Goal: Task Accomplishment & Management: Manage account settings

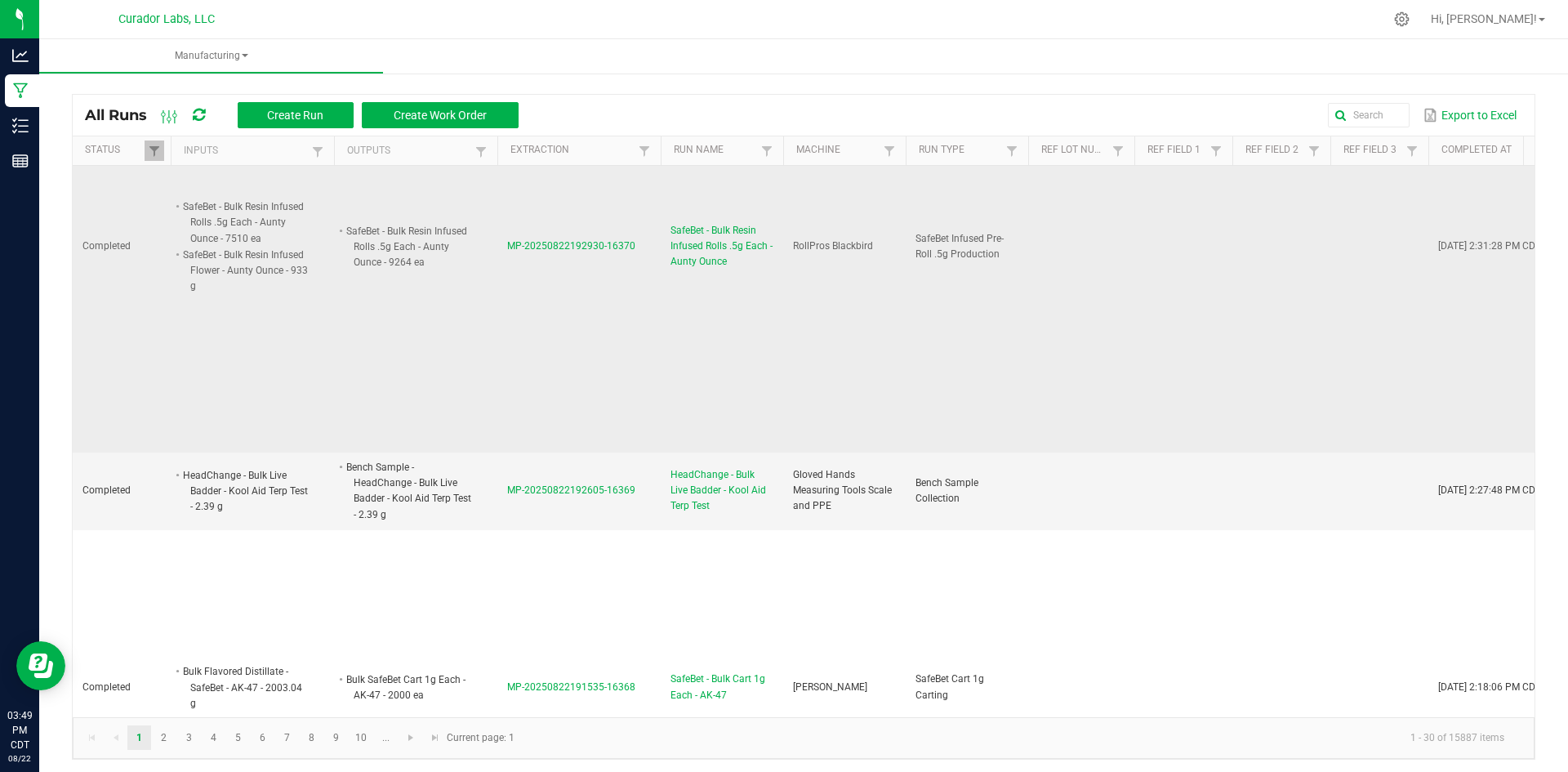
scroll to position [327, 0]
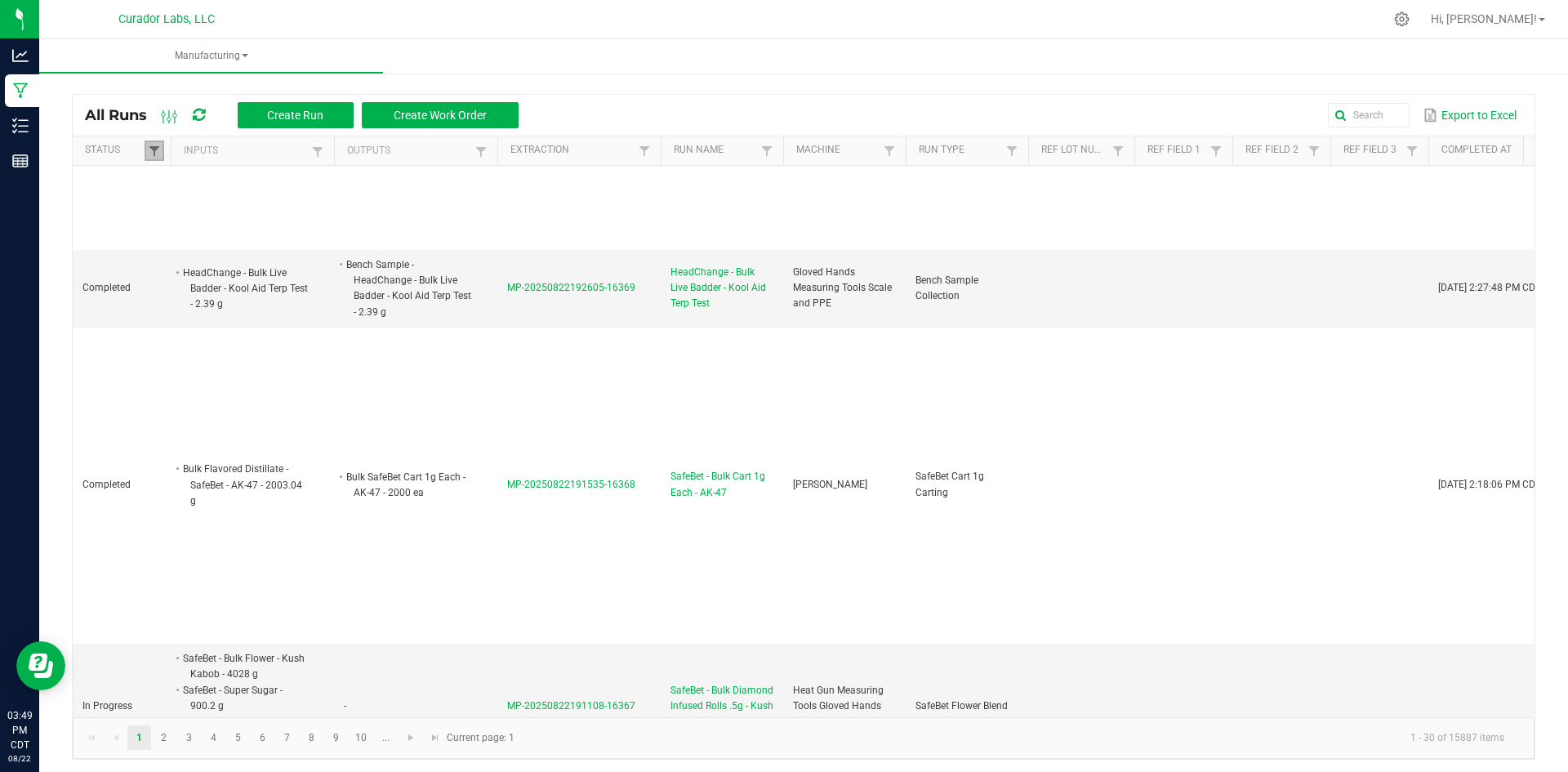
click at [153, 156] on span at bounding box center [154, 151] width 14 height 14
click at [176, 234] on li "Completed" at bounding box center [234, 241] width 159 height 22
checkbox input "false"
click at [311, 304] on button "Filter" at bounding box center [282, 297] width 82 height 36
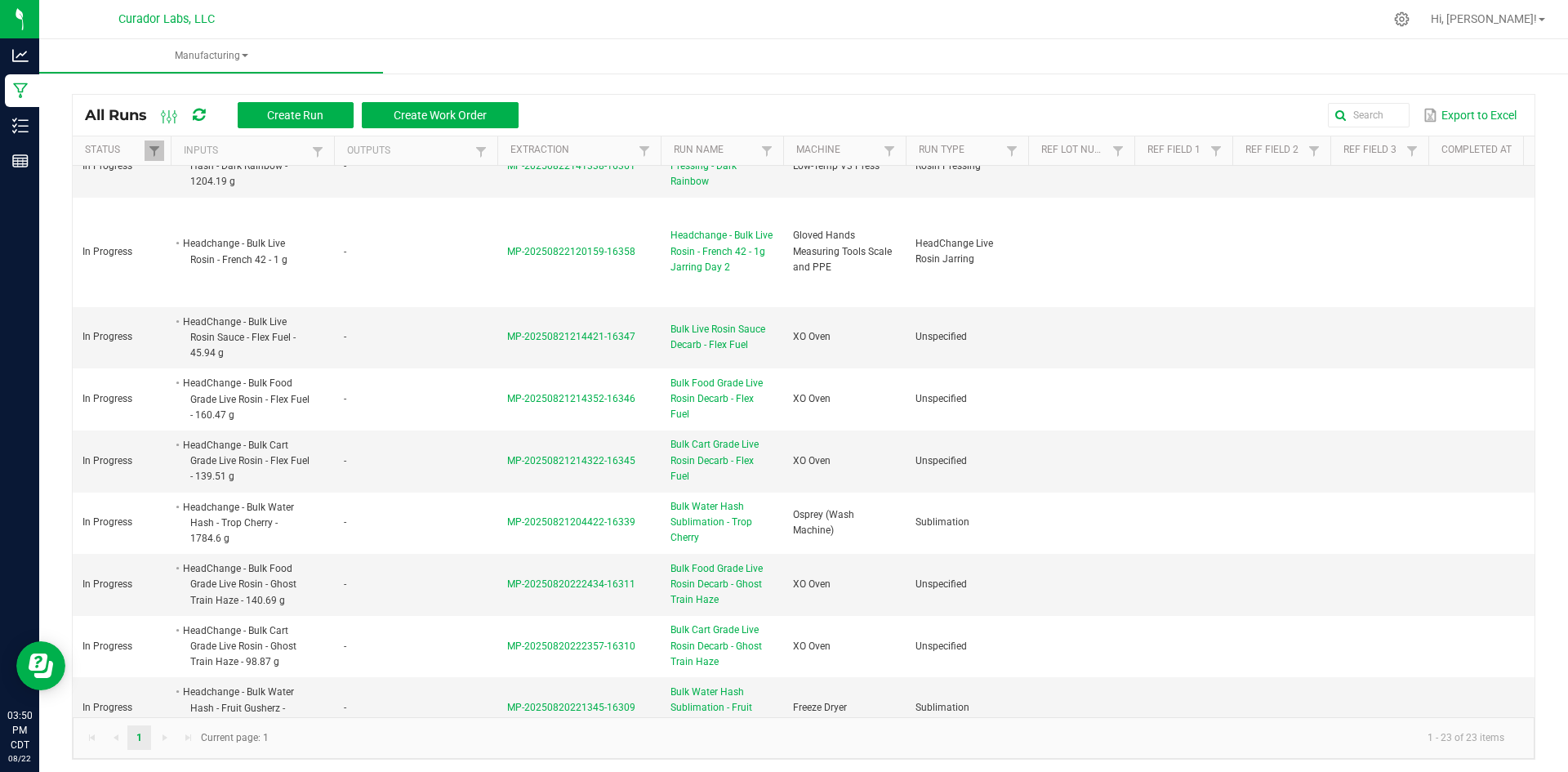
scroll to position [390, 0]
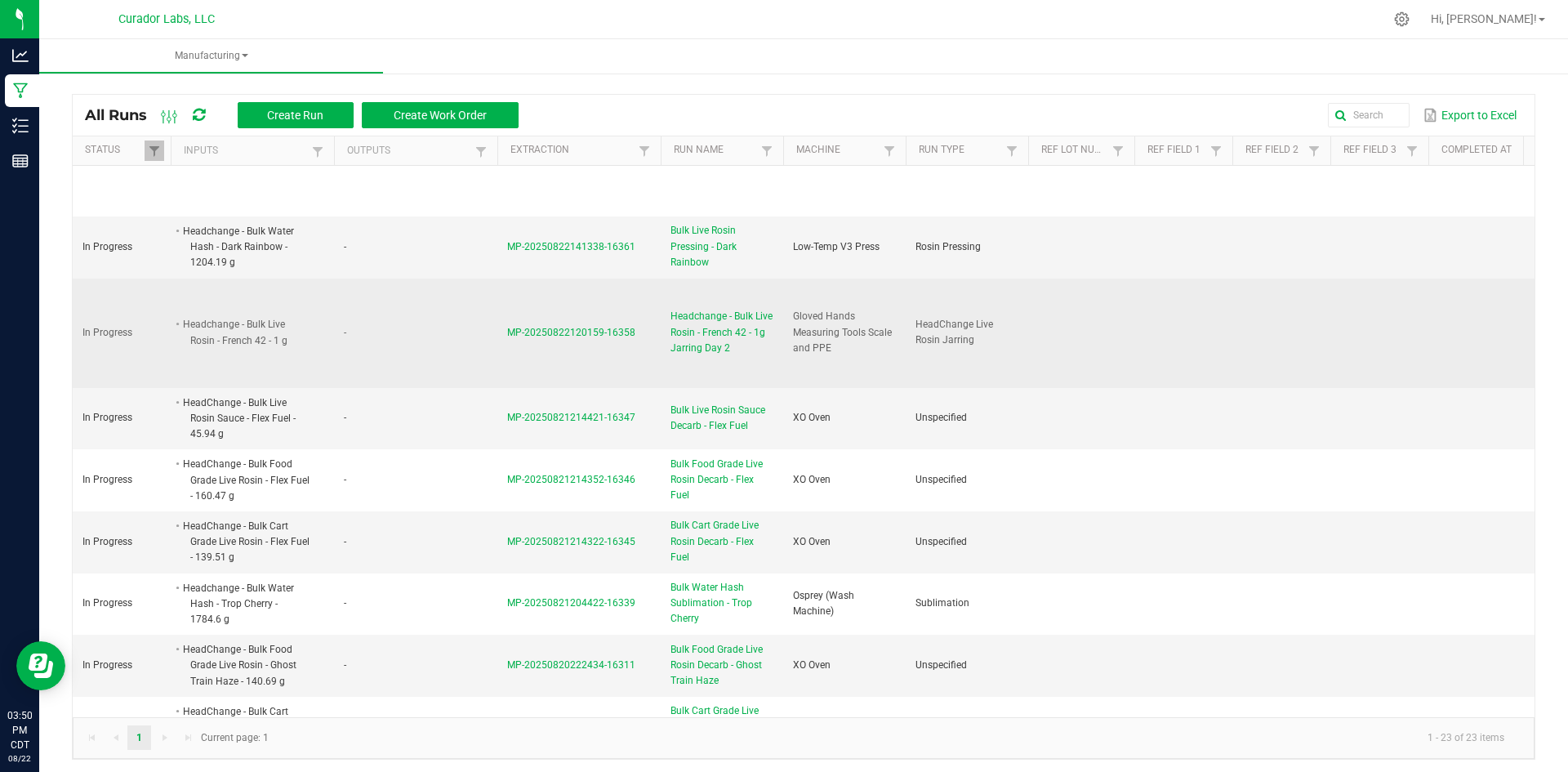
click at [705, 313] on span "Headchange - Bulk Live Rosin - French 42 - 1g Jarring Day 2" at bounding box center [721, 332] width 103 height 48
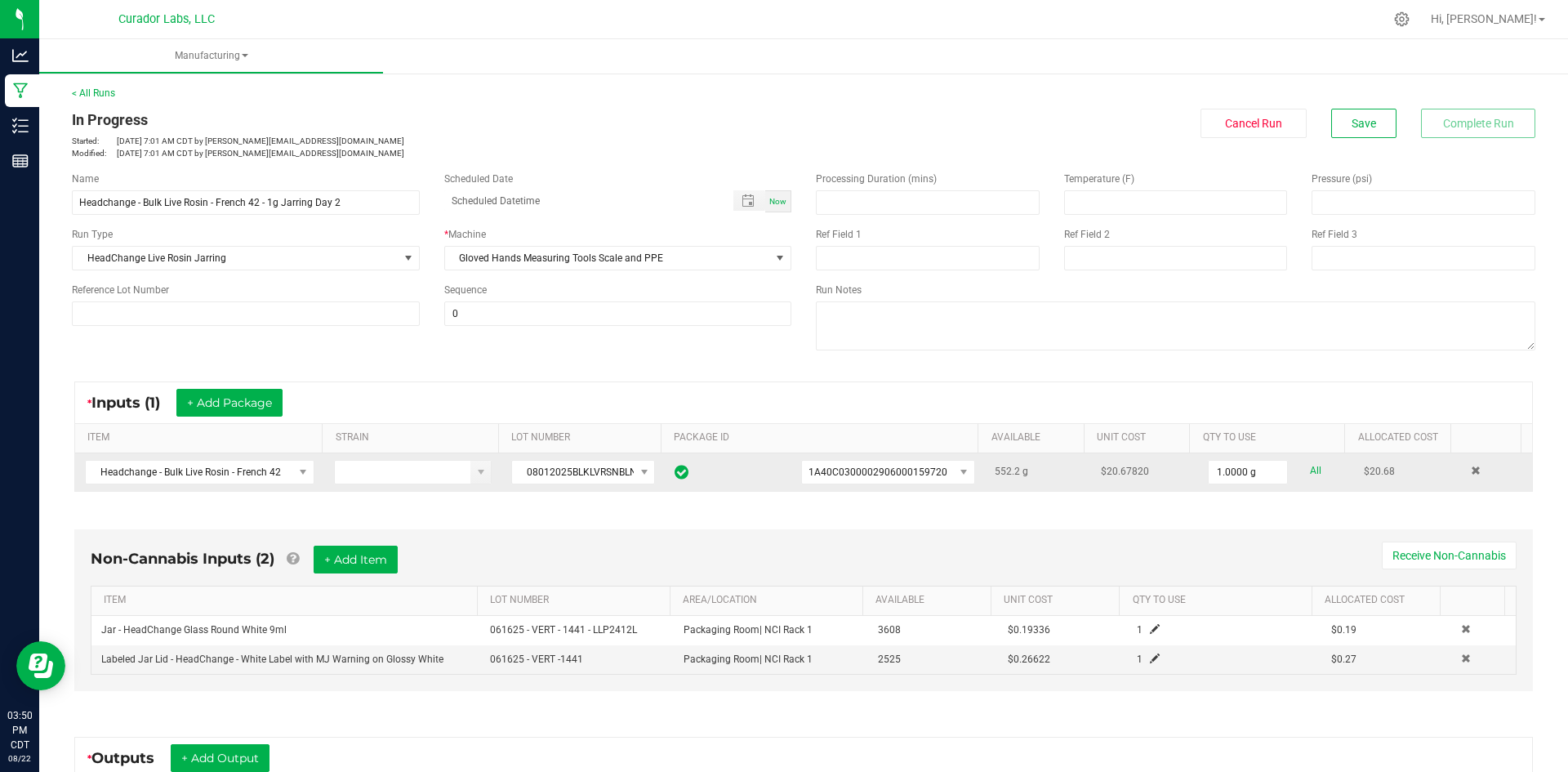
click at [1310, 468] on link "All" at bounding box center [1316, 471] width 12 height 22
type input "552.2000 g"
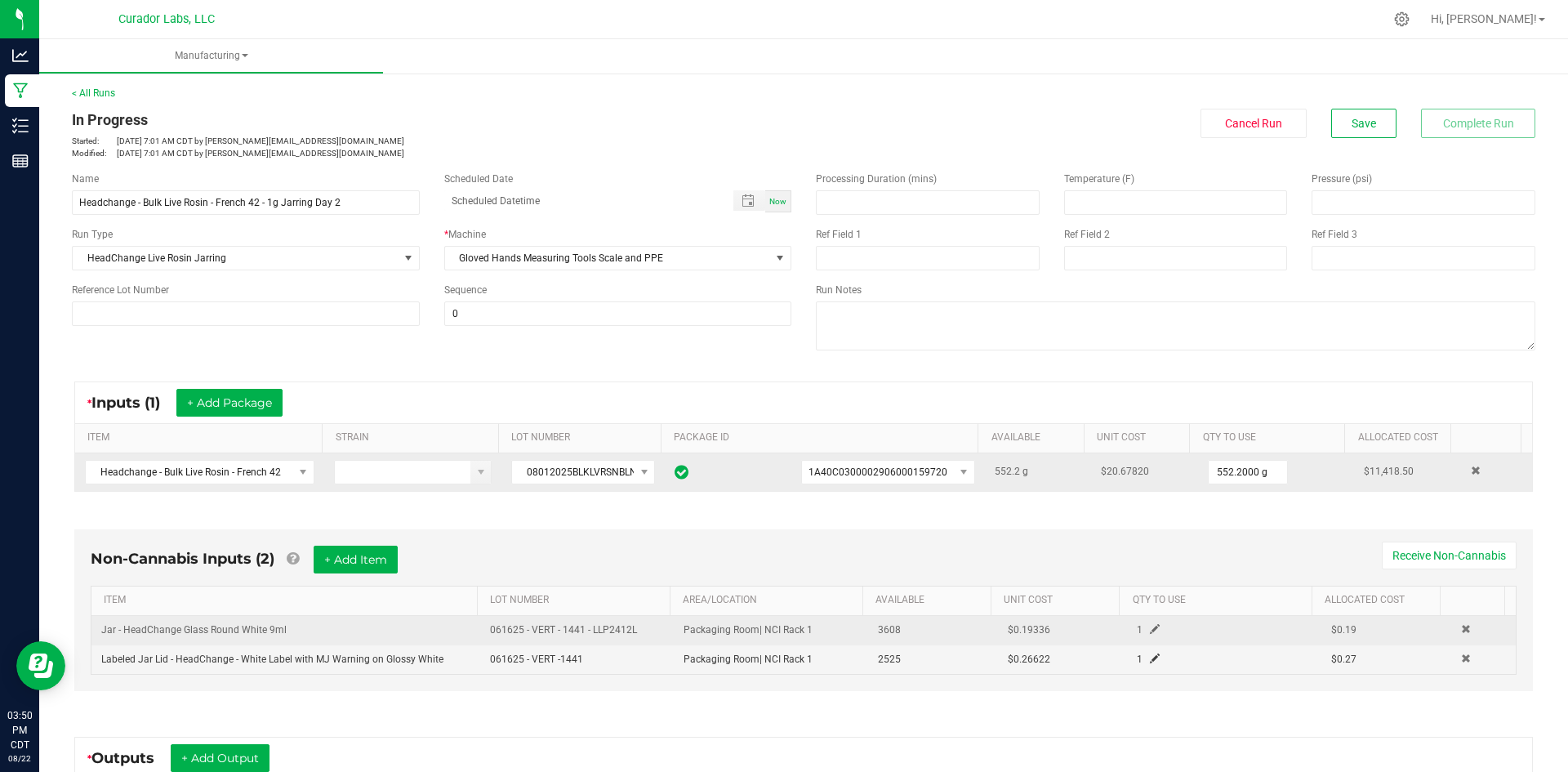
click at [1150, 632] on span at bounding box center [1155, 629] width 10 height 10
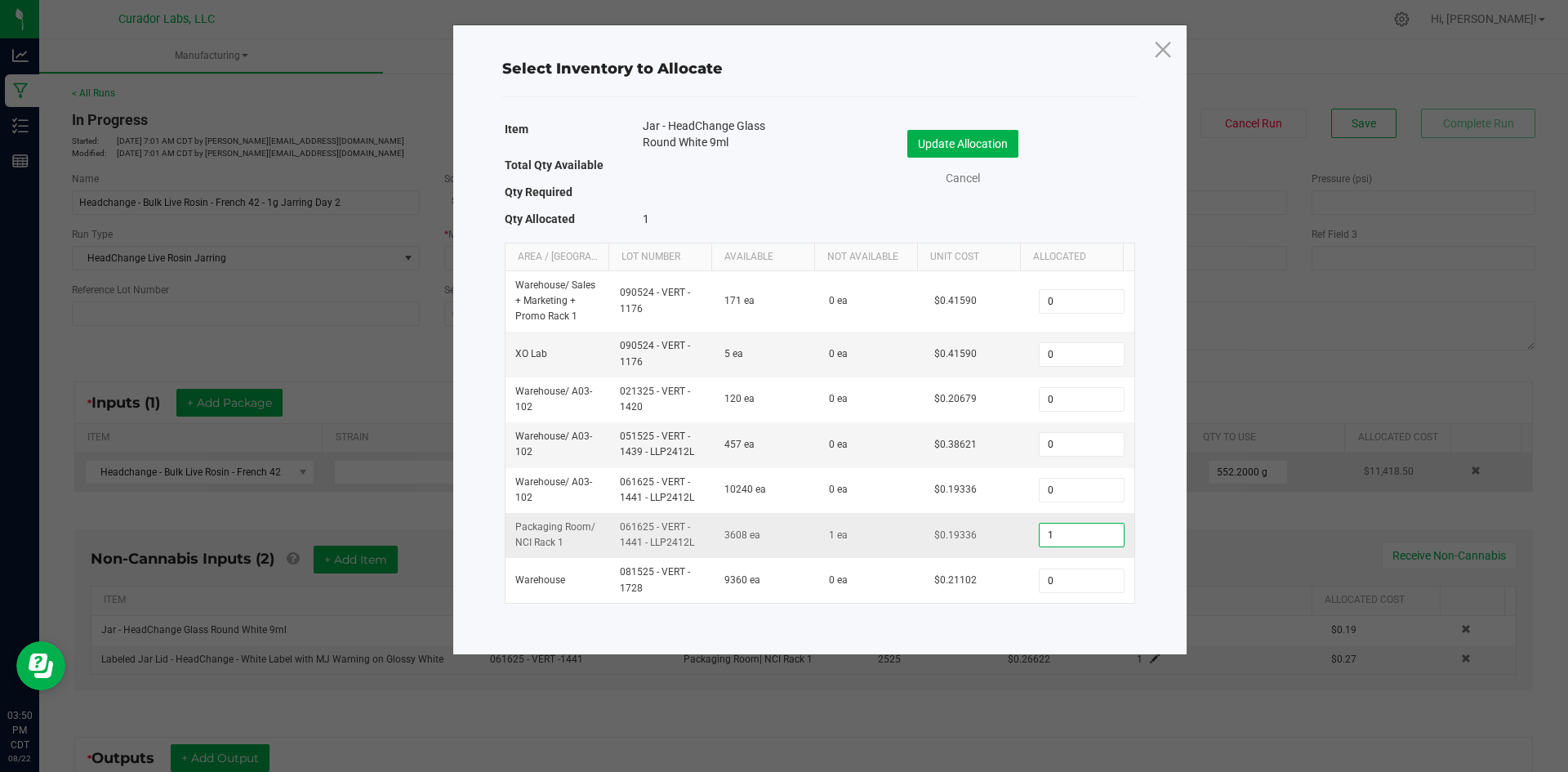
click at [1056, 532] on input "1" at bounding box center [1081, 534] width 83 height 23
type input "544"
drag, startPoint x: 1003, startPoint y: 143, endPoint x: 1007, endPoint y: 153, distance: 10.8
click at [1003, 142] on button "Update Allocation" at bounding box center [962, 143] width 111 height 28
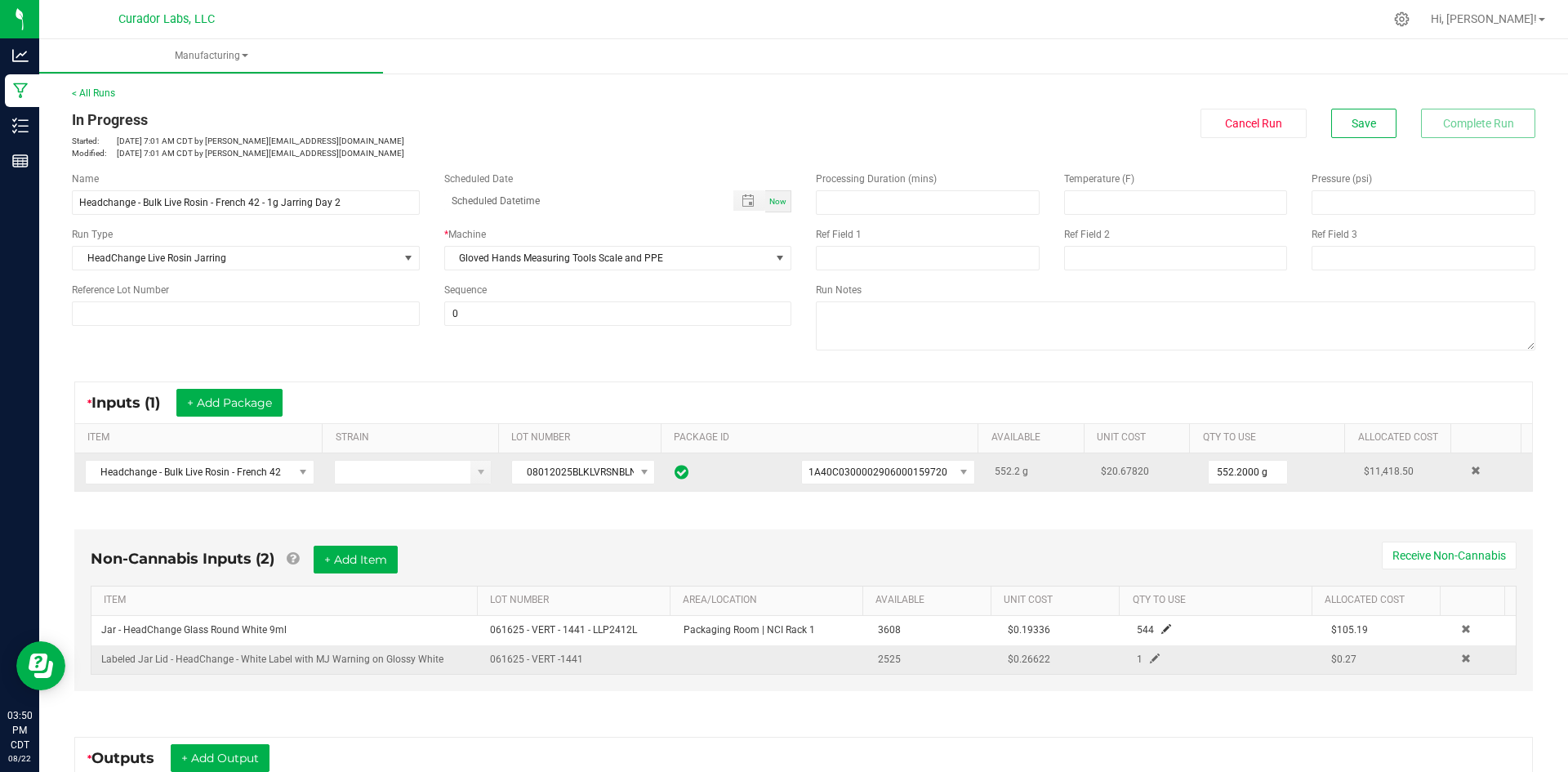
click at [1150, 656] on span at bounding box center [1155, 658] width 10 height 10
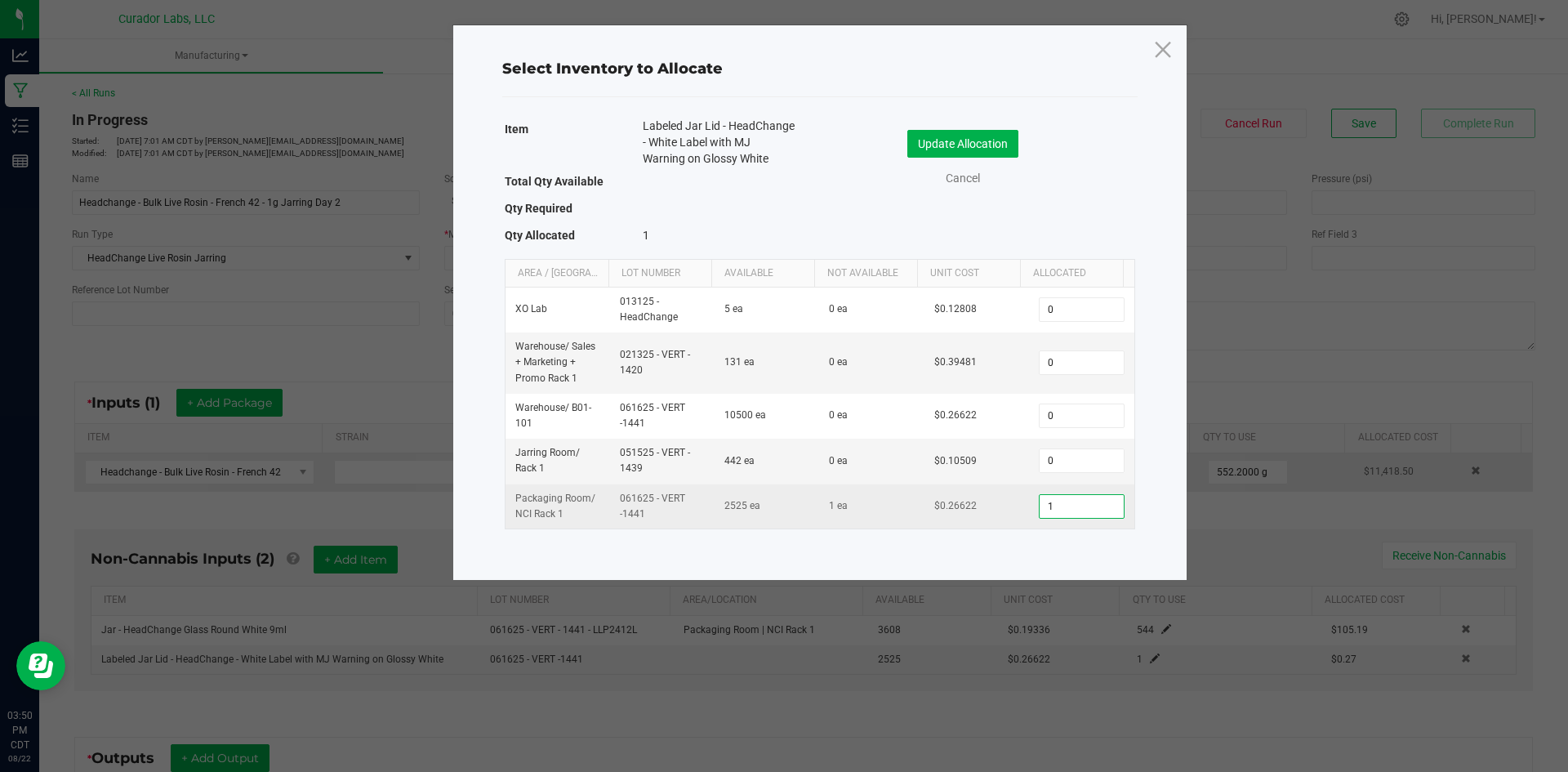
click at [1074, 511] on input "1" at bounding box center [1081, 506] width 83 height 23
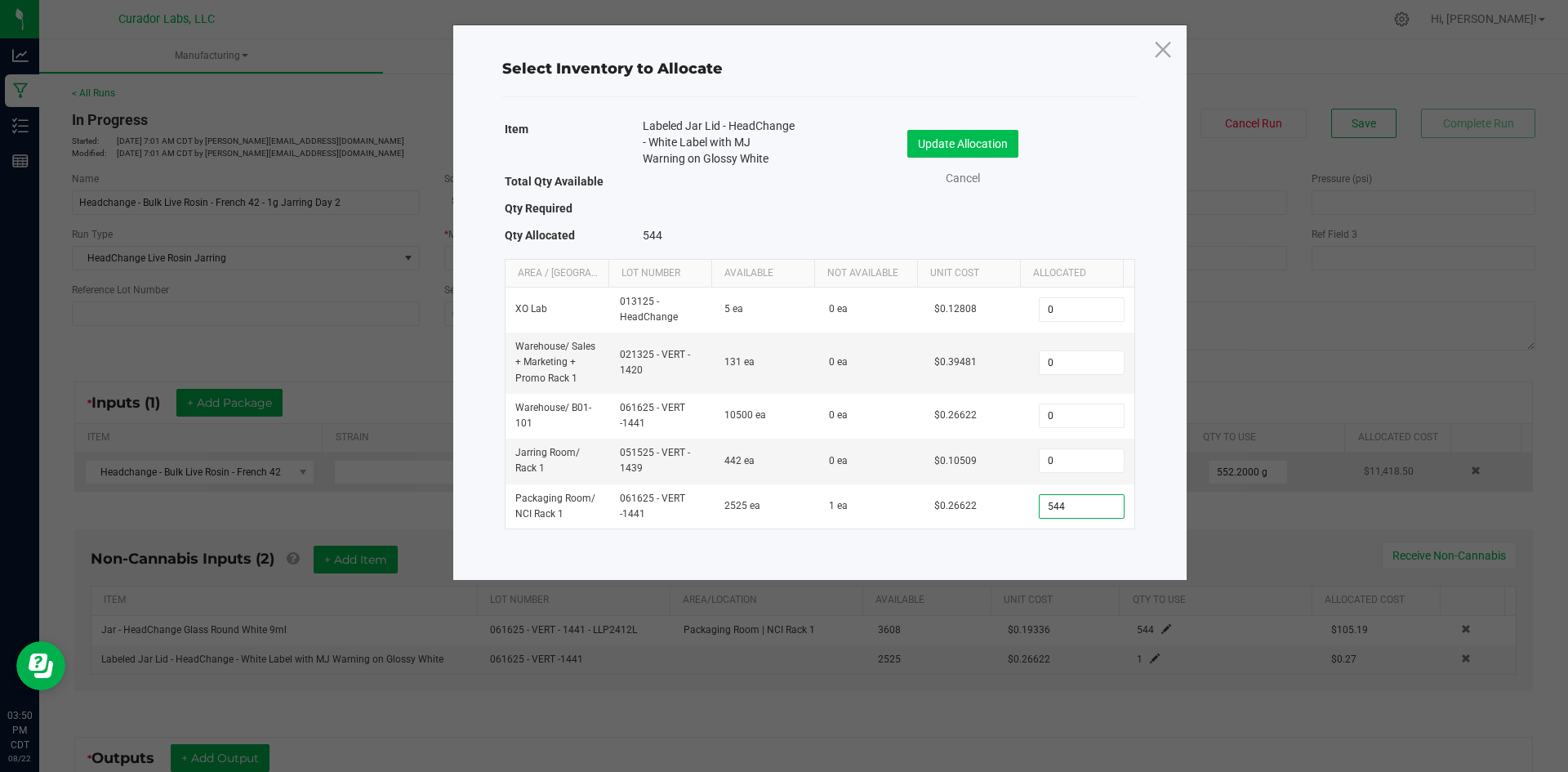
type input "544"
click at [974, 140] on button "Update Allocation" at bounding box center [962, 143] width 111 height 28
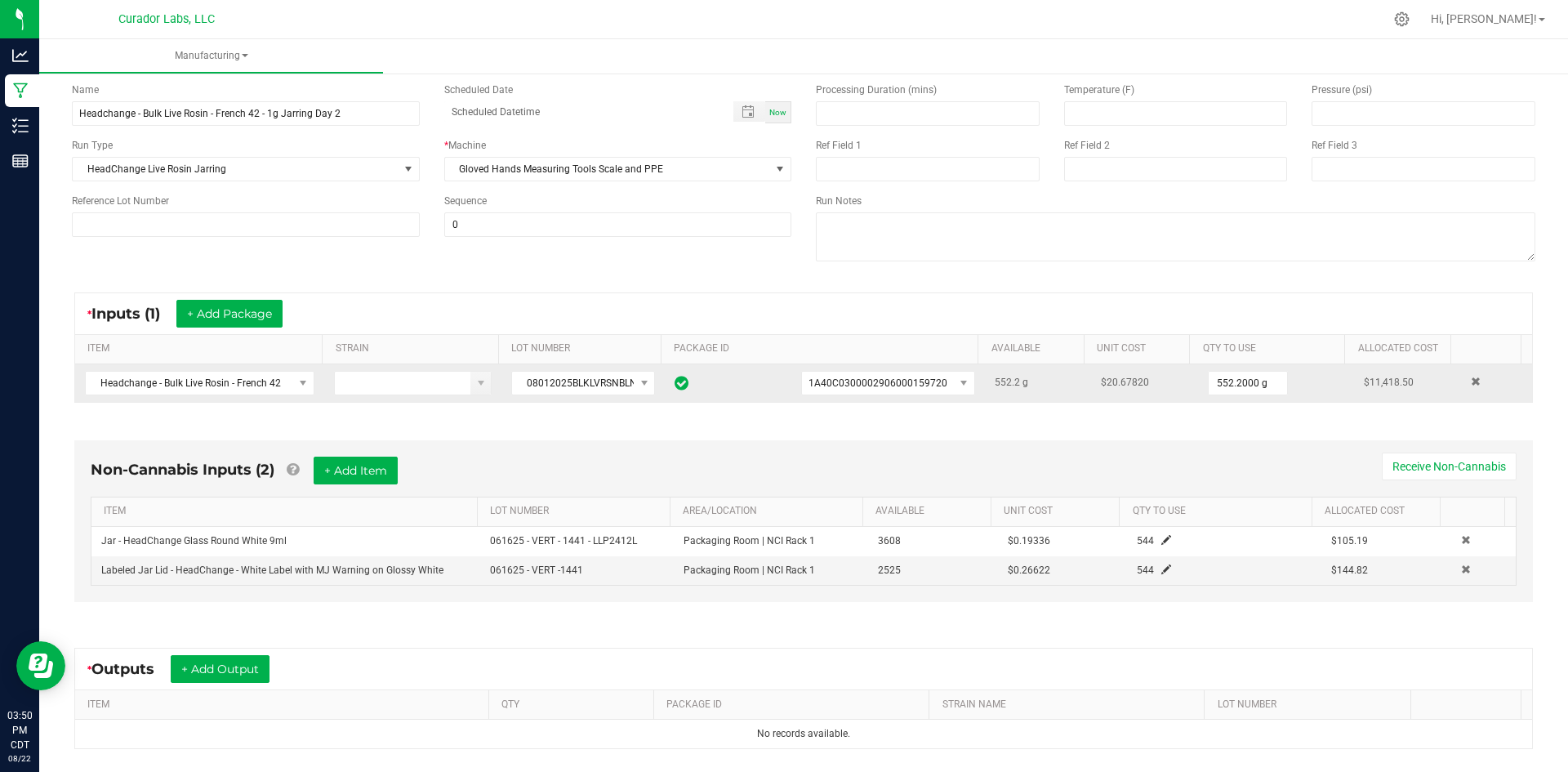
scroll to position [245, 0]
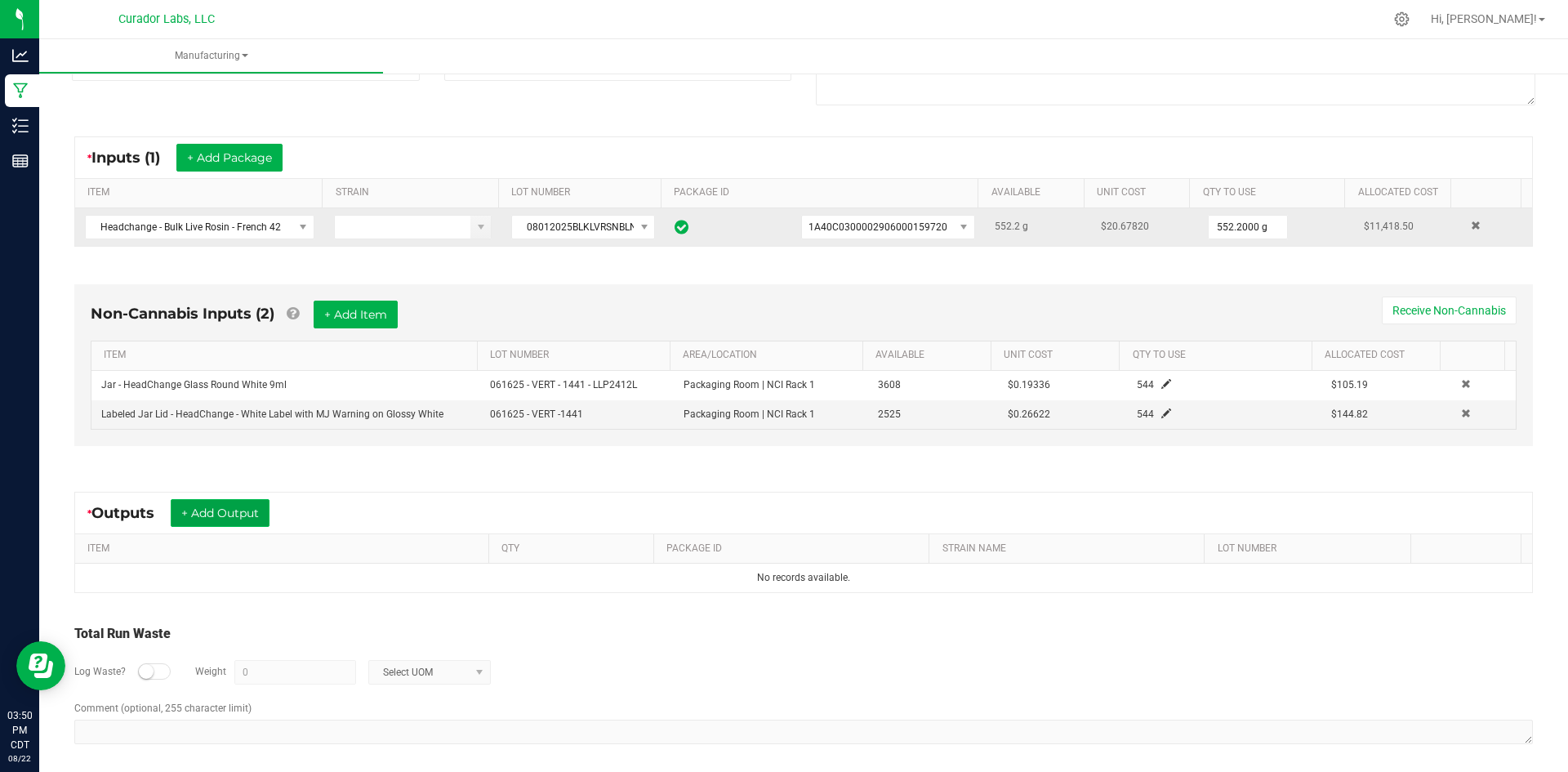
click at [208, 511] on button "+ Add Output" at bounding box center [221, 513] width 99 height 28
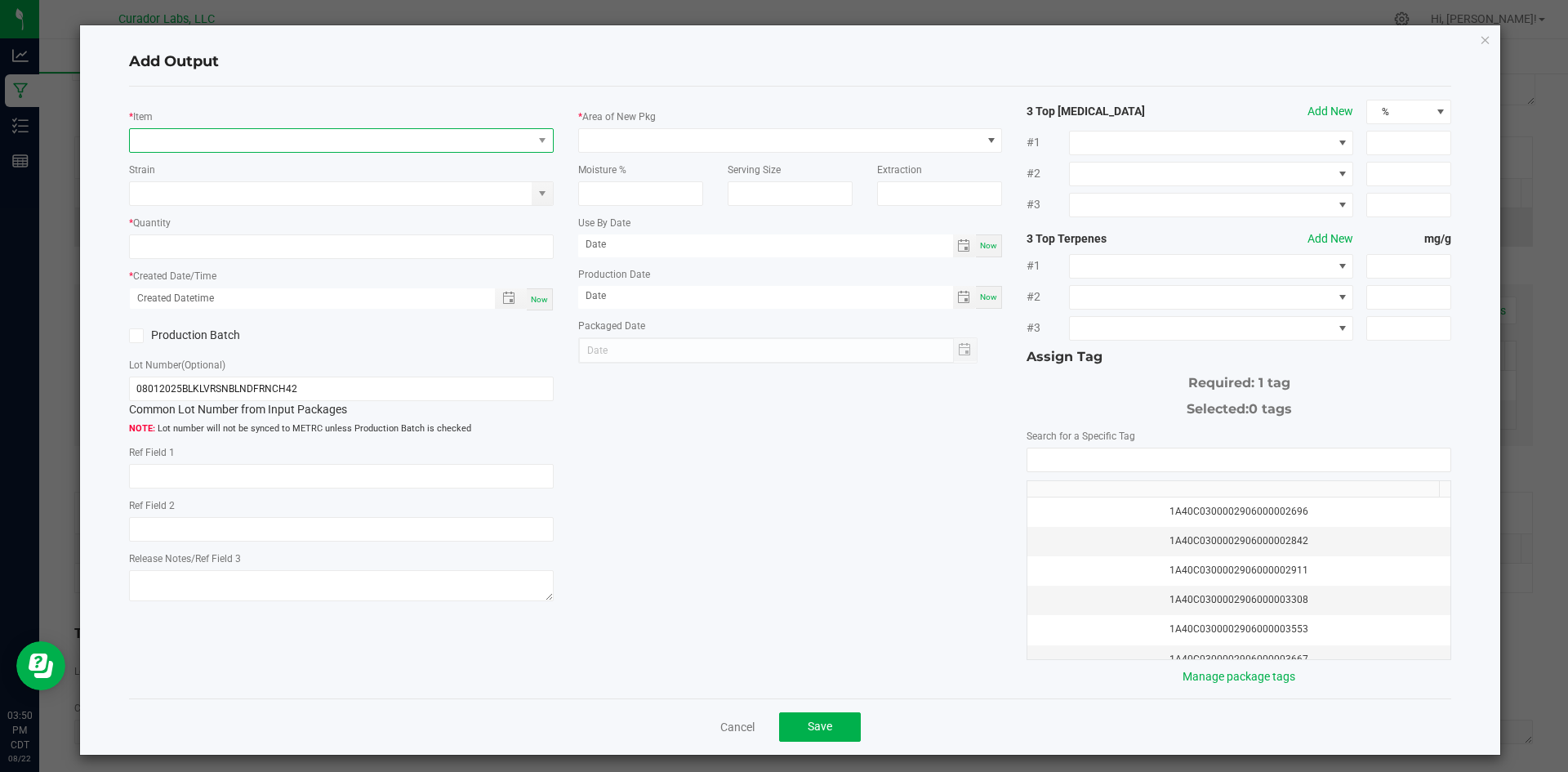
click at [171, 140] on span "NO DATA FOUND" at bounding box center [331, 140] width 403 height 23
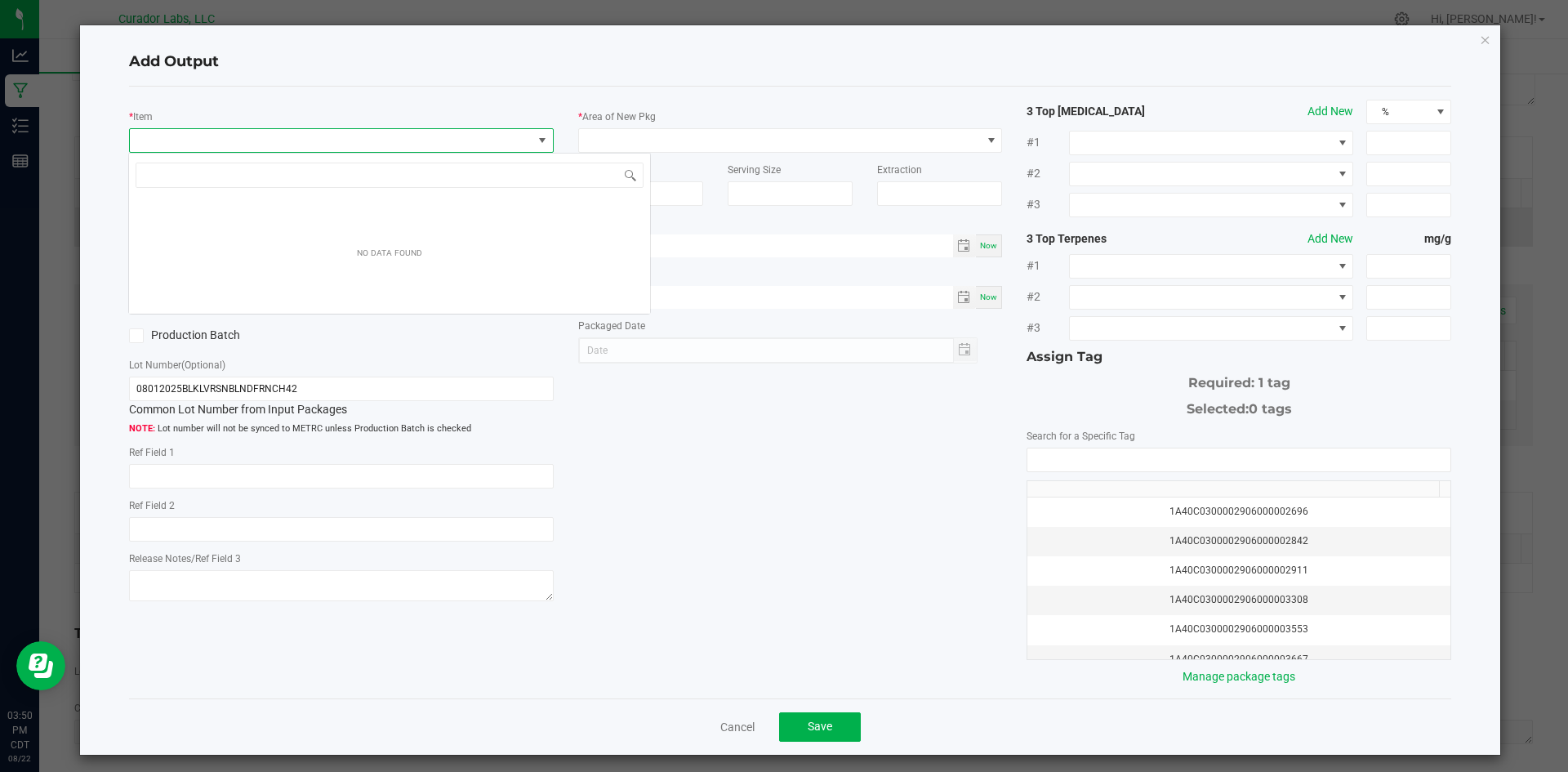
scroll to position [24, 421]
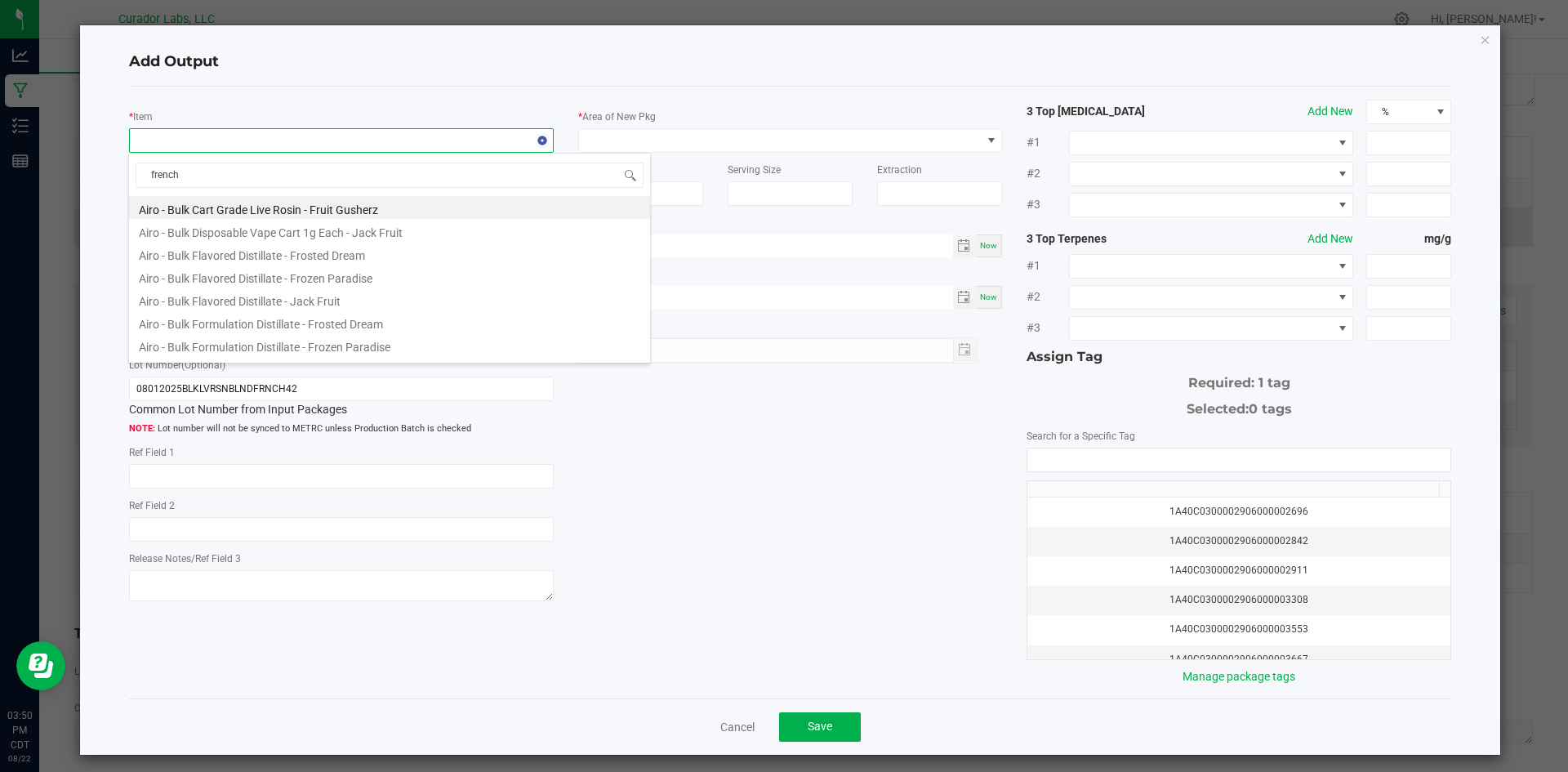
type input "french"
click at [231, 302] on li "HeadChange - Bulk Live Rosin 1g Each - French 42" at bounding box center [389, 298] width 521 height 23
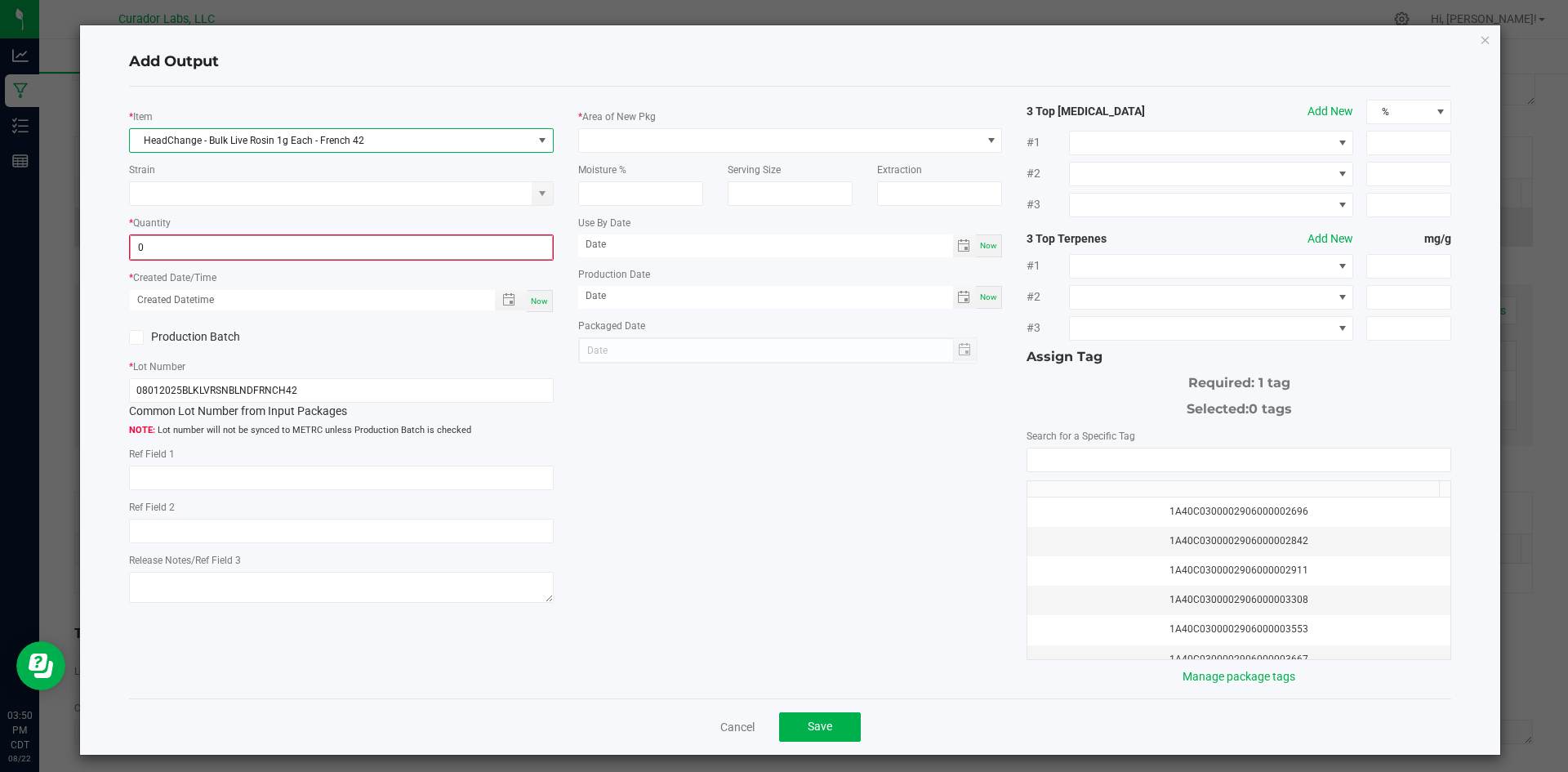
click at [208, 250] on input "0" at bounding box center [341, 247] width 421 height 23
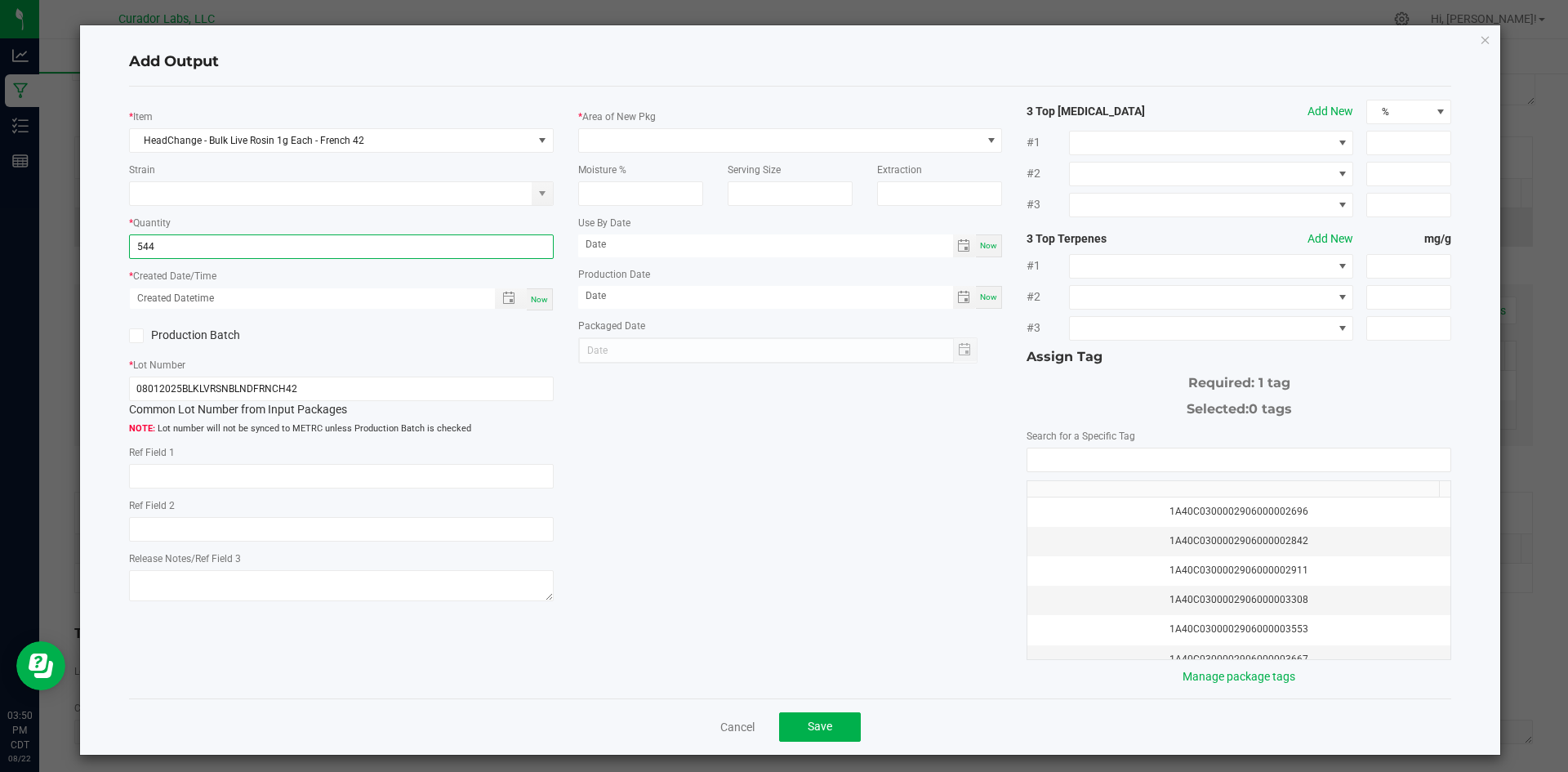
type input "544.0000 g"
click at [530, 302] on span "Now" at bounding box center [539, 299] width 17 height 9
type input "08/22/2025 3:50 PM"
type input "[DATE]"
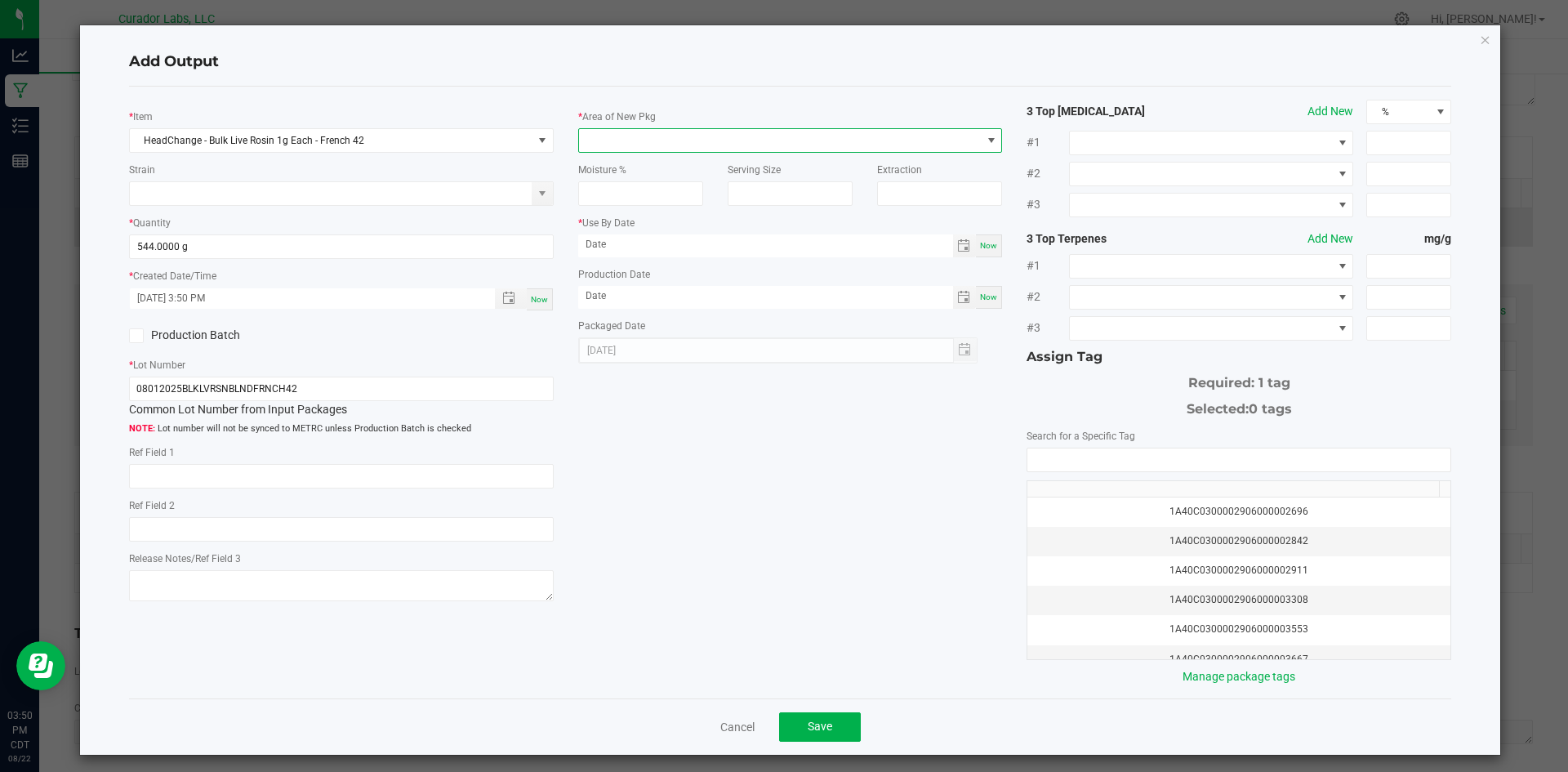
click at [593, 140] on span at bounding box center [780, 140] width 403 height 23
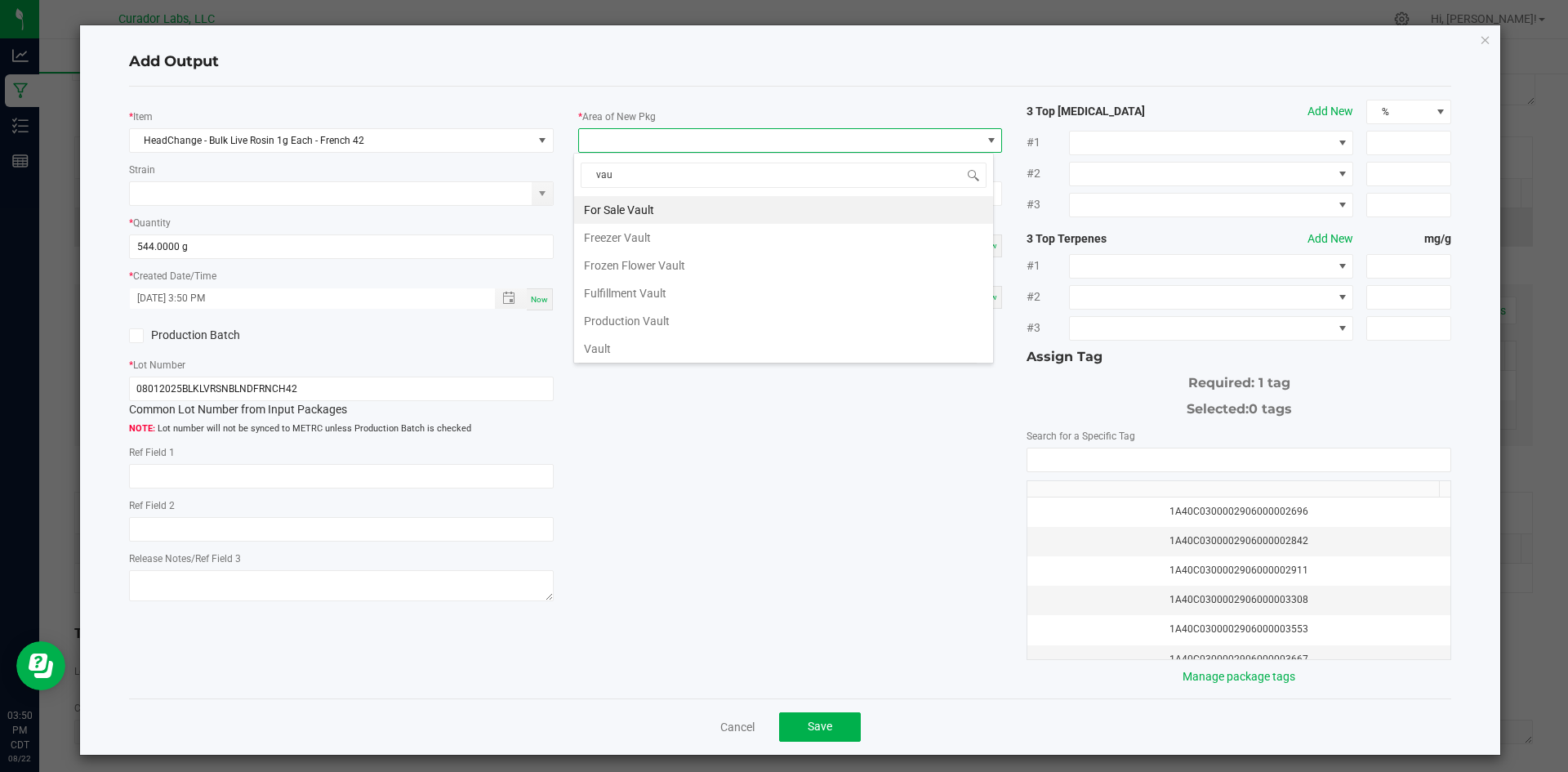
type input "vaul"
click at [636, 347] on li "Vault" at bounding box center [783, 349] width 419 height 28
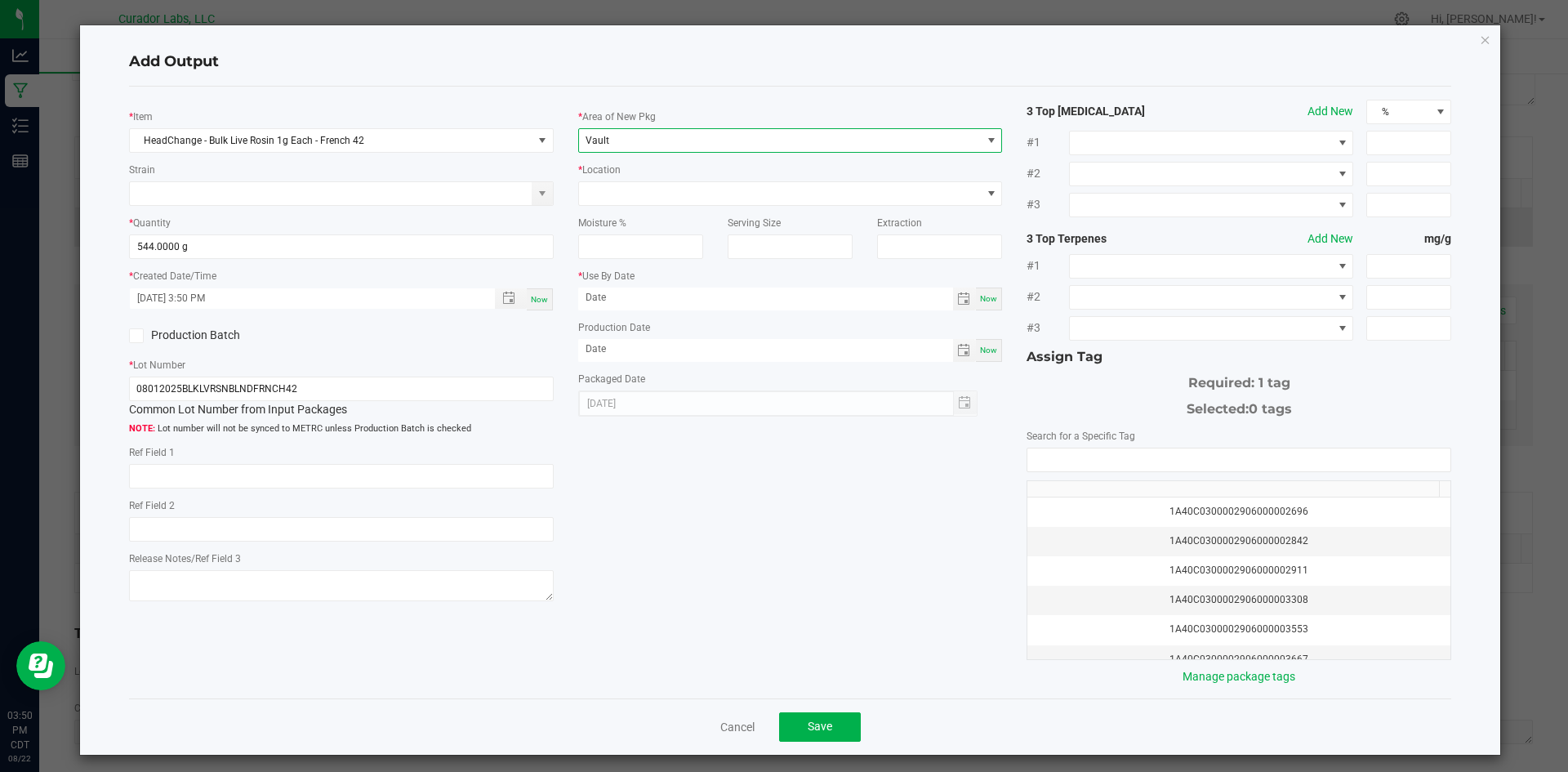
click at [581, 179] on div "* Location" at bounding box center [791, 184] width 425 height 45
click at [590, 191] on span at bounding box center [780, 193] width 403 height 23
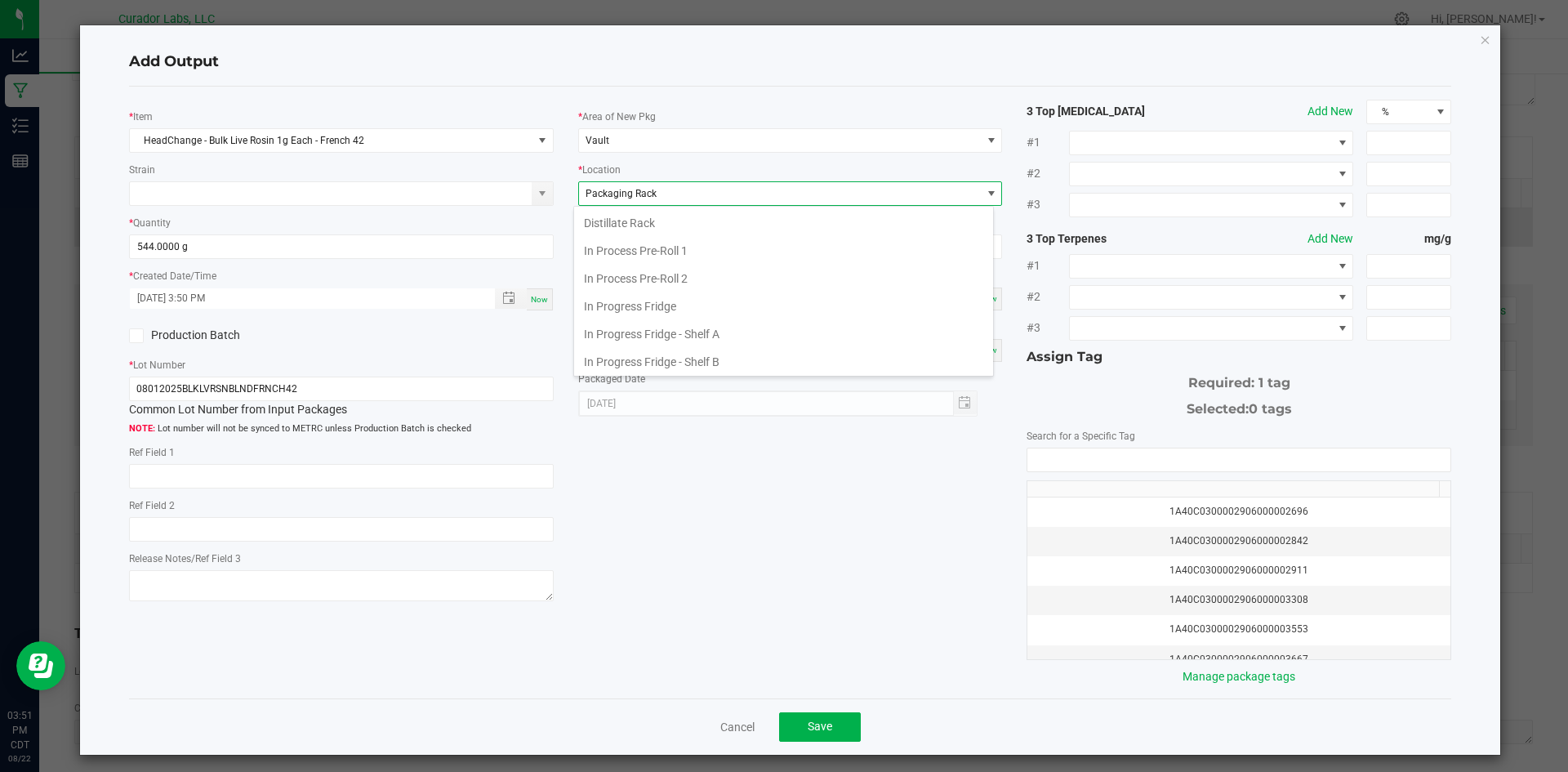
scroll to position [253, 0]
click at [595, 192] on span "Packaging Rack" at bounding box center [621, 194] width 71 height 12
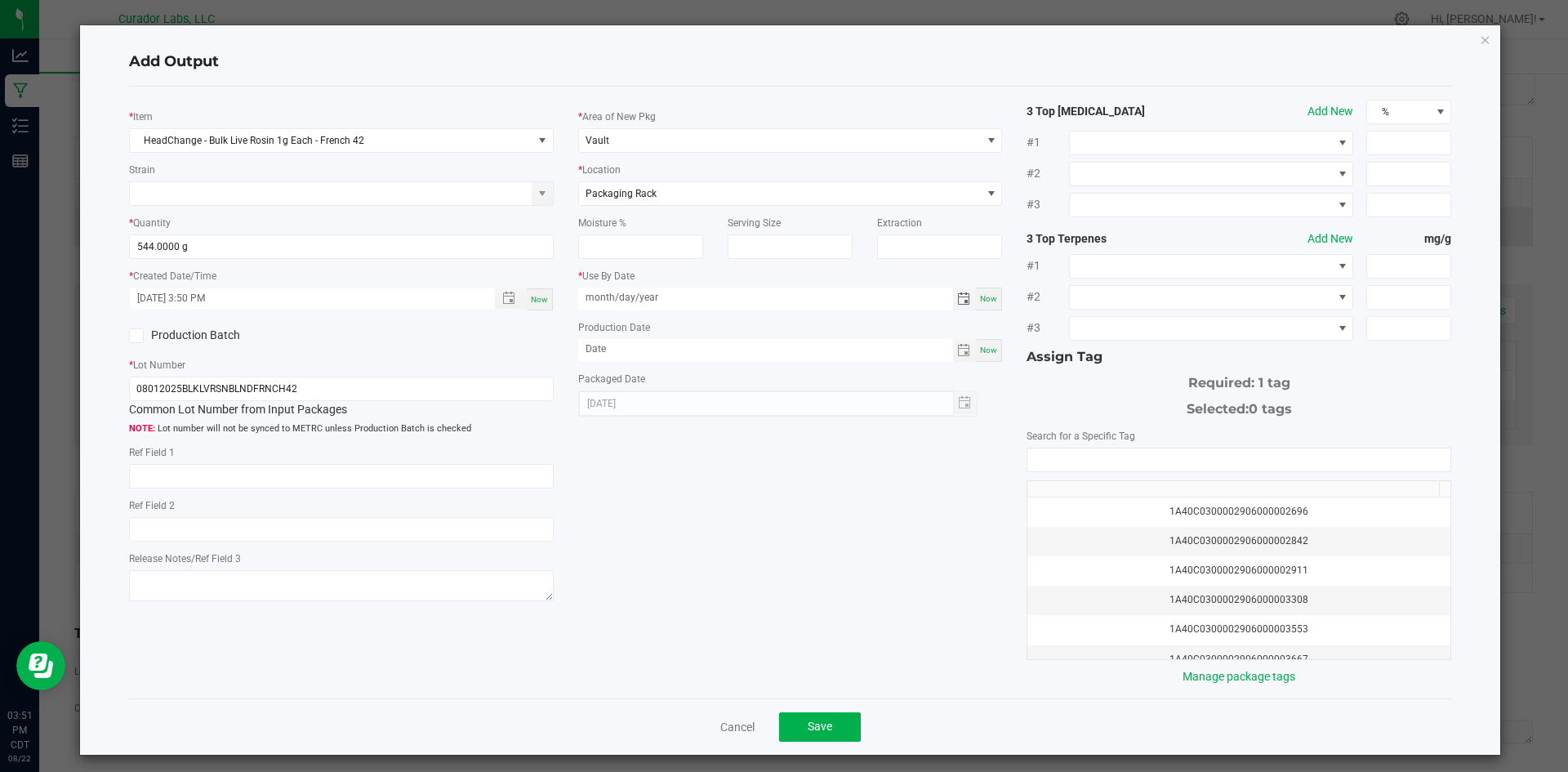
click at [621, 300] on input "month/day/year" at bounding box center [766, 297] width 375 height 21
type input "08/13/2026"
click at [587, 351] on input "month/day/year" at bounding box center [766, 349] width 375 height 21
type input "08/13/2025"
click at [1148, 455] on input "NO DATA FOUND" at bounding box center [1239, 459] width 423 height 23
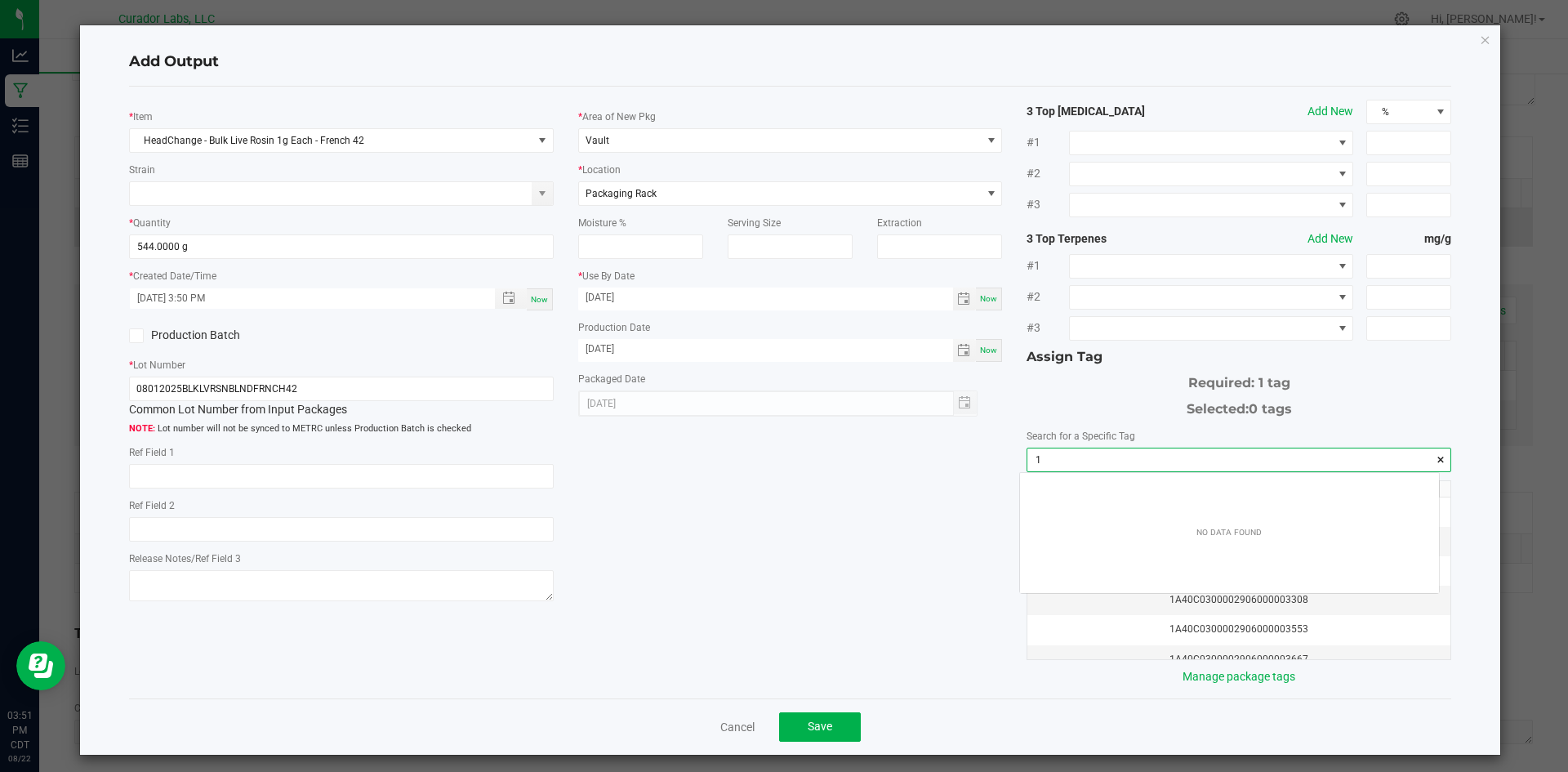
scroll to position [23, 420]
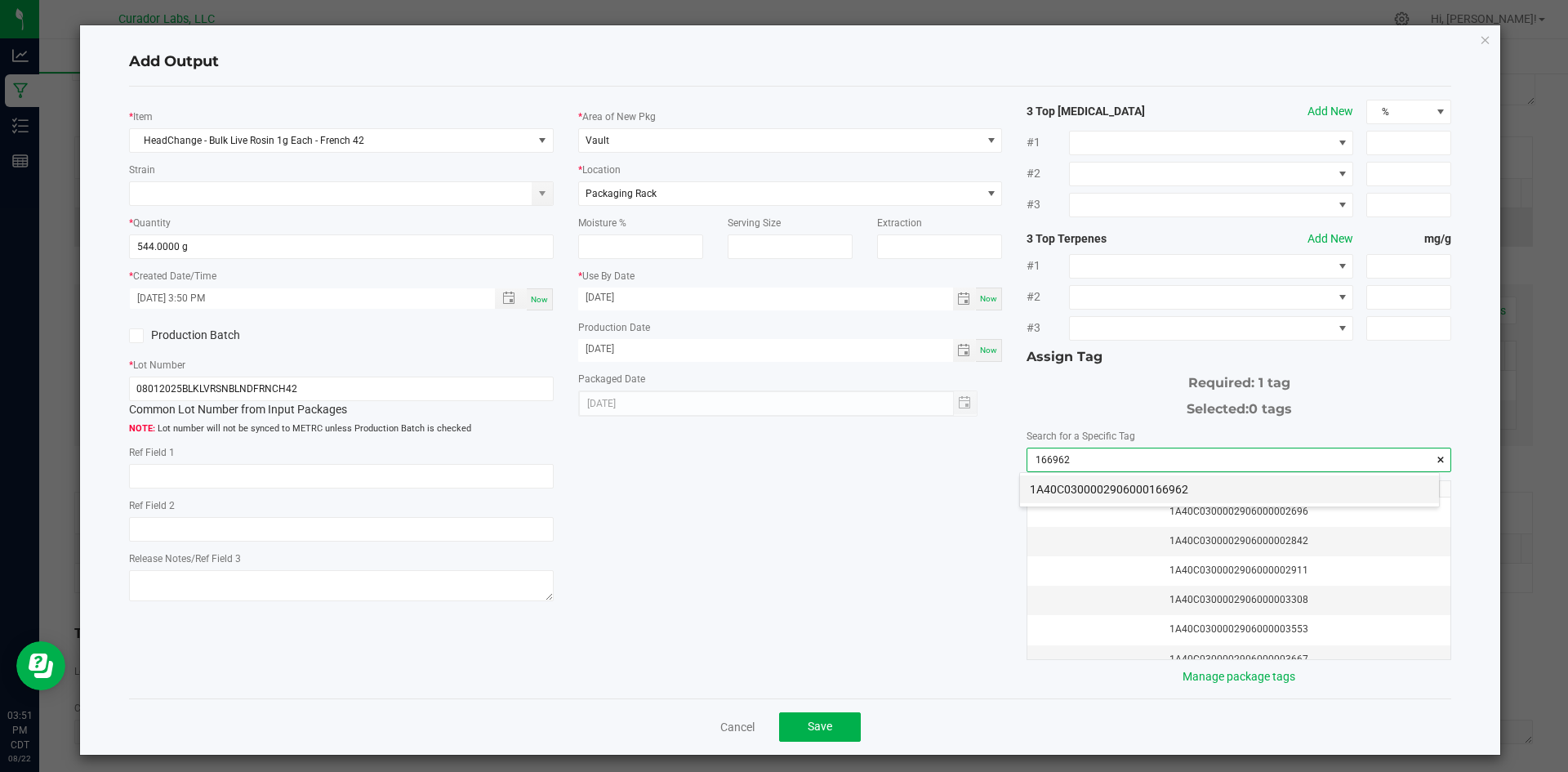
click at [1127, 485] on li "1A40C0300002906000166962" at bounding box center [1229, 489] width 419 height 28
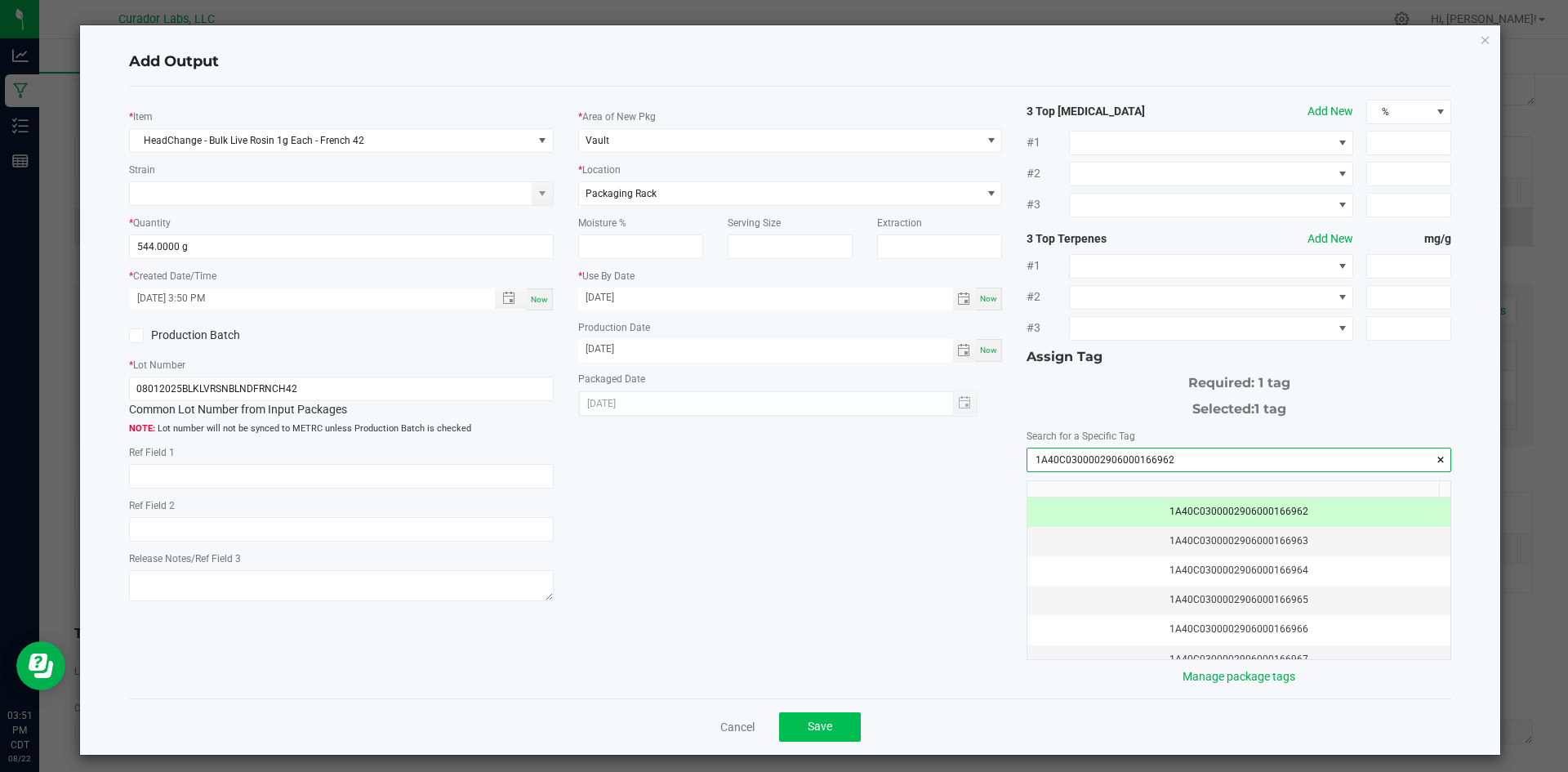
type input "1A40C0300002906000166962"
click at [818, 717] on button "Save" at bounding box center [820, 727] width 82 height 30
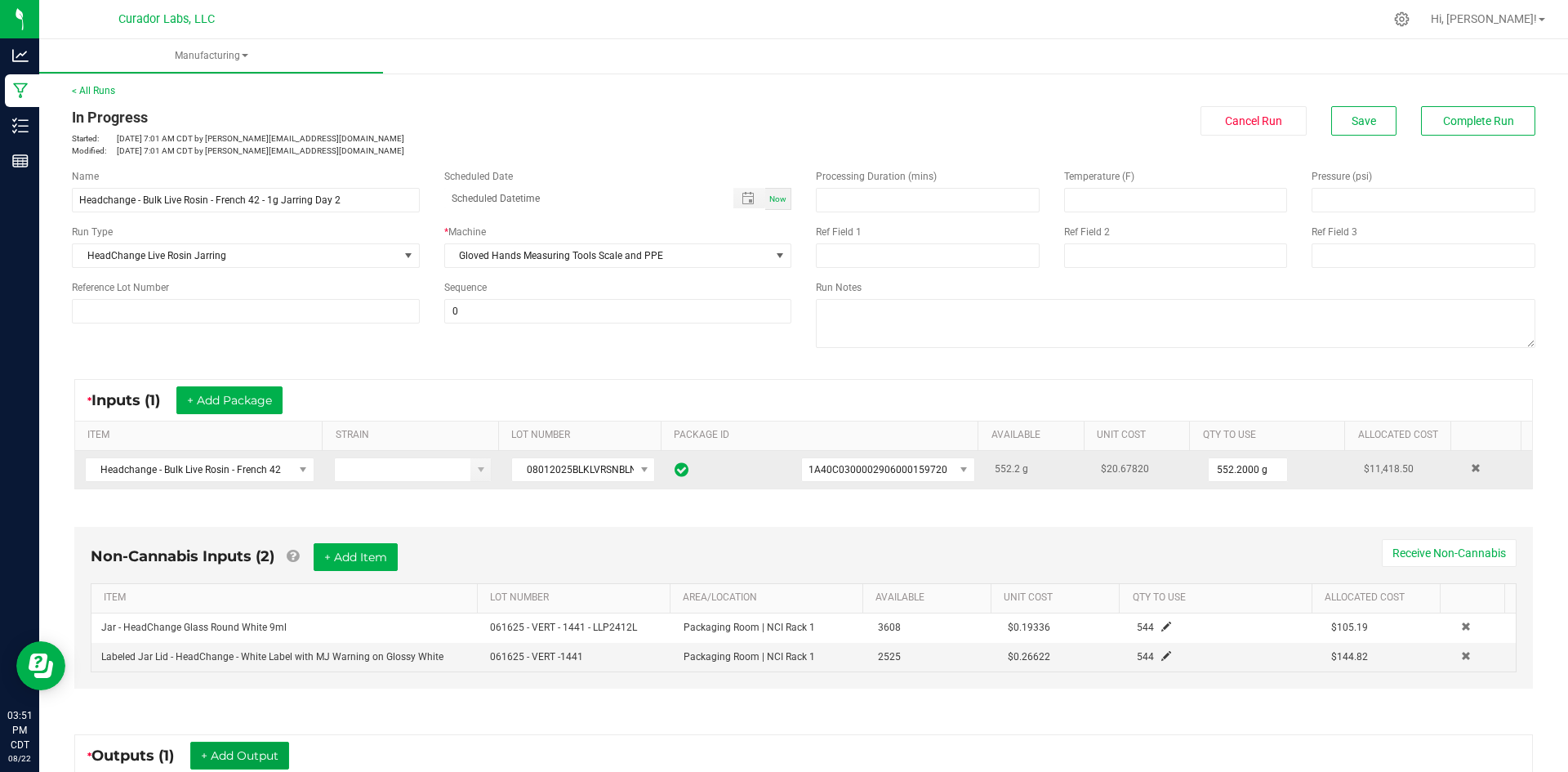
scroll to position [0, 0]
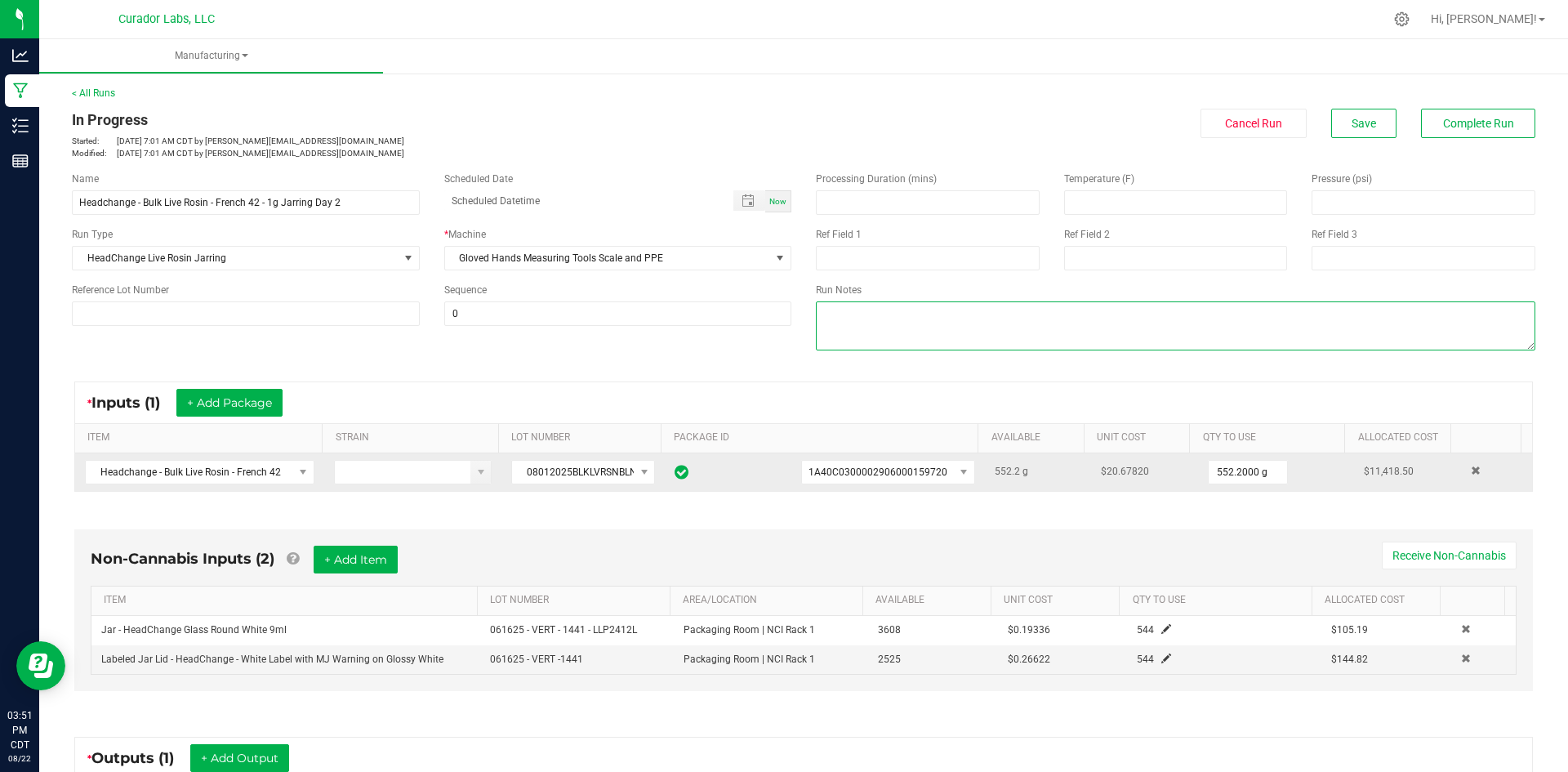
click at [844, 324] on textarea at bounding box center [1175, 326] width 720 height 49
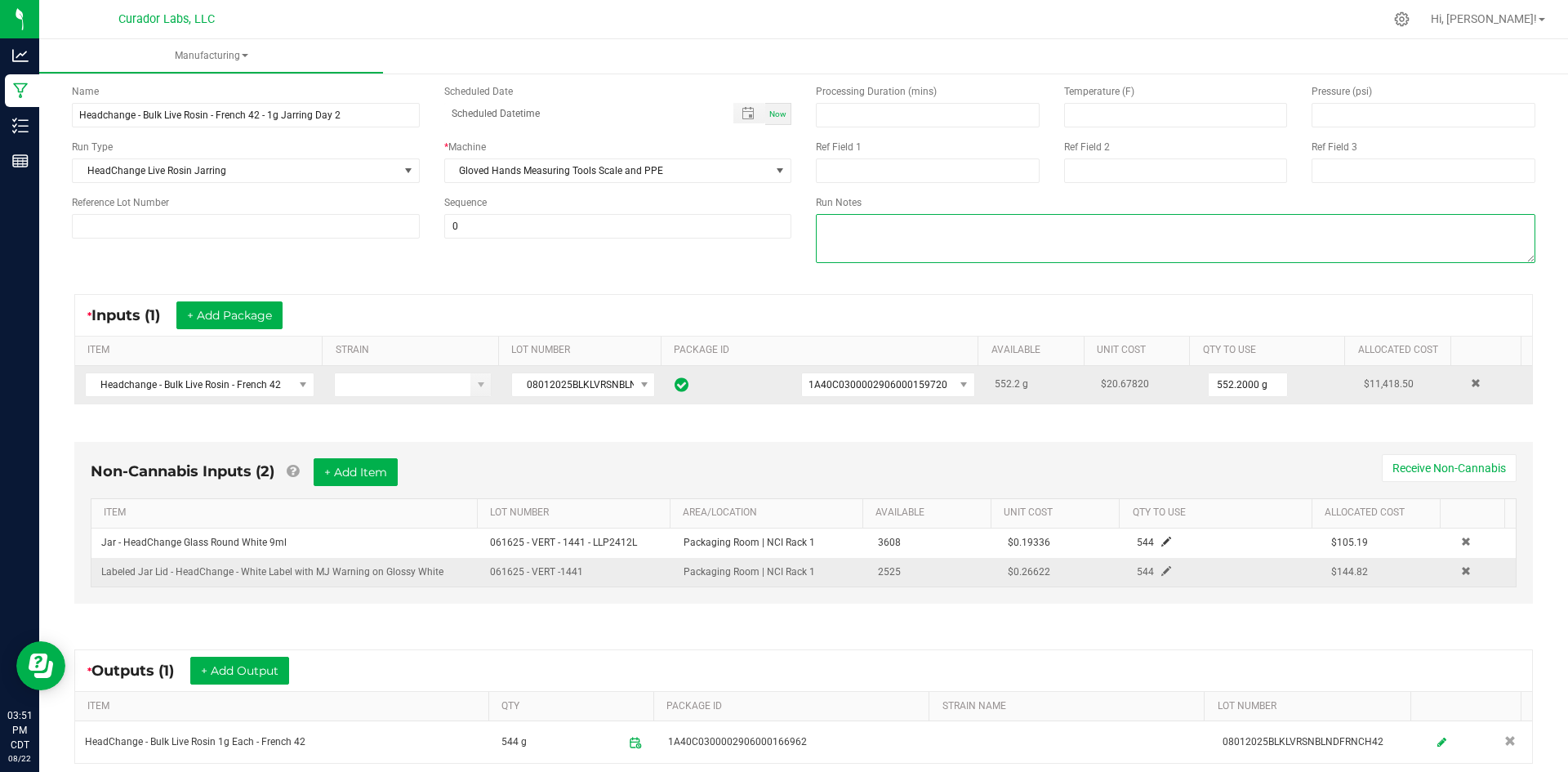
scroll to position [266, 0]
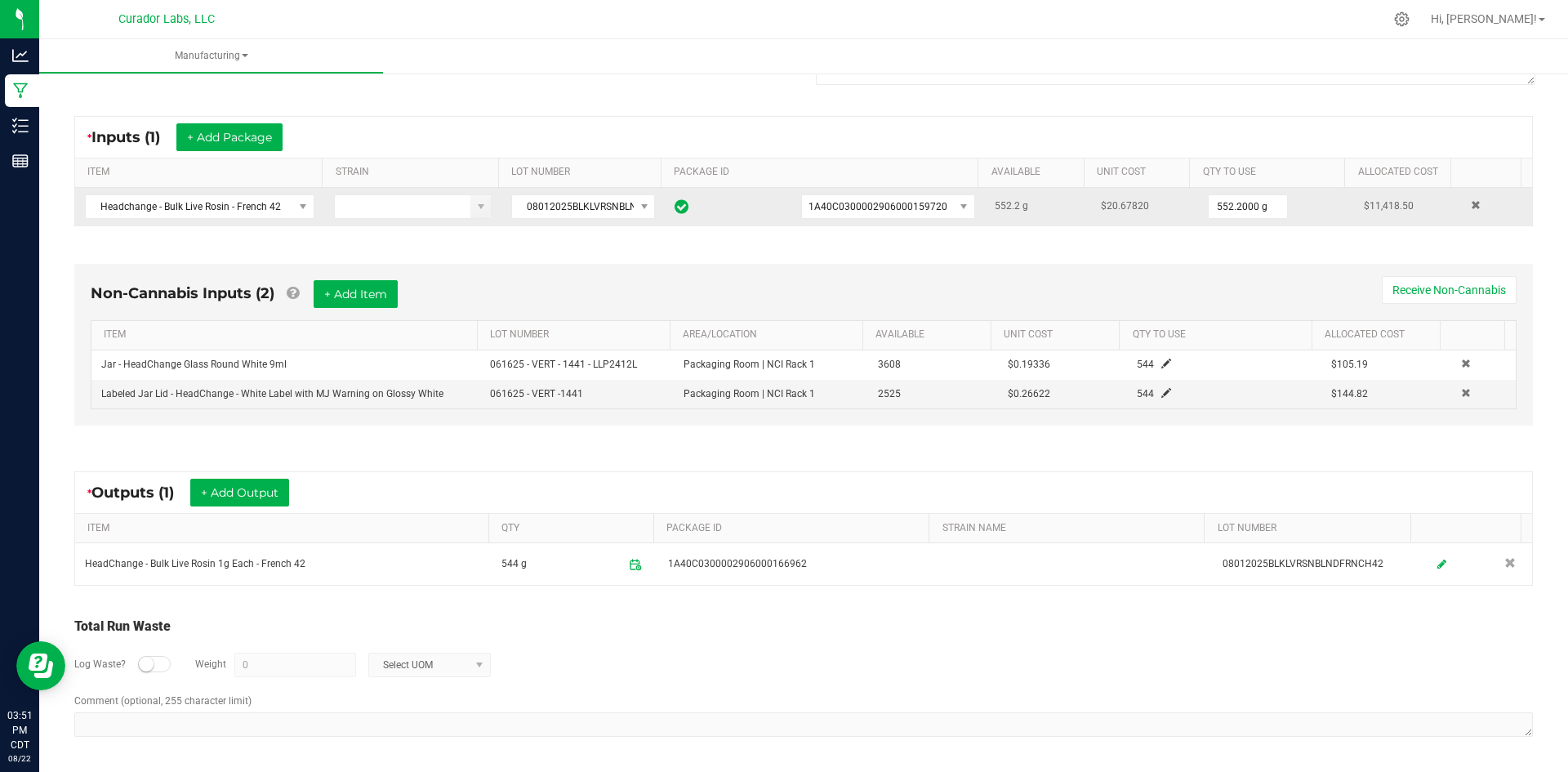
click at [149, 666] on small at bounding box center [146, 664] width 14 height 14
click at [281, 661] on input "0" at bounding box center [295, 664] width 120 height 23
paste input "8.2"
click at [445, 662] on span "Select UOM" at bounding box center [420, 664] width 101 height 23
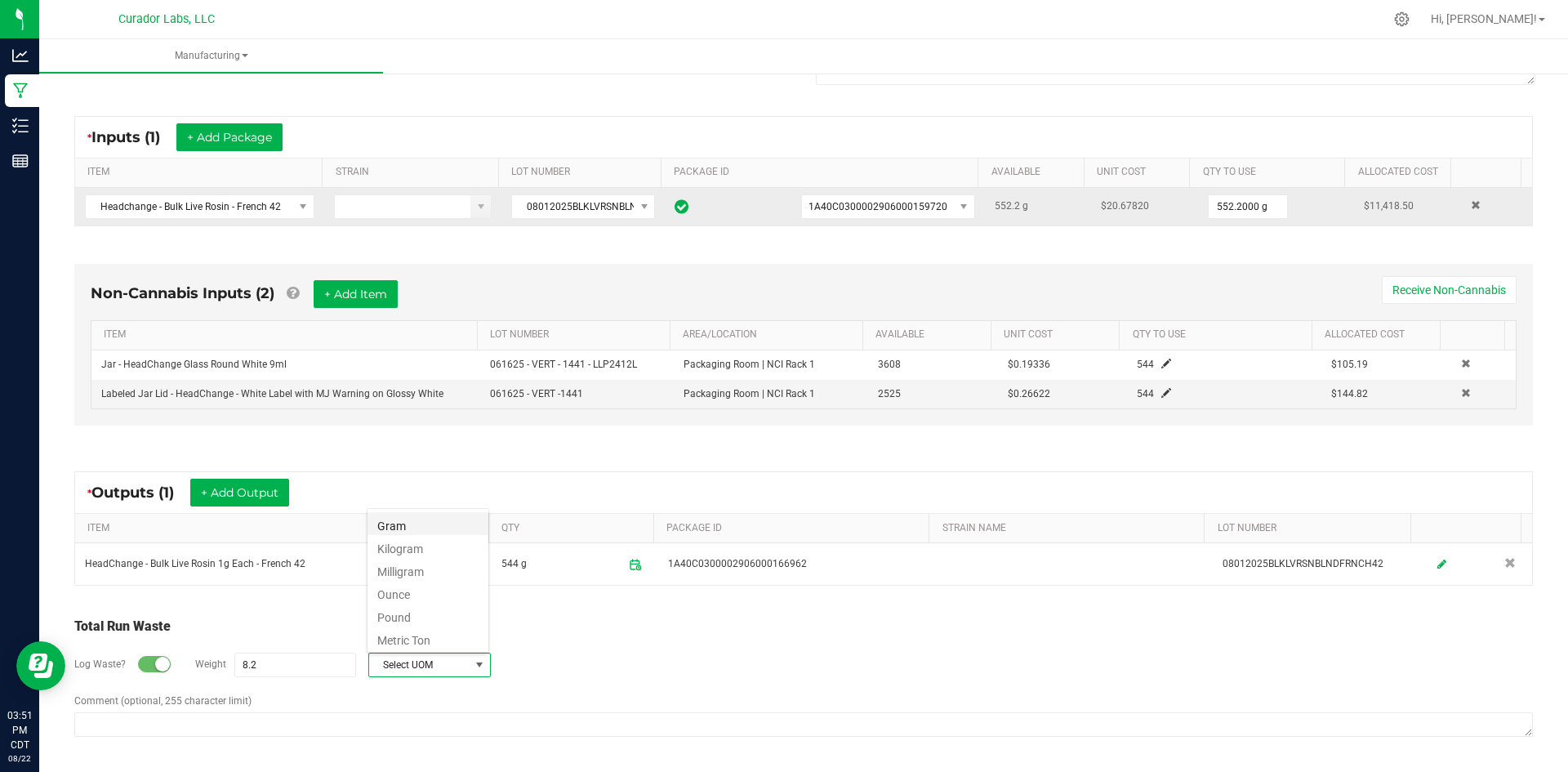
click at [409, 520] on li "Gram" at bounding box center [428, 523] width 121 height 23
type input "8.2 g"
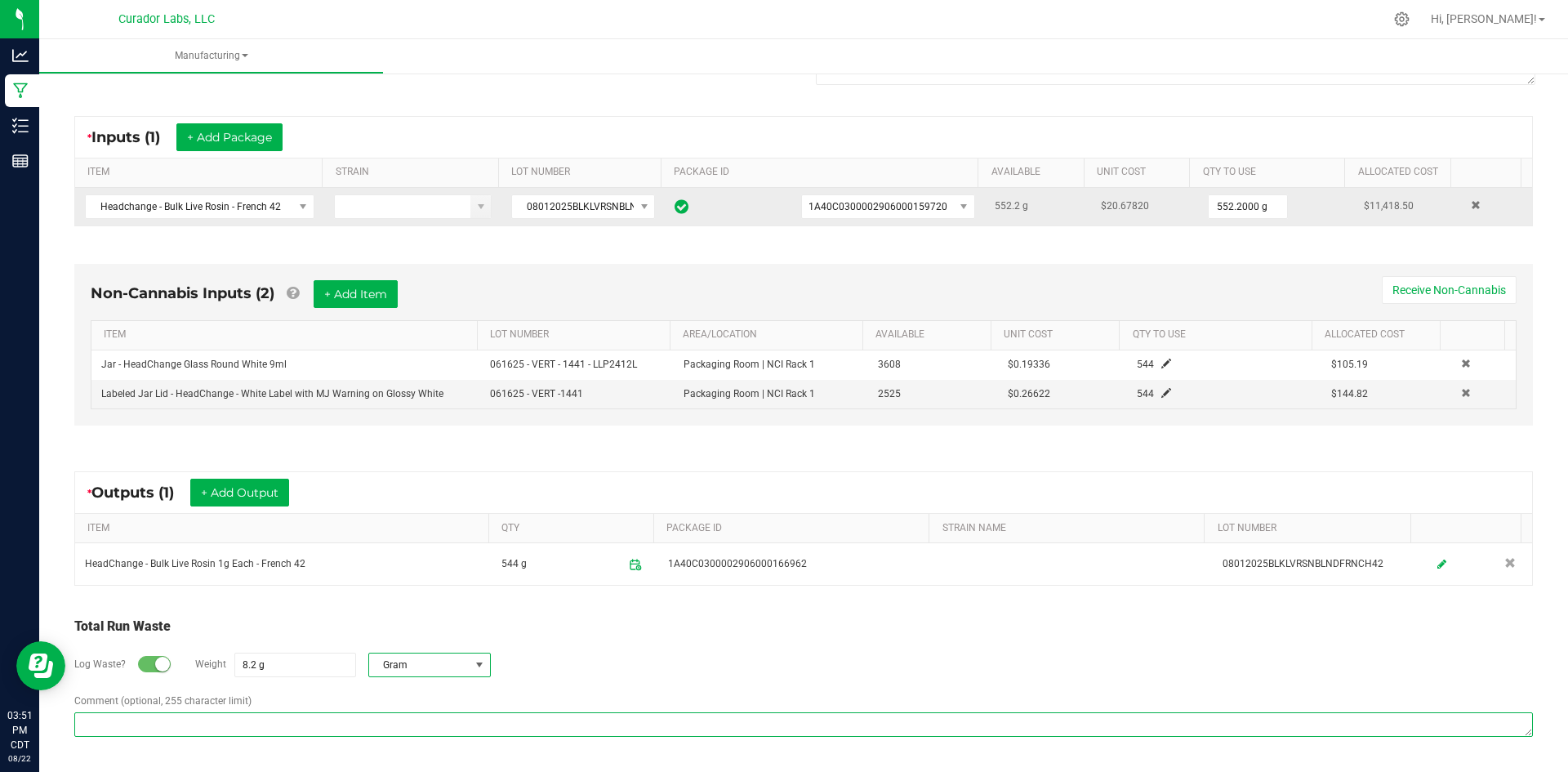
click at [358, 719] on textarea "Comment (optional, 255 character limit)" at bounding box center [804, 724] width 1459 height 24
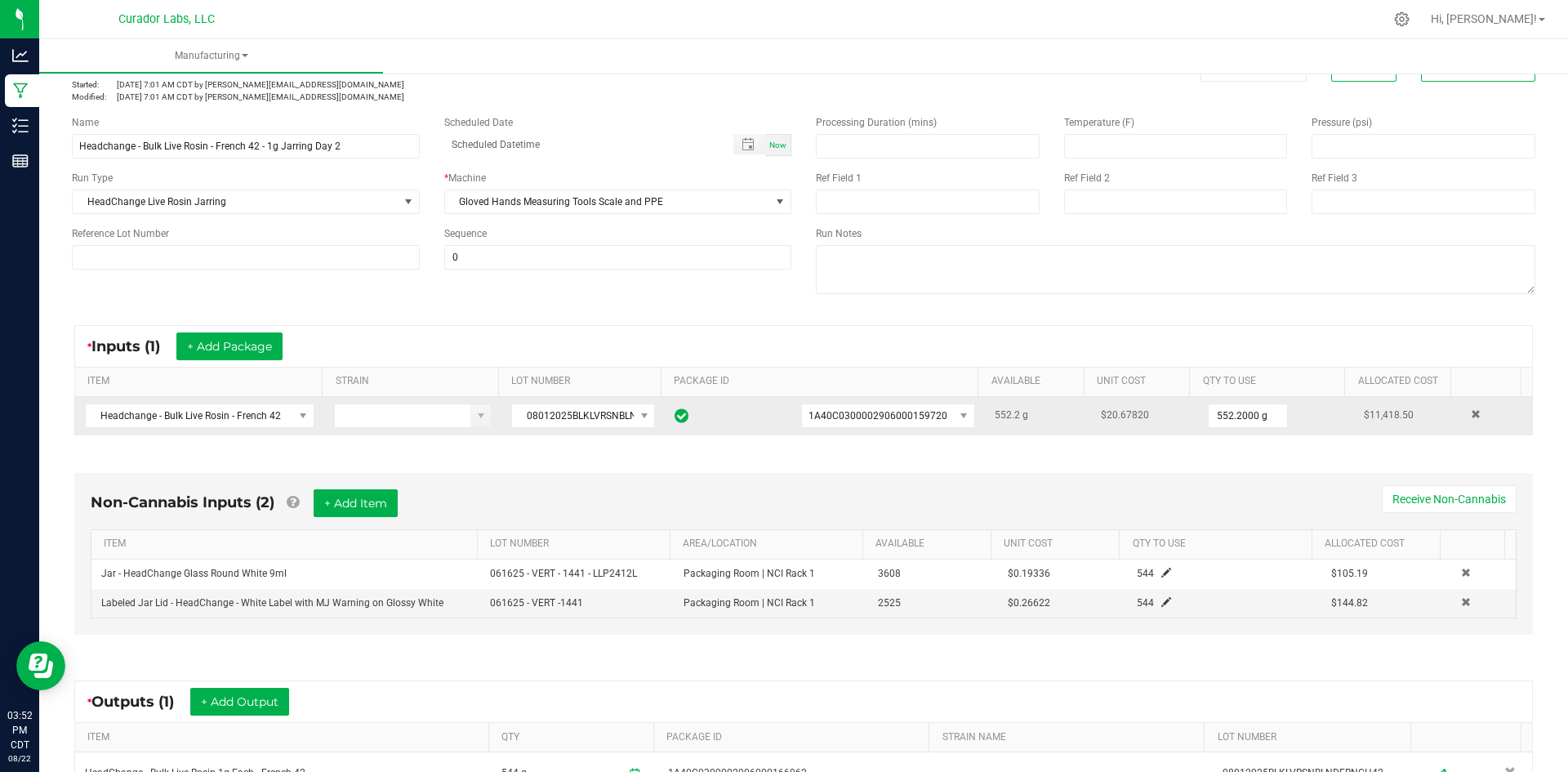
scroll to position [0, 0]
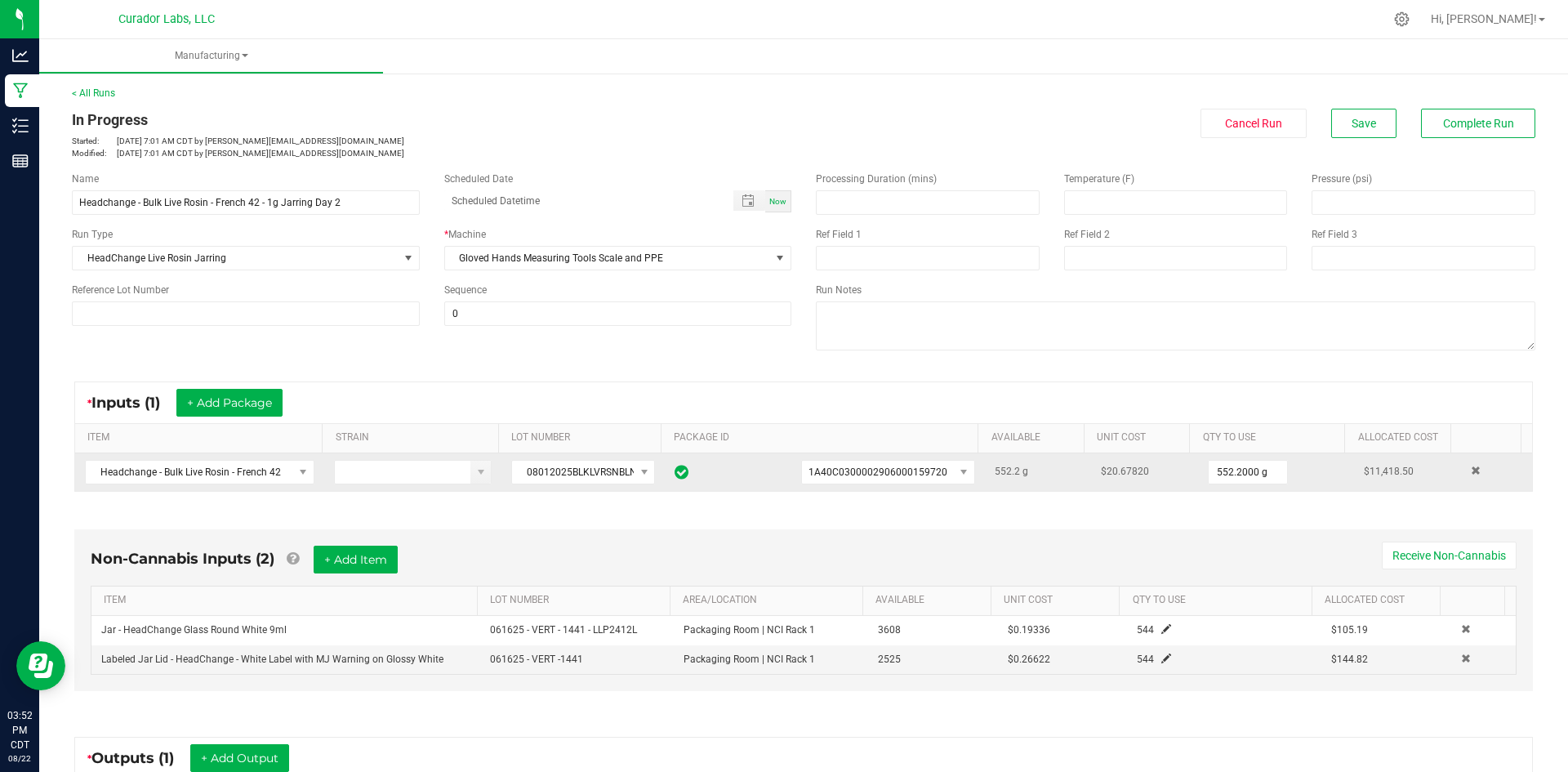
type textarea "waste on gloves, mats, tools, jars"
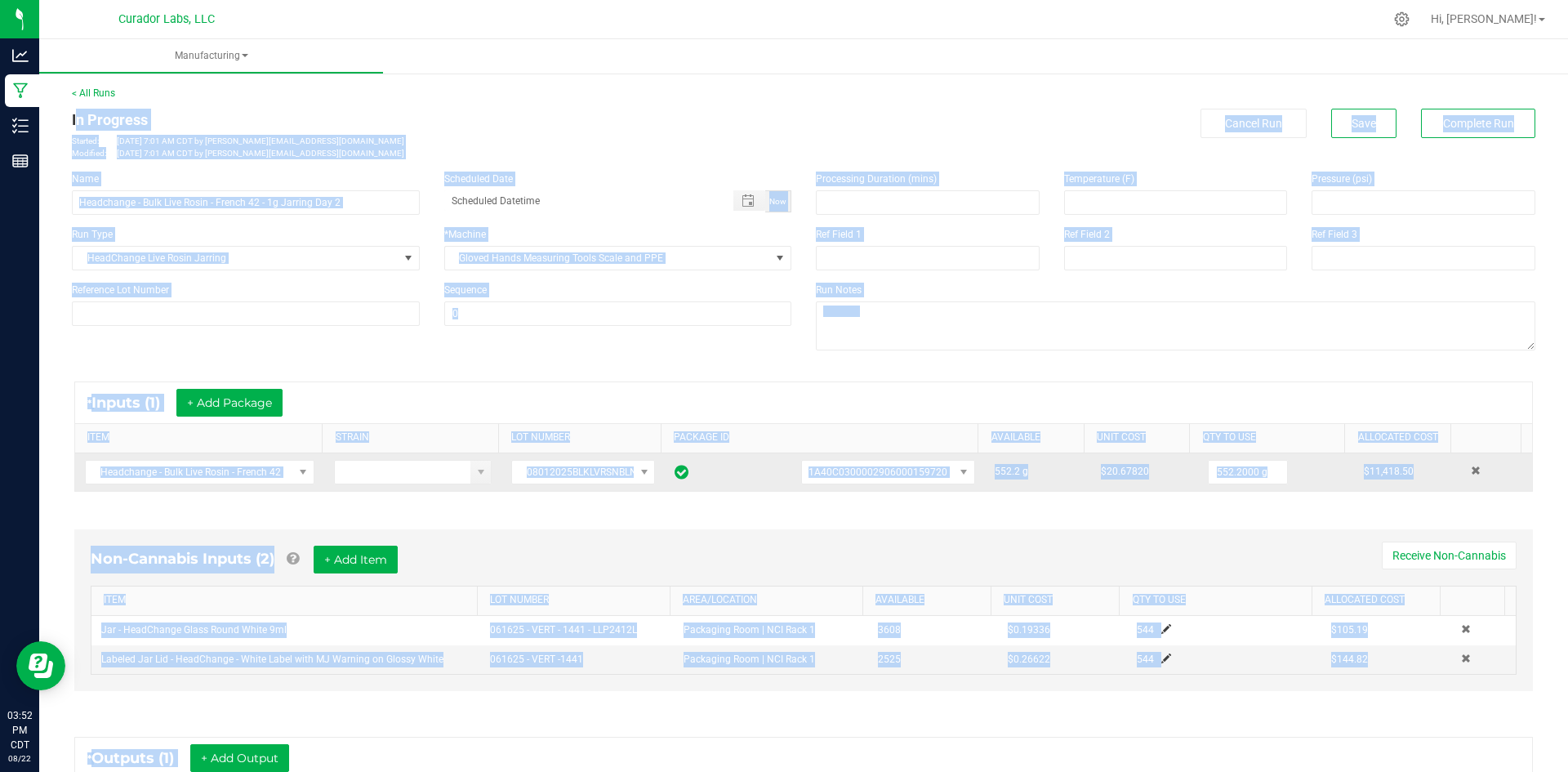
scroll to position [266, 0]
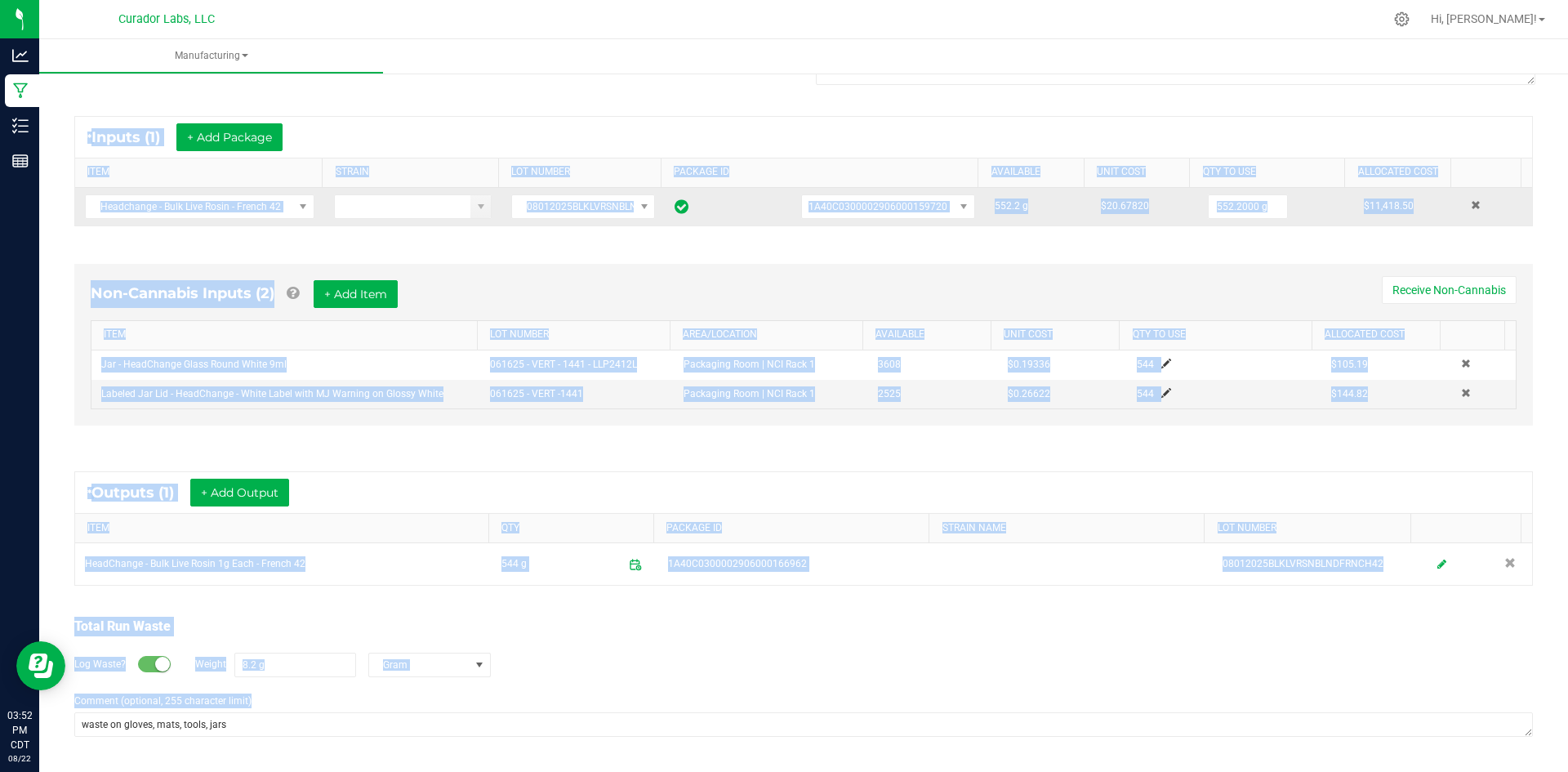
drag, startPoint x: 73, startPoint y: 116, endPoint x: 766, endPoint y: 811, distance: 981.5
click at [766, 771] on html "Analytics Manufacturing Inventory Reports 03:52 PM CDT 08/22/2025 08/22 Curador…" at bounding box center [784, 386] width 1568 height 772
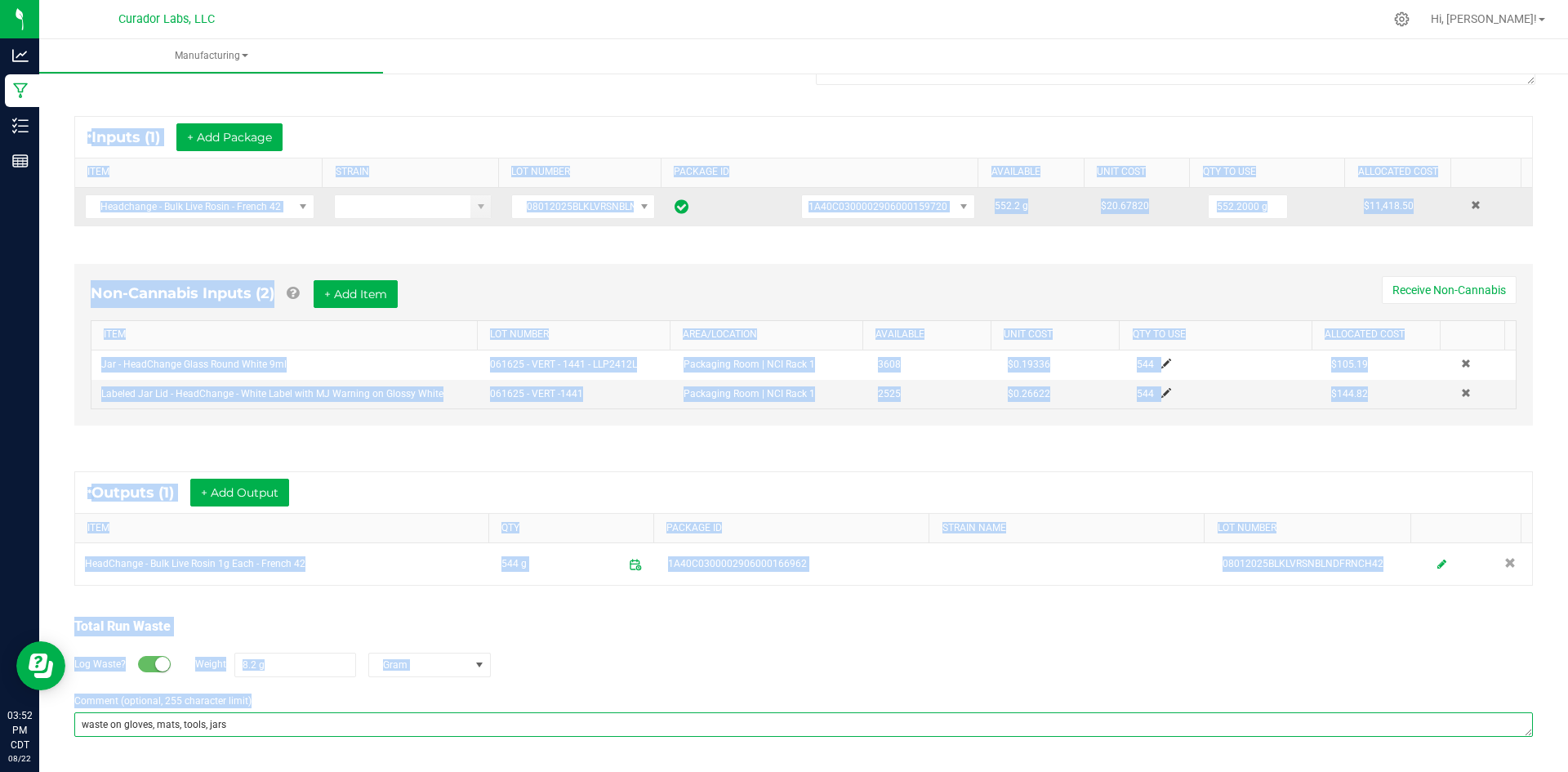
copy manufacturing-process-run "In Progress Started: Aug 22, 2025 7:01 AM CDT by grant@curadorbrands.com Modifi…"
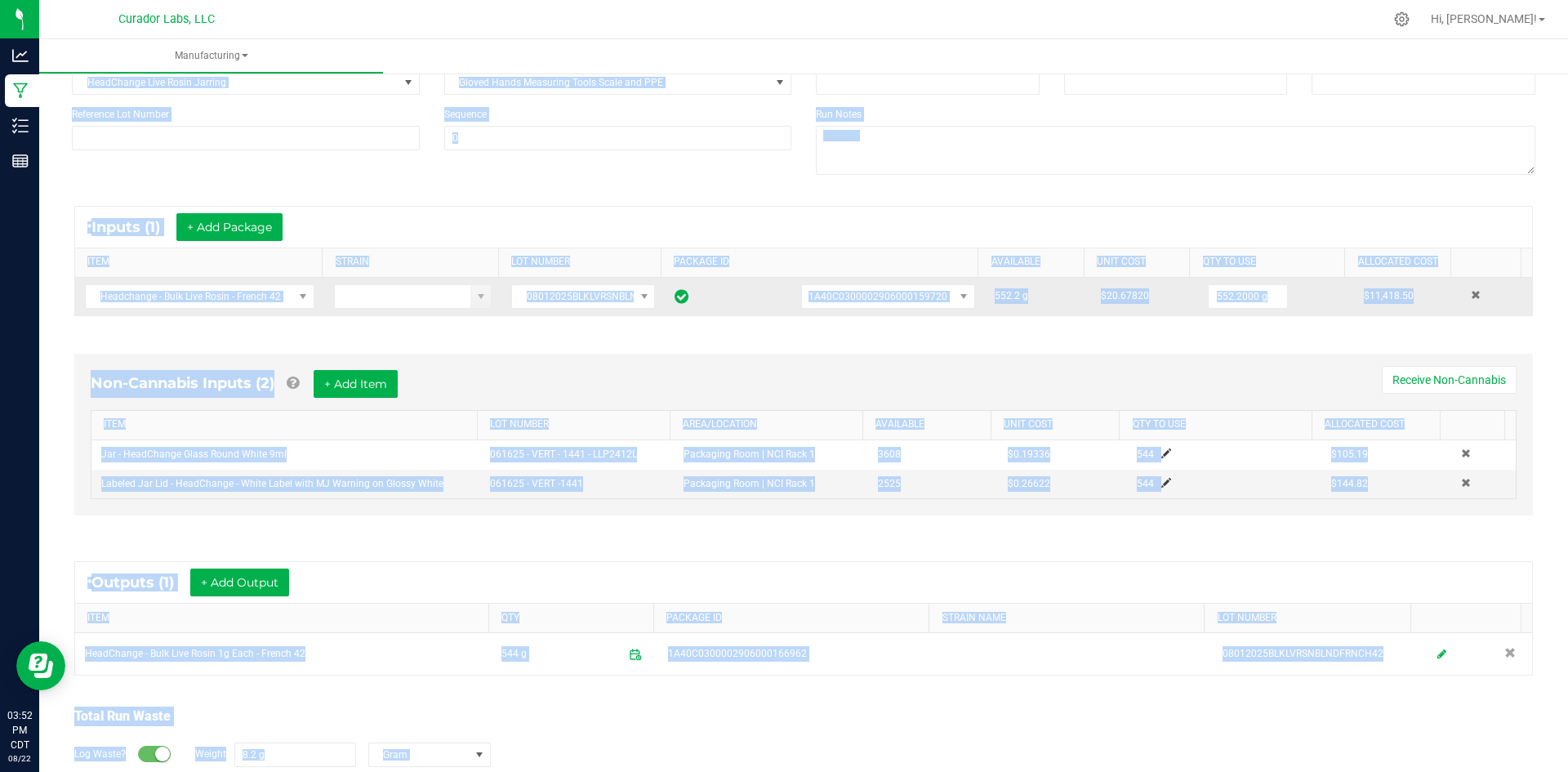
scroll to position [0, 0]
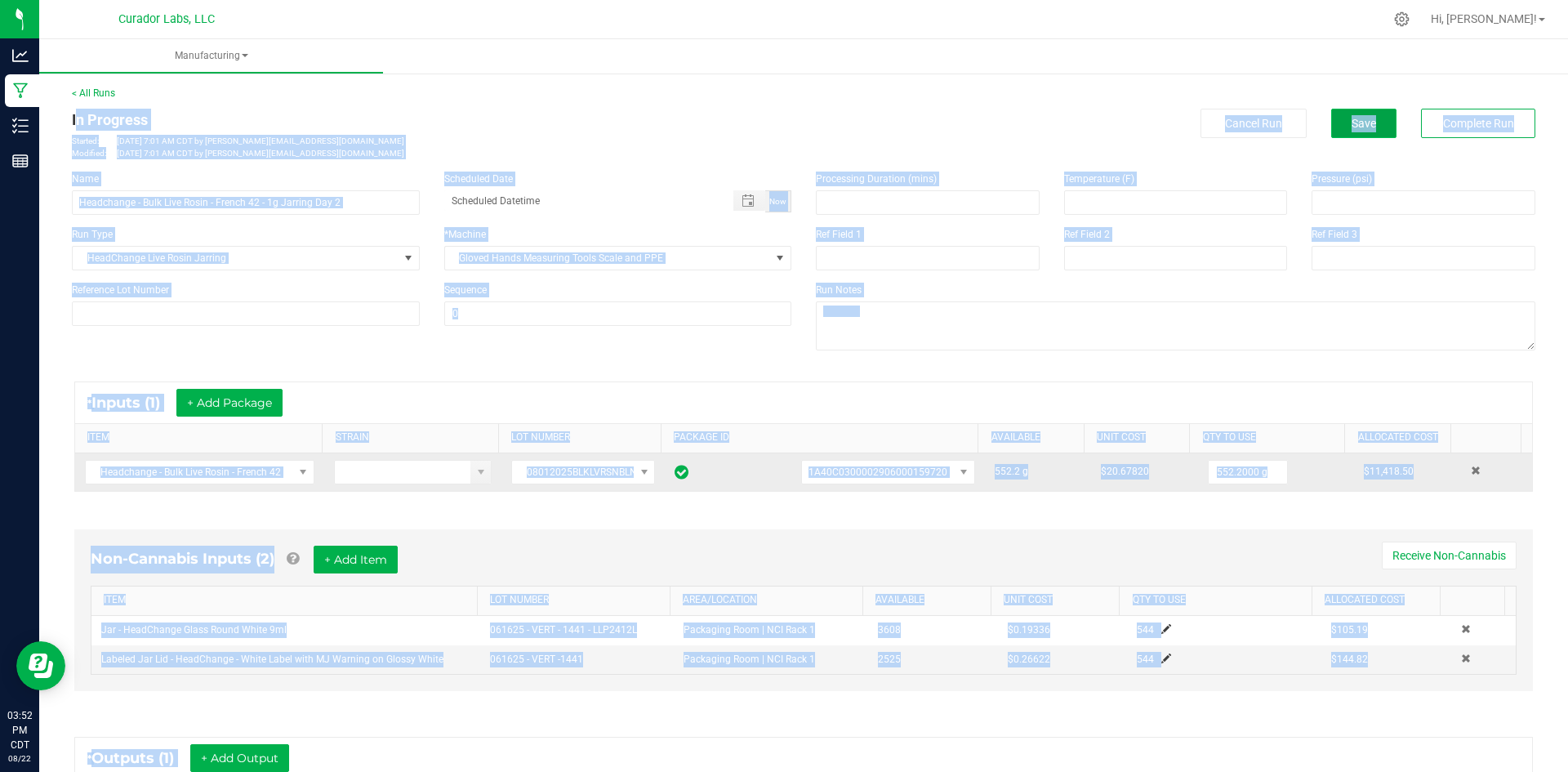
click at [1337, 111] on button "Save" at bounding box center [1364, 123] width 66 height 30
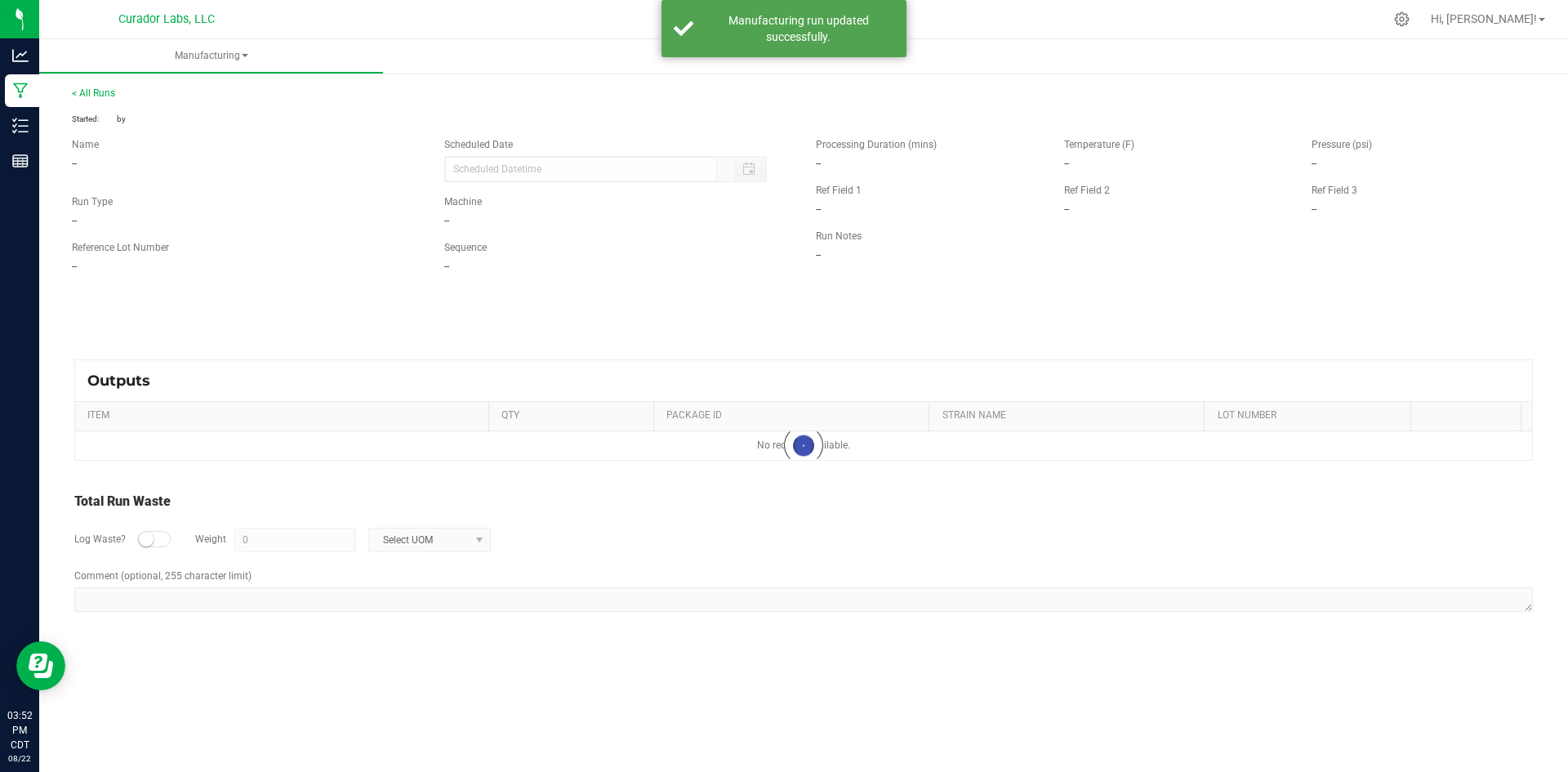
type input "8.2 g"
type textarea "waste on gloves, mats, tools, jars"
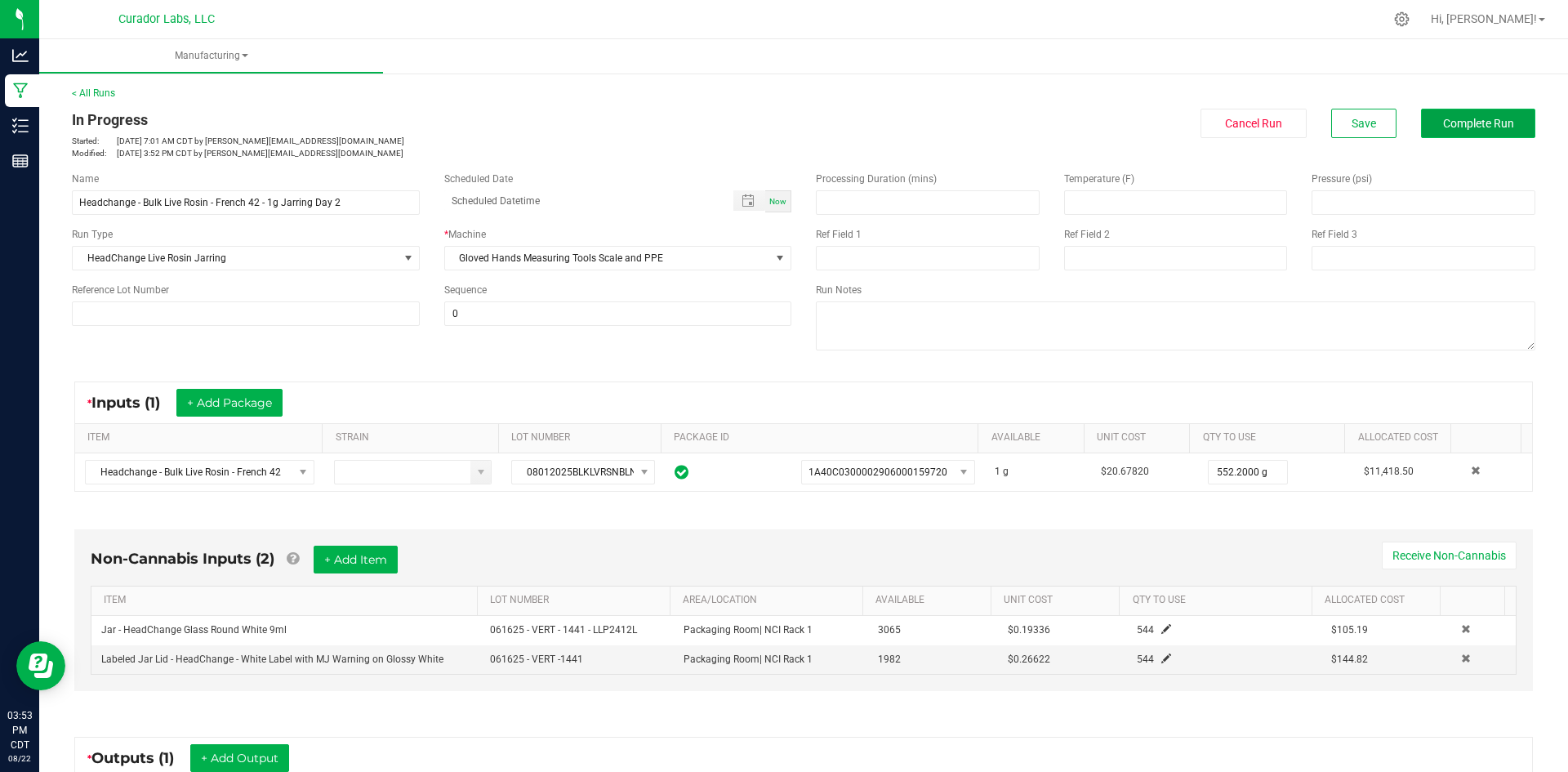
click at [1452, 126] on span "Complete Run" at bounding box center [1478, 123] width 71 height 14
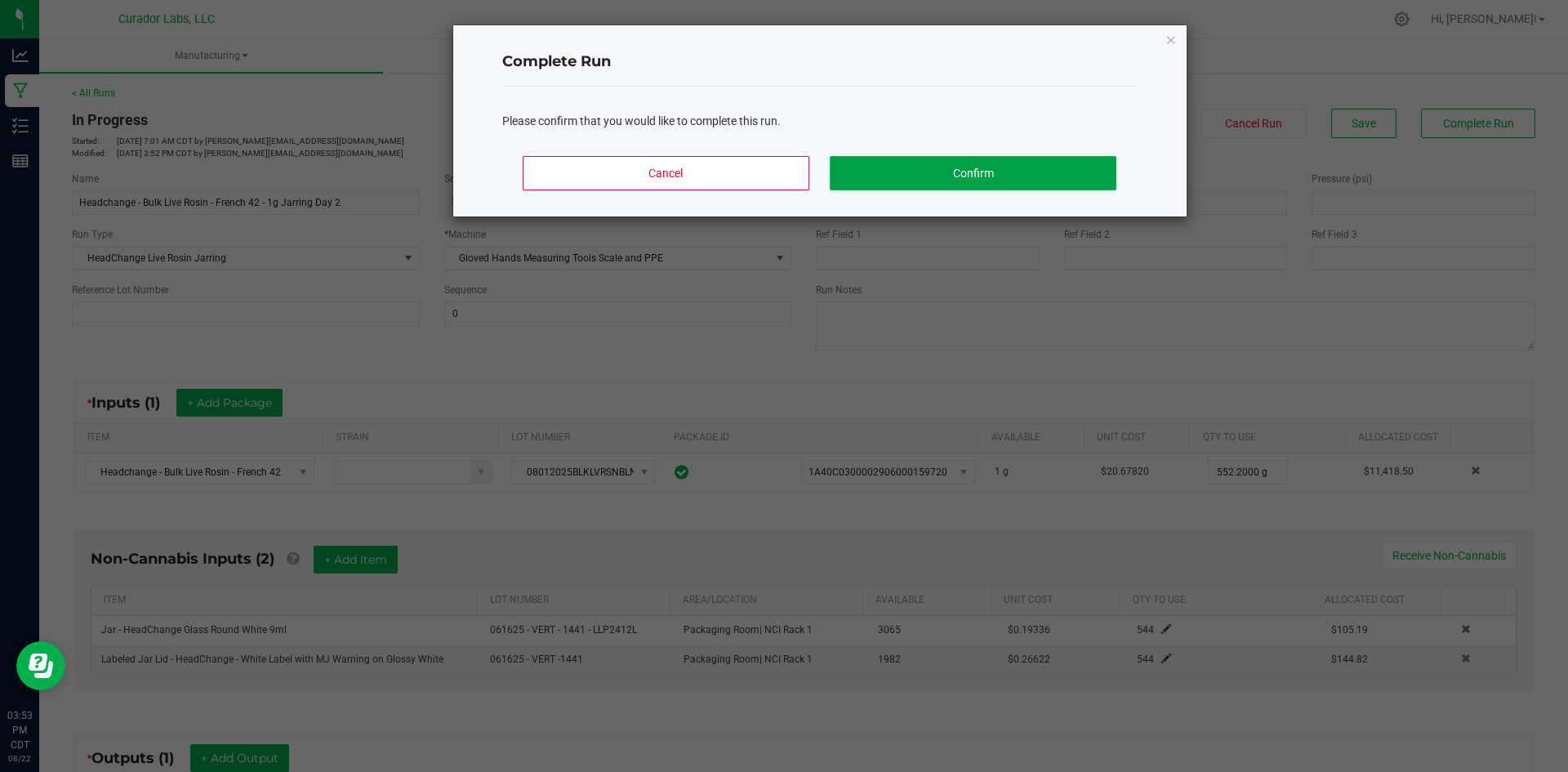
click at [1027, 159] on button "Confirm" at bounding box center [972, 173] width 286 height 34
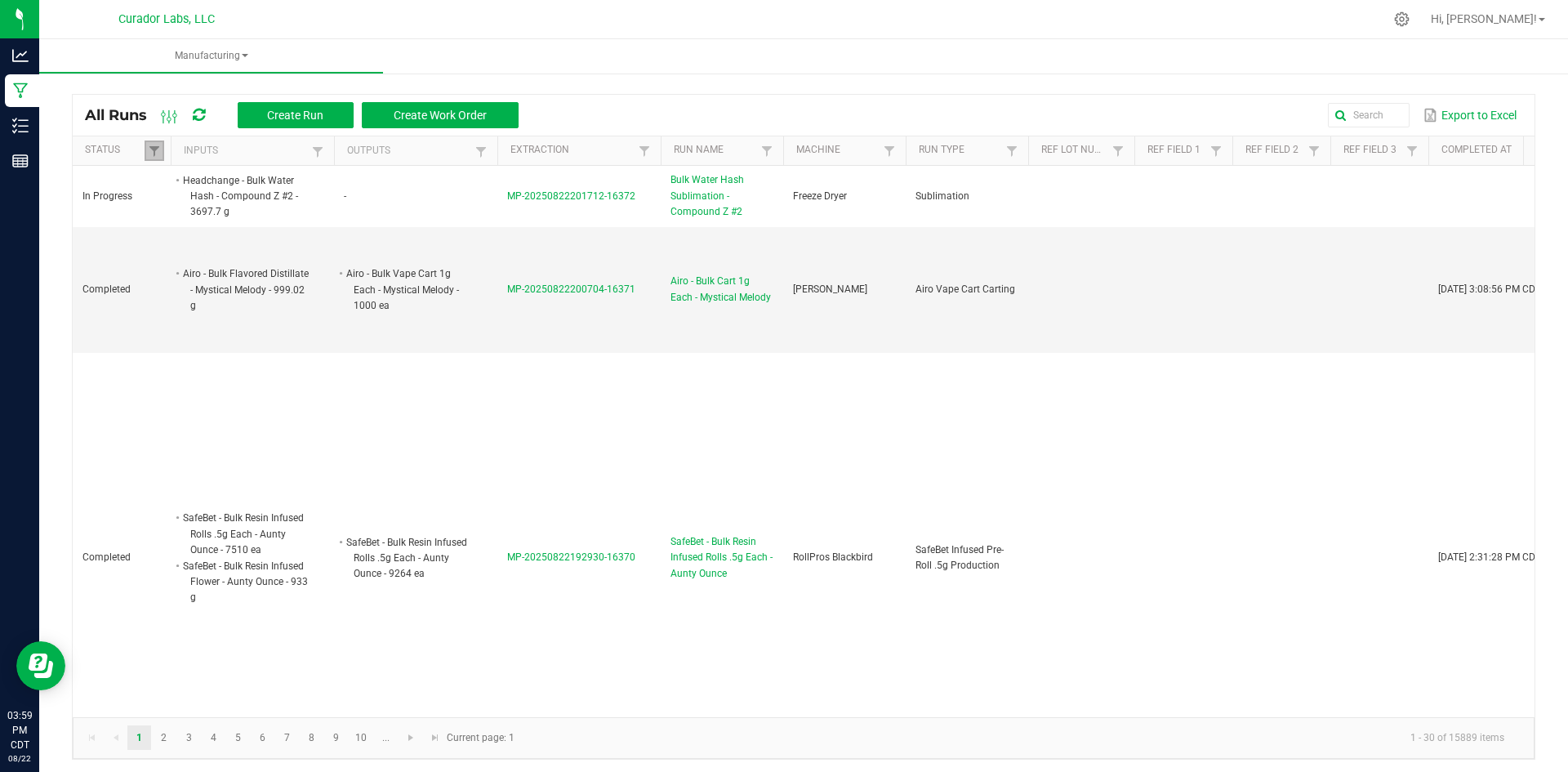
click at [150, 142] on link at bounding box center [155, 150] width 20 height 21
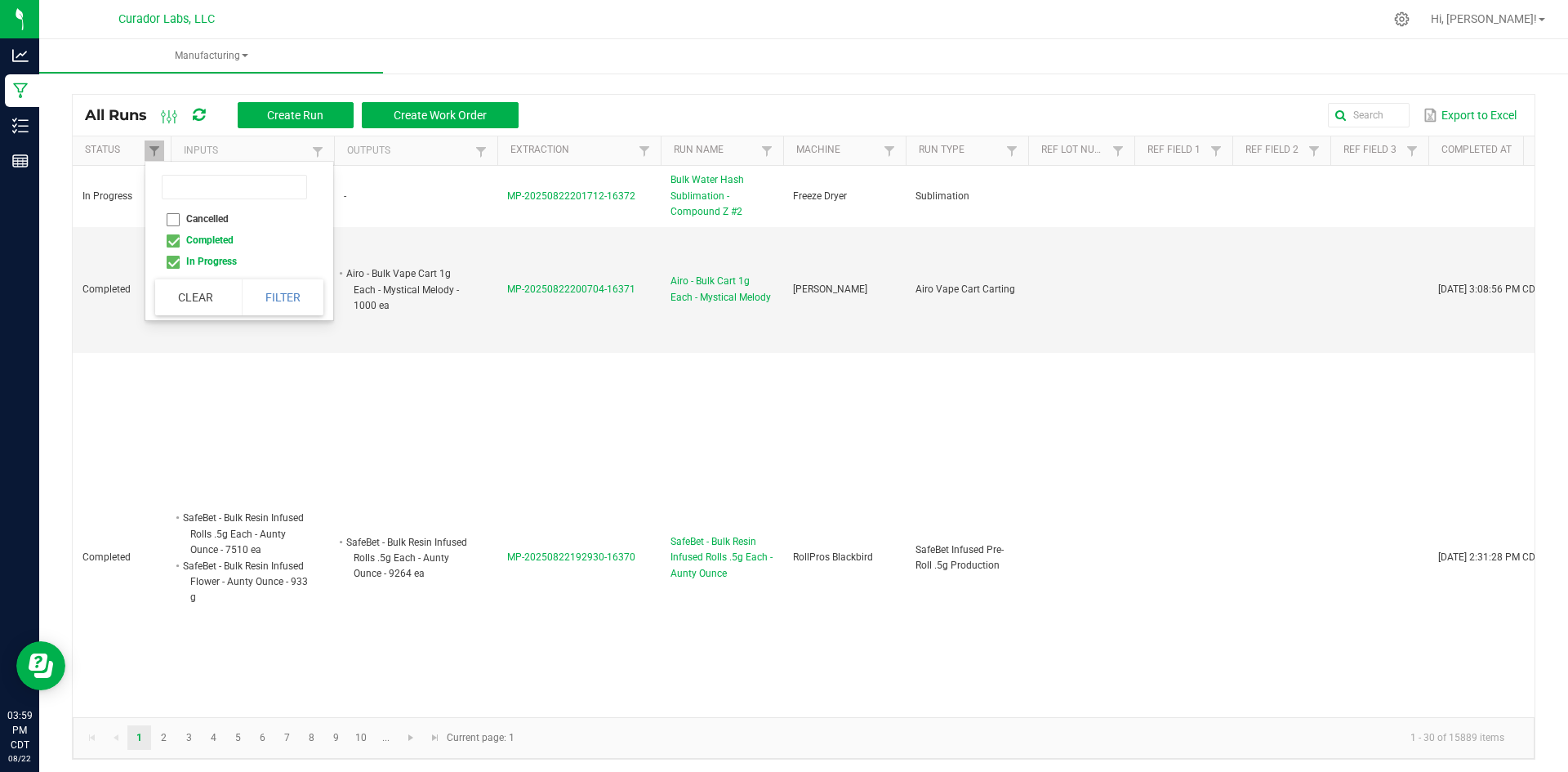
click at [173, 235] on li "Completed" at bounding box center [234, 241] width 159 height 22
checkbox input "false"
click at [271, 304] on button "Filter" at bounding box center [282, 297] width 82 height 36
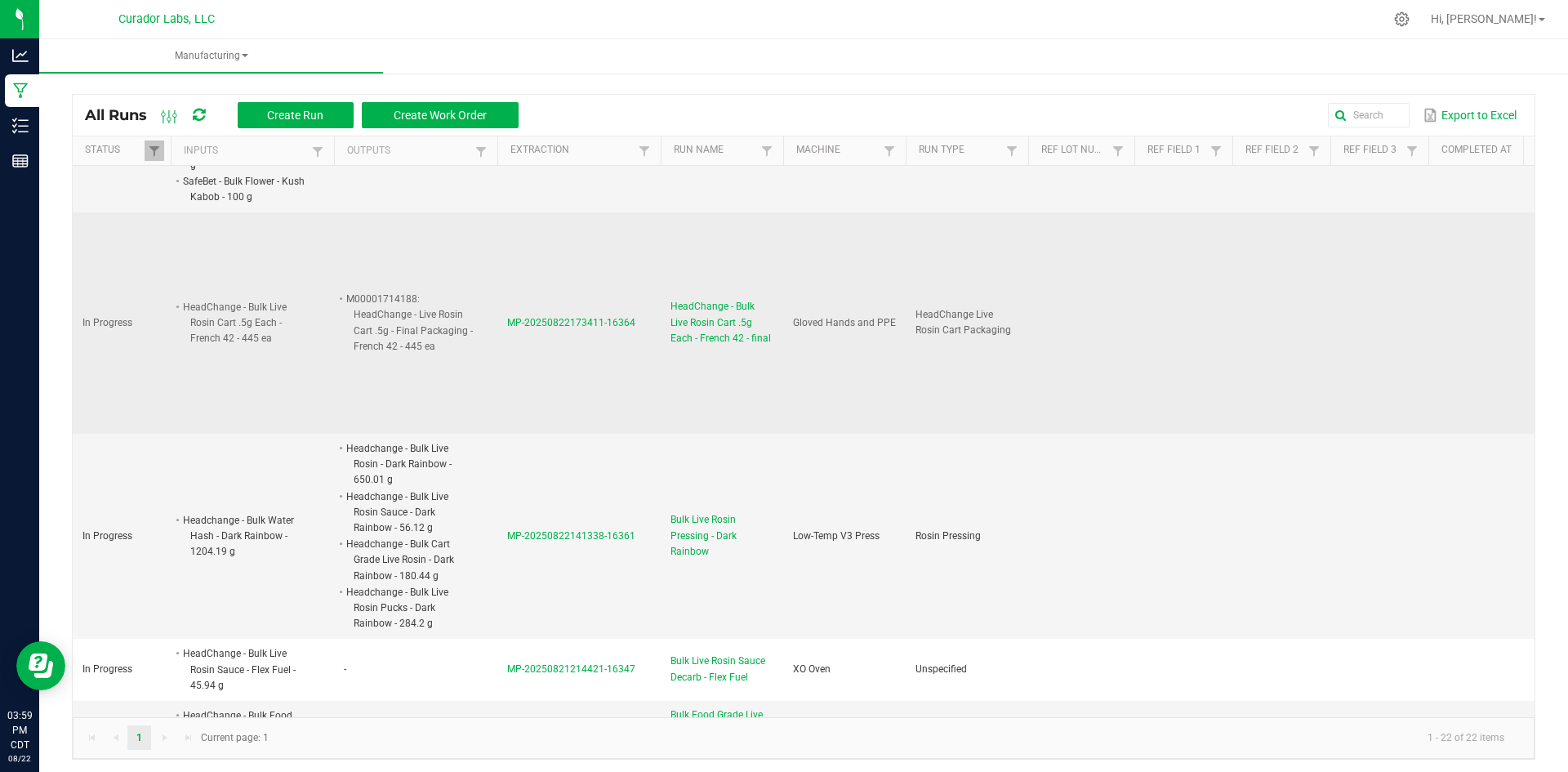
scroll to position [163, 0]
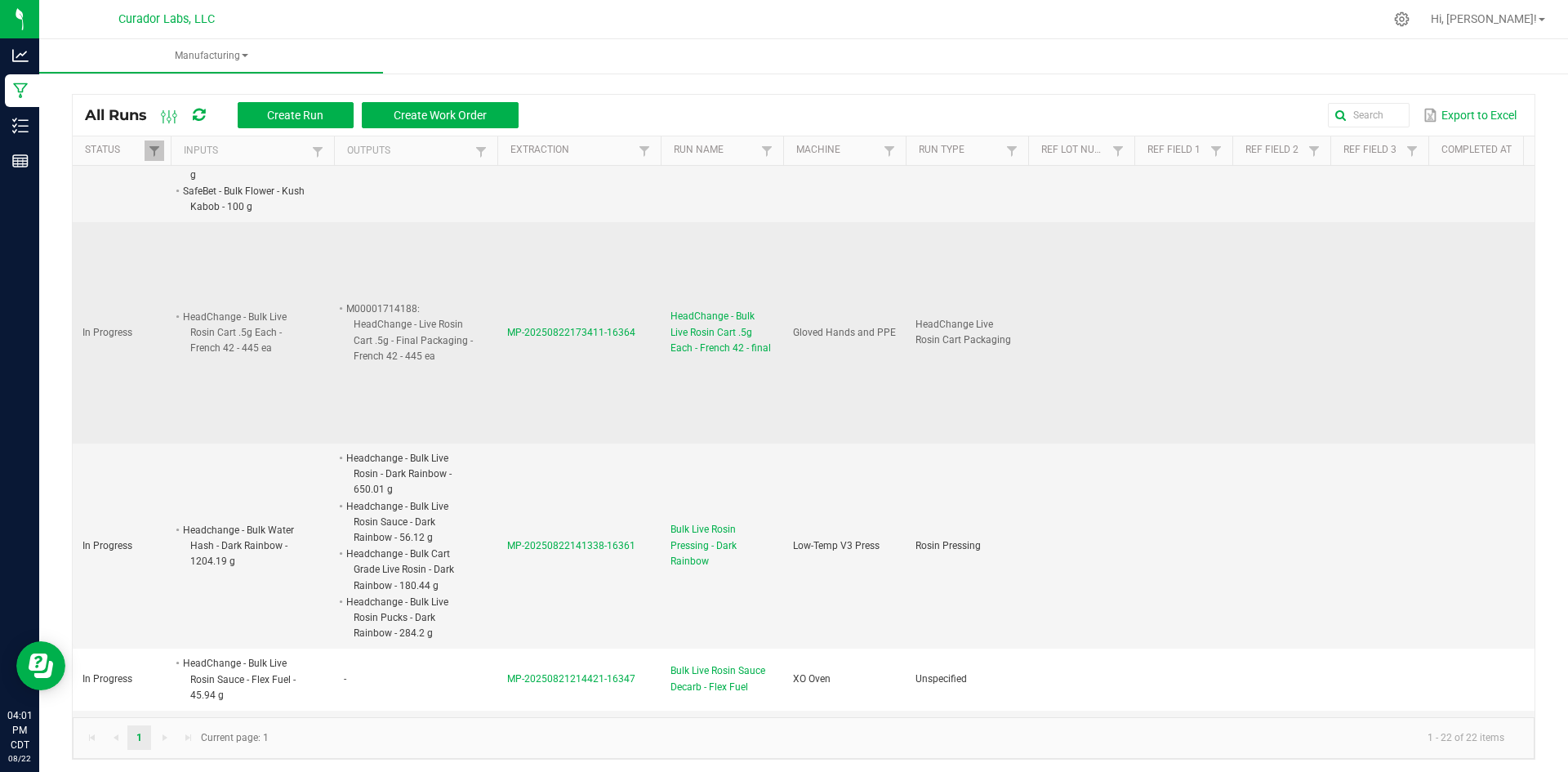
click at [720, 316] on span "HeadChange - Bulk Live Rosin Cart .5g Each - French 42 - final" at bounding box center [721, 332] width 103 height 48
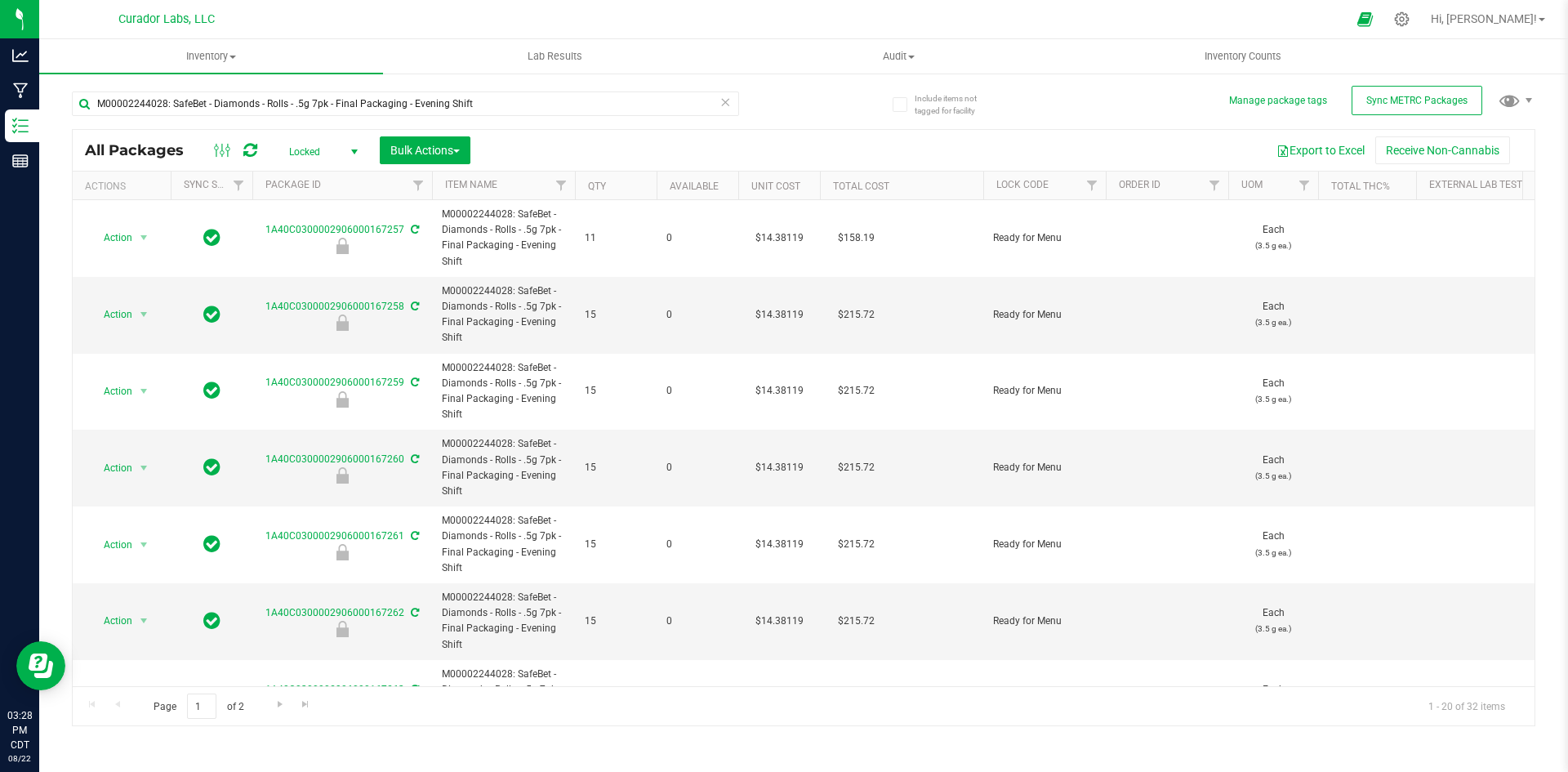
scroll to position [82, 0]
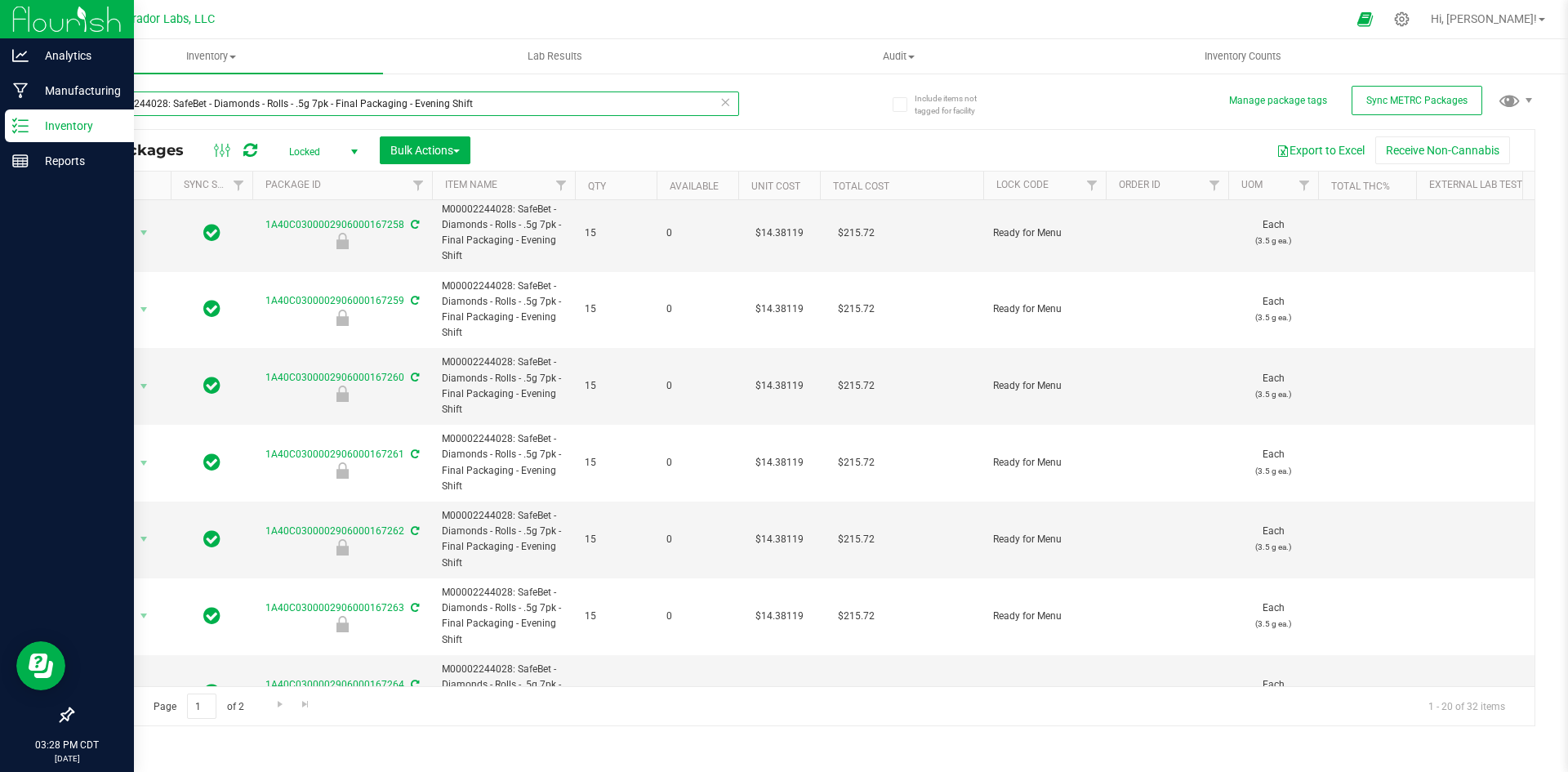
drag, startPoint x: 482, startPoint y: 108, endPoint x: 0, endPoint y: 265, distance: 506.9
click at [0, 265] on div "Analytics Manufacturing Inventory Reports 03:28 PM CDT 08/22/2025 08/22 Curador…" at bounding box center [784, 386] width 1568 height 772
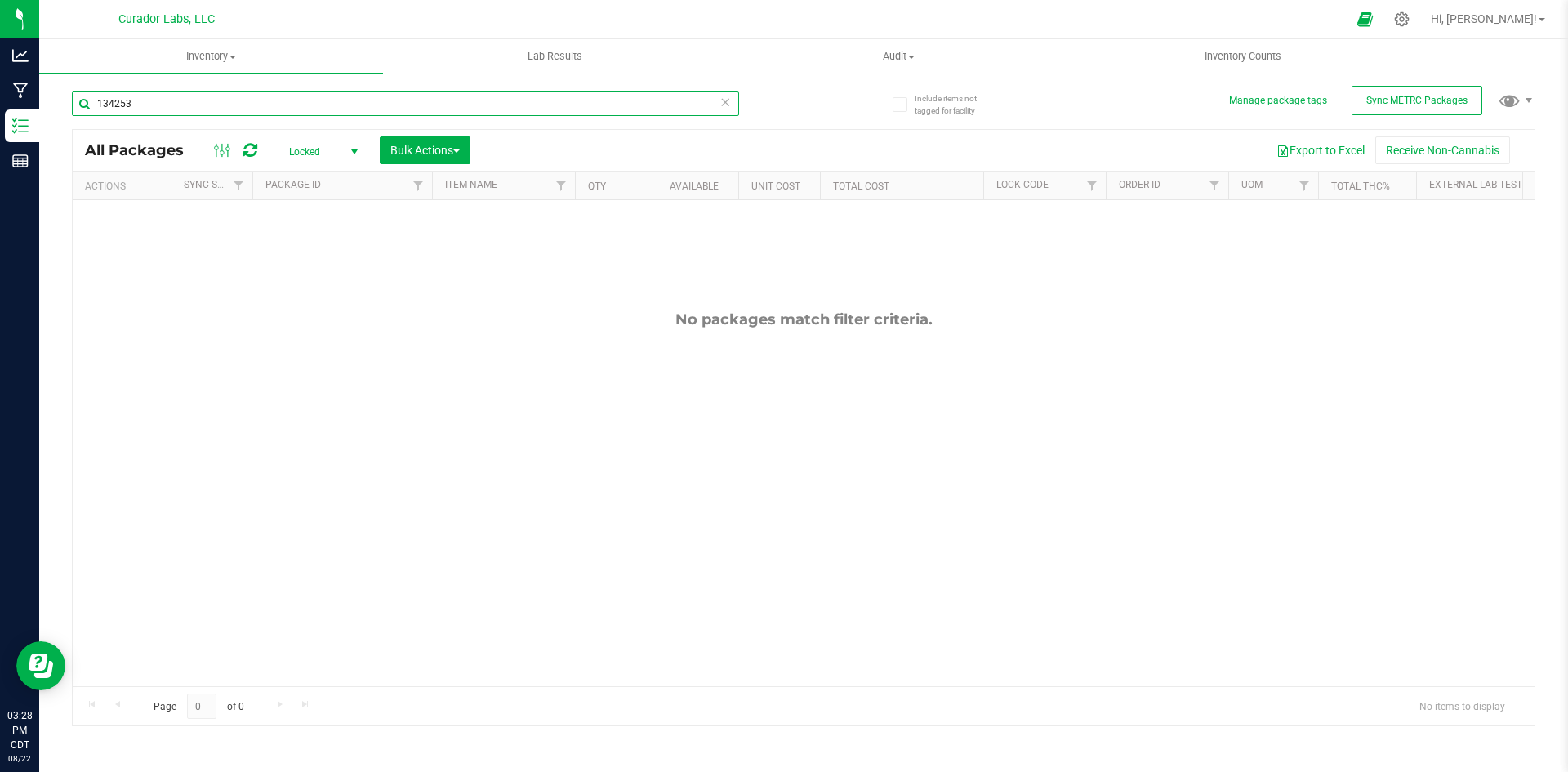
type input "134253"
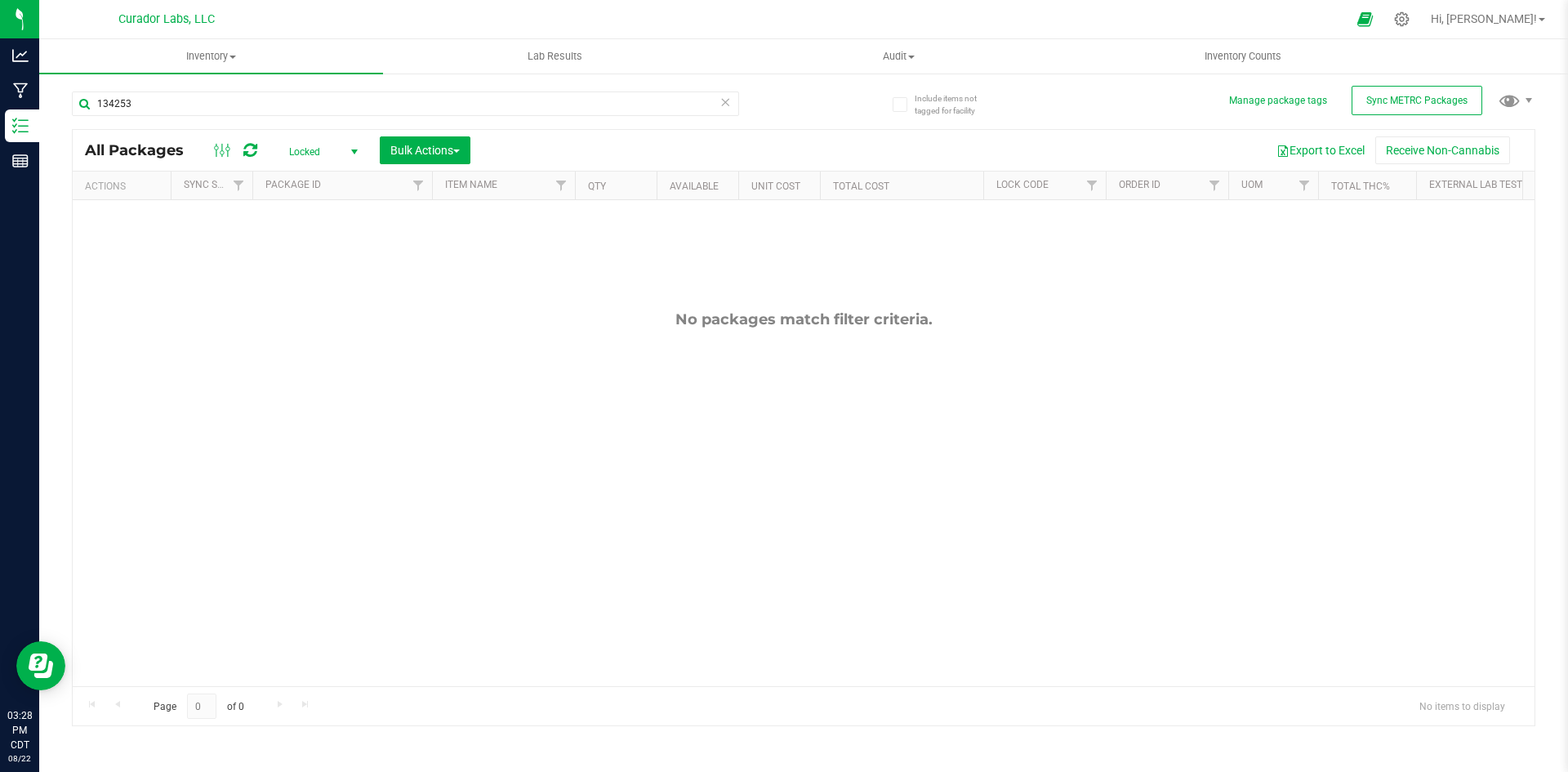
click at [327, 156] on span "Locked" at bounding box center [321, 151] width 90 height 23
click at [317, 180] on li "Active Only" at bounding box center [320, 177] width 88 height 24
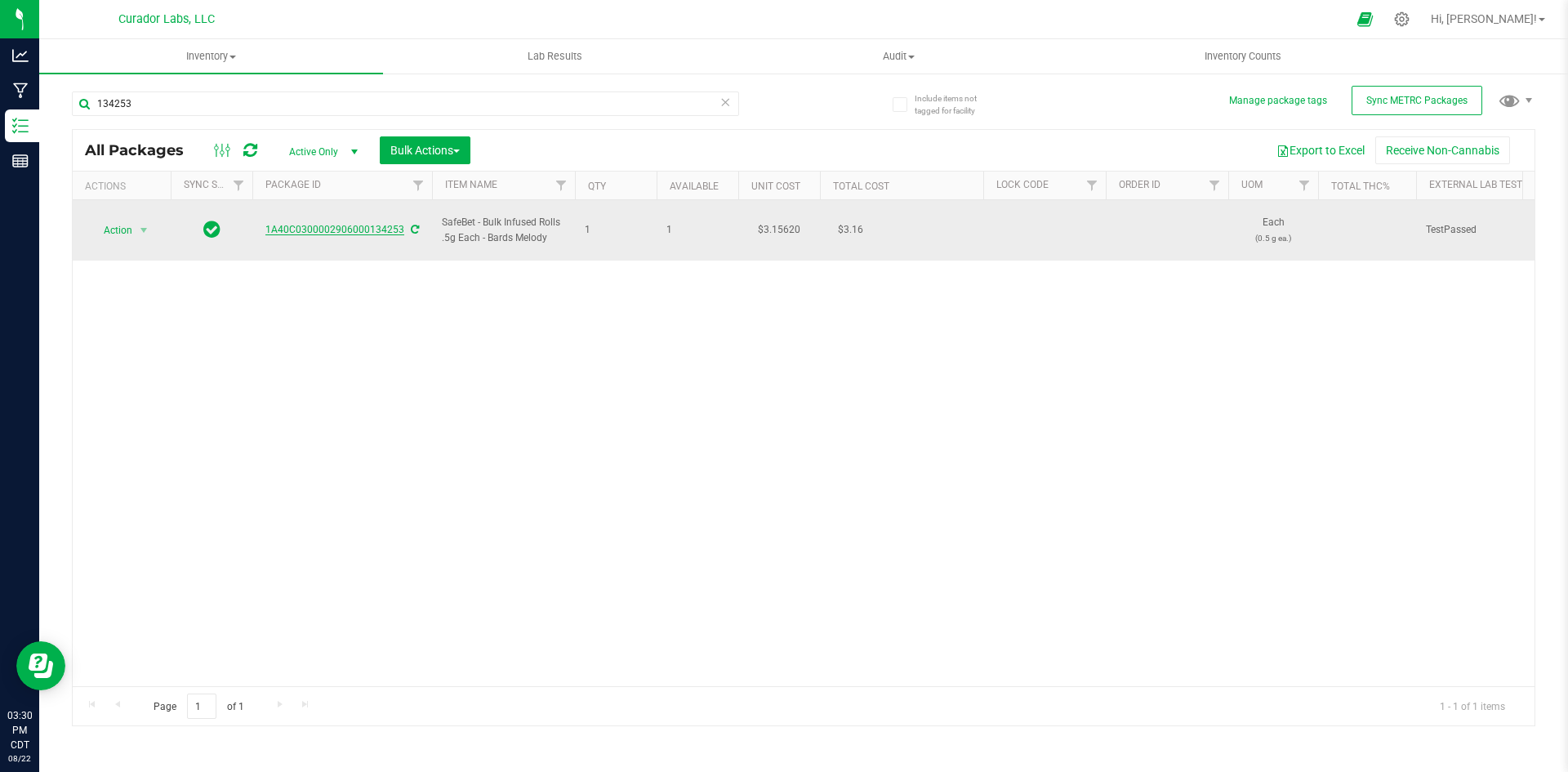
drag, startPoint x: 258, startPoint y: 222, endPoint x: 394, endPoint y: 226, distance: 136.1
click at [394, 226] on div "1A40C0300002906000134253" at bounding box center [341, 230] width 185 height 15
drag, startPoint x: 394, startPoint y: 226, endPoint x: 356, endPoint y: 221, distance: 38.3
copy link "1A40C0300002906000134253"
drag, startPoint x: 542, startPoint y: 229, endPoint x: 476, endPoint y: 218, distance: 66.9
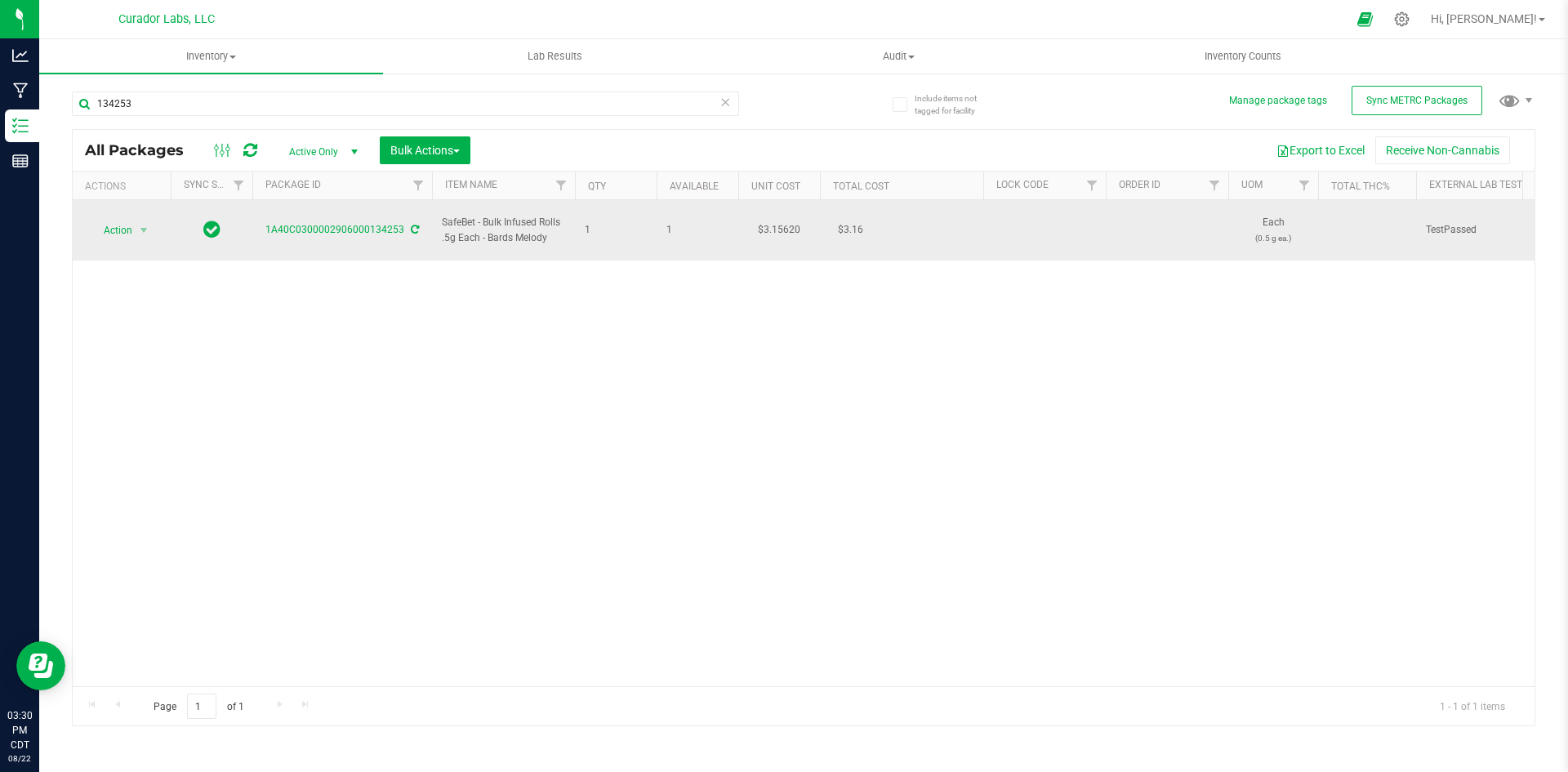
click at [476, 218] on span "SafeBet - Bulk Infused Rolls .5g Each - Bards Melody" at bounding box center [503, 230] width 123 height 31
drag, startPoint x: 557, startPoint y: 229, endPoint x: 451, endPoint y: 207, distance: 108.3
click at [451, 214] on span "SafeBet - Bulk Infused Rolls .5g Each - Bards Melody" at bounding box center [503, 230] width 123 height 31
drag, startPoint x: 548, startPoint y: 235, endPoint x: 430, endPoint y: 223, distance: 118.6
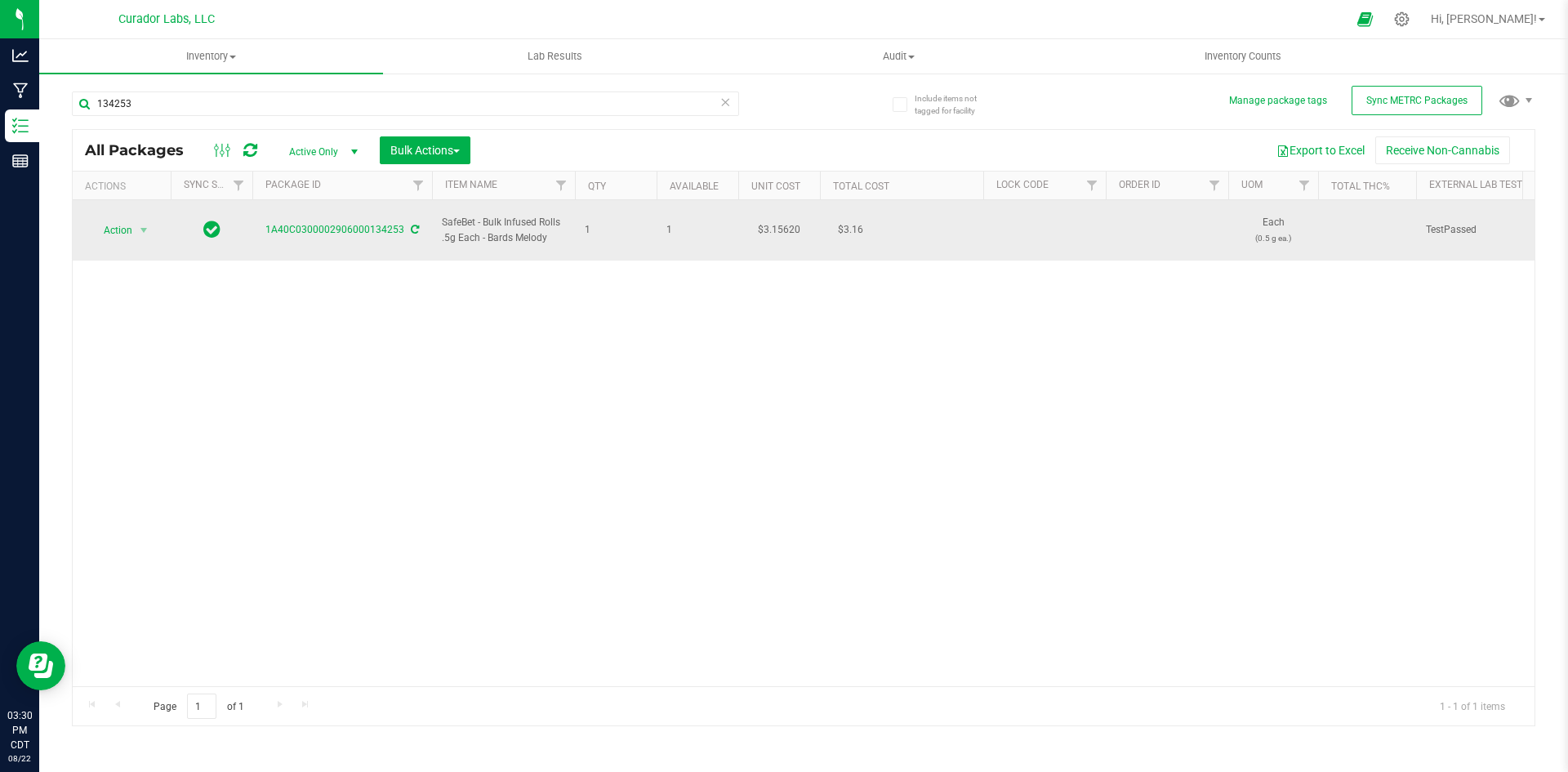
copy tr "SafeBet - Bulk Infused Rolls .5g Each - Bards Melody"
click at [124, 231] on span "Action" at bounding box center [111, 230] width 44 height 23
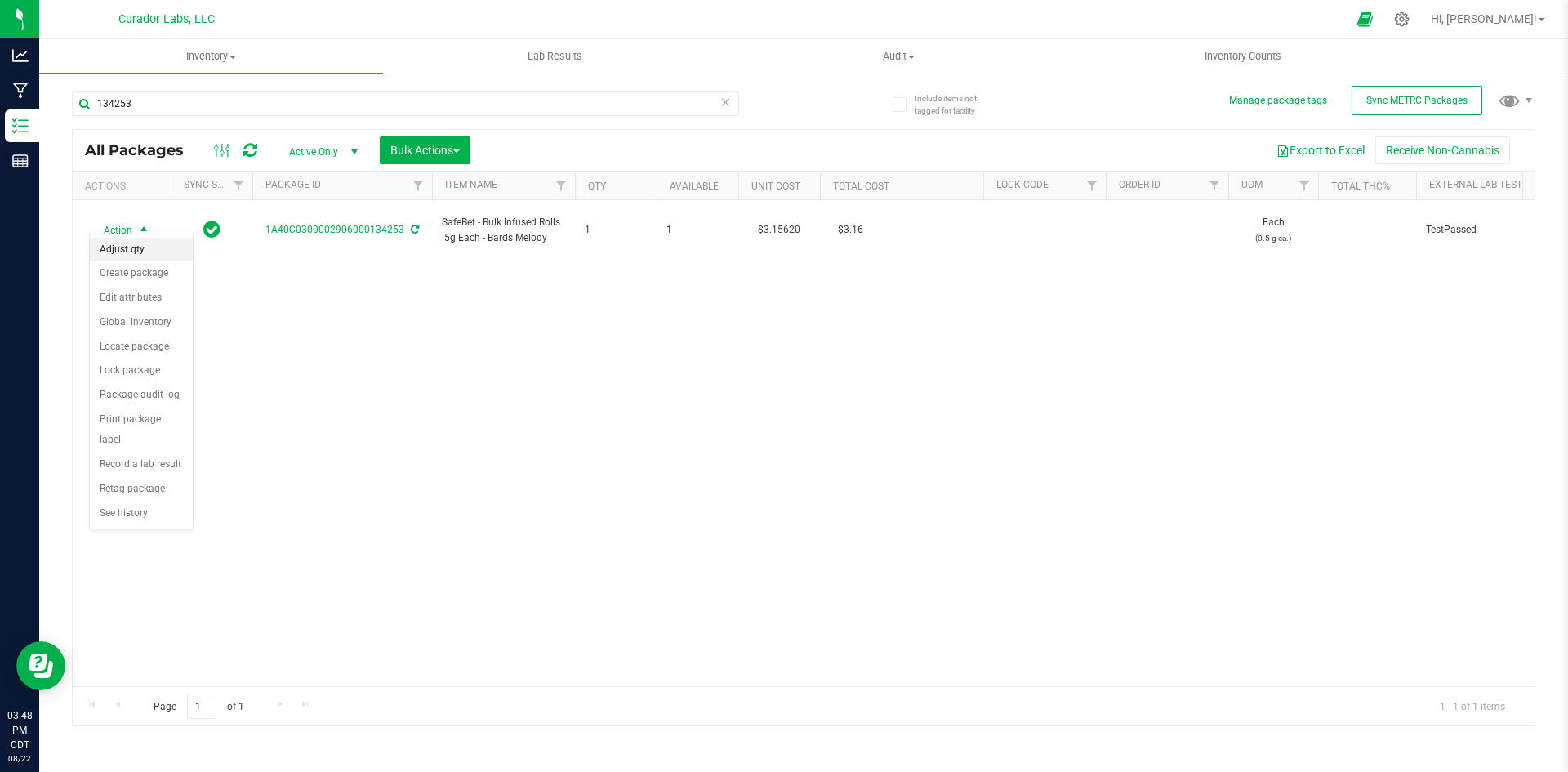
click at [119, 246] on li "Adjust qty" at bounding box center [141, 250] width 103 height 24
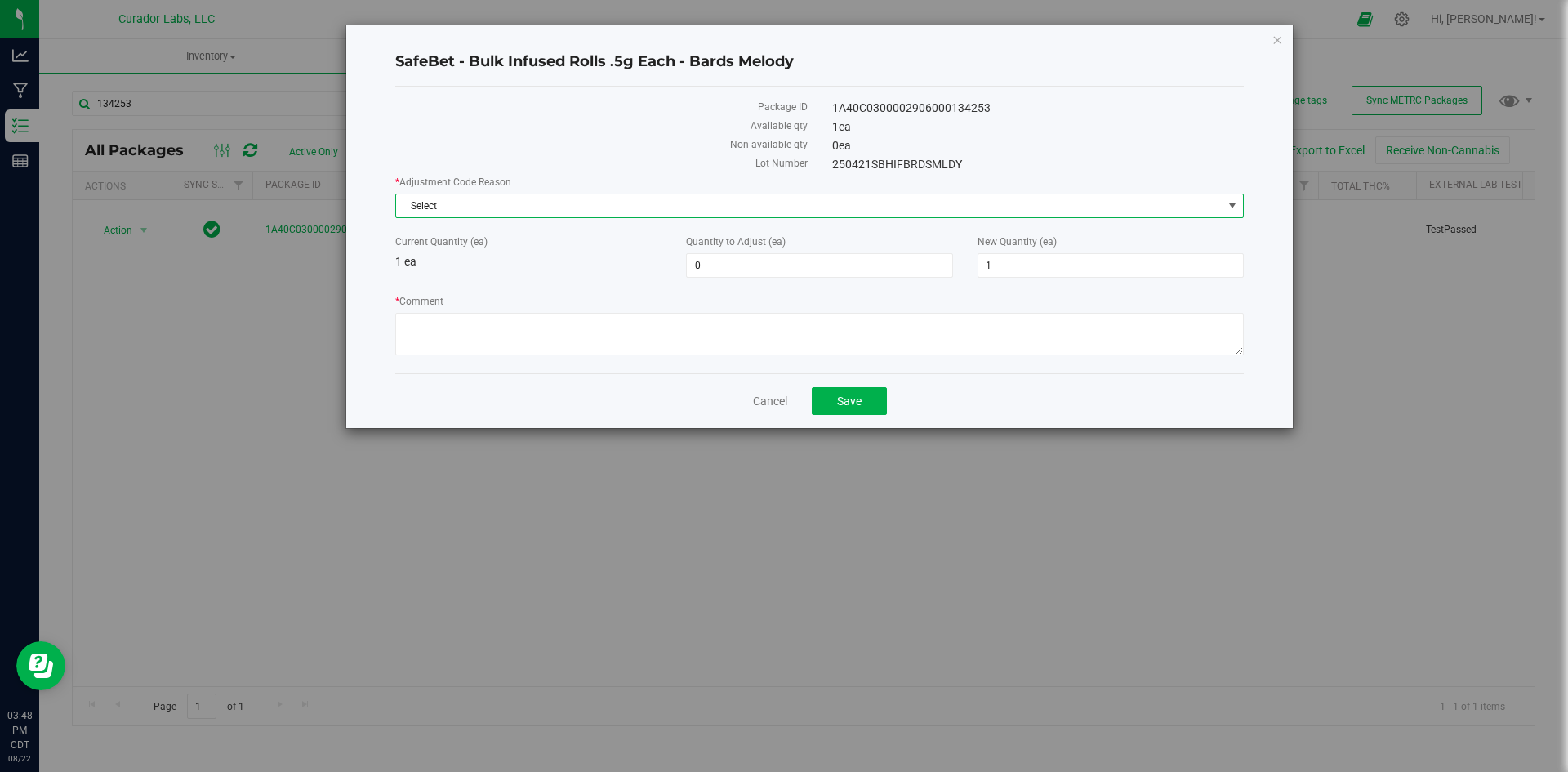
click at [458, 198] on span "Select" at bounding box center [810, 205] width 827 height 23
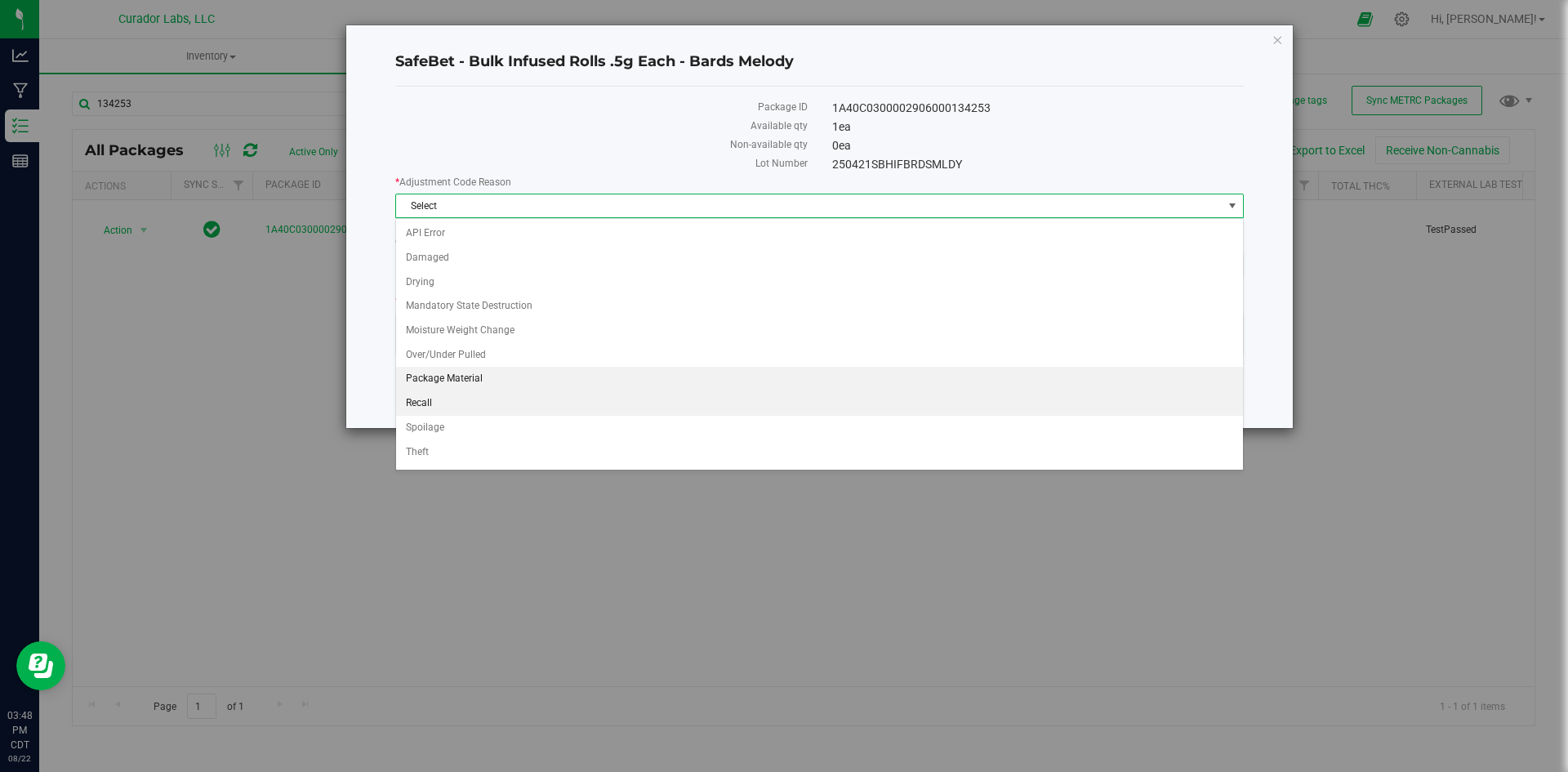
scroll to position [47, 0]
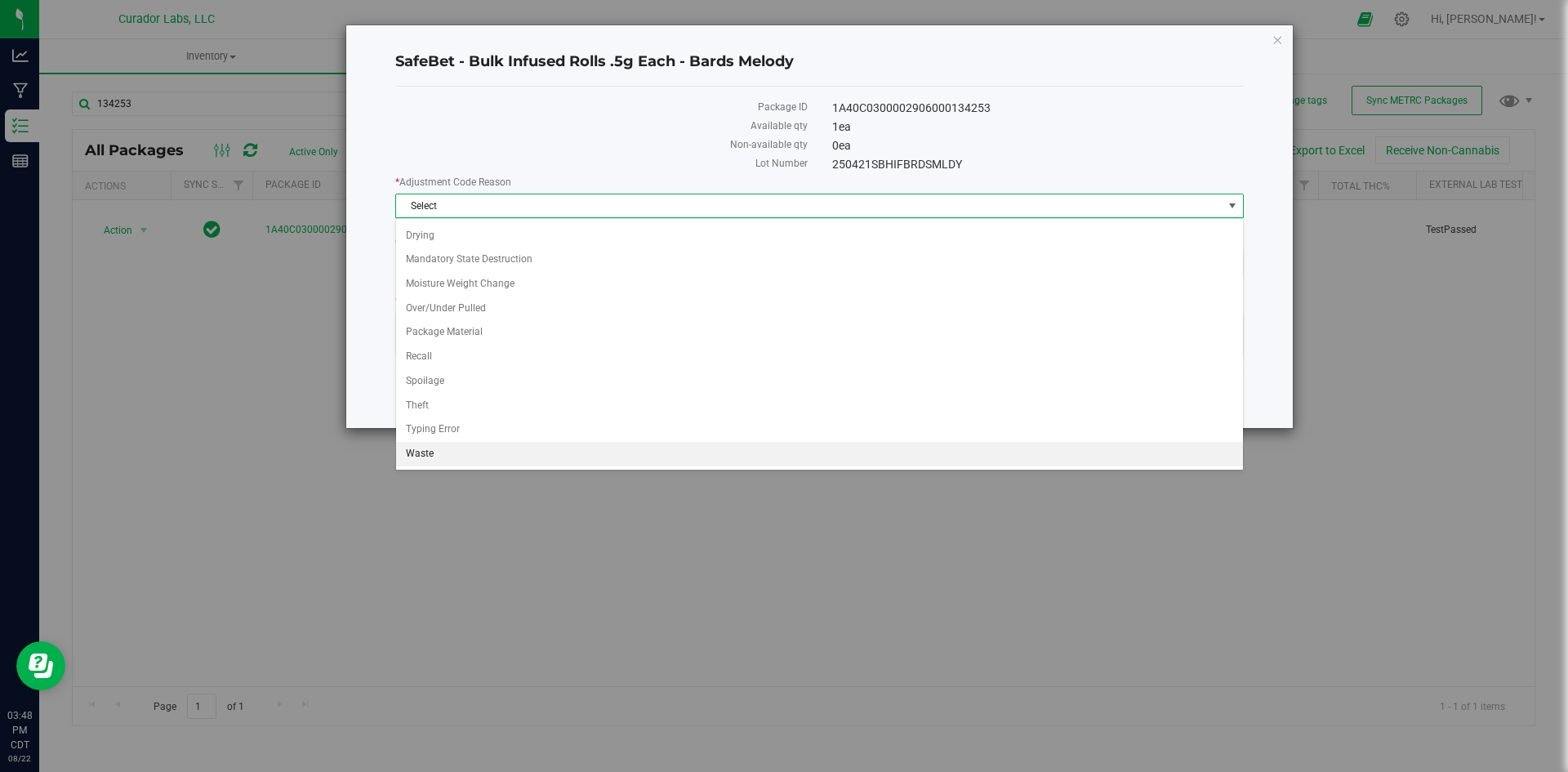
click at [429, 455] on li "Waste" at bounding box center [820, 454] width 847 height 24
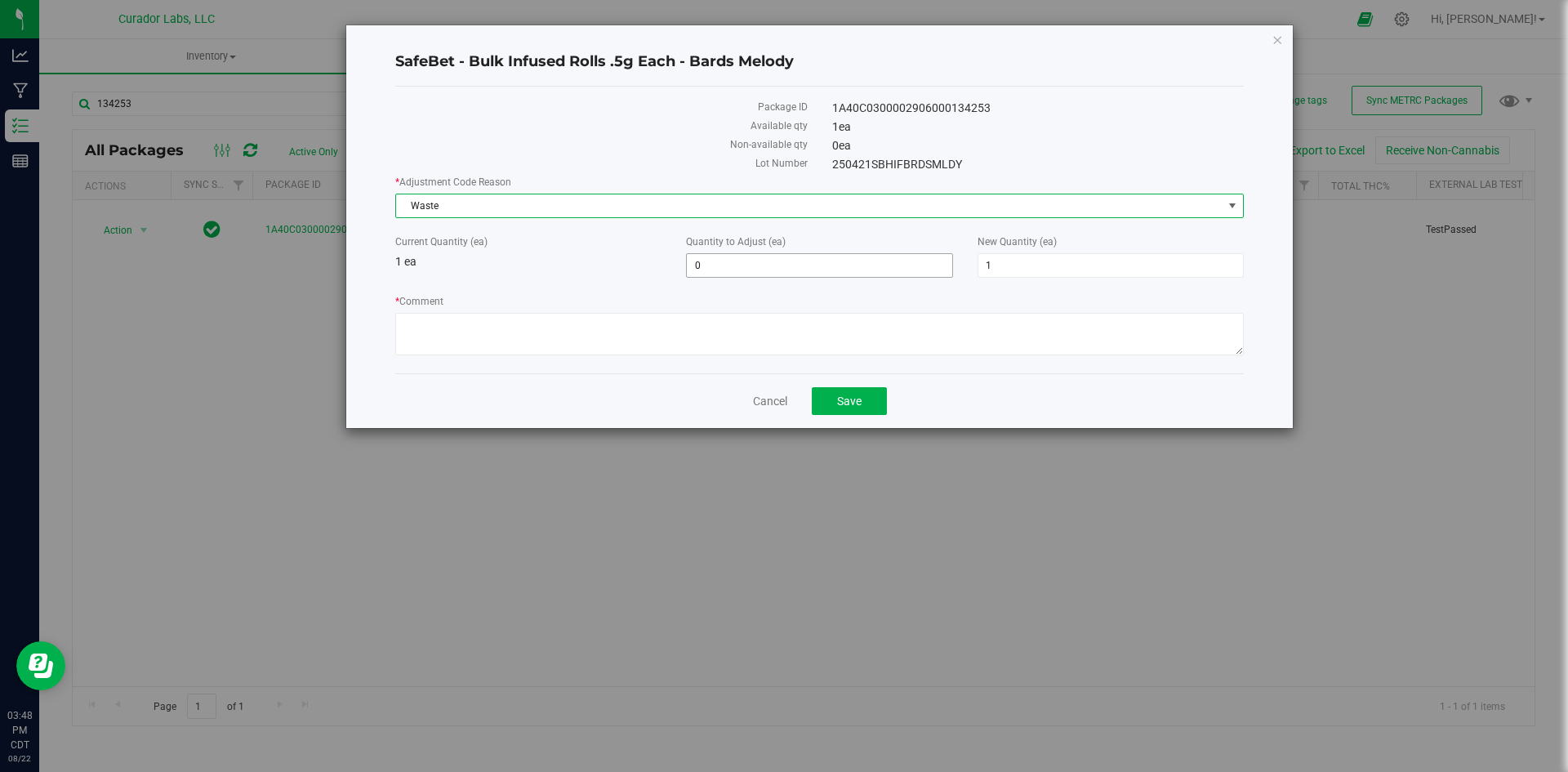
click at [726, 272] on span "0 0" at bounding box center [820, 265] width 267 height 24
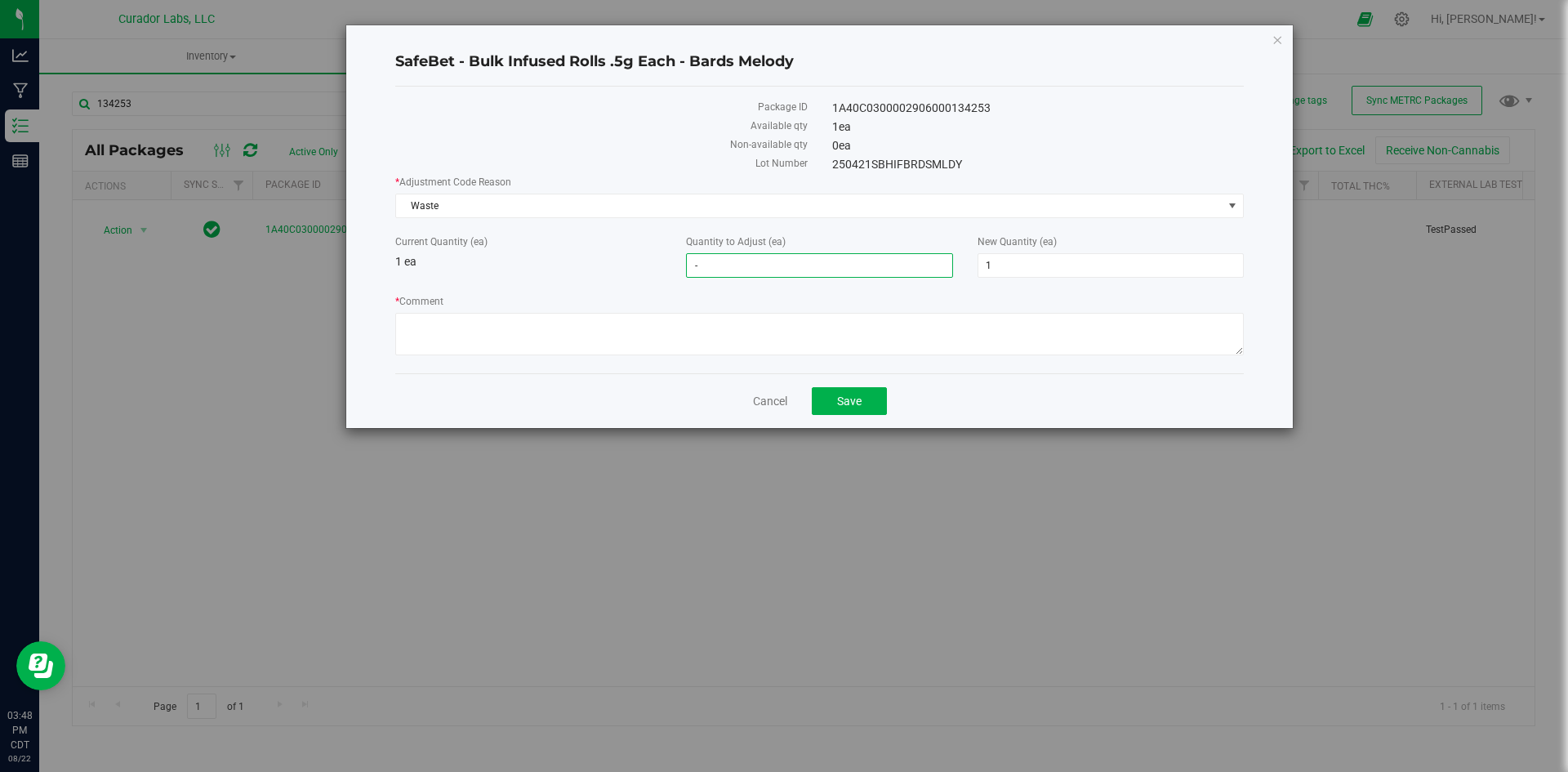
type input "-1"
type input "0"
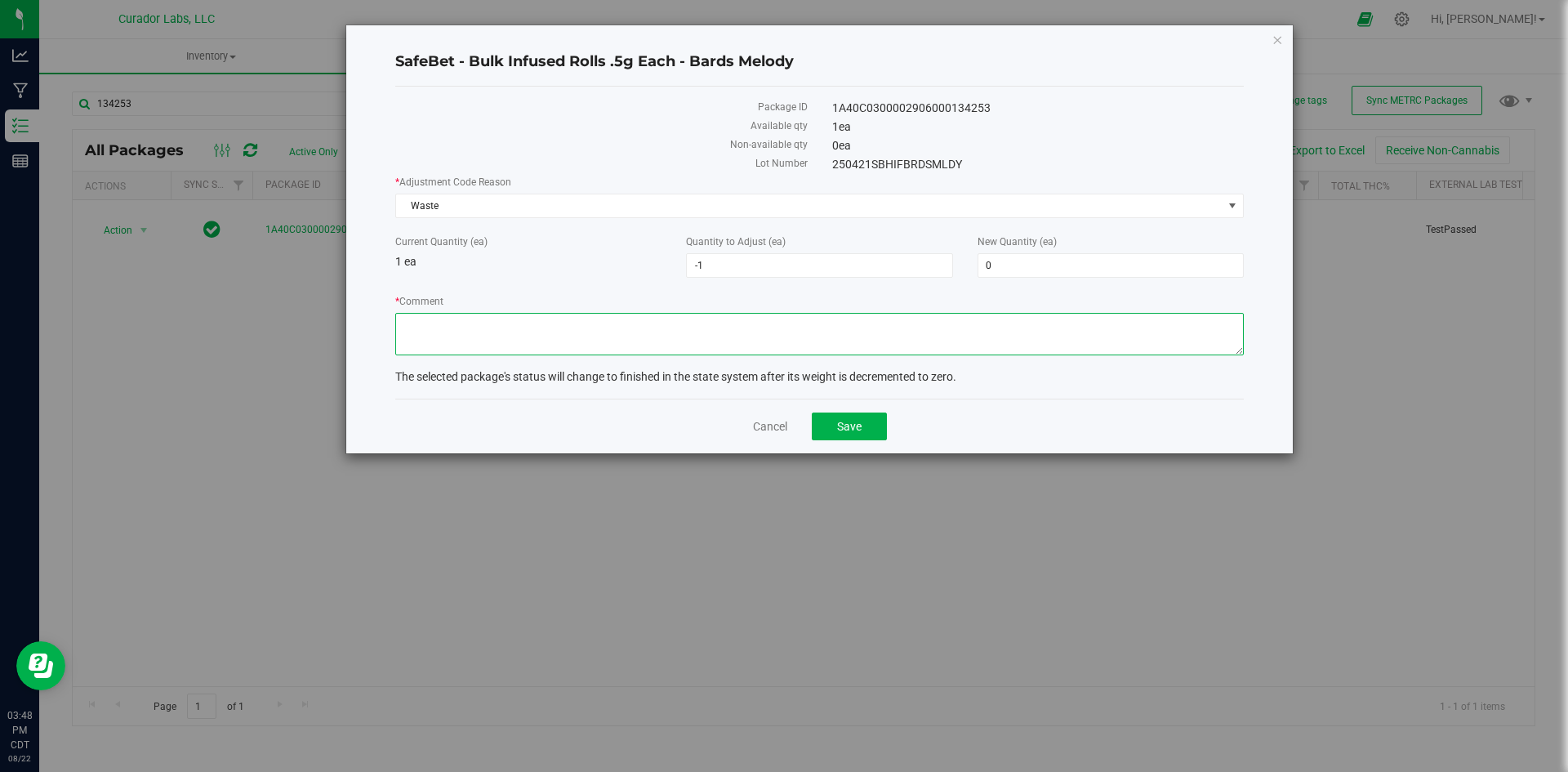
click at [601, 330] on textarea "* Comment" at bounding box center [820, 333] width 848 height 42
type textarea "remainder couldn't fit in case cannot be sold as singular"
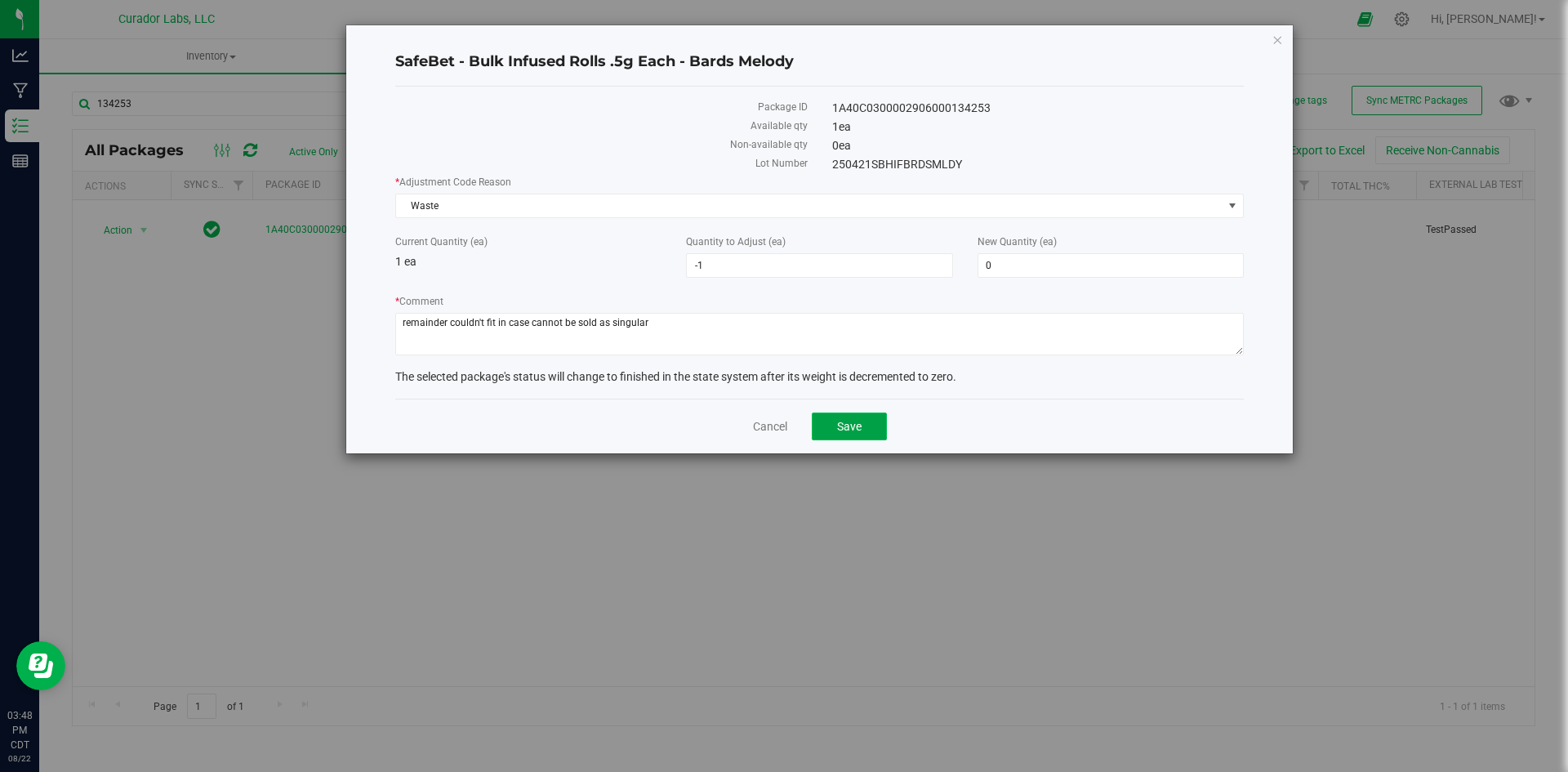
click at [864, 427] on button "Save" at bounding box center [848, 426] width 75 height 28
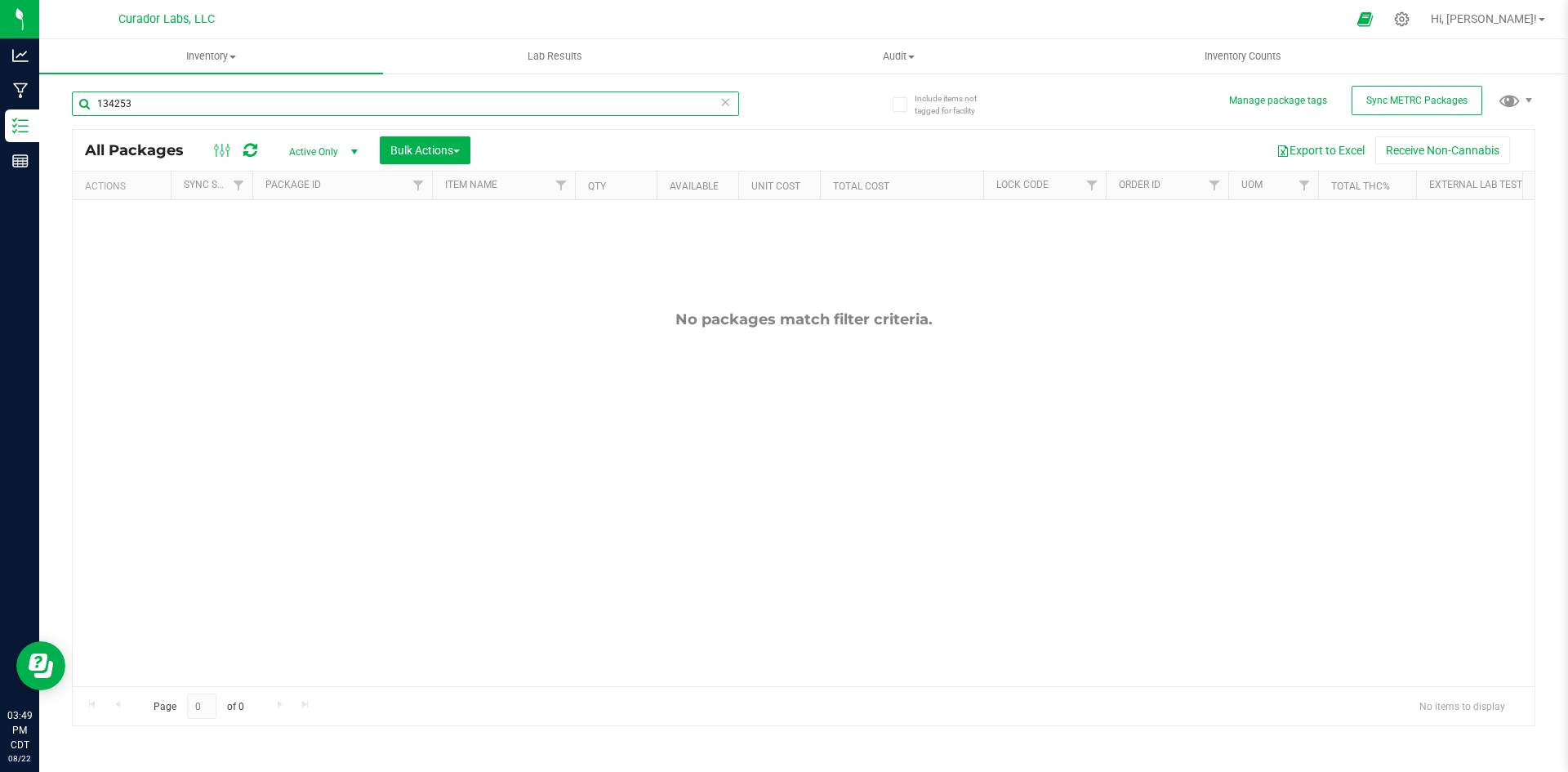
drag, startPoint x: 204, startPoint y: 102, endPoint x: 55, endPoint y: 110, distance: 149.2
click at [55, 109] on div "Include items not tagged for facility Manage package tags Sync METRC Packages 1…" at bounding box center [804, 321] width 1529 height 498
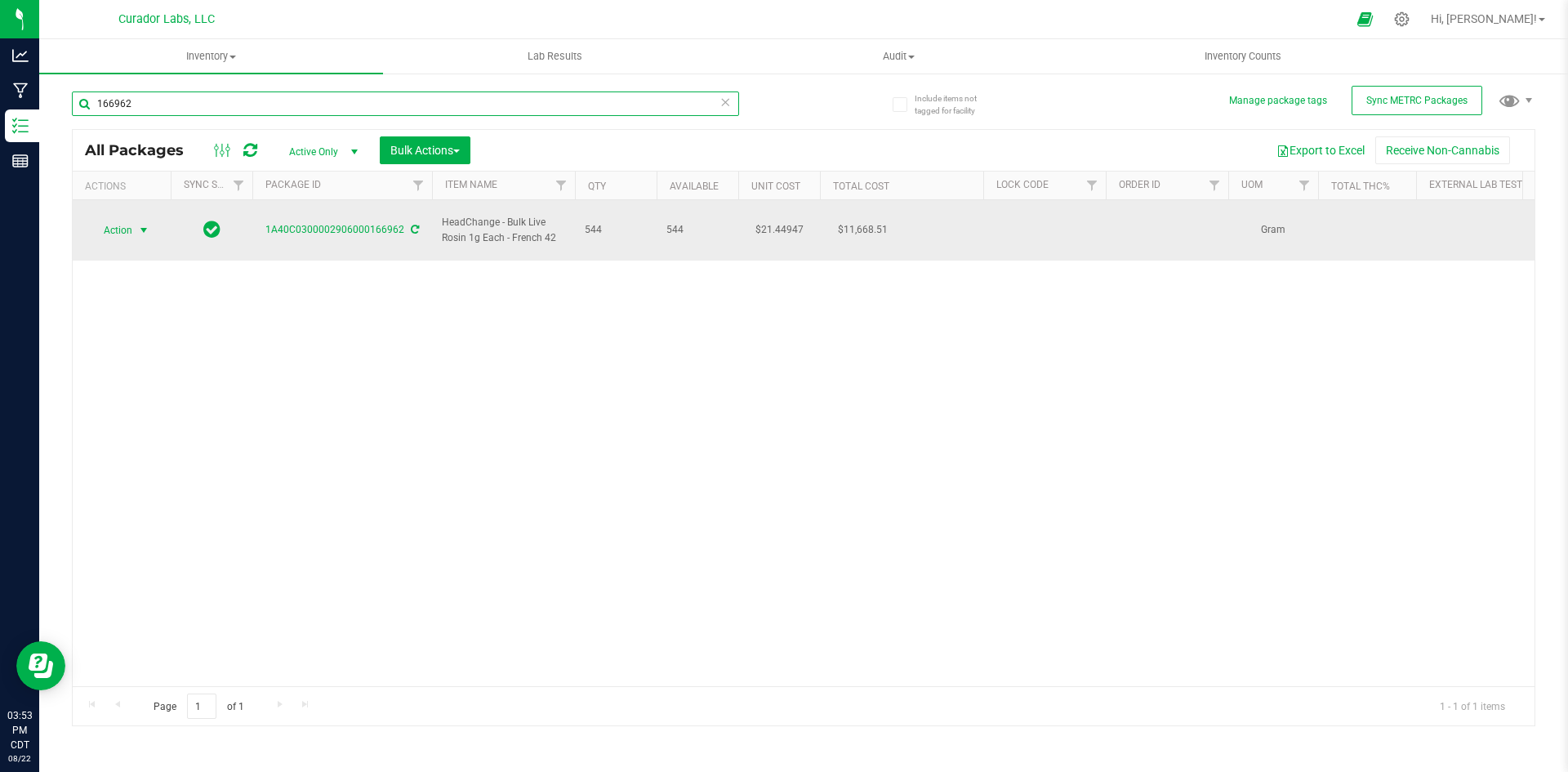
type input "166962"
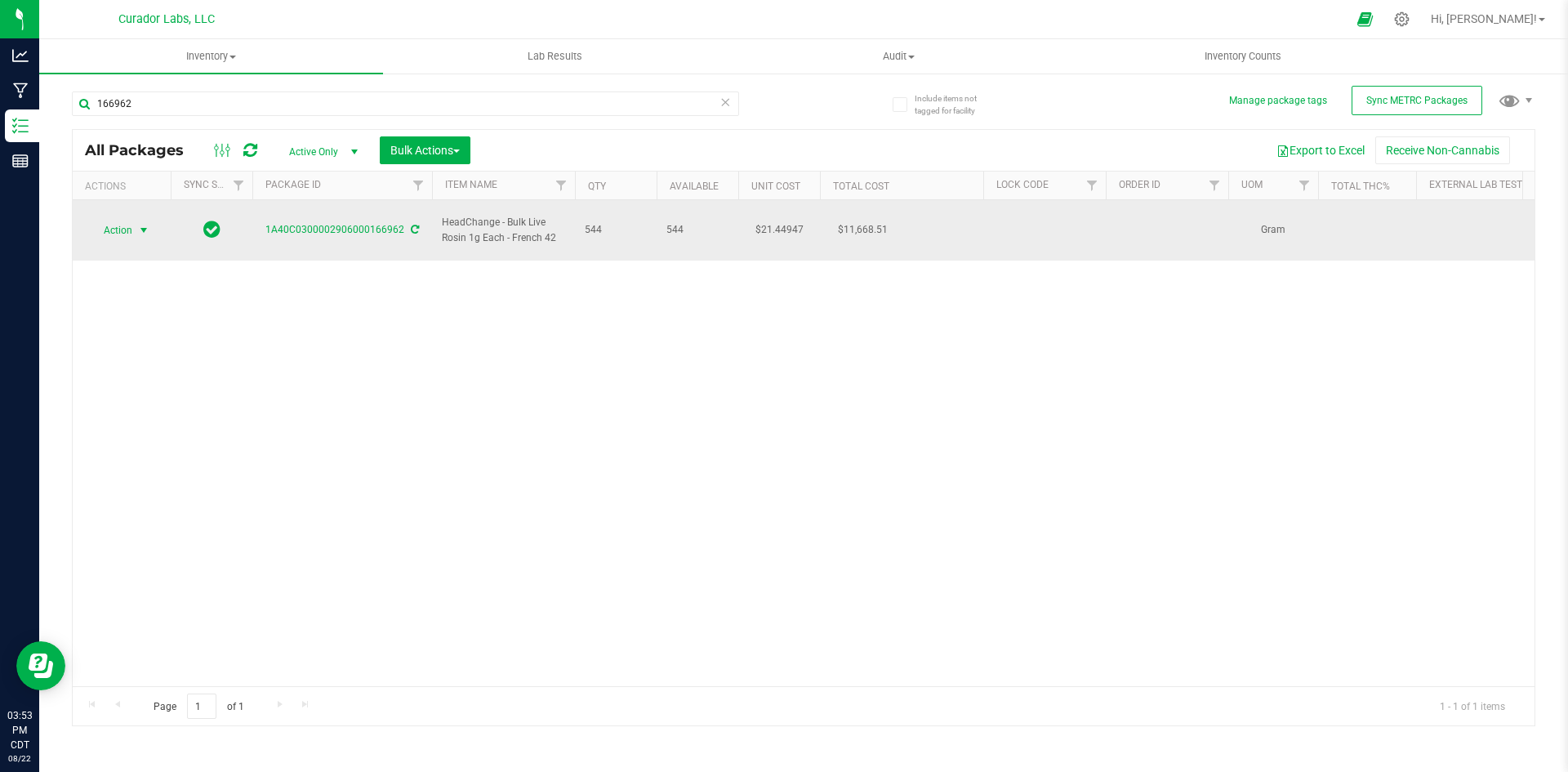
click at [104, 223] on span "Action" at bounding box center [111, 230] width 44 height 23
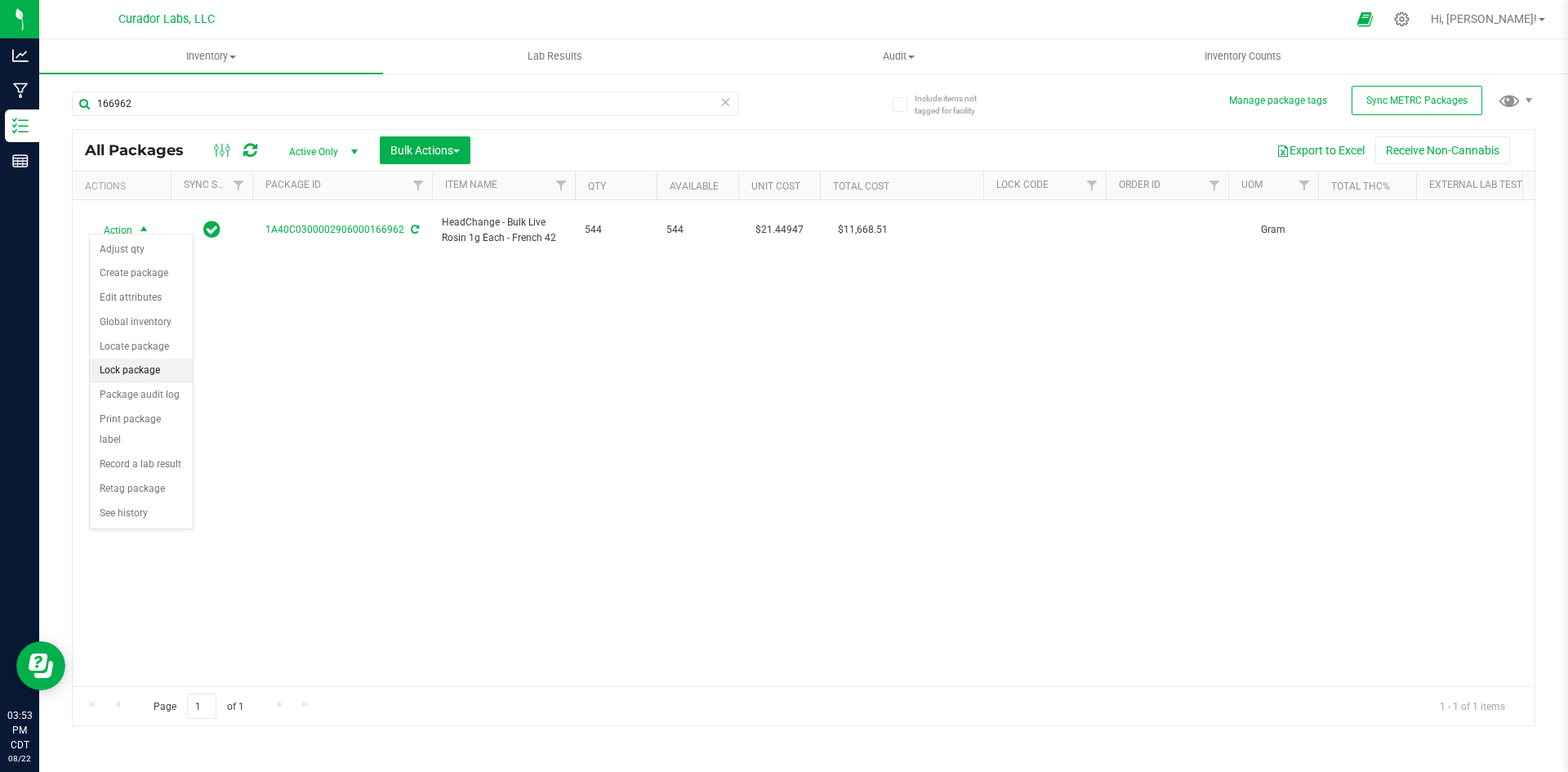
click at [100, 368] on li "Lock package" at bounding box center [141, 370] width 103 height 24
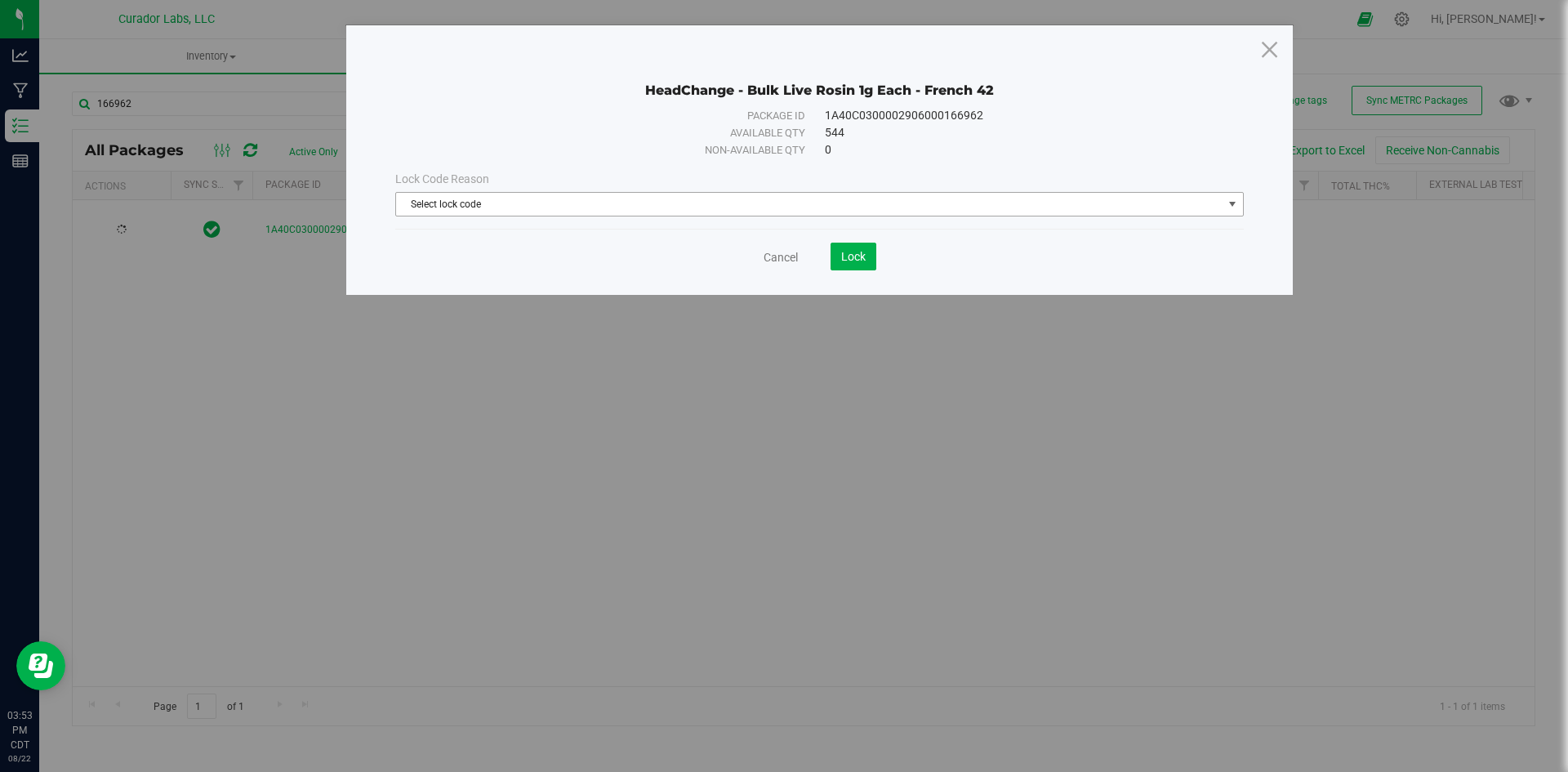
click at [672, 206] on span "Select lock code" at bounding box center [810, 204] width 827 height 23
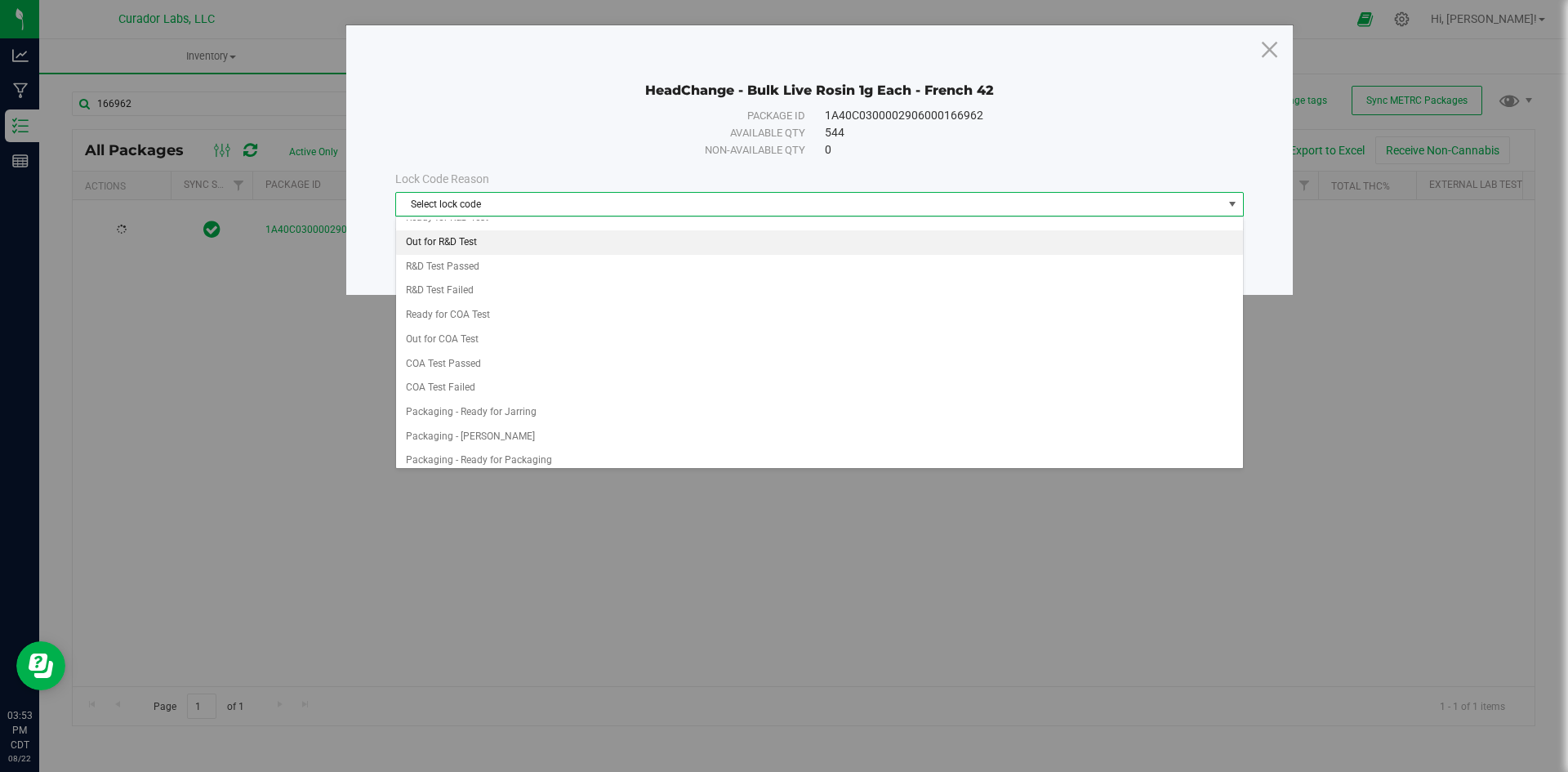
scroll to position [653, 0]
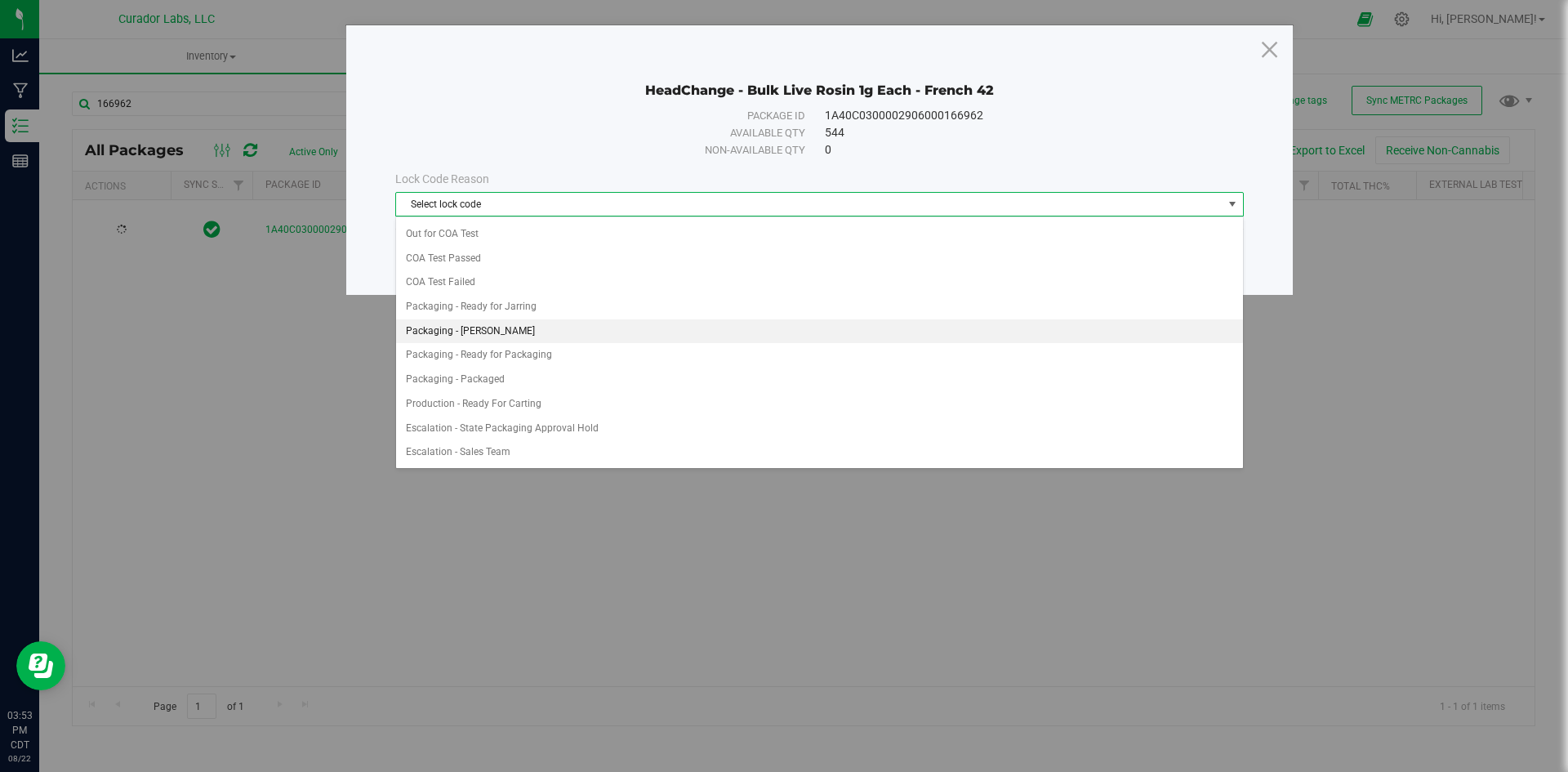
click at [552, 341] on li "Packaging - Jarred" at bounding box center [820, 332] width 847 height 24
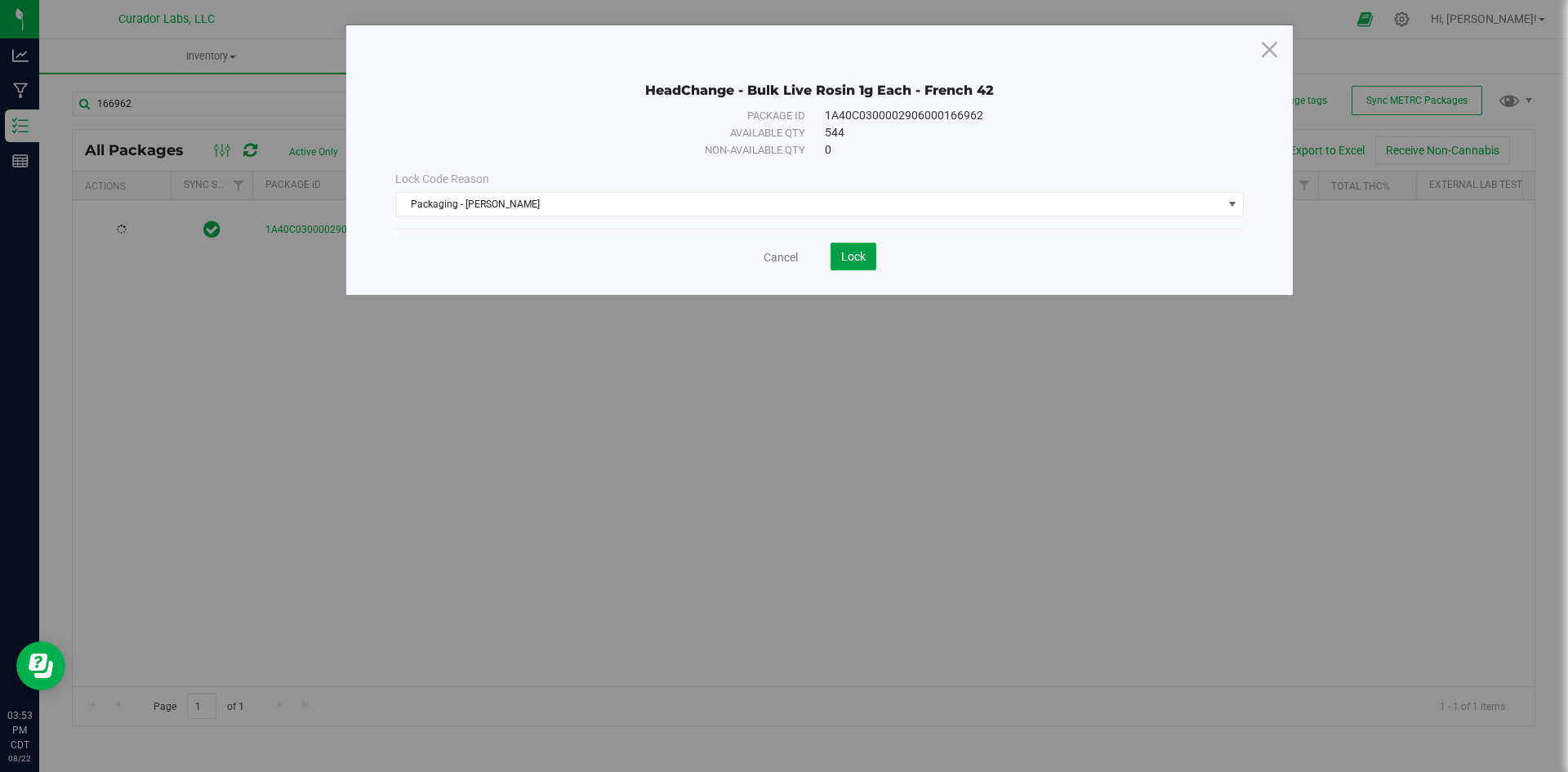
click at [869, 259] on button "Lock" at bounding box center [853, 256] width 46 height 28
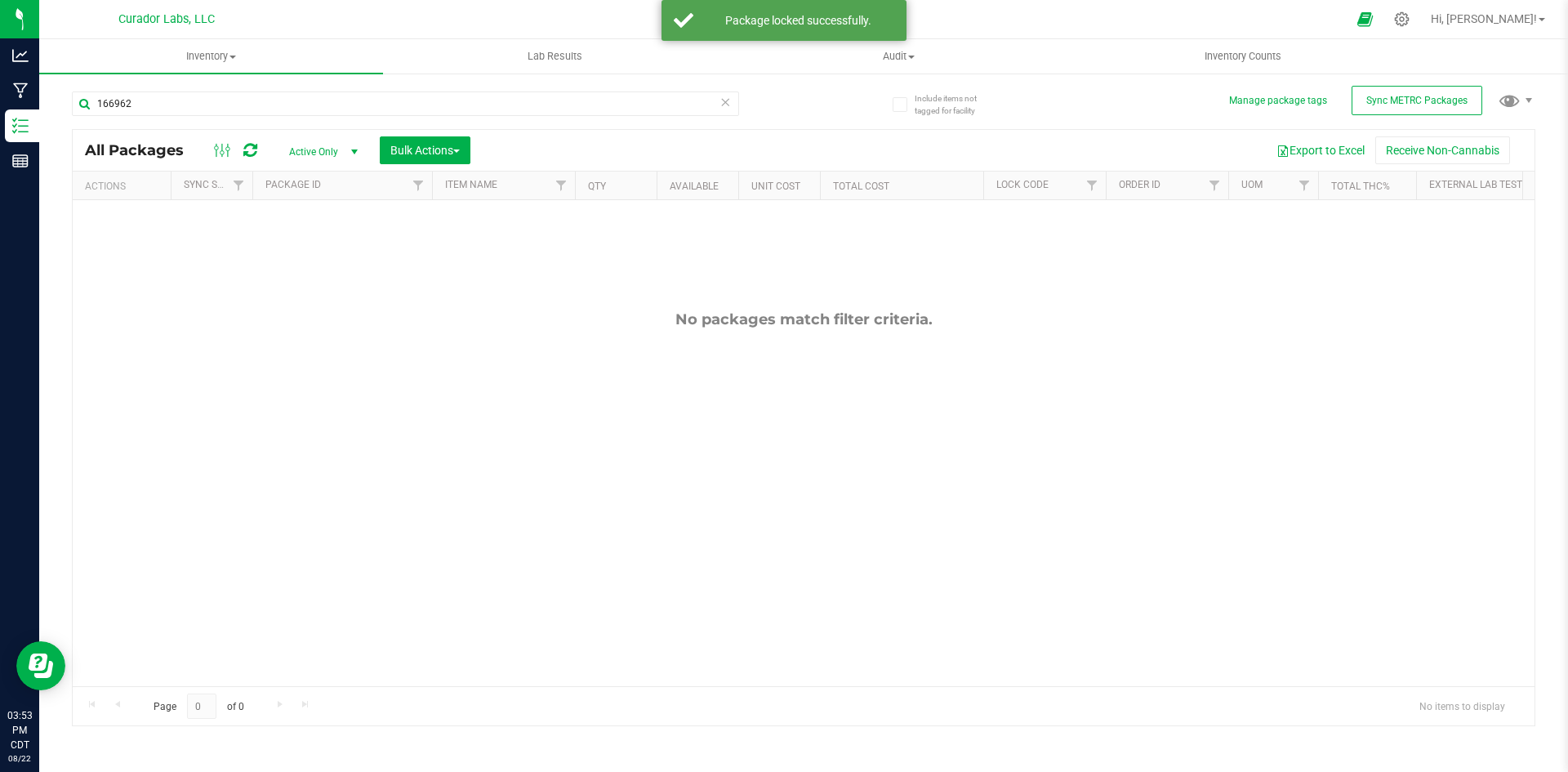
click at [336, 148] on span "Active Only" at bounding box center [321, 151] width 90 height 23
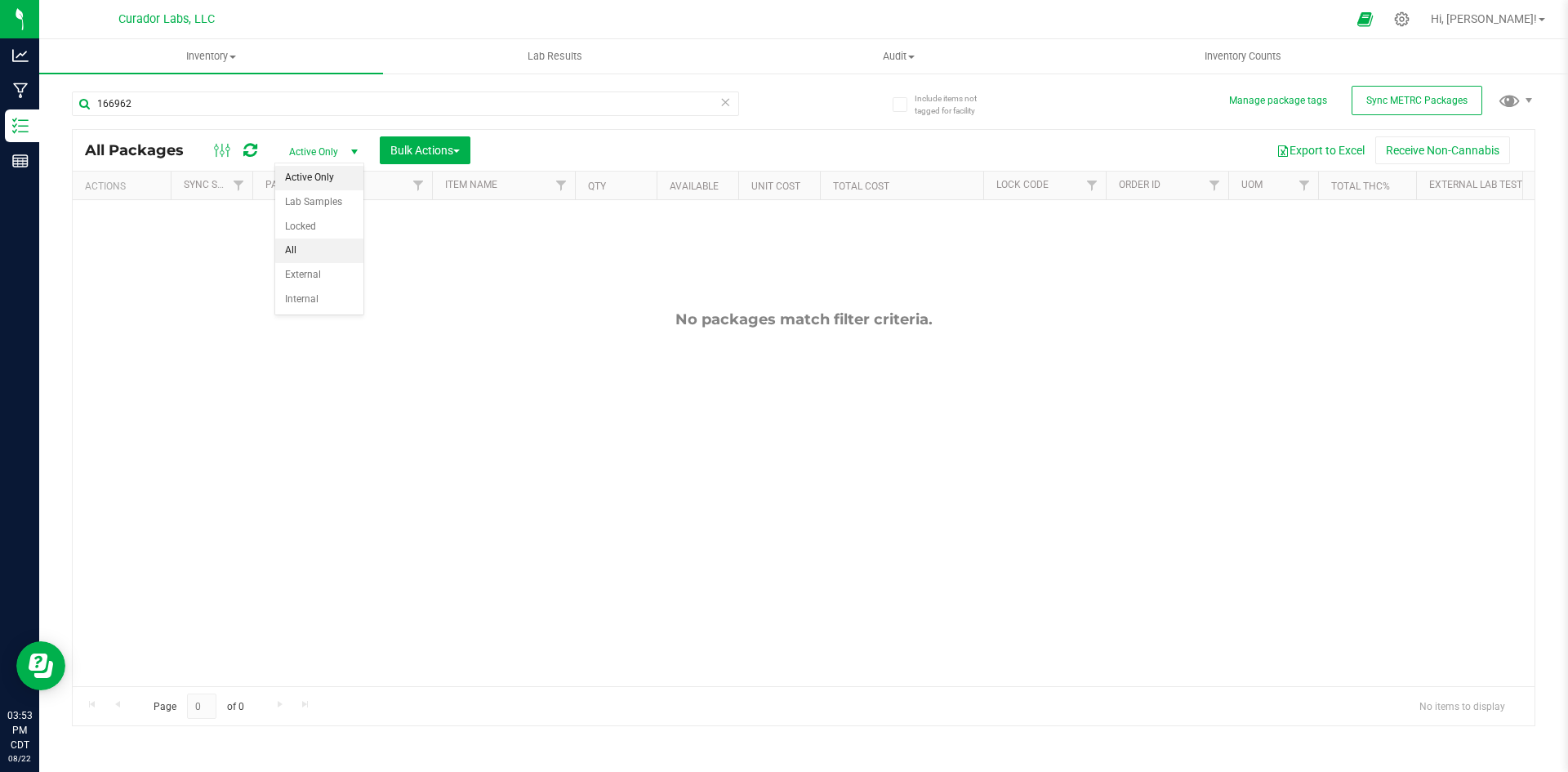
click at [302, 245] on li "All" at bounding box center [320, 250] width 88 height 24
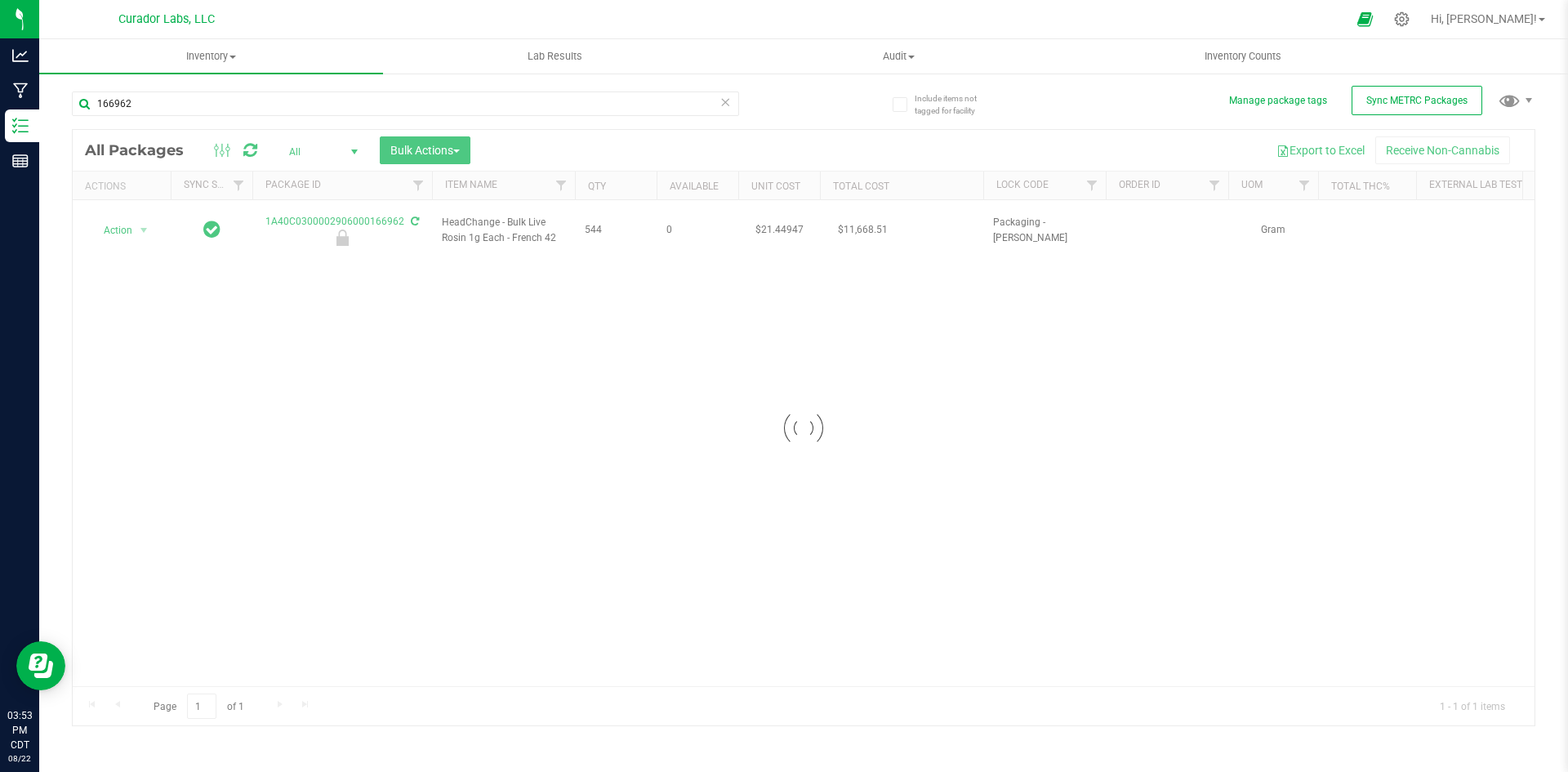
drag, startPoint x: 559, startPoint y: 235, endPoint x: 438, endPoint y: 221, distance: 121.8
click at [438, 221] on div at bounding box center [803, 427] width 1462 height 595
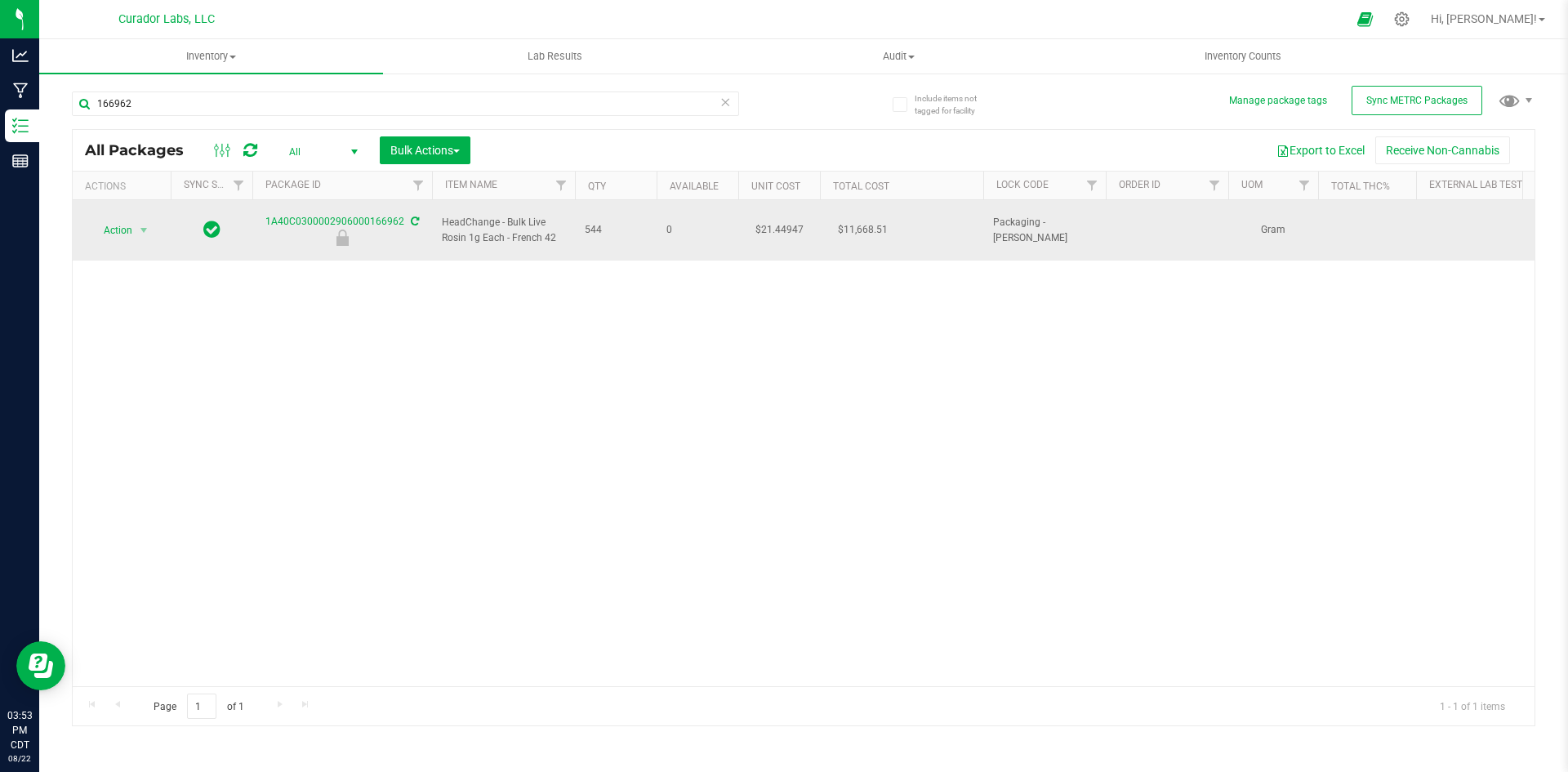
drag, startPoint x: 556, startPoint y: 230, endPoint x: 439, endPoint y: 213, distance: 118.2
click at [439, 213] on td "HeadChange - Bulk Live Rosin 1g Each - French 42" at bounding box center [503, 230] width 143 height 60
copy span "HeadChange - Bulk Live Rosin 1g Each - French 42"
drag, startPoint x: 262, startPoint y: 215, endPoint x: 403, endPoint y: 218, distance: 141.0
click at [403, 218] on div "1A40C0300002906000166962" at bounding box center [341, 230] width 185 height 32
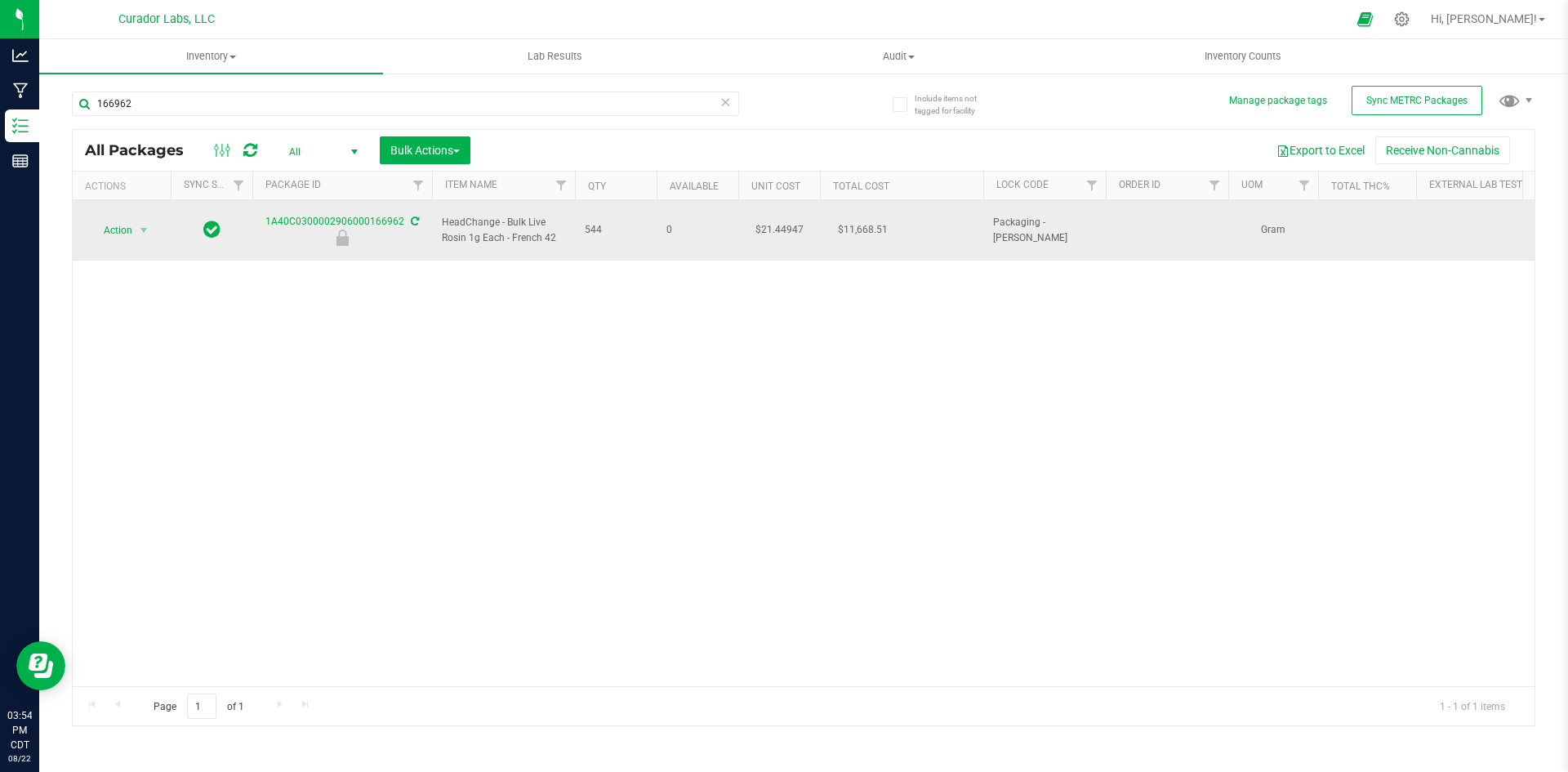
copy link "1A40C0300002906000166962"
drag, startPoint x: 562, startPoint y: 231, endPoint x: 441, endPoint y: 213, distance: 122.3
click at [441, 213] on td "HeadChange - Bulk Live Rosin 1g Each - French 42" at bounding box center [503, 230] width 143 height 60
copy span "HeadChange - Bulk Live Rosin 1g Each - French 42"
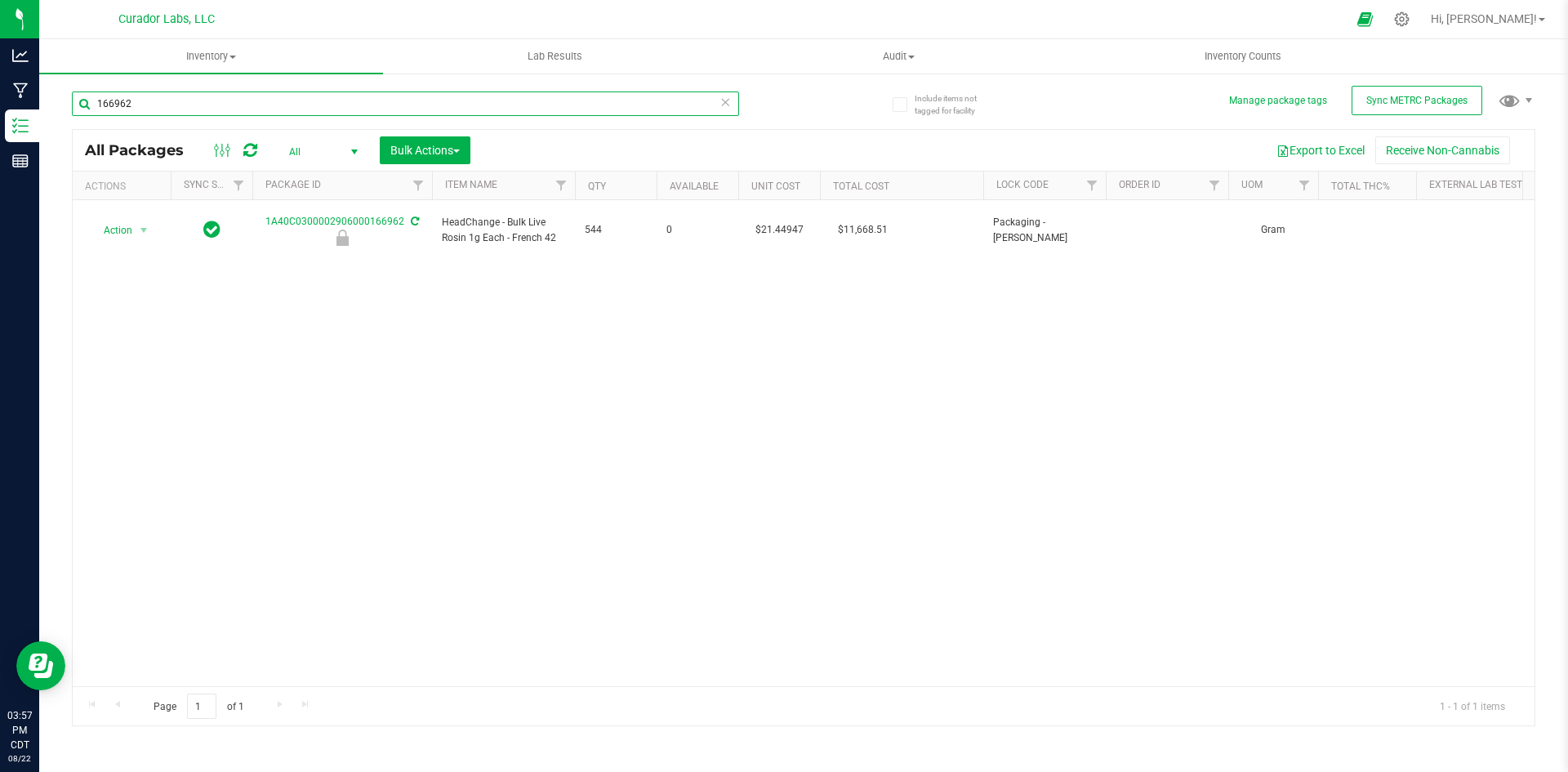
drag, startPoint x: 145, startPoint y: 102, endPoint x: 93, endPoint y: 95, distance: 52.5
click at [93, 95] on input "166962" at bounding box center [405, 104] width 667 height 24
paste input "HeadChange - Bulk Live Rosin 1g Each - French 4"
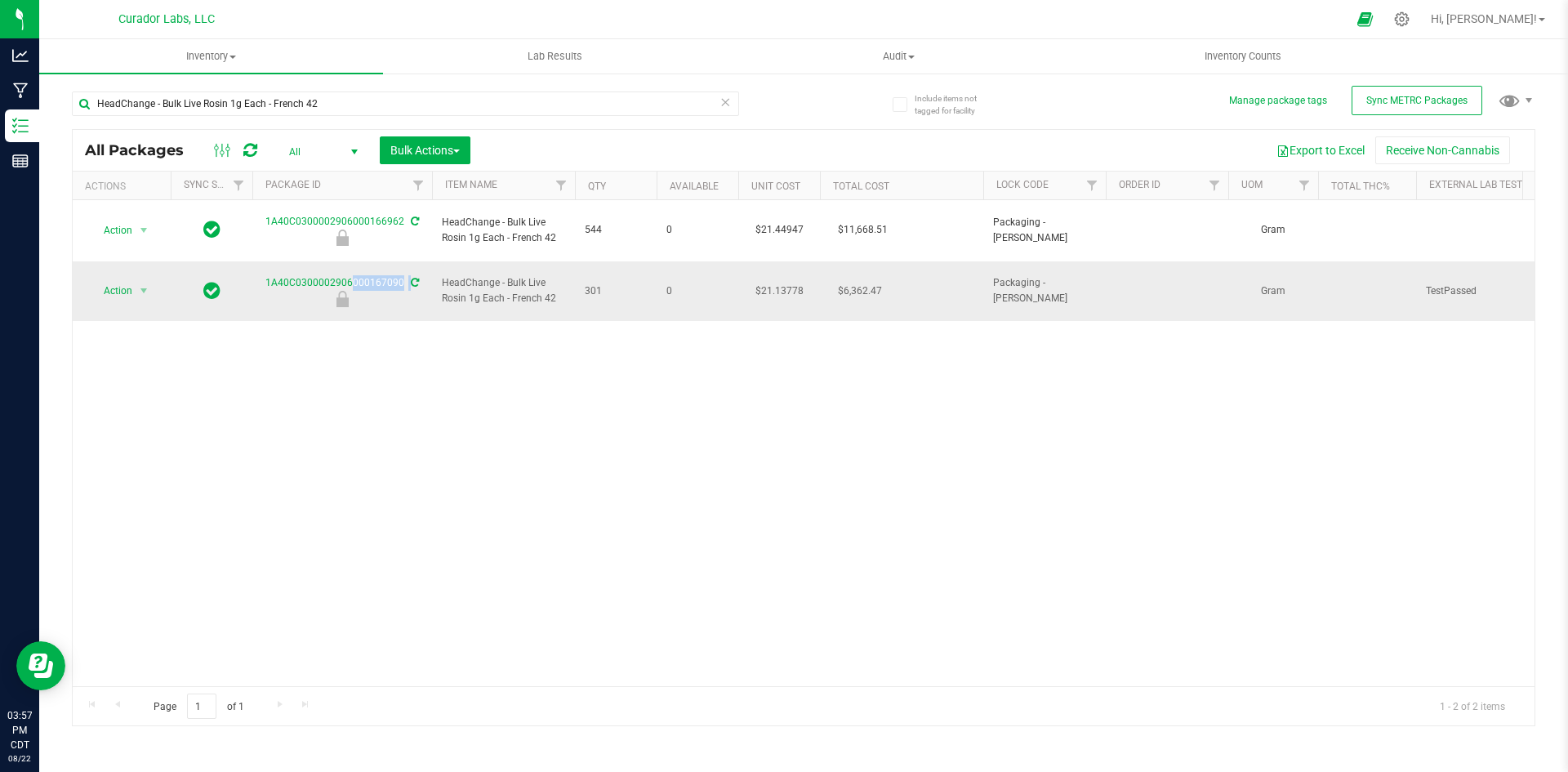
drag, startPoint x: 258, startPoint y: 267, endPoint x: 385, endPoint y: 271, distance: 127.1
click at [385, 276] on div "1A40C0300002906000167090" at bounding box center [341, 291] width 185 height 32
copy tr "1A40C0300002906000167090"
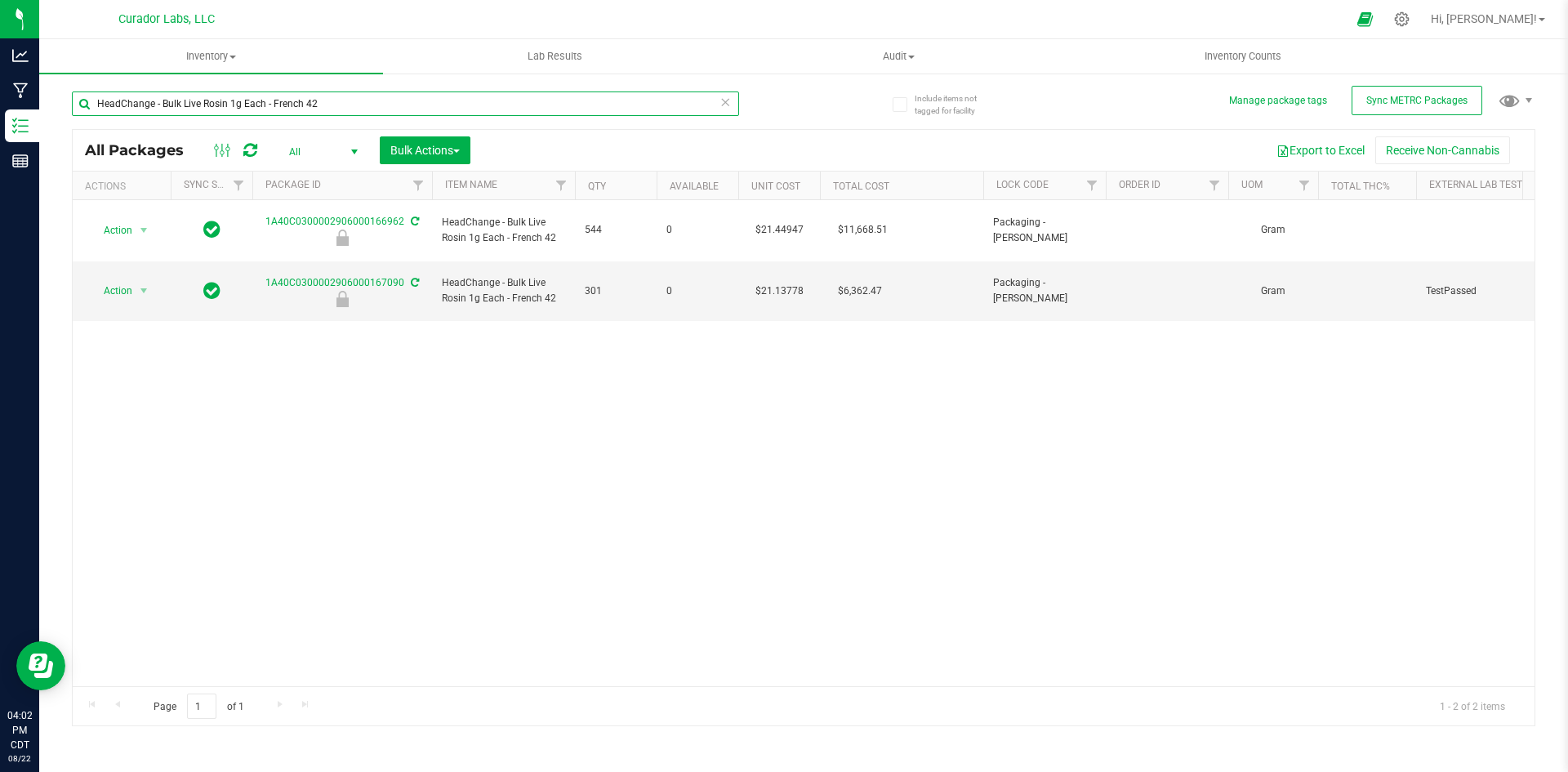
drag, startPoint x: 385, startPoint y: 97, endPoint x: 44, endPoint y: 100, distance: 341.0
click at [42, 97] on div "Include items not tagged for facility Manage package tags Sync METRC Packages H…" at bounding box center [804, 321] width 1529 height 498
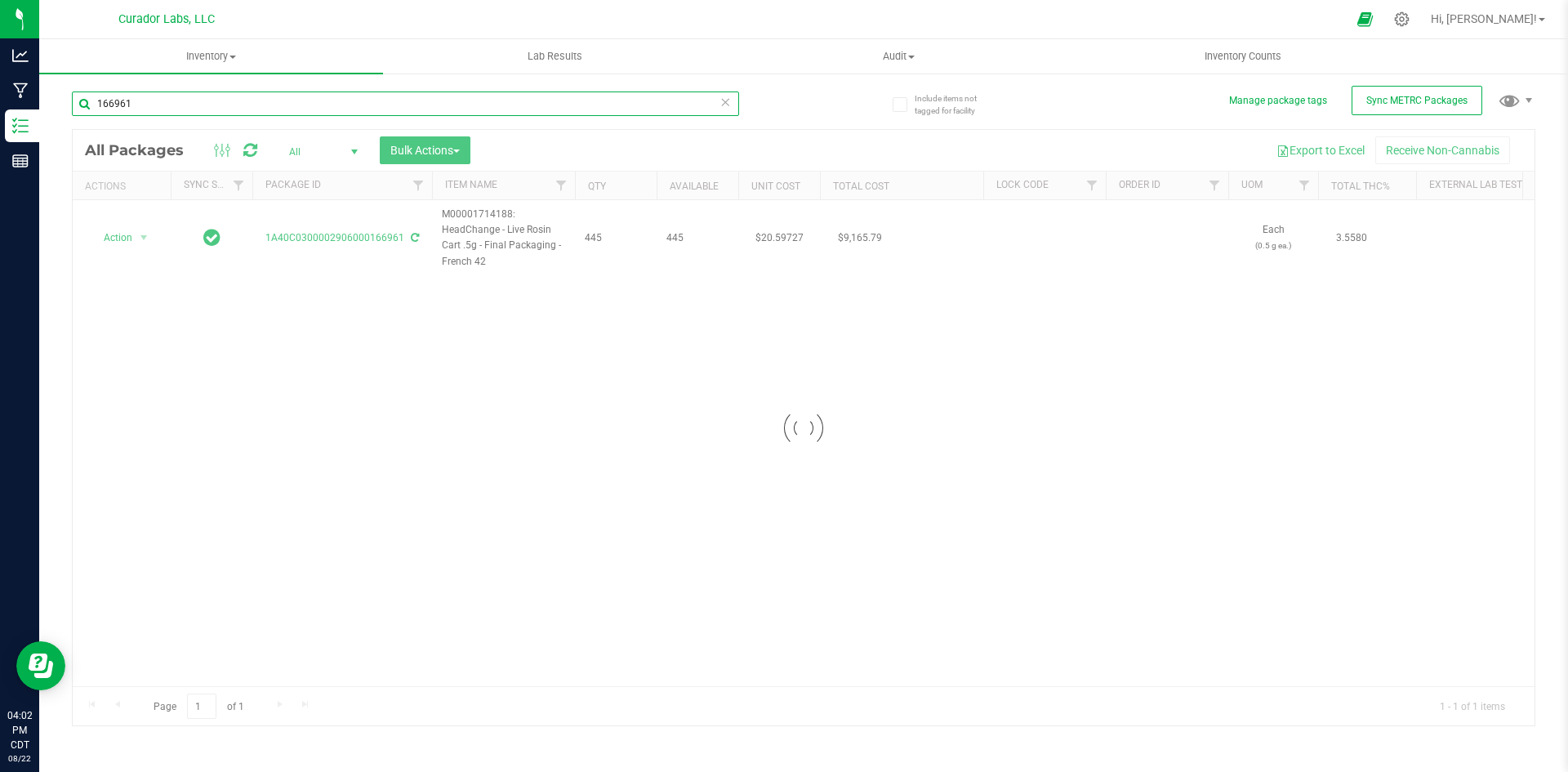
type input "166961"
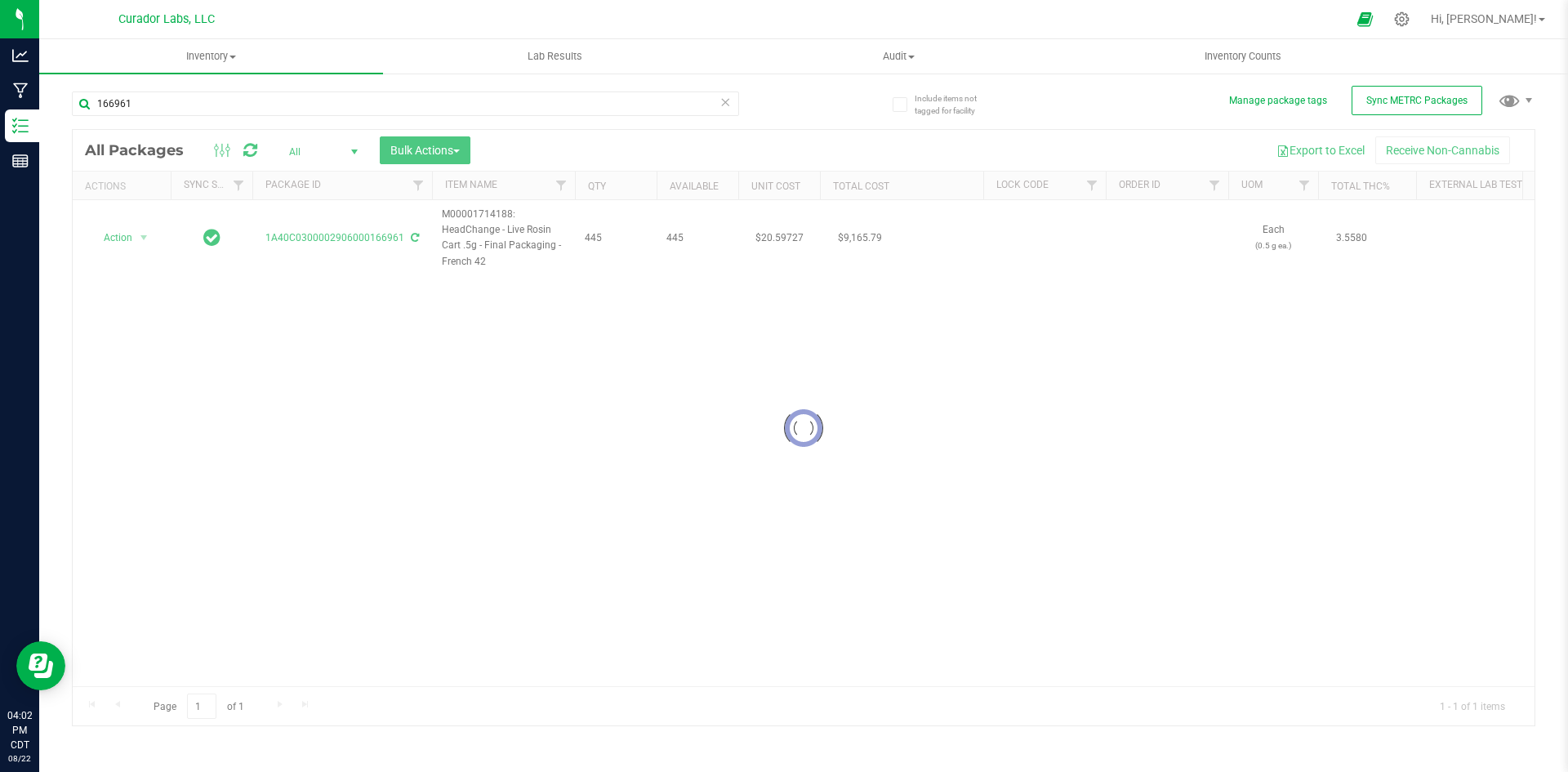
drag, startPoint x: 494, startPoint y: 261, endPoint x: 442, endPoint y: 213, distance: 70.8
click at [442, 213] on div at bounding box center [803, 427] width 1462 height 595
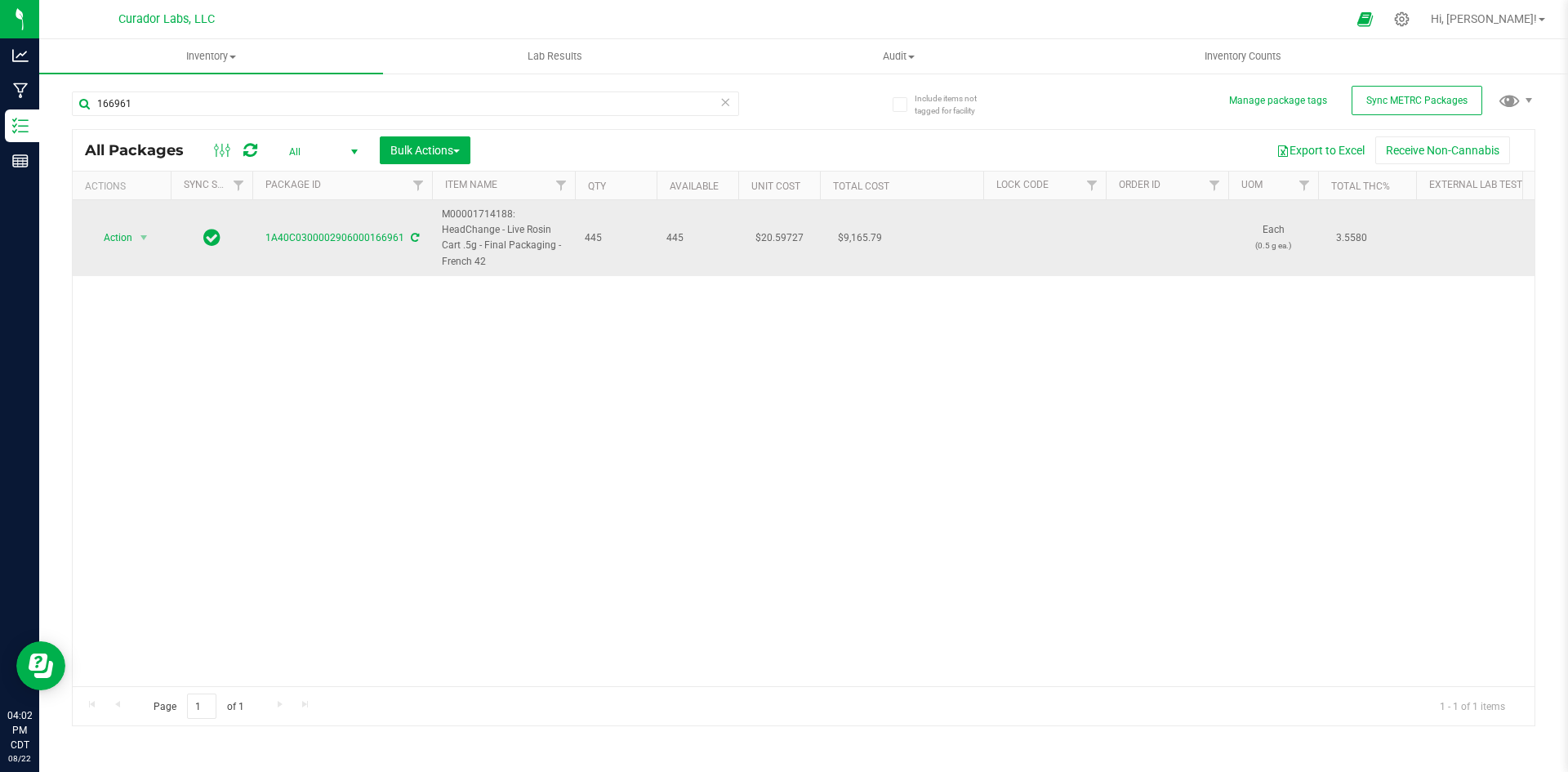
drag, startPoint x: 488, startPoint y: 263, endPoint x: 445, endPoint y: 213, distance: 65.9
click at [445, 213] on span "M00001714188: HeadChange - Live Rosin Cart .5g - Final Packaging - French 42" at bounding box center [503, 238] width 123 height 63
copy span "M00001714188: HeadChange - Live Rosin Cart .5g - Final Packaging - French 42"
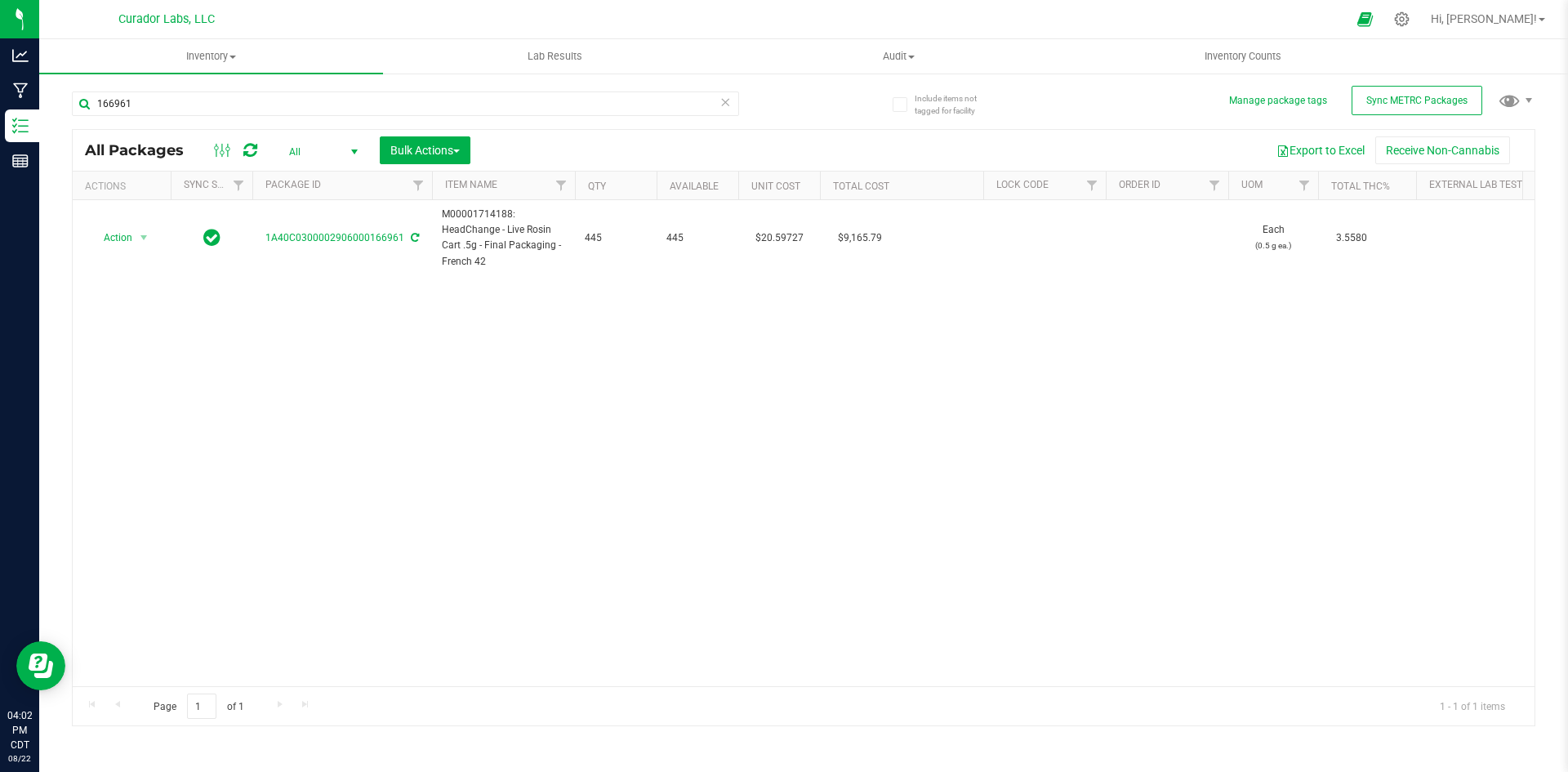
click at [339, 153] on span "All" at bounding box center [321, 151] width 90 height 23
click at [322, 172] on li "Active Only" at bounding box center [320, 177] width 88 height 24
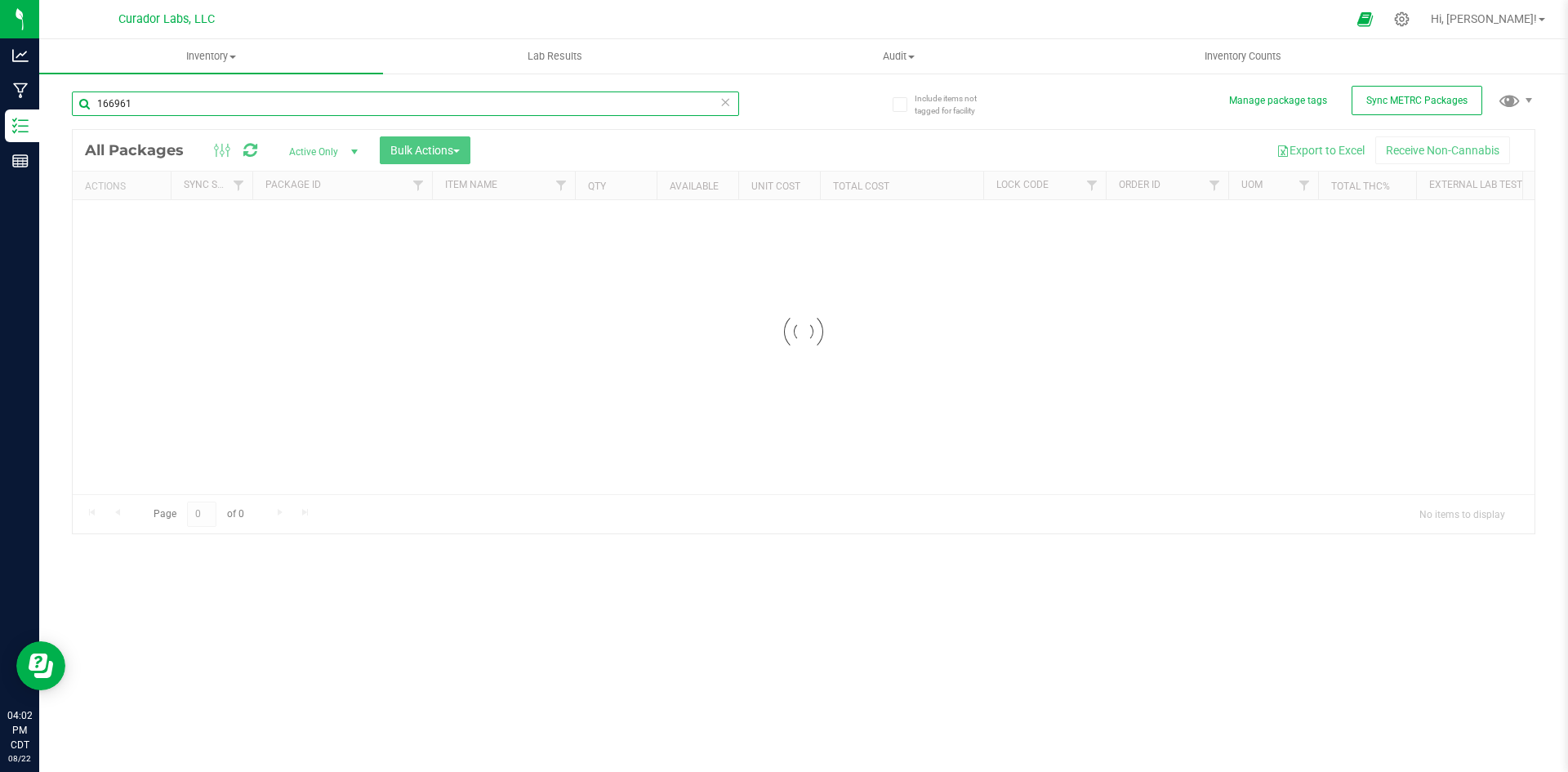
click at [258, 105] on div "Inventory All packages All inventory Waste log Create inventory Lab Results Aud…" at bounding box center [804, 405] width 1529 height 732
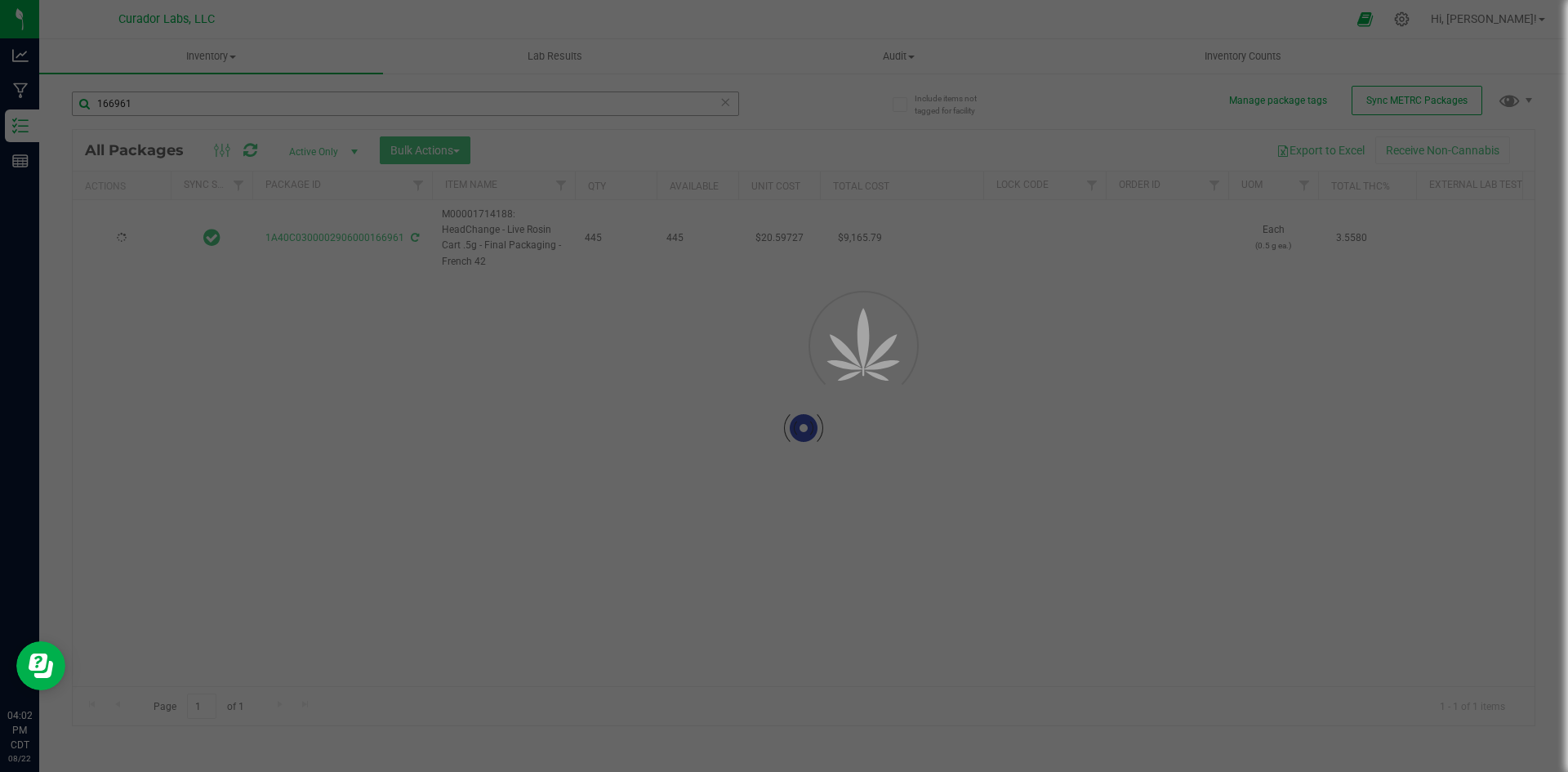
click at [258, 105] on div at bounding box center [784, 386] width 1568 height 772
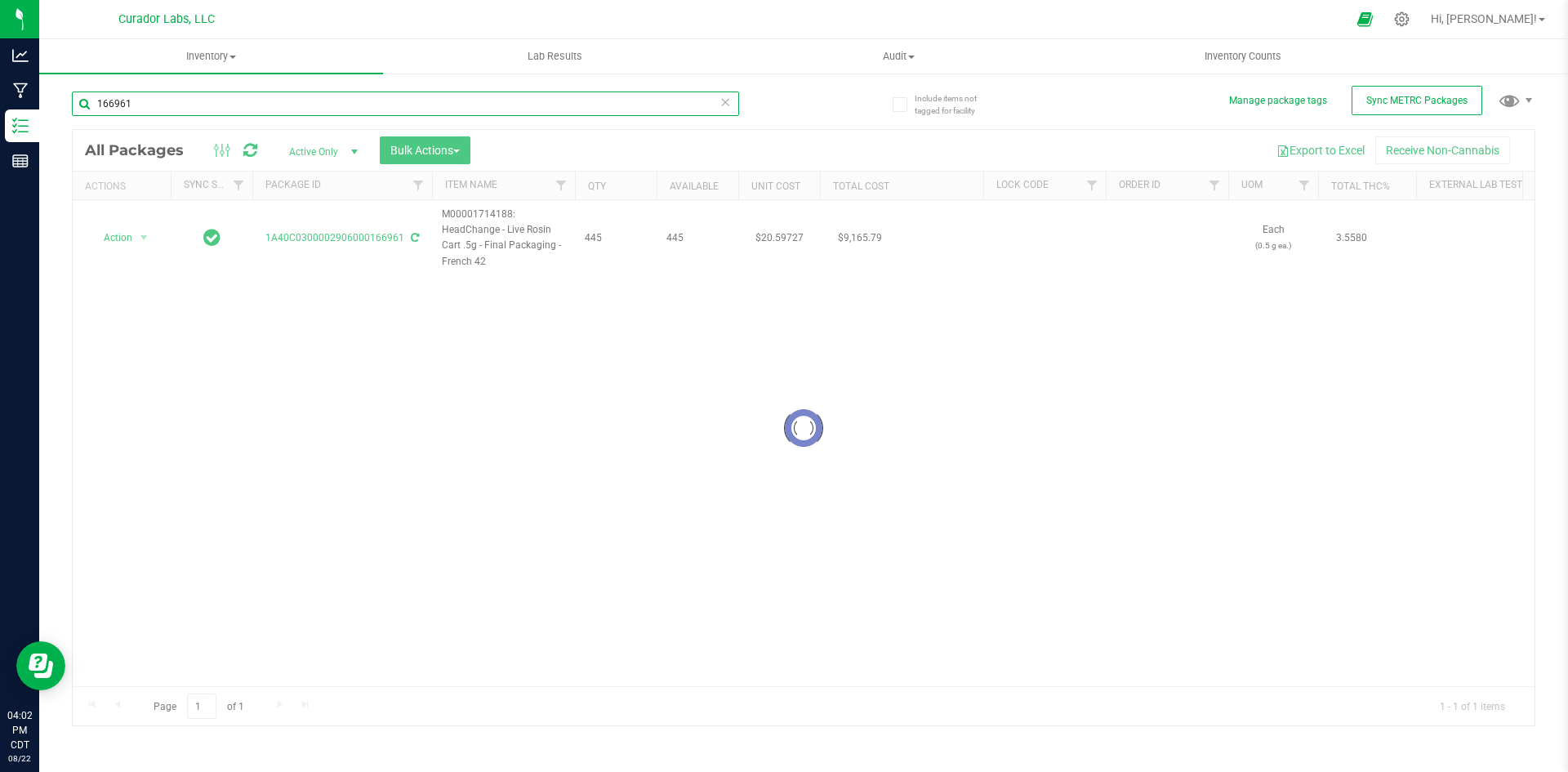
click at [259, 104] on input "166961" at bounding box center [405, 104] width 667 height 24
paste input "M00001714188: HeadChange - Live Rosin Cart .5g - Final Packaging - French 42"
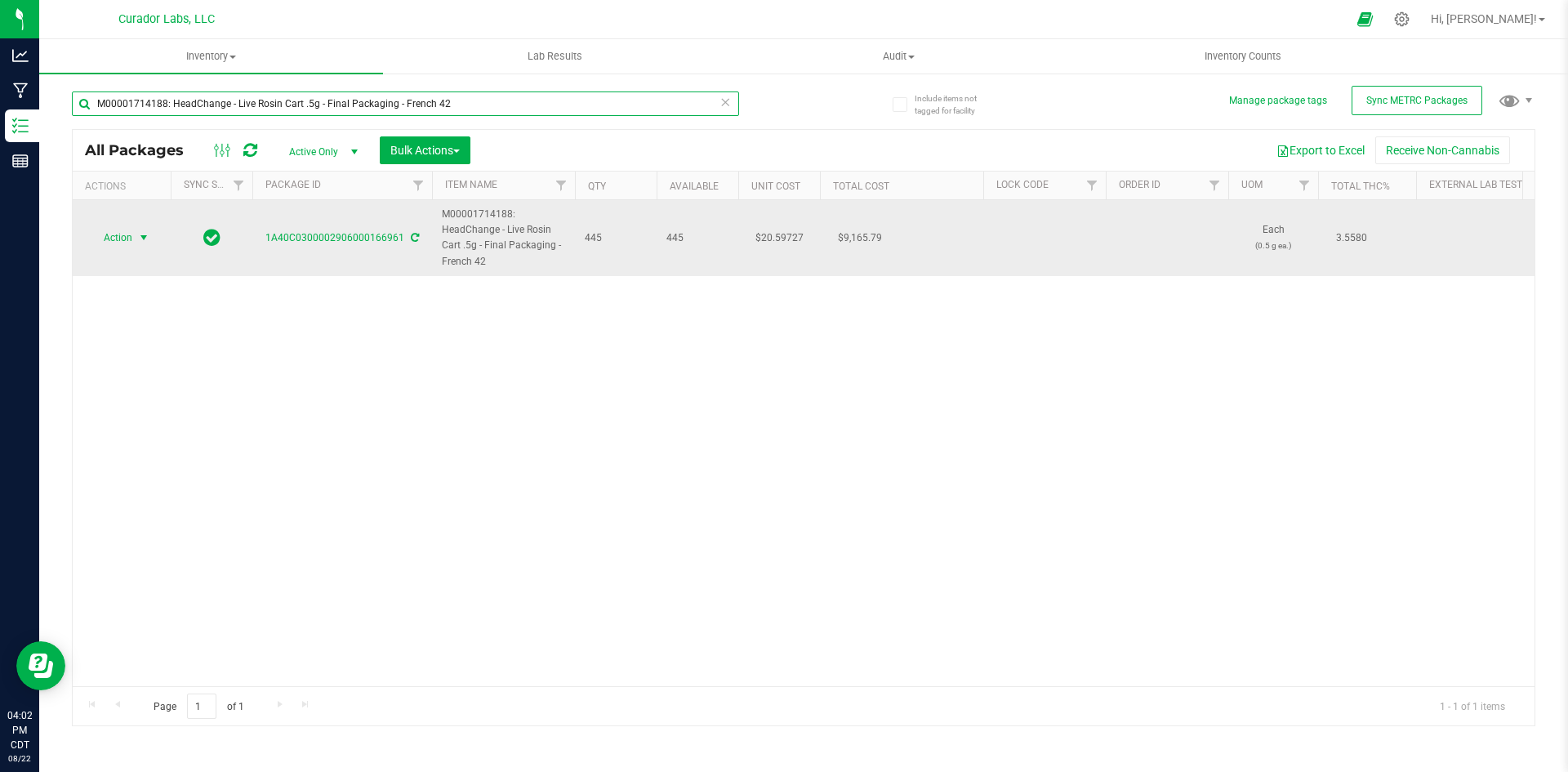
type input "M00001714188: HeadChange - Live Rosin Cart .5g - Final Packaging - French 42"
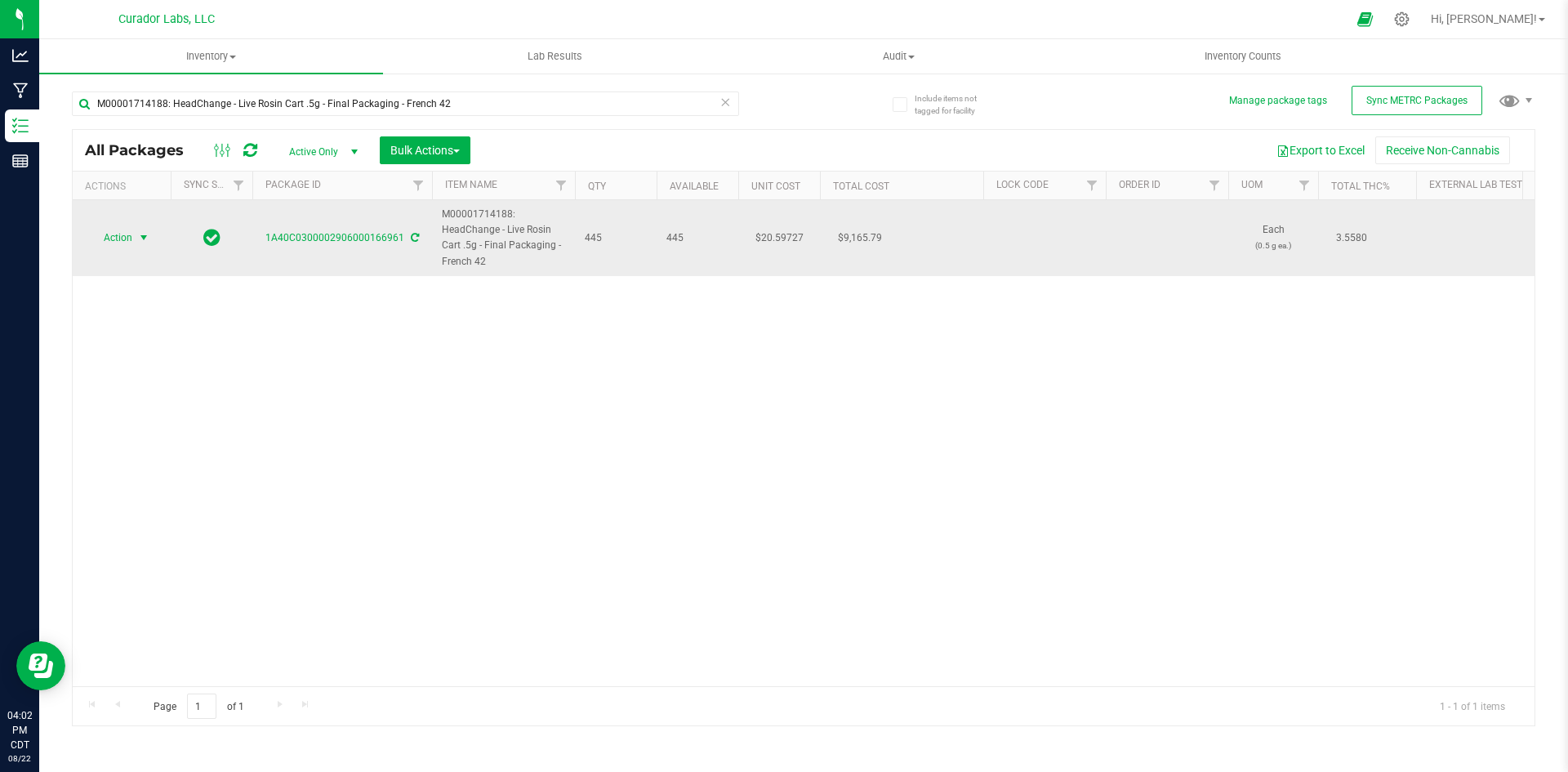
click at [104, 241] on span "Action" at bounding box center [111, 237] width 44 height 23
click at [122, 225] on td "Action Action Adjust qty Create package Edit attributes Global inventory Locate…" at bounding box center [122, 238] width 98 height 76
click at [118, 240] on span "Action" at bounding box center [111, 237] width 44 height 23
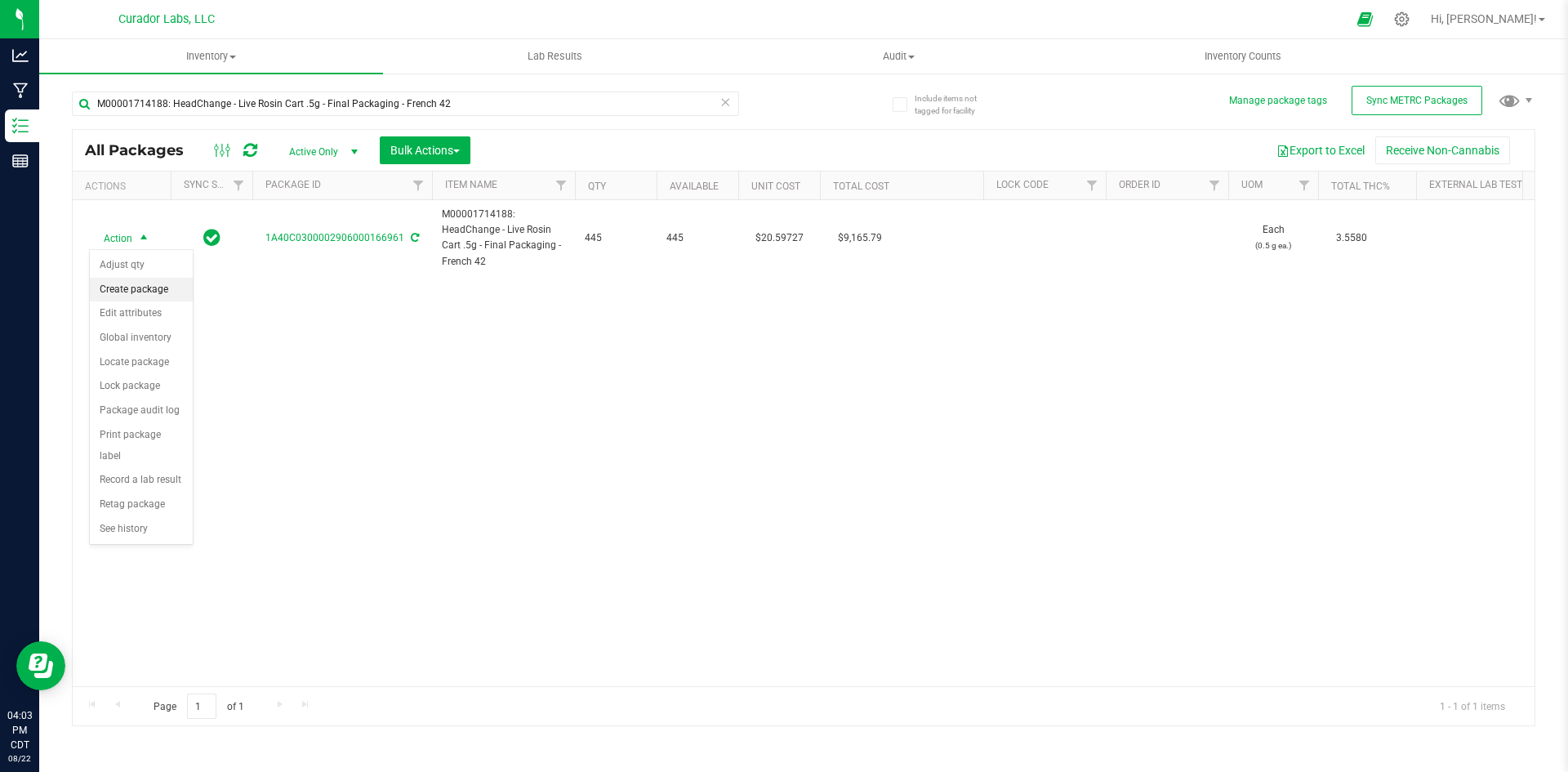
click at [115, 281] on li "Create package" at bounding box center [141, 289] width 103 height 24
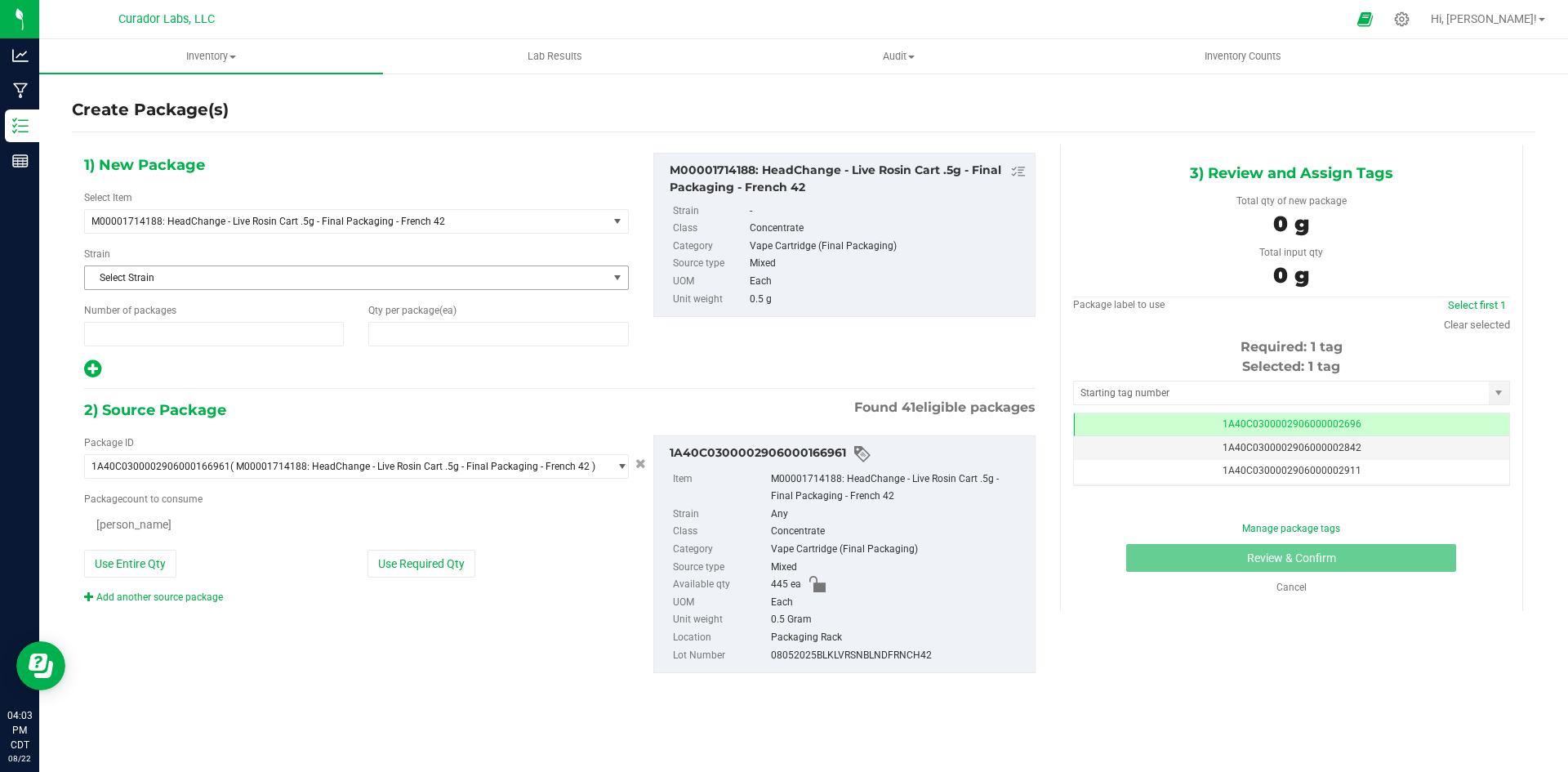
type input "1"
type input "0"
click at [389, 322] on span at bounding box center [498, 333] width 259 height 24
type input "13"
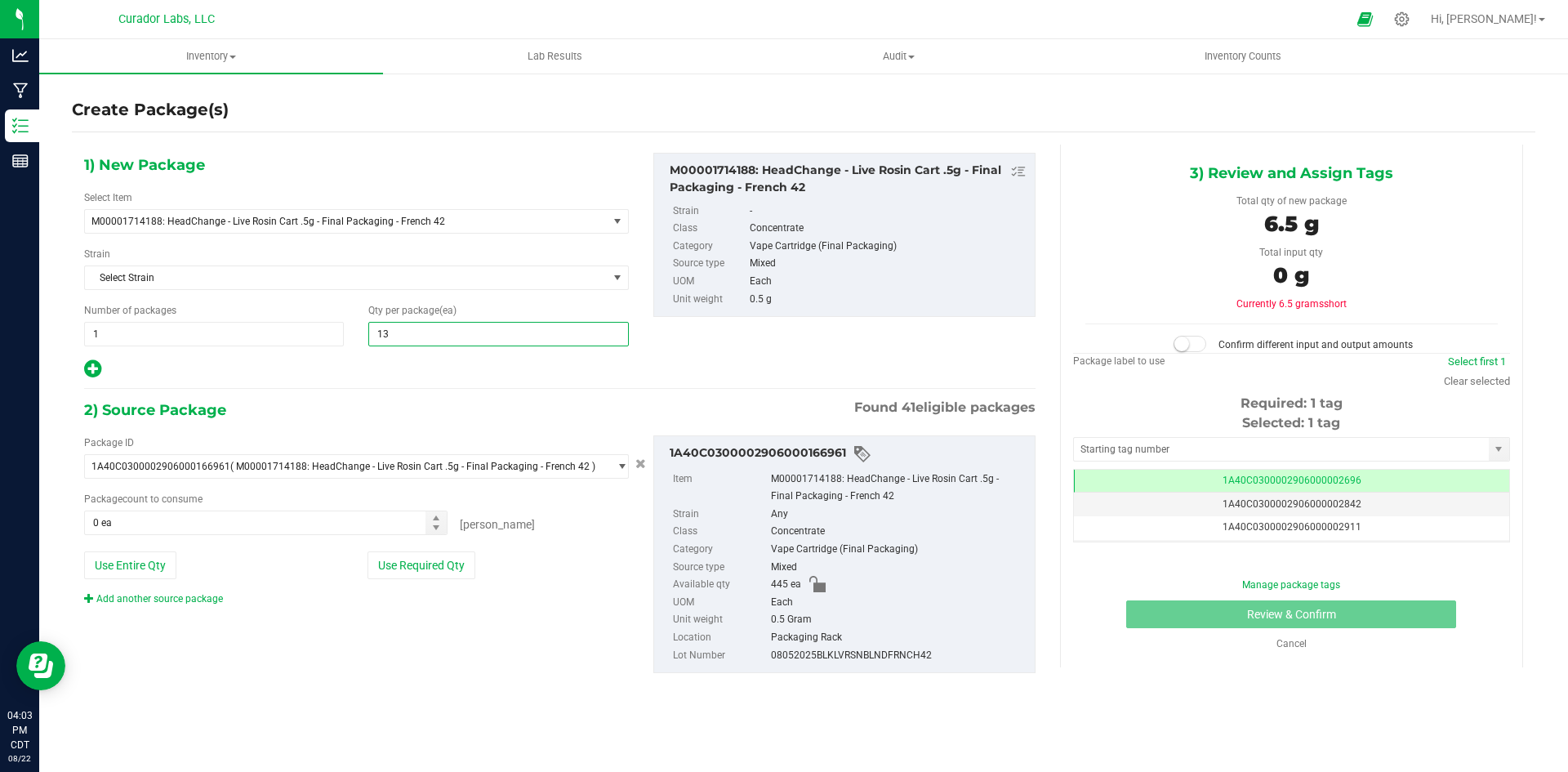
click at [98, 366] on icon at bounding box center [92, 368] width 17 height 21
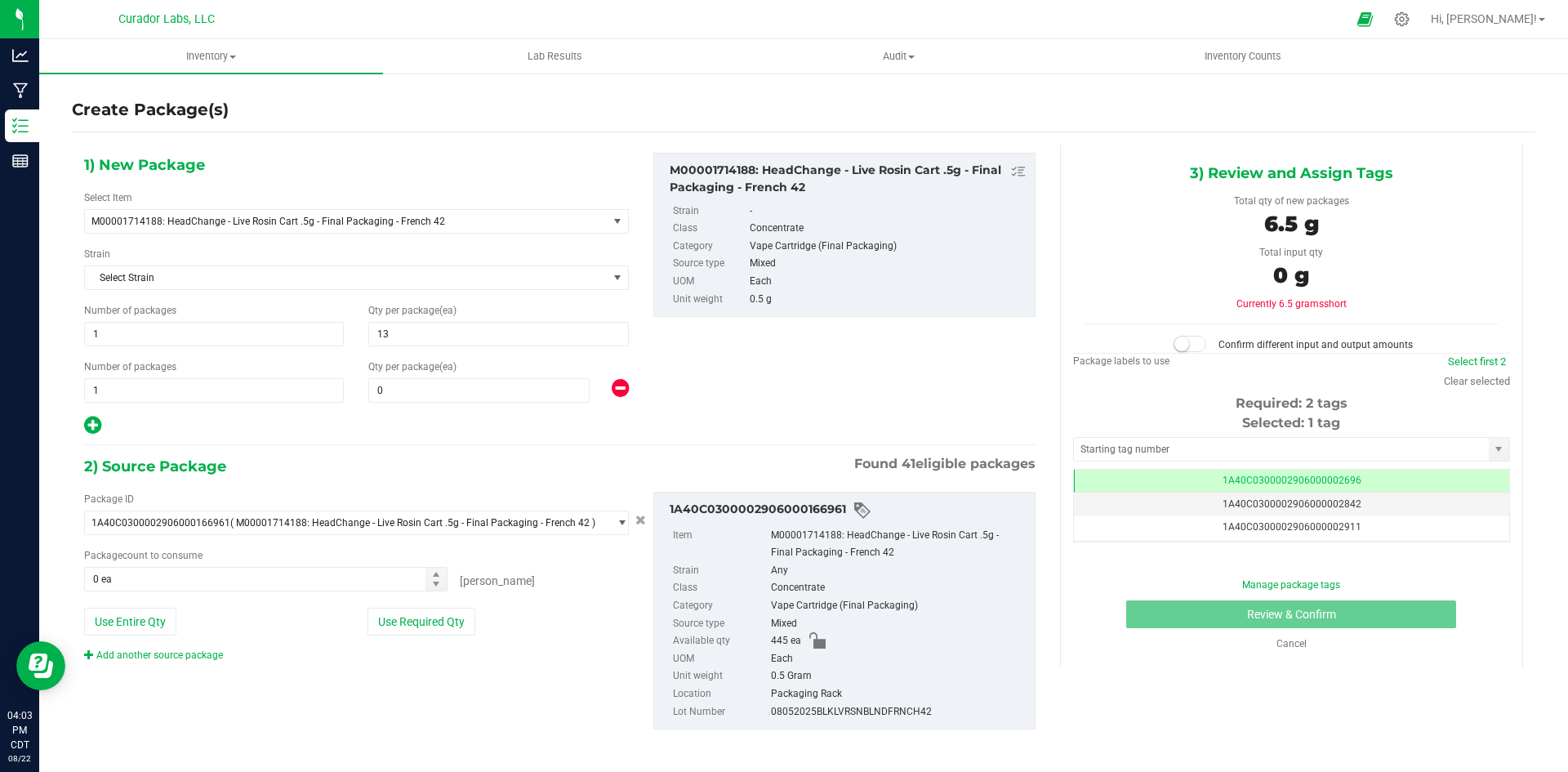
type input "13"
drag, startPoint x: 104, startPoint y: 386, endPoint x: 73, endPoint y: 392, distance: 31.6
click at [72, 392] on div "Number of packages 1 1" at bounding box center [214, 381] width 285 height 43
type input "27"
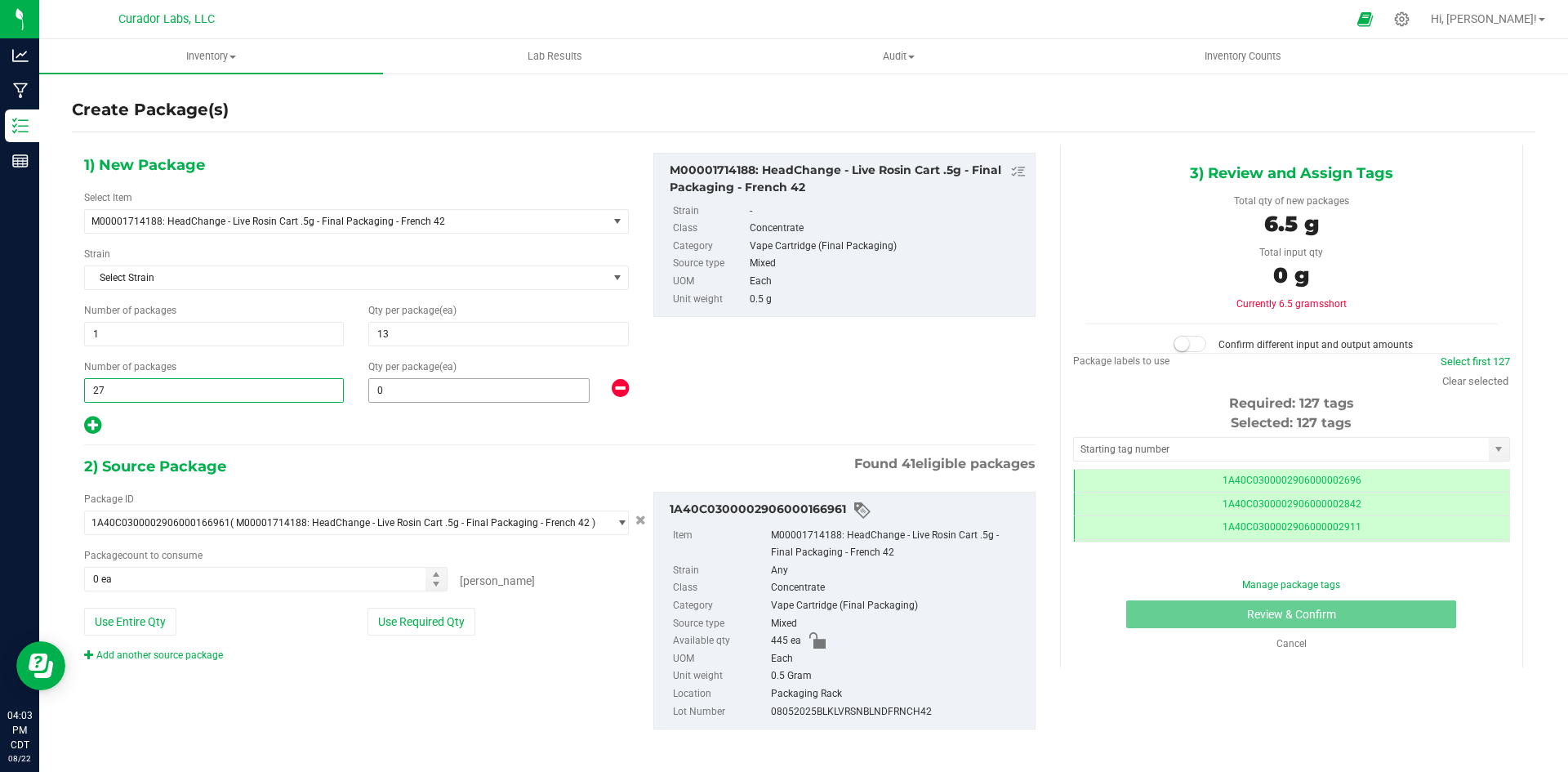
scroll to position [0, -1]
type input "27"
click at [387, 390] on span at bounding box center [479, 390] width 222 height 24
type input "16"
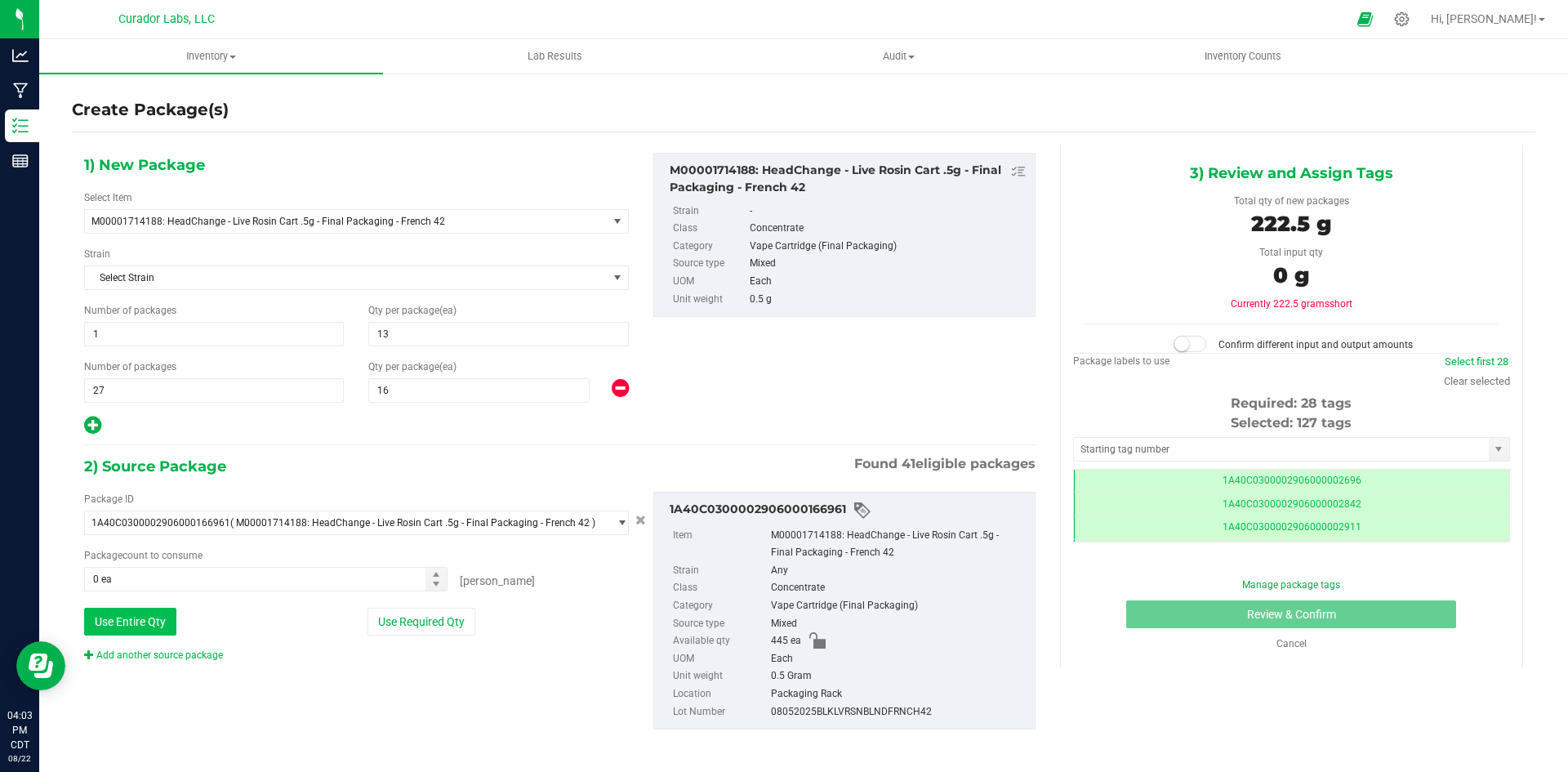
click at [152, 621] on button "Use Entire Qty" at bounding box center [130, 622] width 92 height 28
type input "445 ea"
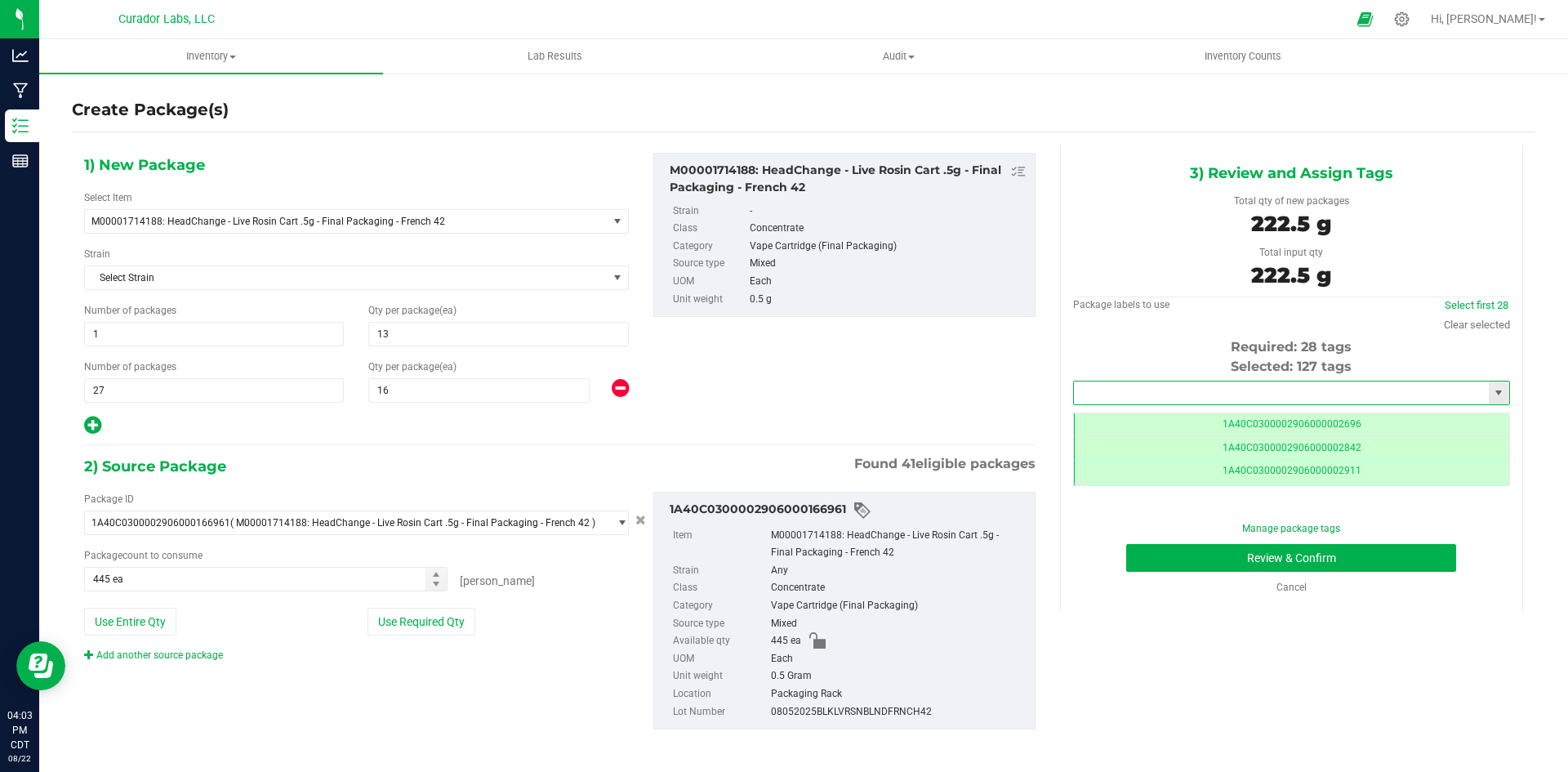
click at [1143, 394] on input "text" at bounding box center [1281, 392] width 415 height 23
click at [1156, 422] on li "1A40C0300002906000167289" at bounding box center [1281, 420] width 431 height 24
type input "1A40C0300002906000167289"
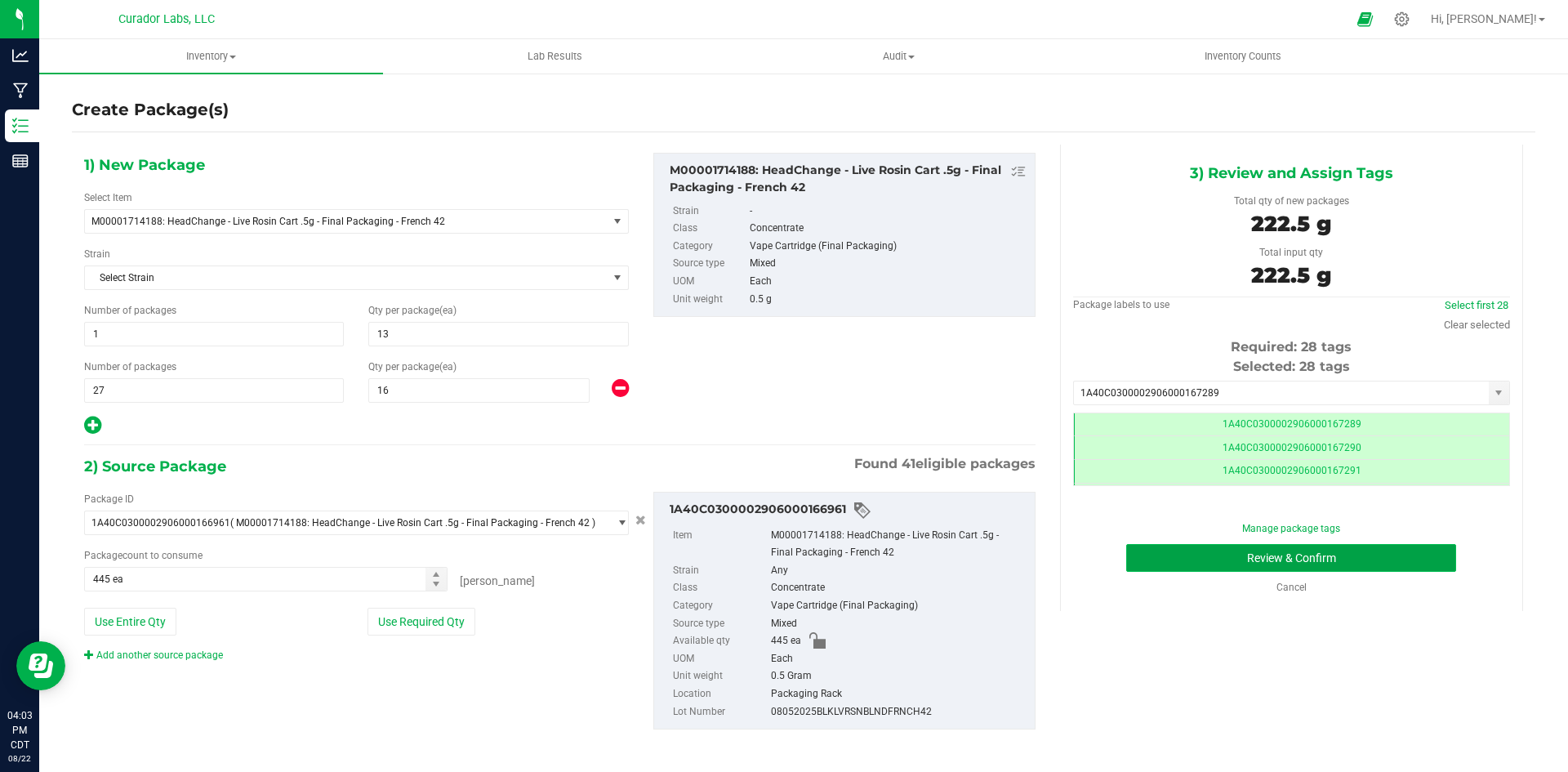
click at [1196, 551] on button "Review & Confirm" at bounding box center [1292, 558] width 330 height 28
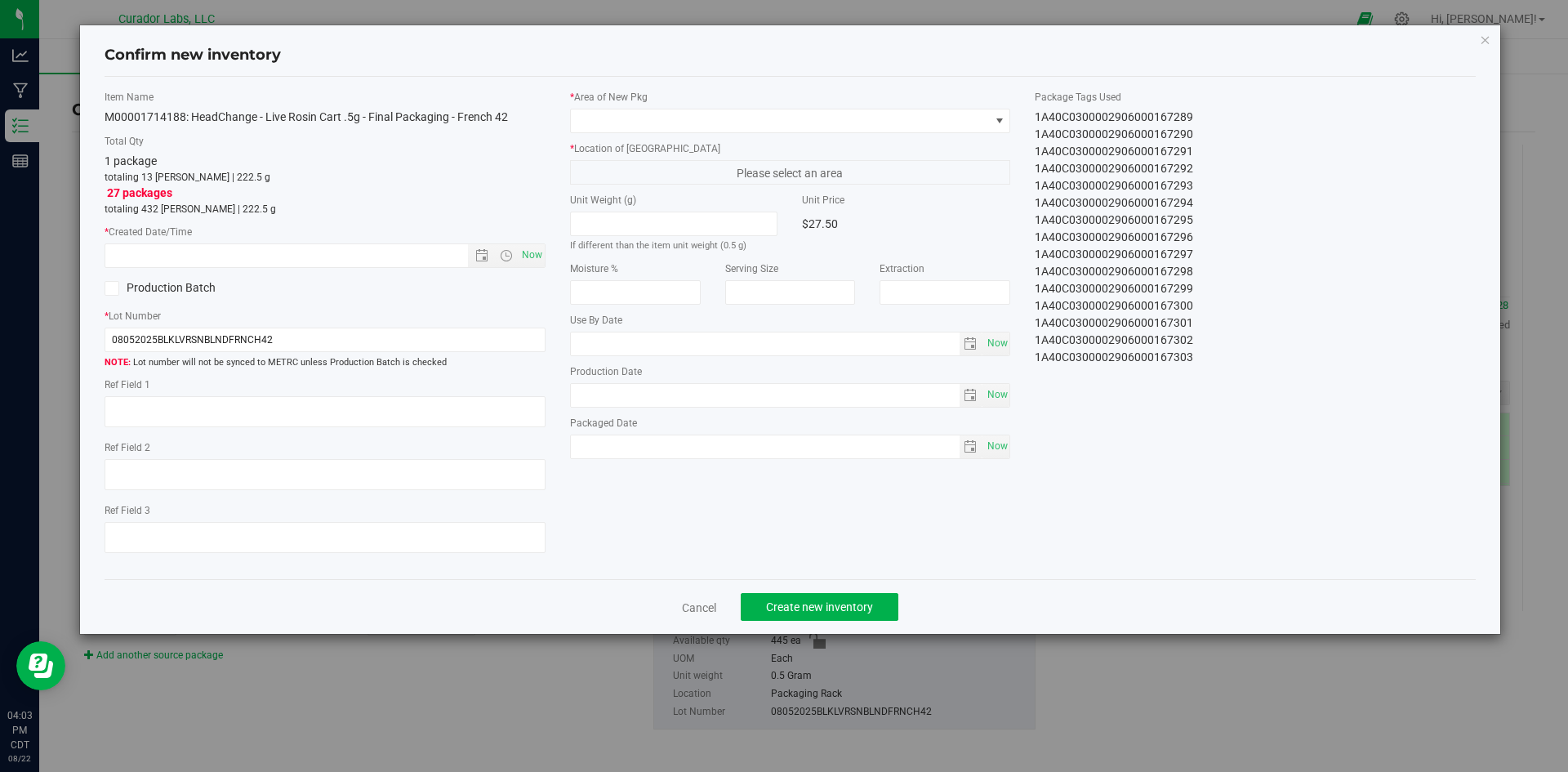
type input "2025-08-15"
click at [530, 252] on span "Now" at bounding box center [531, 255] width 28 height 23
type input "8/22/2025 4:03 PM"
click at [651, 116] on span at bounding box center [780, 121] width 419 height 23
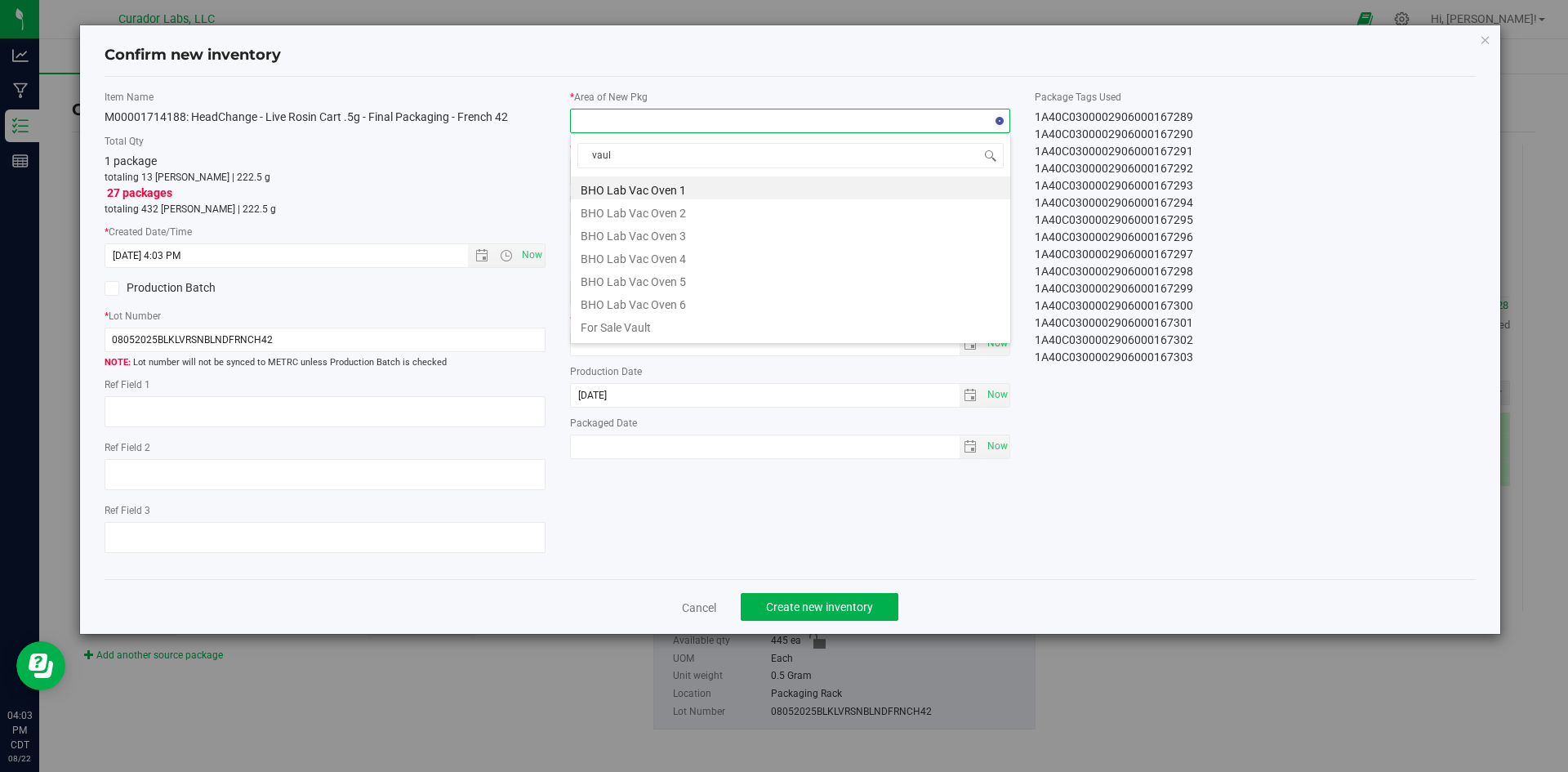
type input "vault"
click at [653, 300] on li "Vault" at bounding box center [791, 302] width 440 height 23
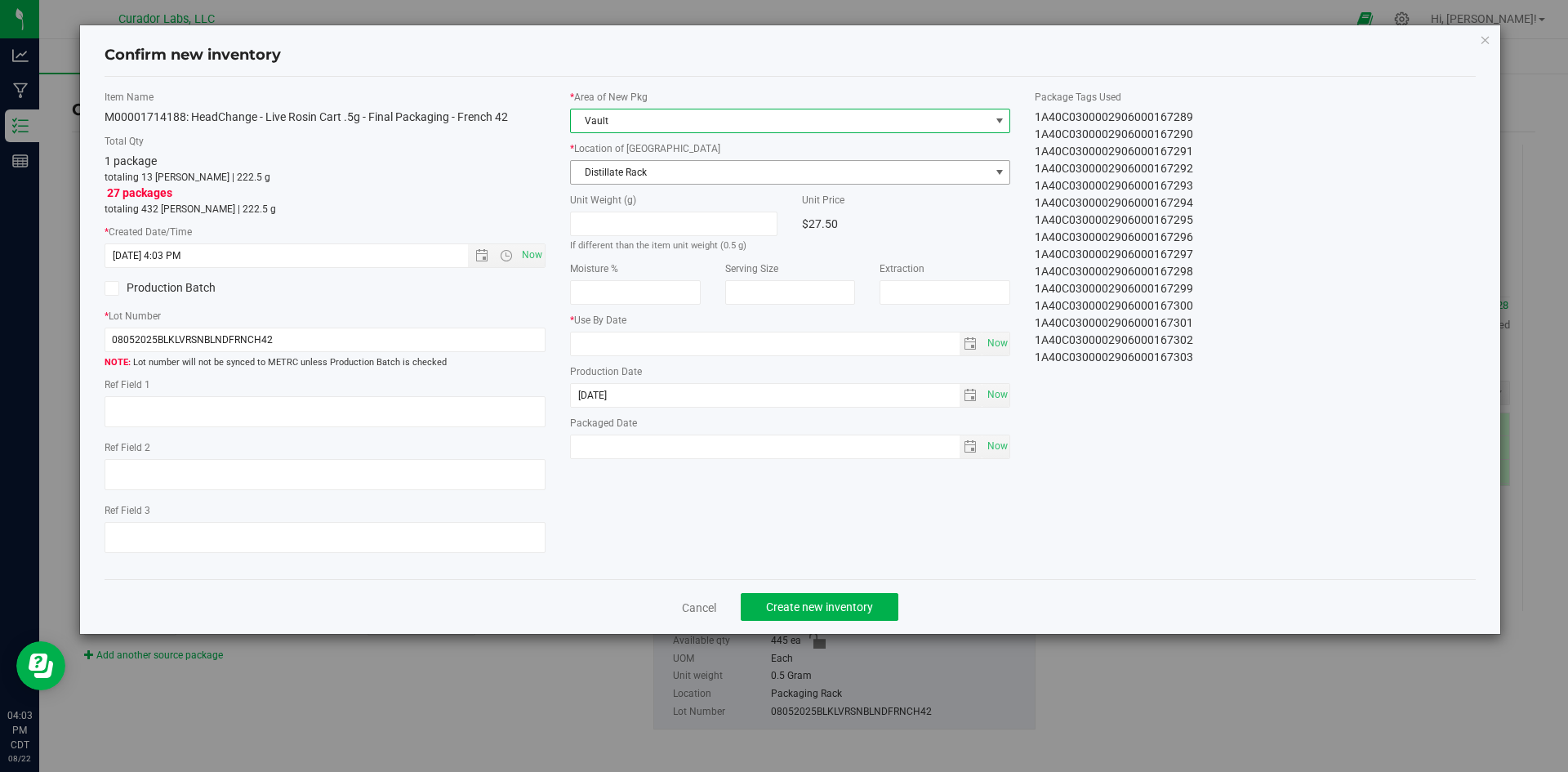
click at [640, 173] on span "Distillate Rack" at bounding box center [780, 172] width 419 height 23
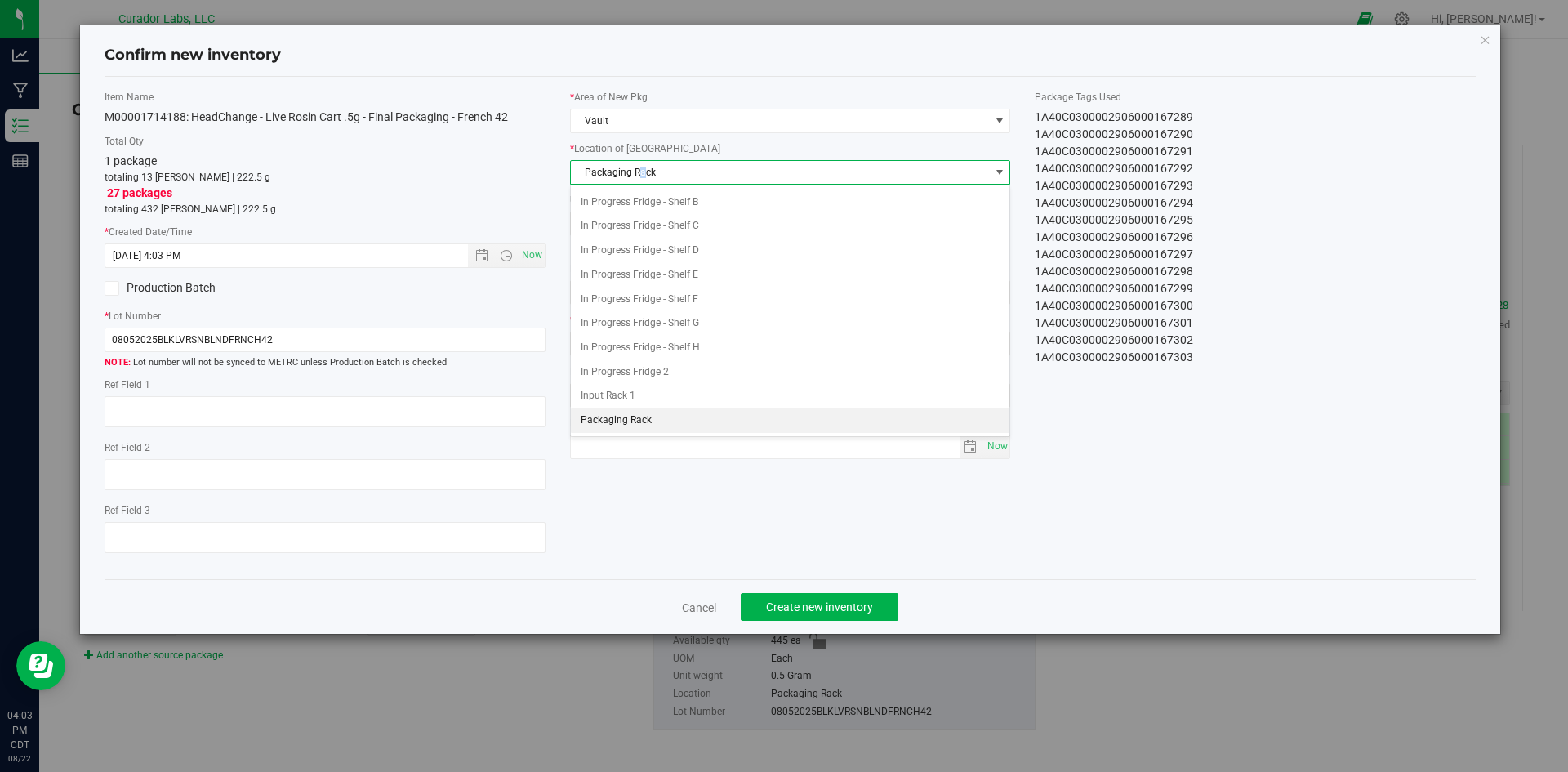
click at [644, 177] on span "Packaging Rack" at bounding box center [780, 172] width 419 height 23
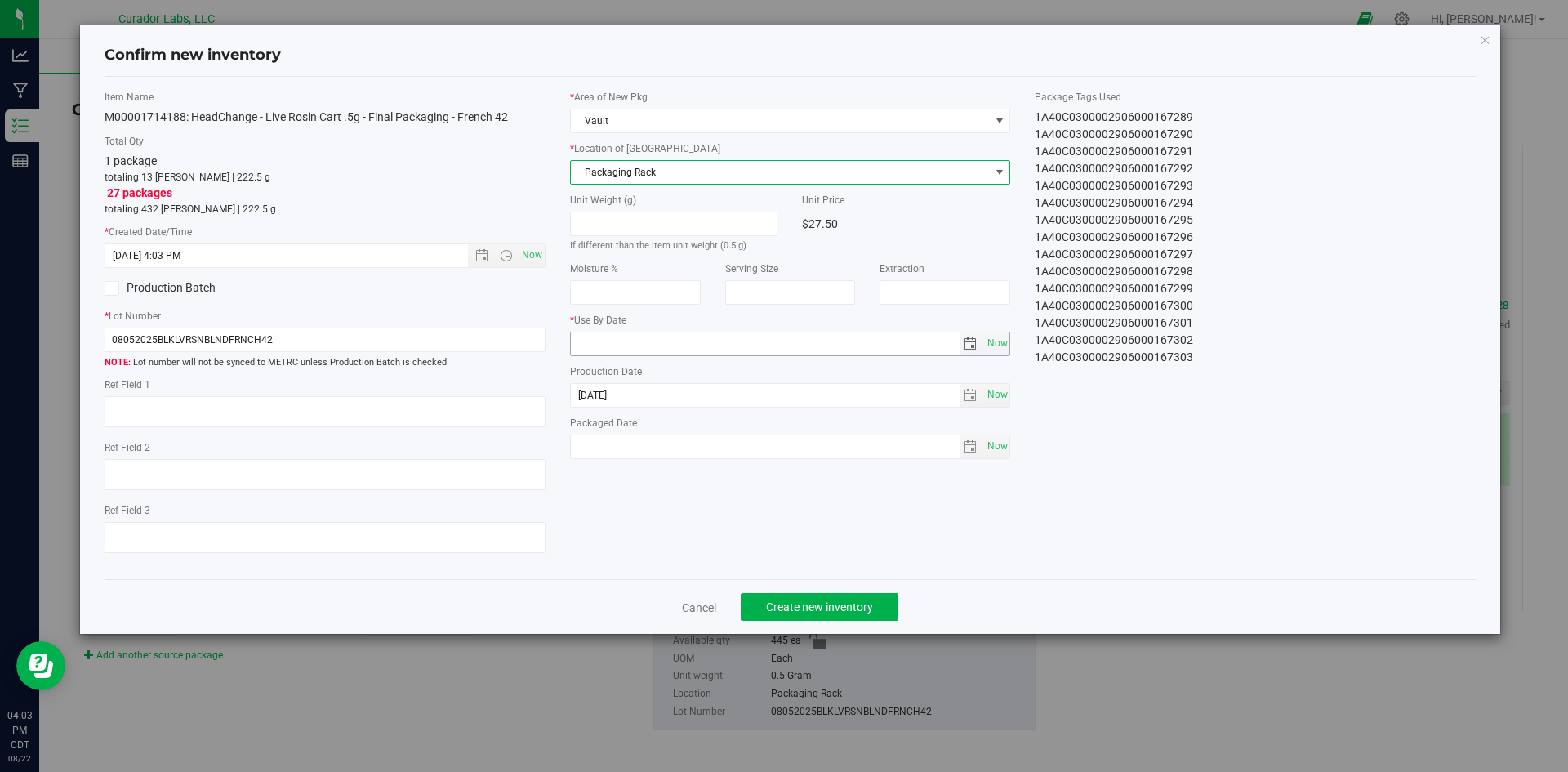
click at [609, 342] on input "text" at bounding box center [766, 343] width 389 height 23
type input "2026-08-15"
click at [991, 441] on span "Now" at bounding box center [997, 446] width 28 height 23
type input "2025-08-22"
click at [823, 609] on span "Create new inventory" at bounding box center [820, 607] width 107 height 14
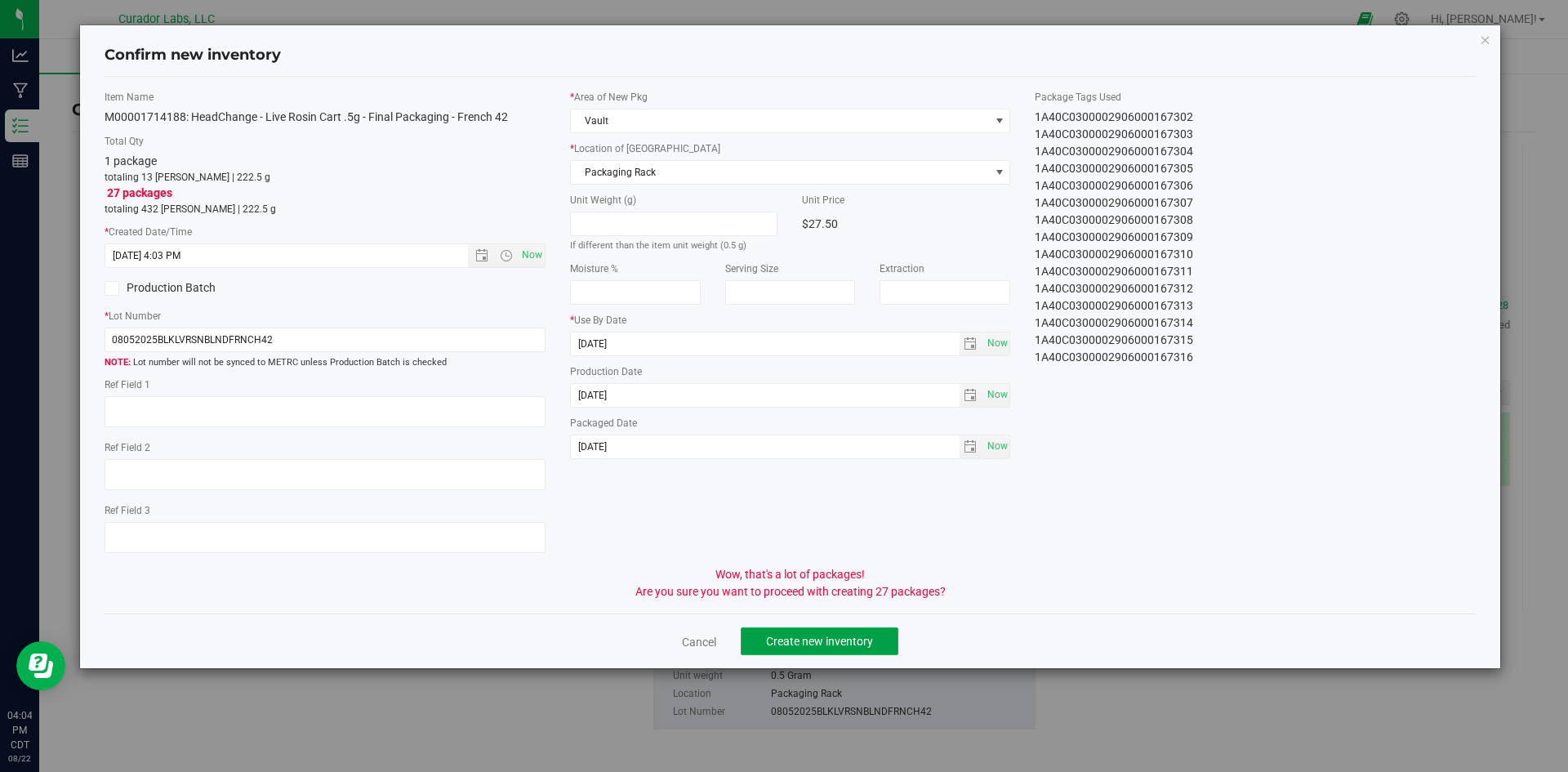
click at [835, 643] on span "Create new inventory" at bounding box center [820, 641] width 107 height 14
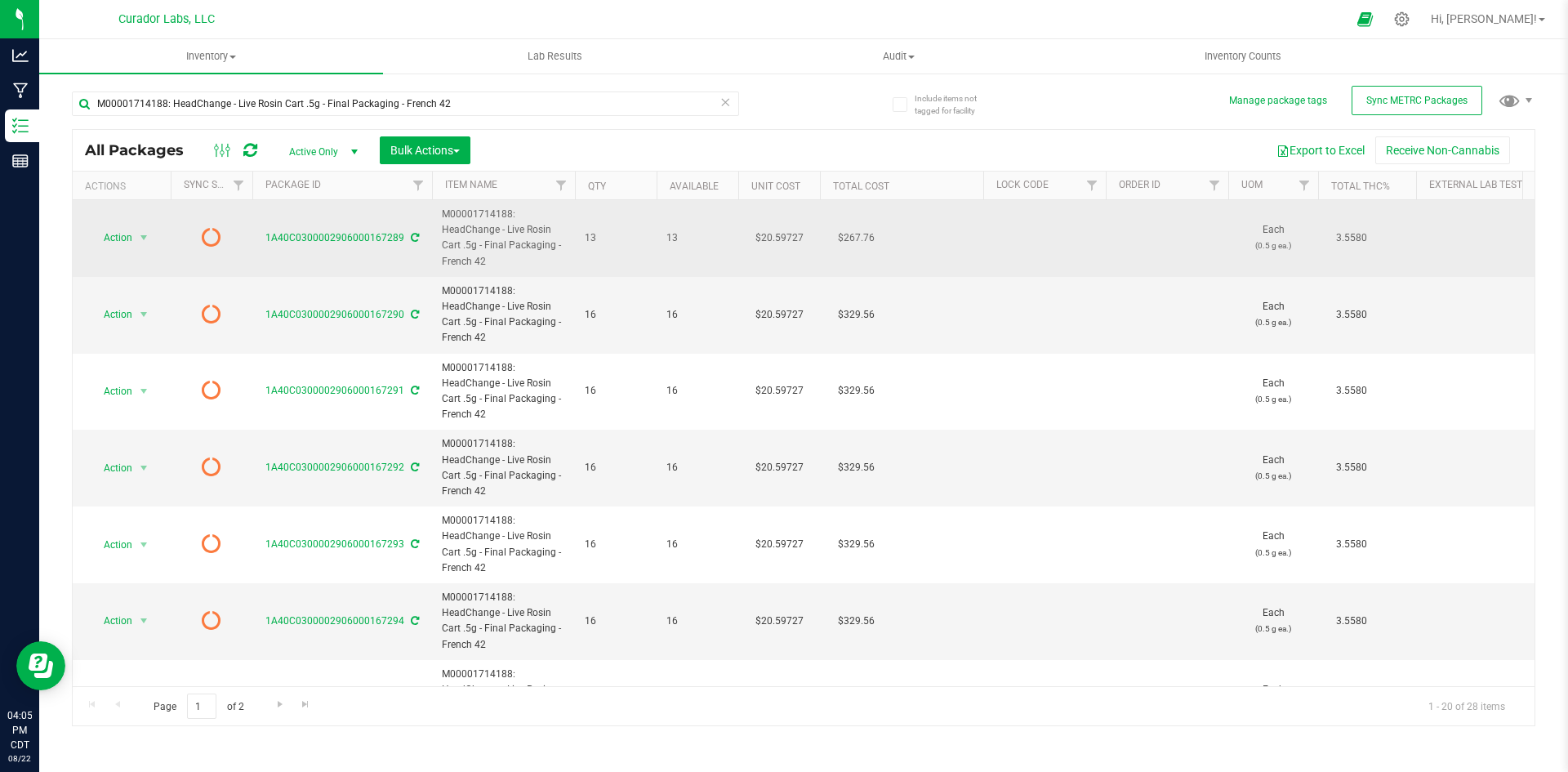
drag, startPoint x: 492, startPoint y: 259, endPoint x: 439, endPoint y: 223, distance: 64.1
click at [439, 223] on td "M00001714188: HeadChange - Live Rosin Cart .5g - Final Packaging - French 42" at bounding box center [503, 238] width 143 height 77
copy span "M00001714188: HeadChange - Live Rosin Cart .5g - Final Packaging - French 42"
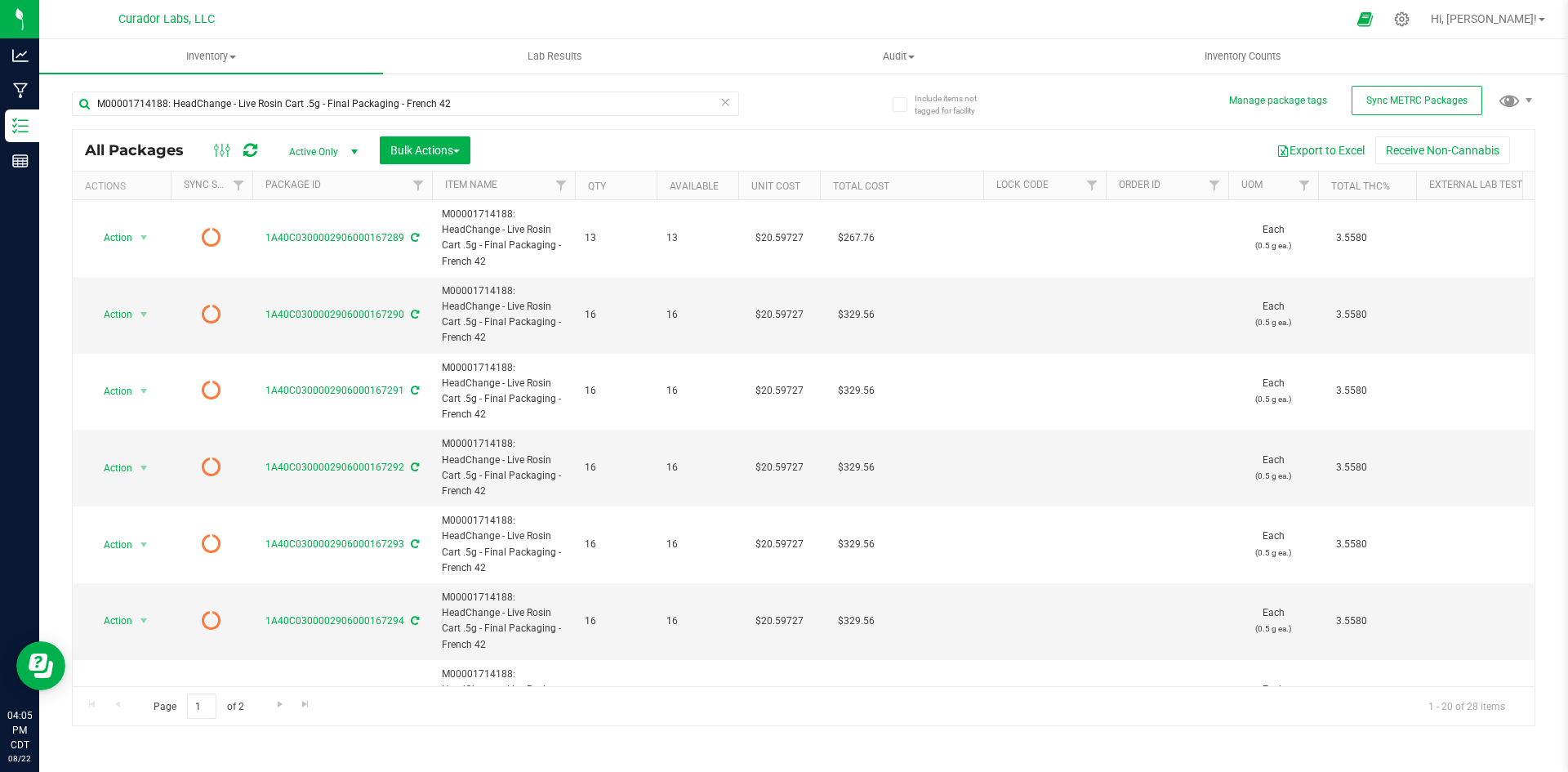
click at [250, 150] on icon at bounding box center [249, 150] width 14 height 16
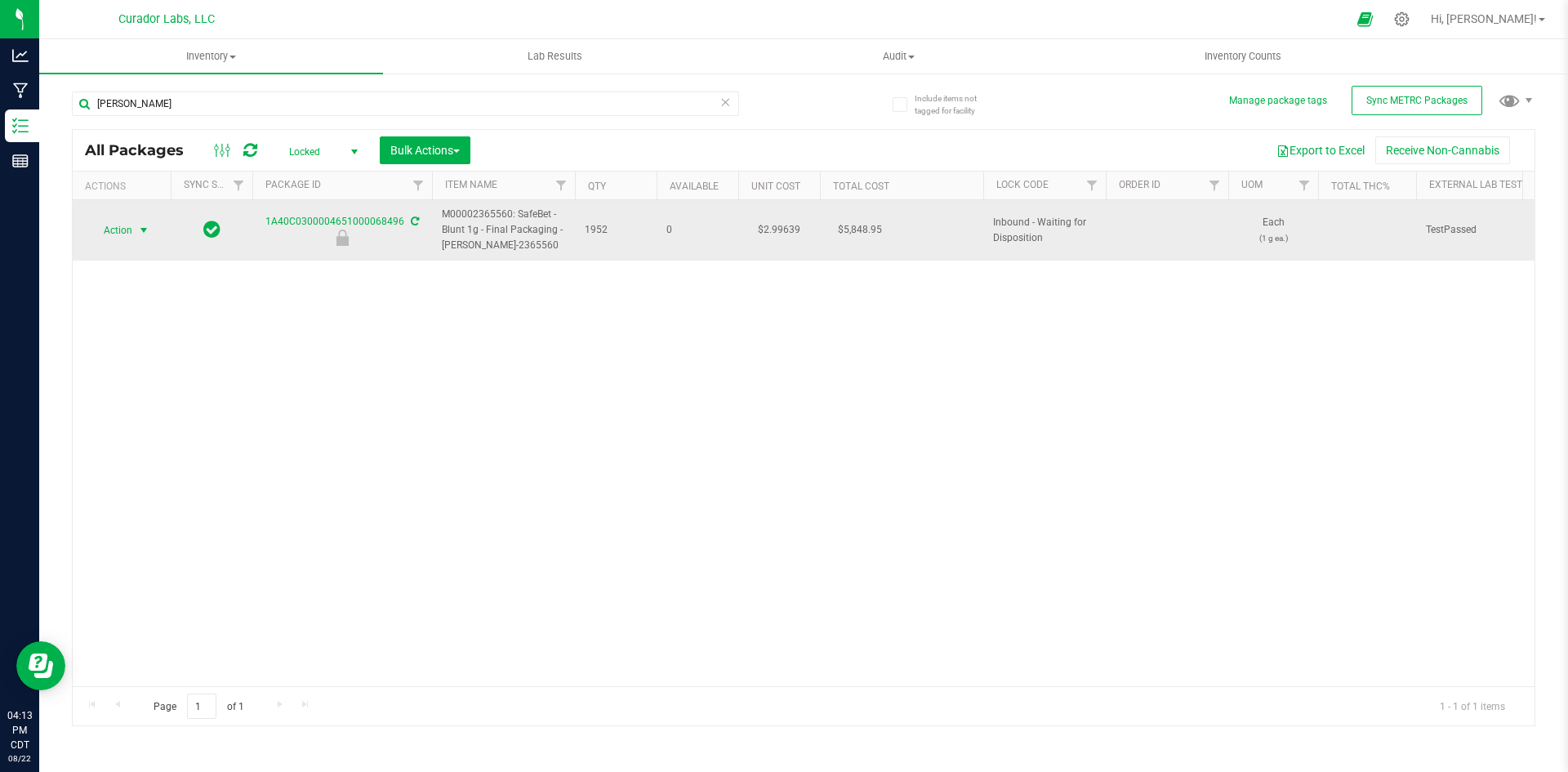
click at [131, 227] on span "Action" at bounding box center [111, 230] width 44 height 23
click at [124, 228] on span "Action" at bounding box center [111, 230] width 44 height 23
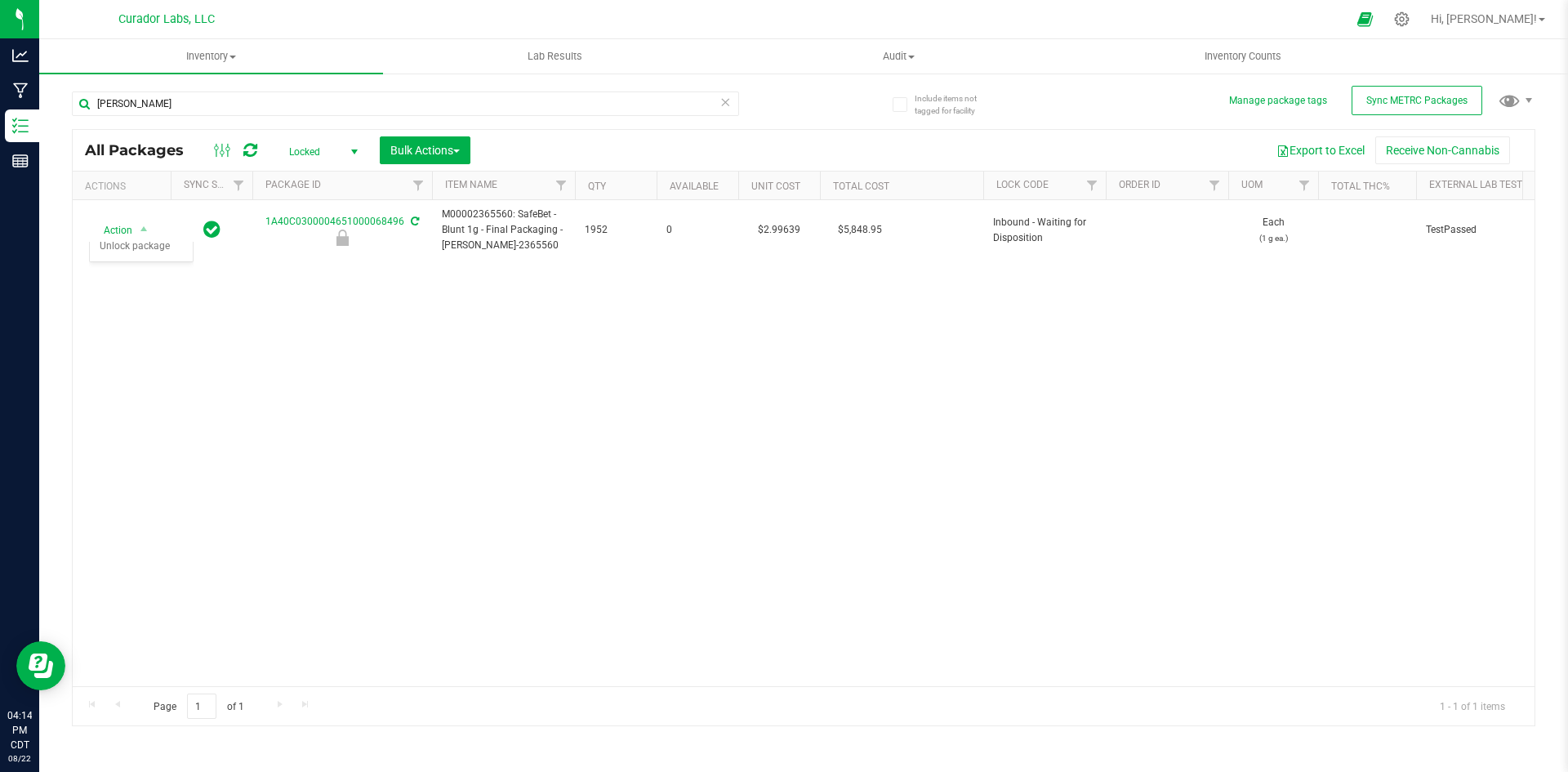
click at [318, 423] on div "Action Action Edit attributes Global inventory Locate package Package audit log…" at bounding box center [803, 443] width 1462 height 486
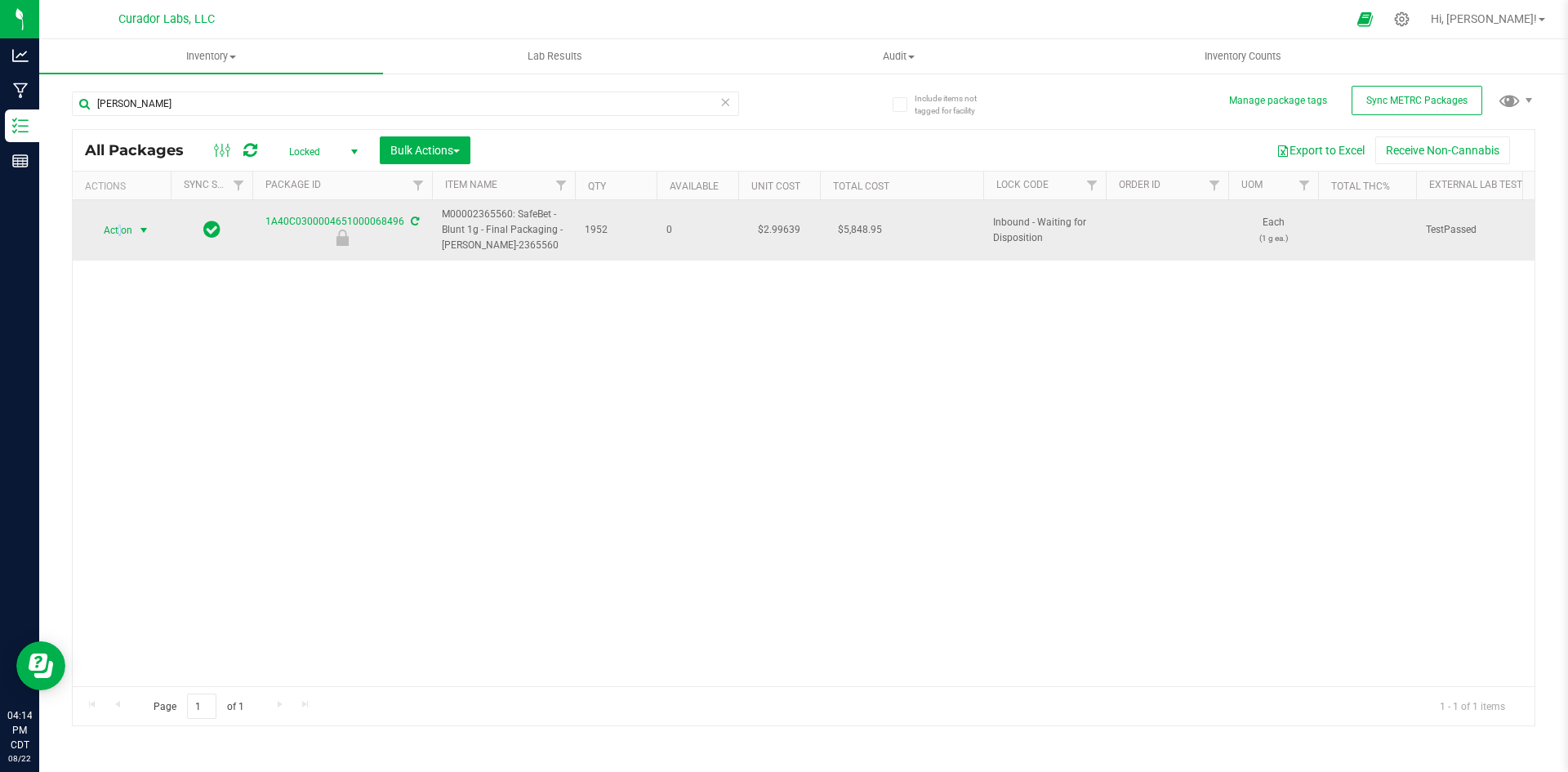
click at [116, 239] on span "Action" at bounding box center [111, 230] width 44 height 23
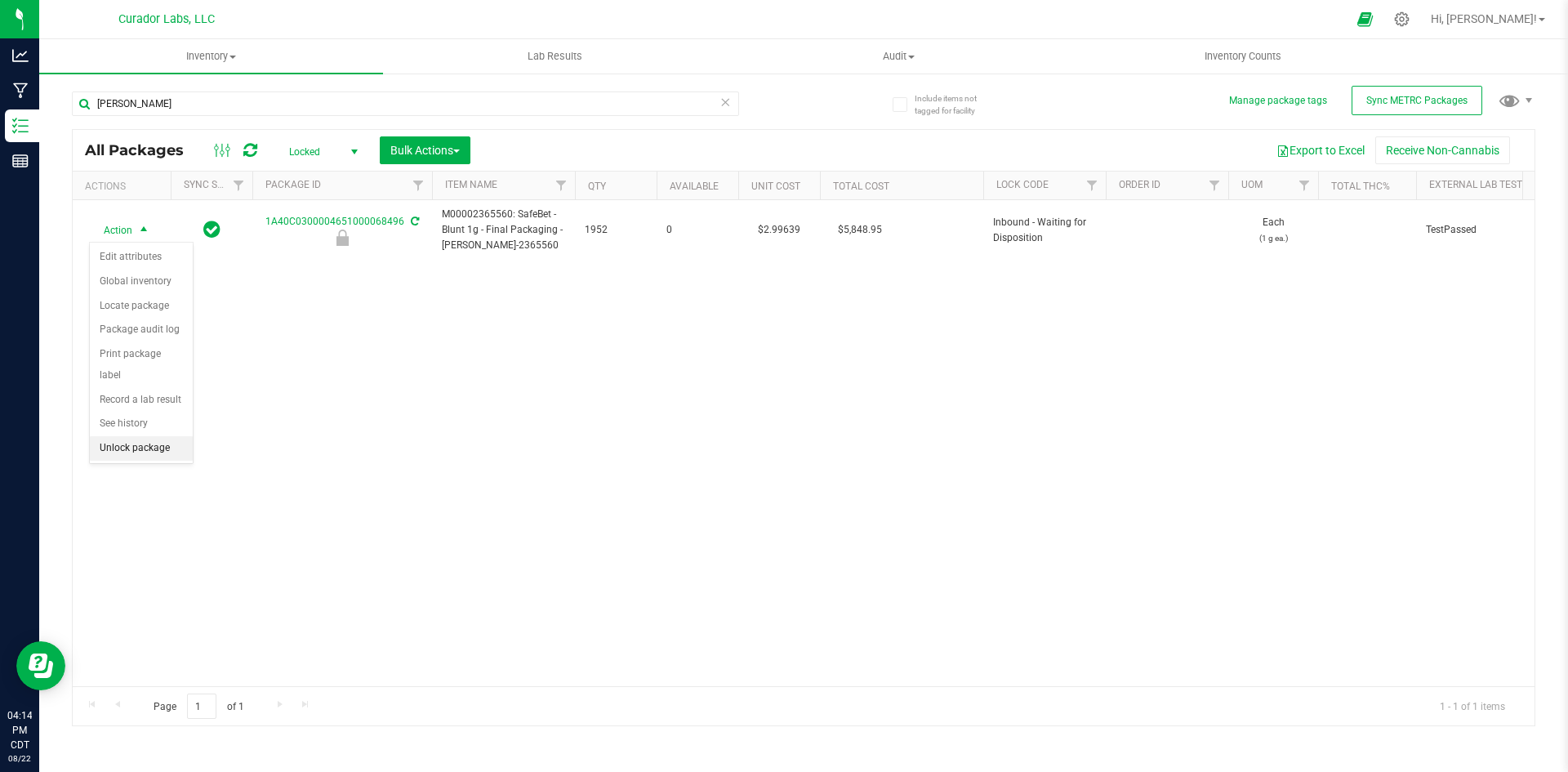
click at [104, 436] on li "Unlock package" at bounding box center [141, 448] width 103 height 24
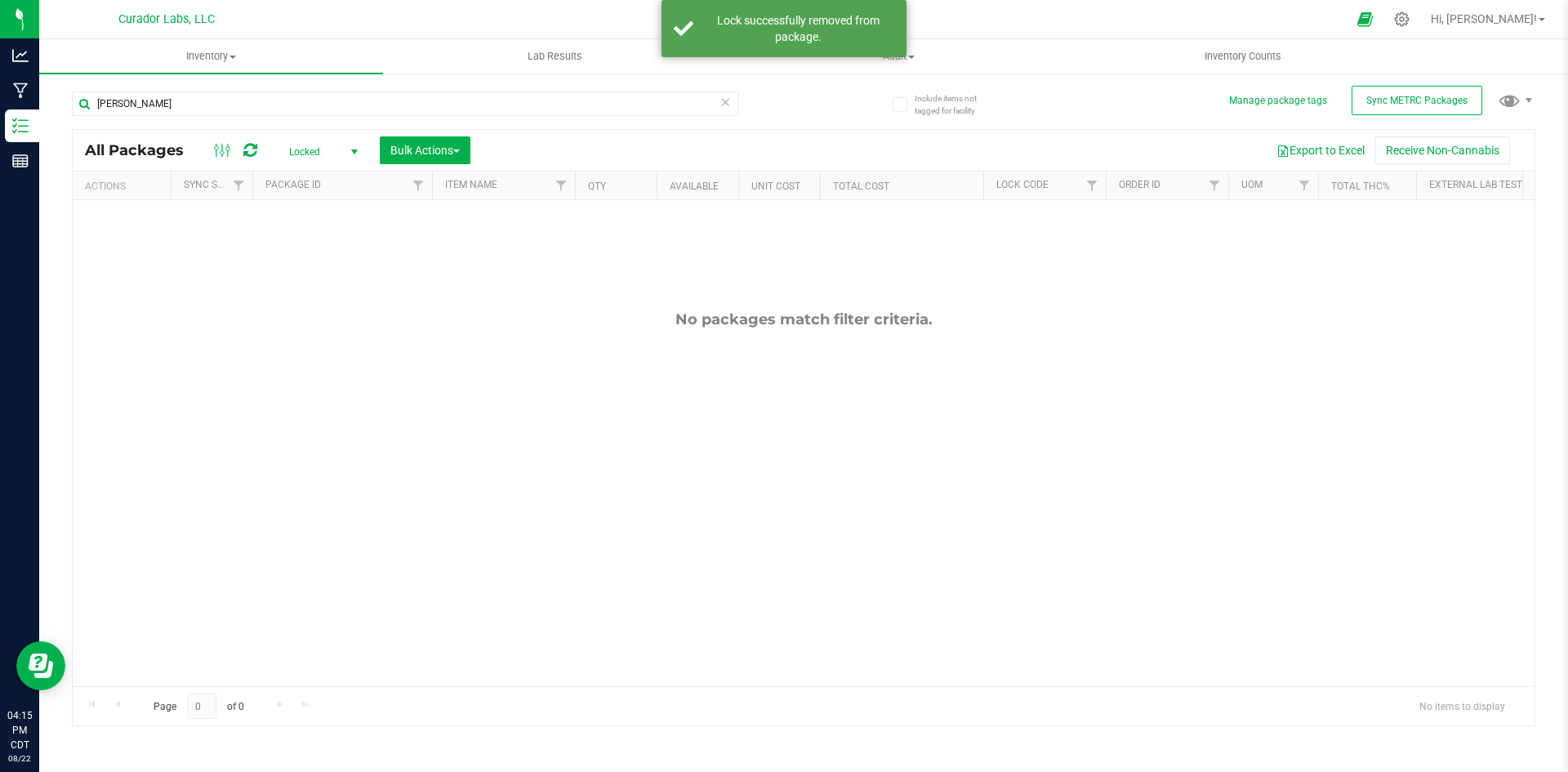
click at [315, 157] on span "Locked" at bounding box center [321, 151] width 90 height 23
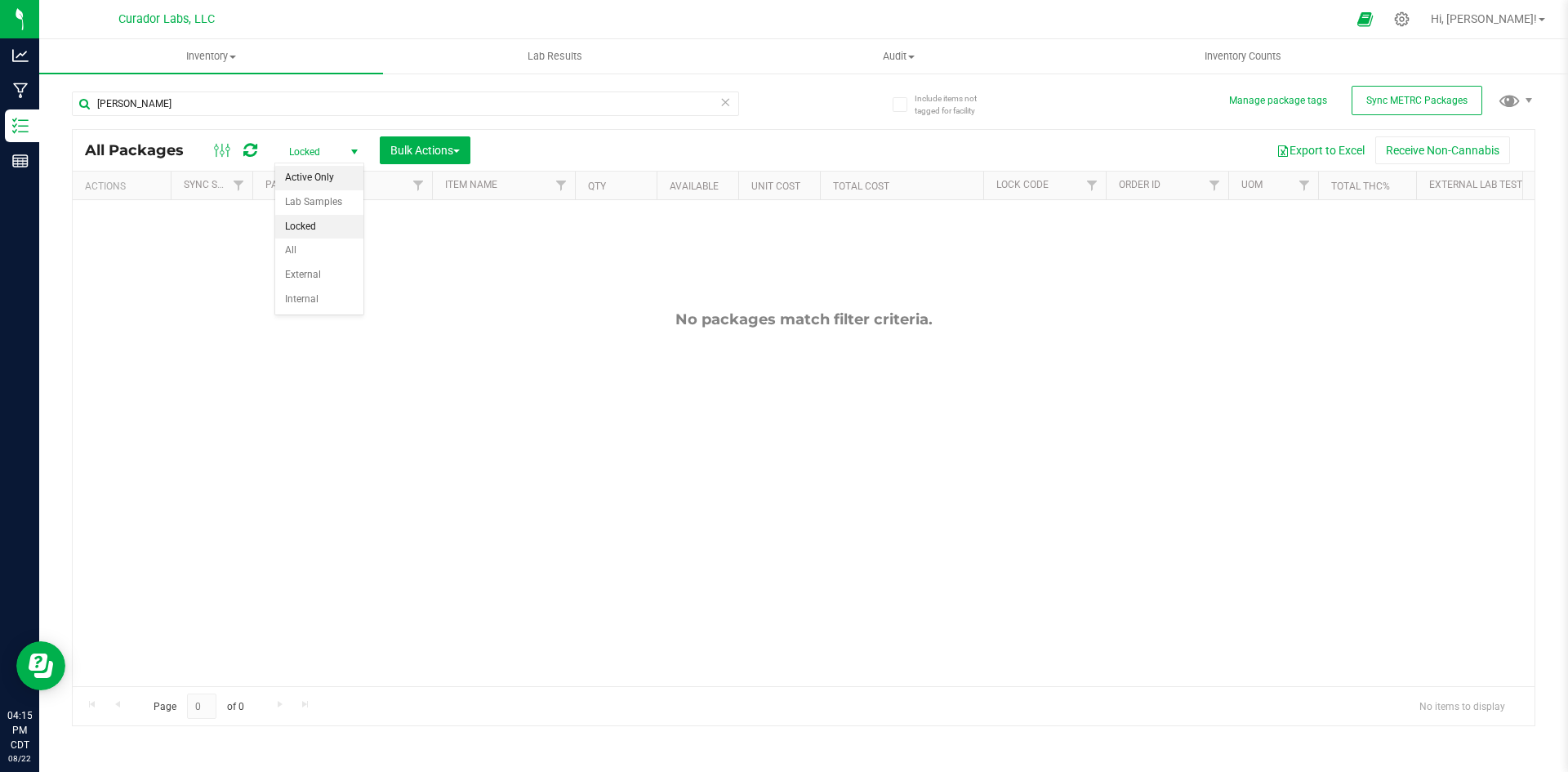
click at [305, 180] on li "Active Only" at bounding box center [320, 177] width 88 height 24
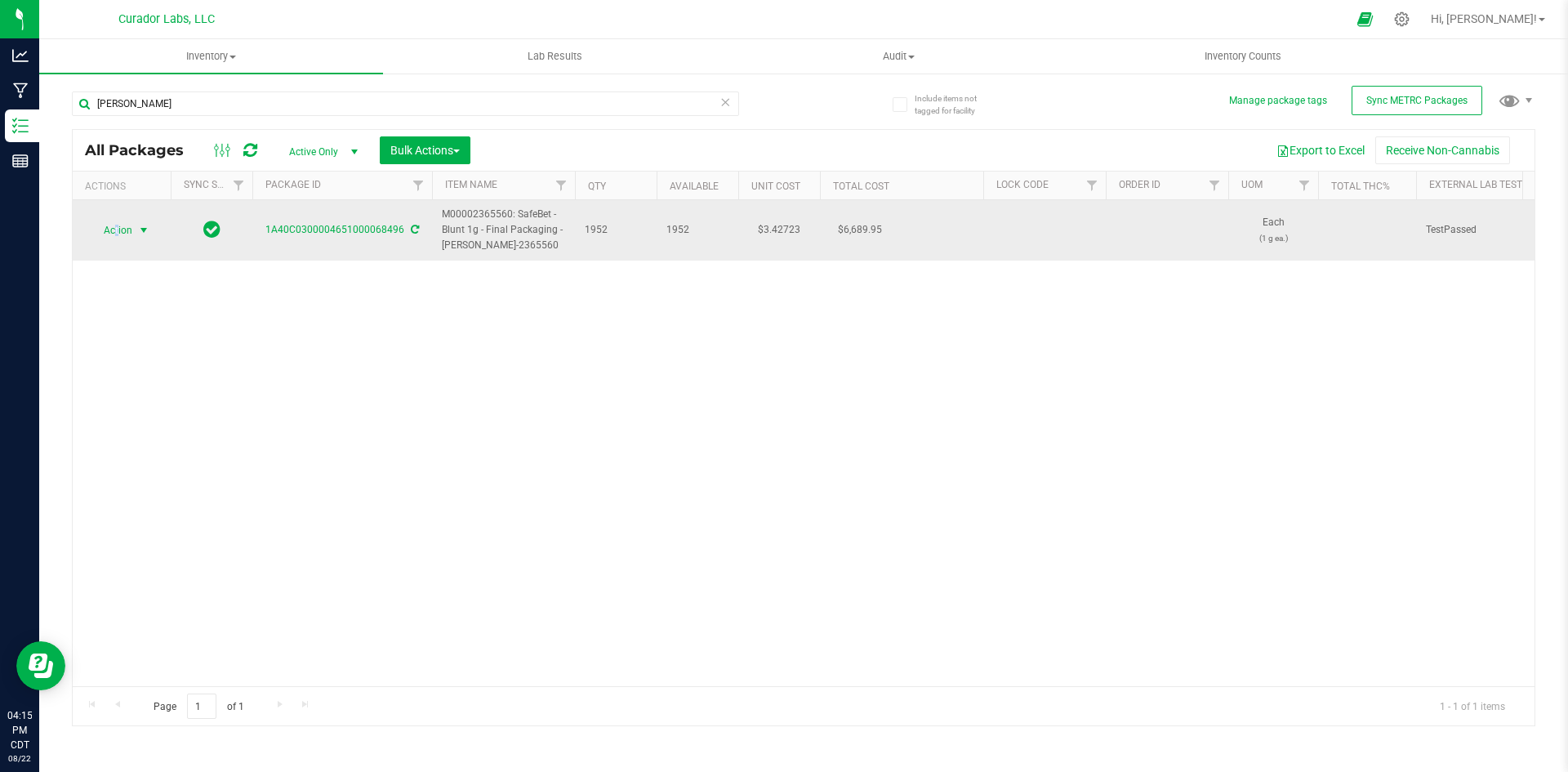
click at [114, 234] on span "Action" at bounding box center [111, 230] width 44 height 23
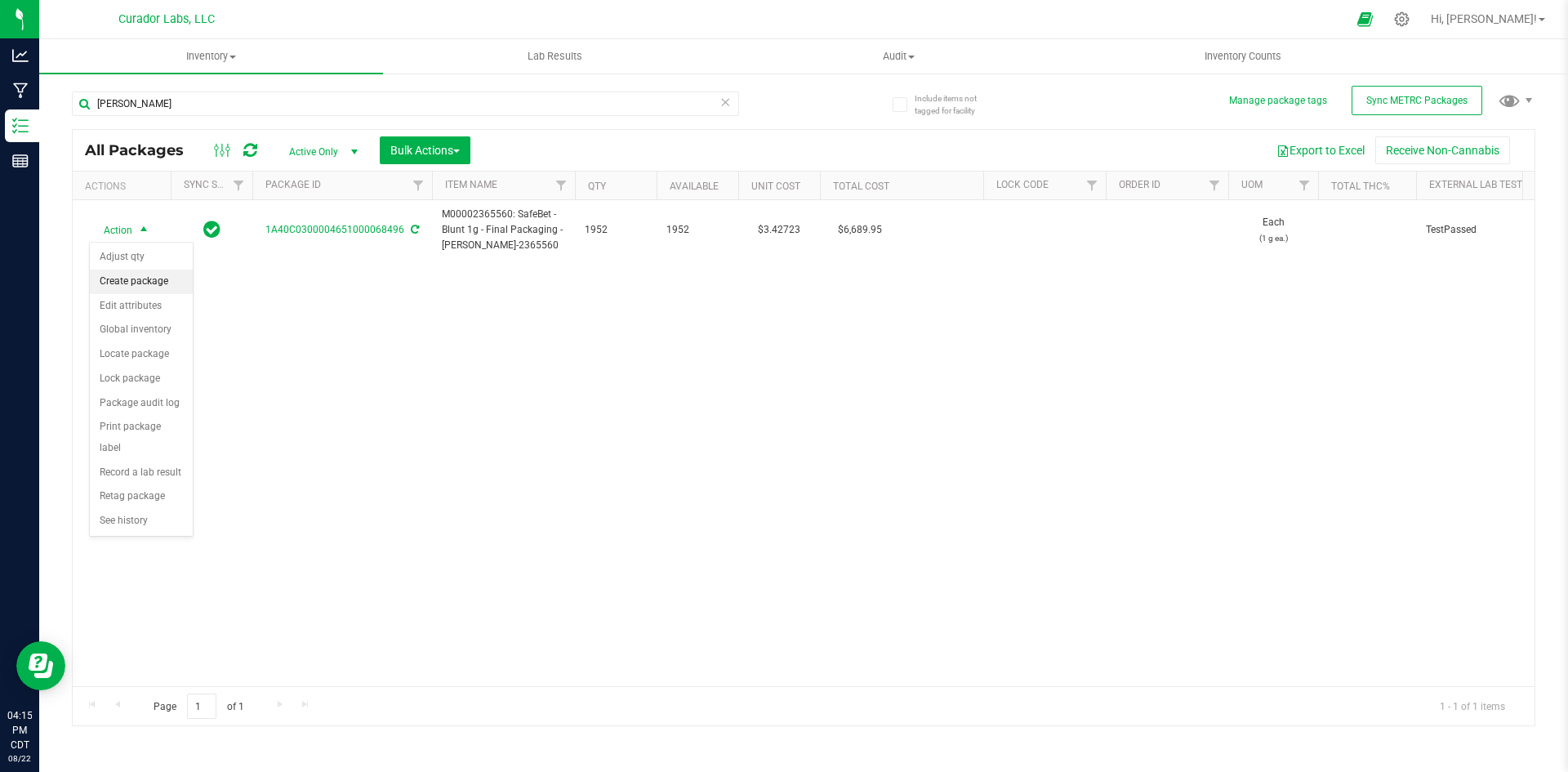
click at [105, 279] on li "Create package" at bounding box center [141, 281] width 103 height 24
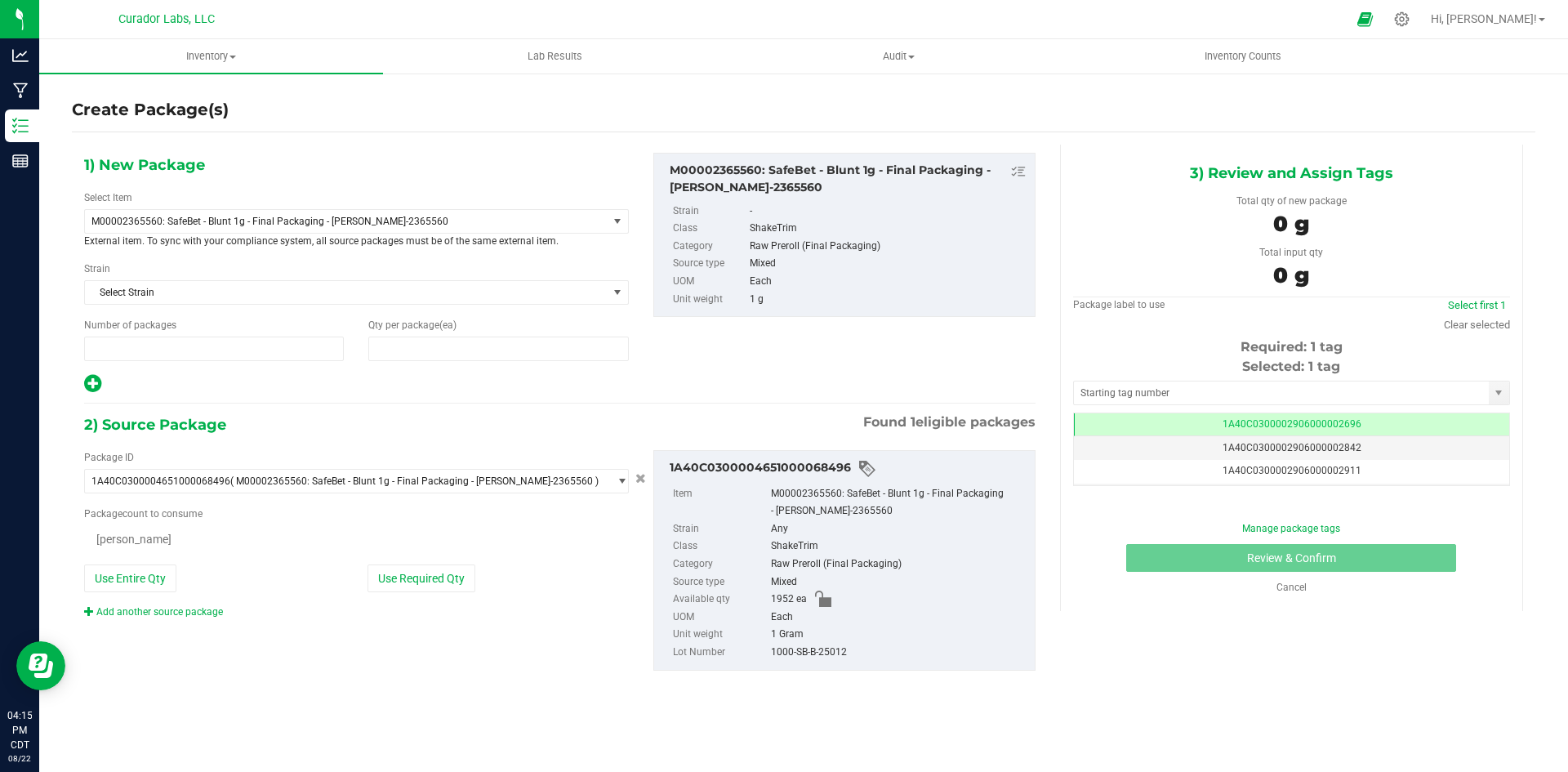
type input "1"
type input "0"
click at [263, 219] on span "M00002365560: SafeBet - Blunt 1g - Final Packaging - Lovie-2365560" at bounding box center [336, 221] width 489 height 12
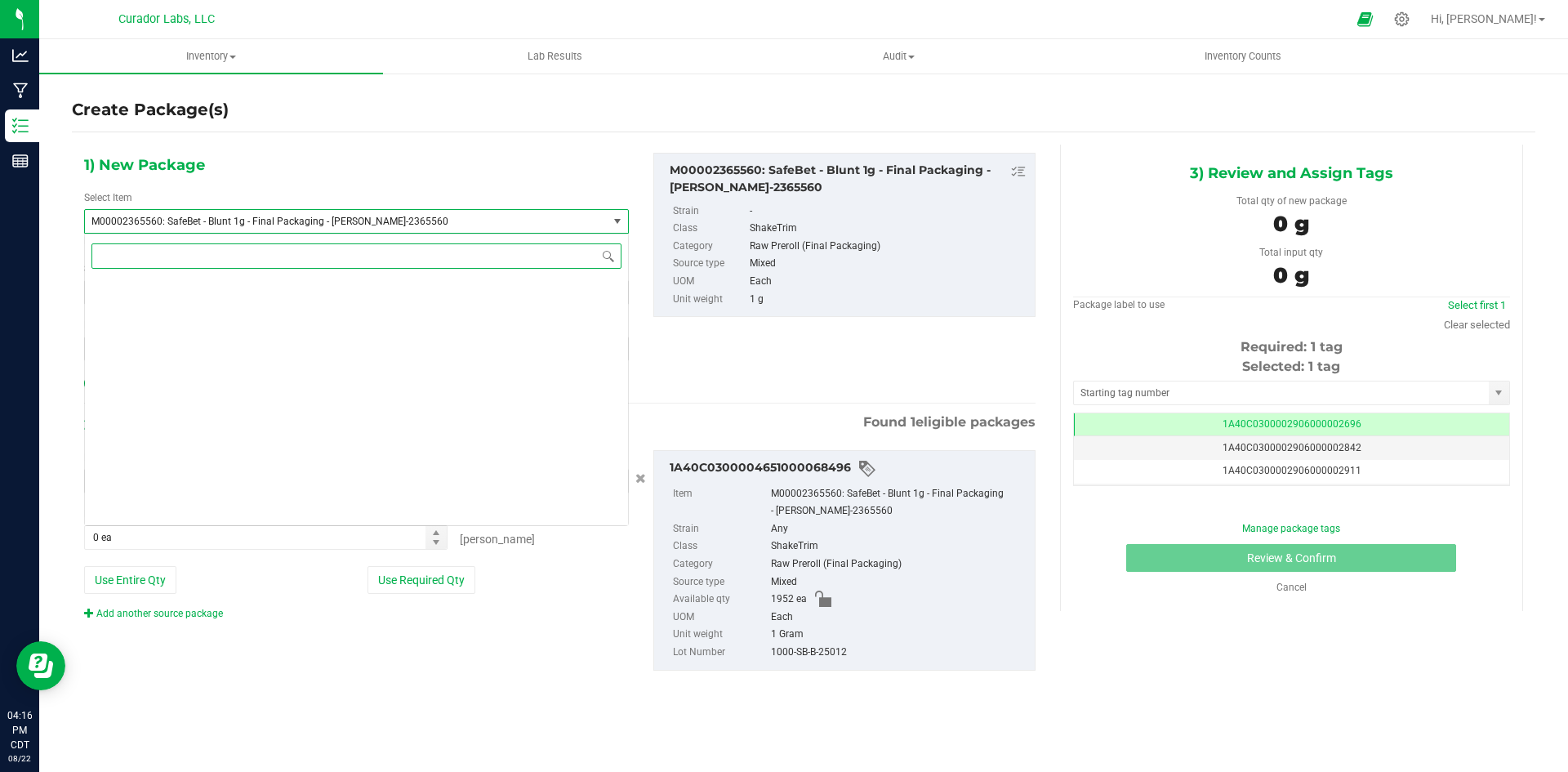
scroll to position [130031, 0]
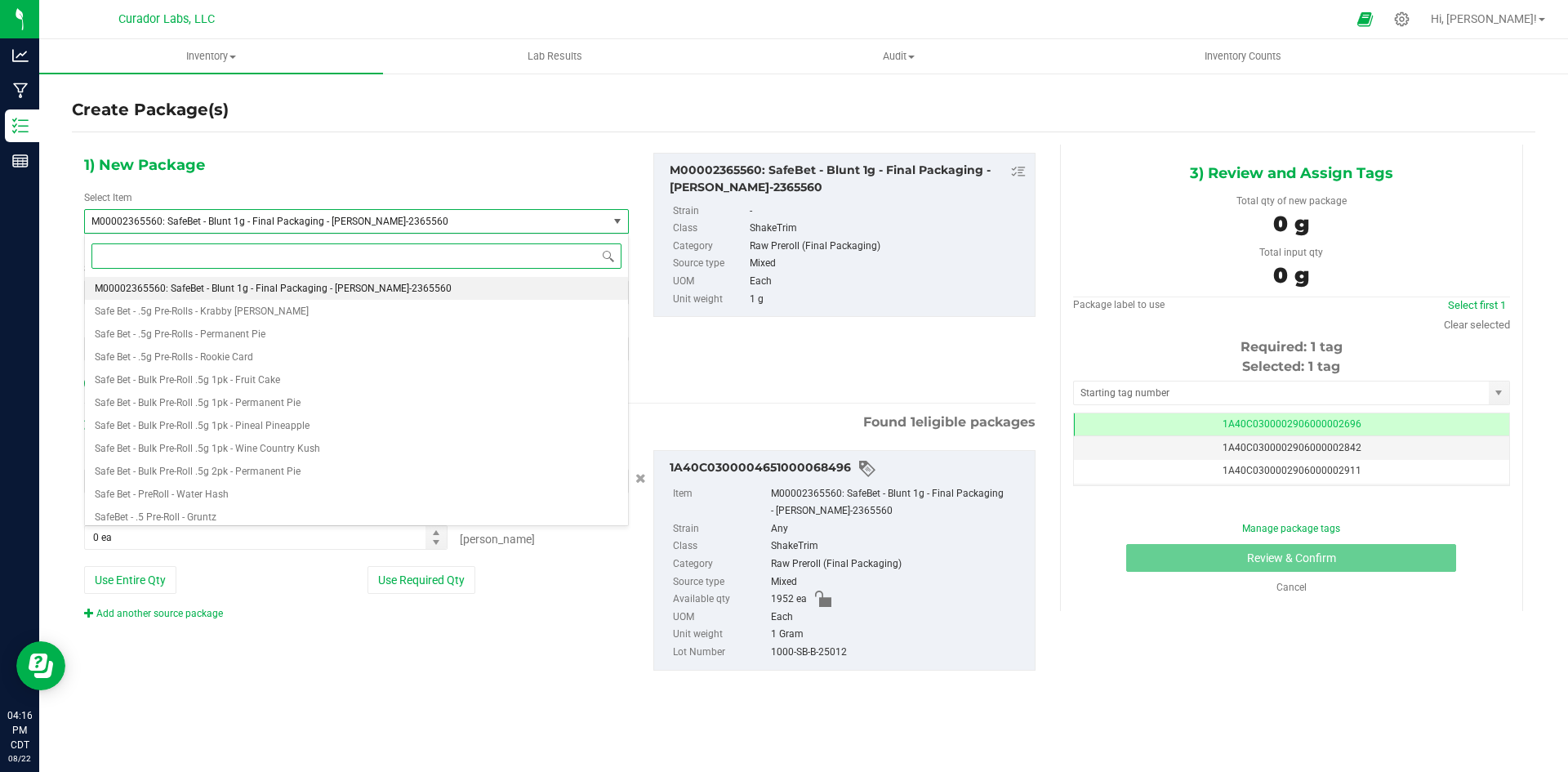
click at [249, 260] on input at bounding box center [357, 256] width 530 height 25
click at [275, 164] on div "1) New Package Select Item M00002365560: SafeBet - Blunt 1g - Final Packaging -…" at bounding box center [357, 274] width 569 height 241
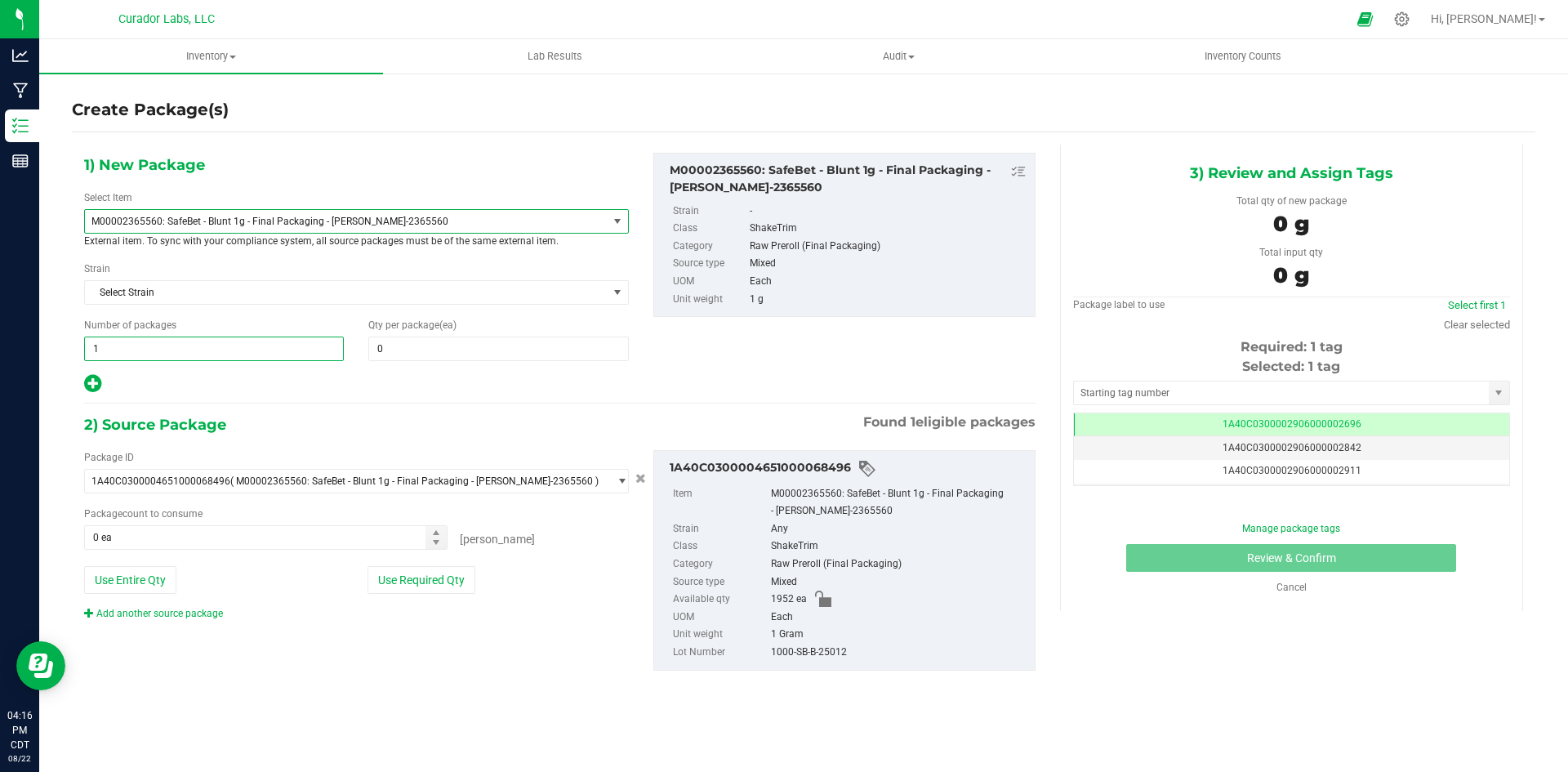
drag, startPoint x: 116, startPoint y: 348, endPoint x: 68, endPoint y: 353, distance: 48.3
click at [68, 352] on div "Create Package(s) 1) New Package Select Item M00002365560: SafeBet - Blunt 1g -…" at bounding box center [804, 327] width 1529 height 511
type input "78"
click at [394, 355] on input "0" at bounding box center [498, 349] width 258 height 23
type input "78"
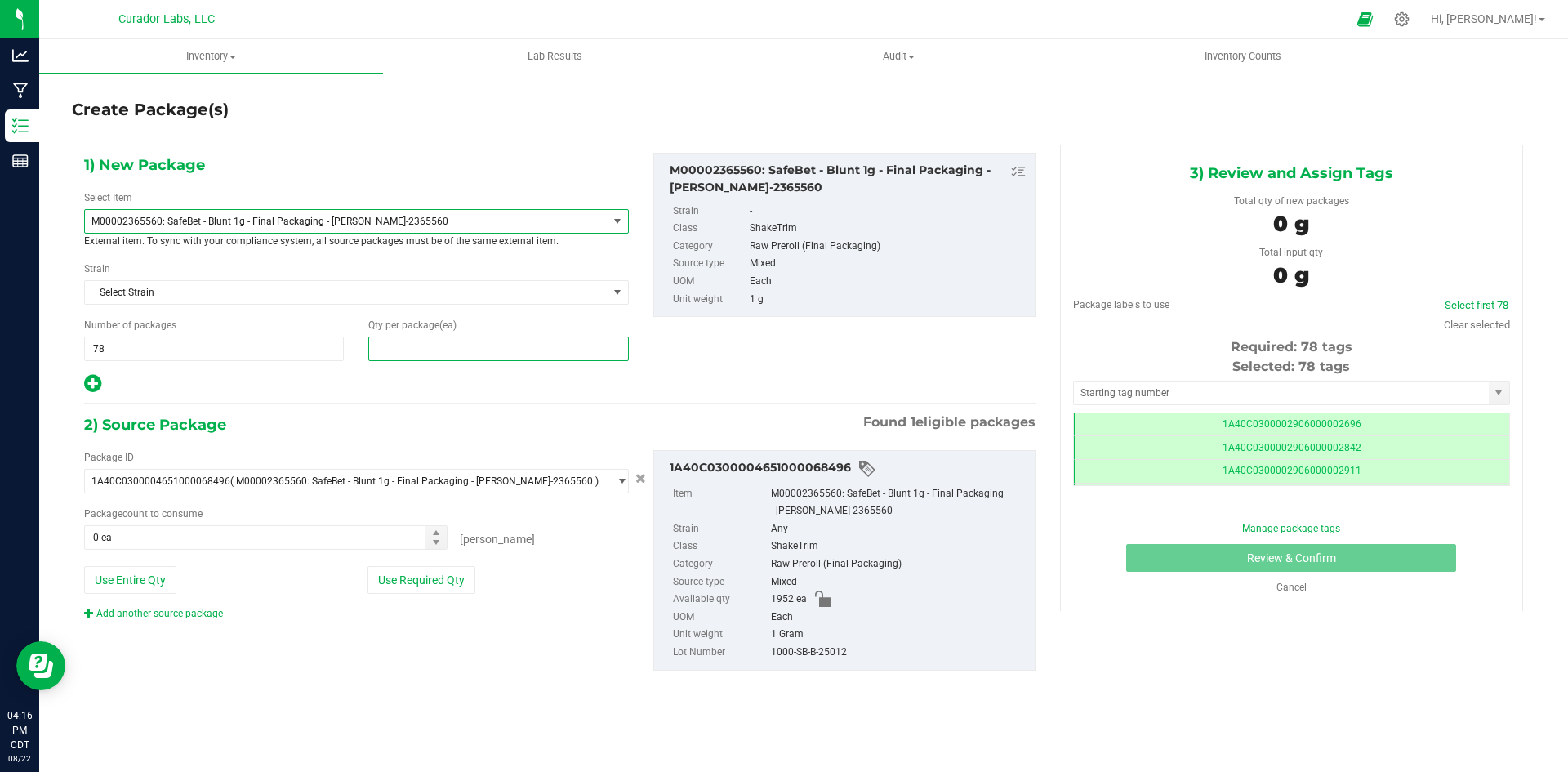
scroll to position [0, -1]
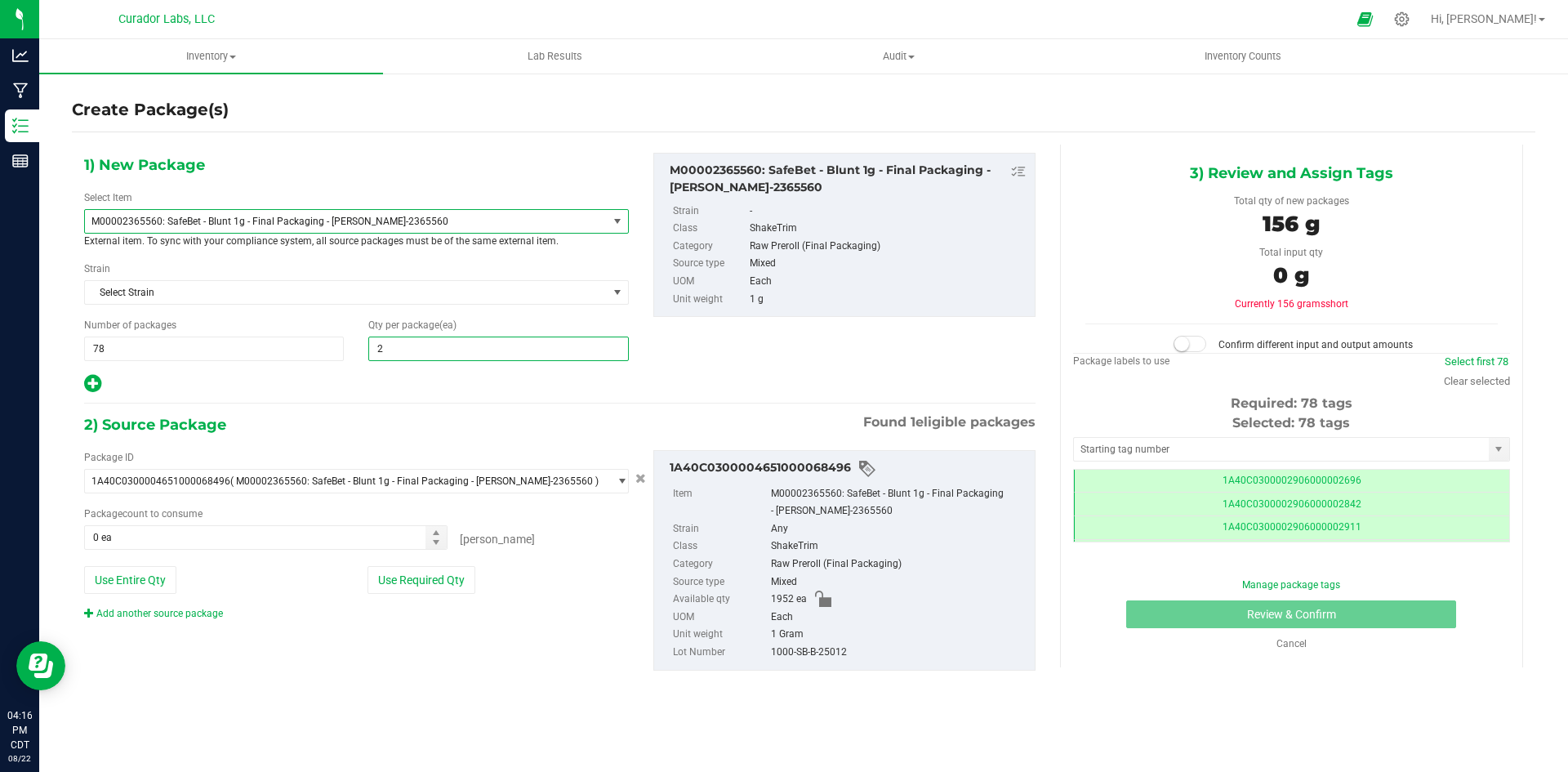
type input "25"
click at [159, 542] on span at bounding box center [266, 537] width 364 height 24
type input "1950"
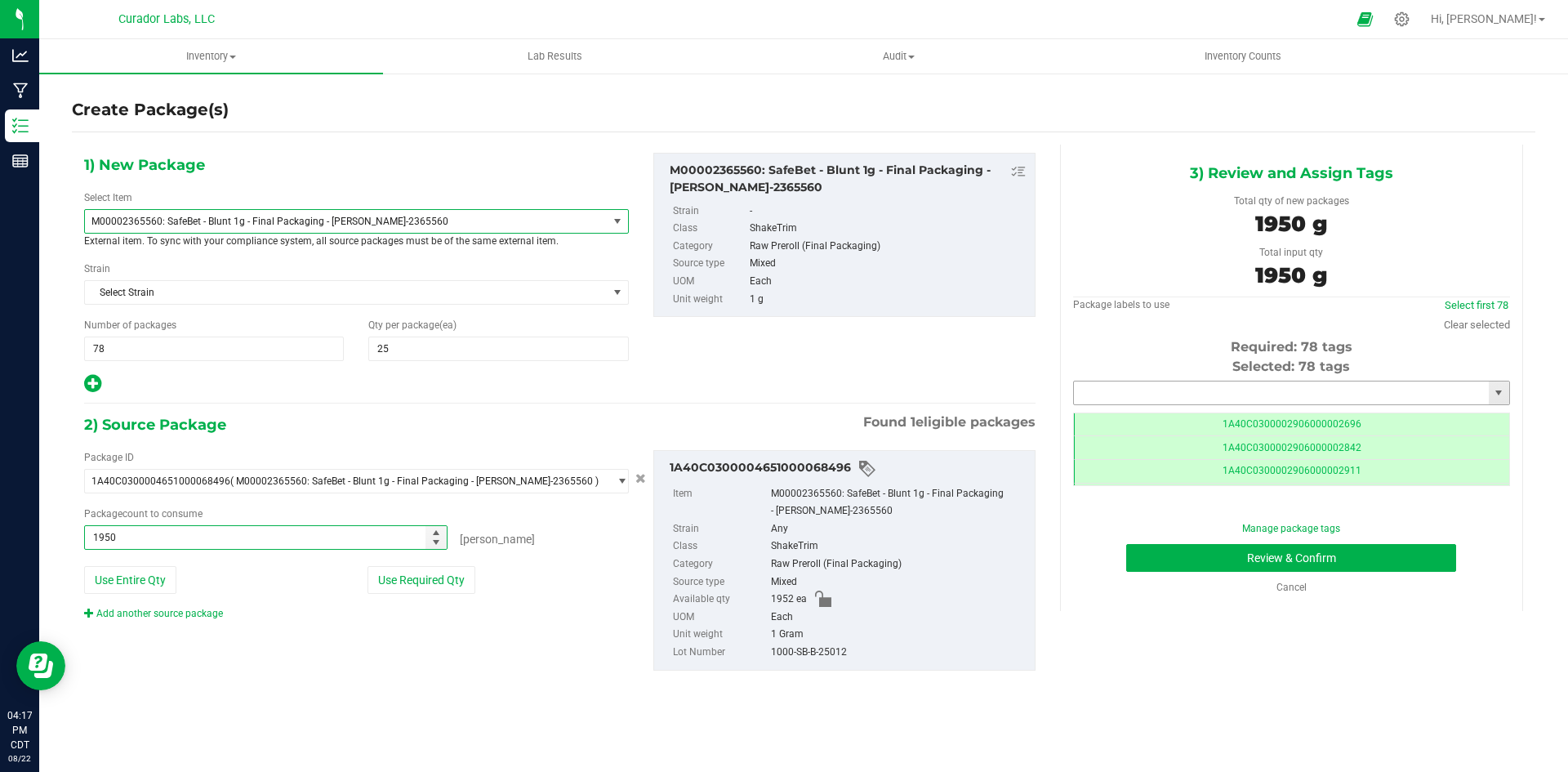
type input "1950 ea"
click at [1190, 390] on input "text" at bounding box center [1281, 392] width 415 height 23
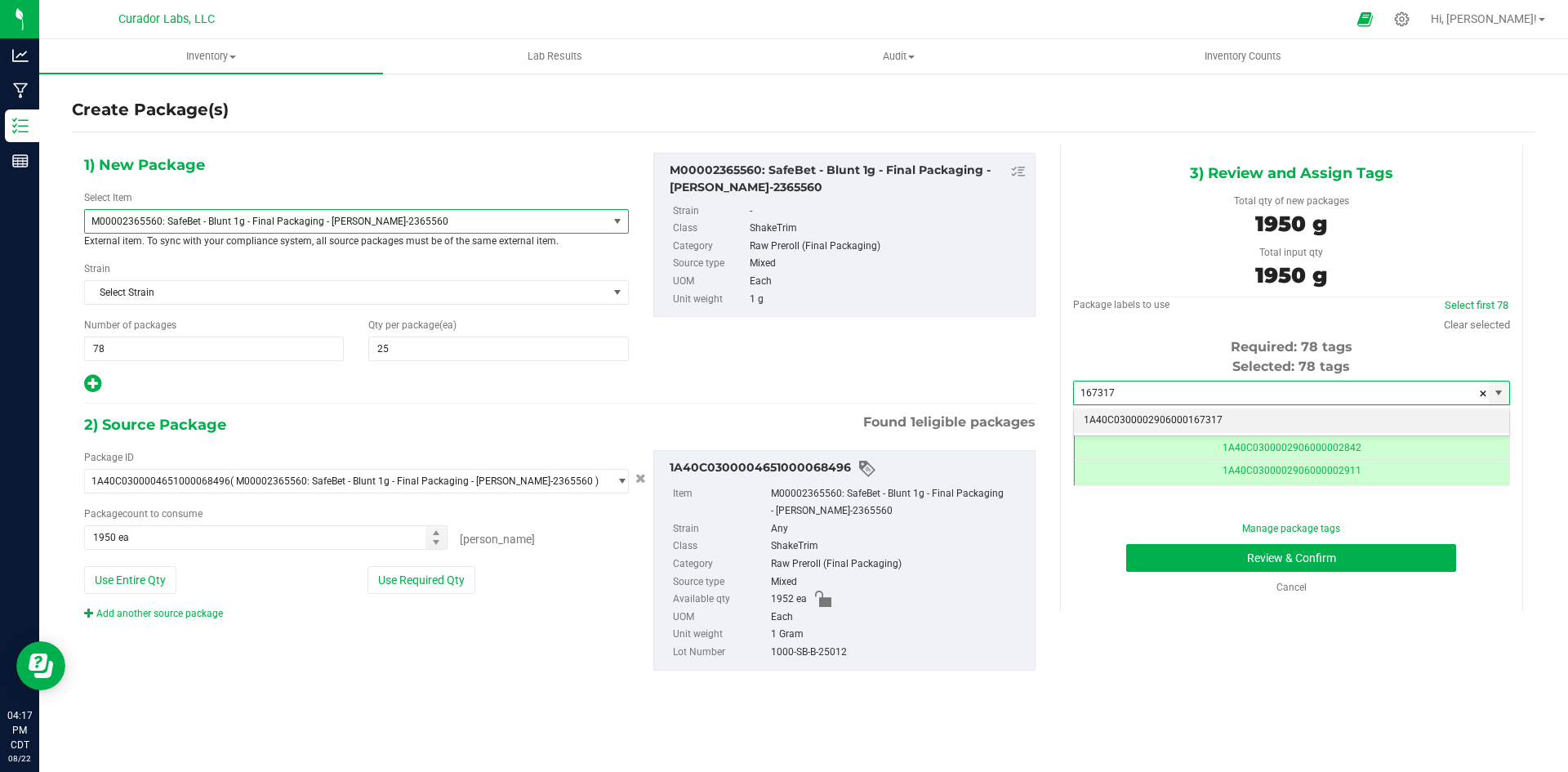
click at [1187, 415] on li "1A40C0300002906000167317" at bounding box center [1291, 420] width 435 height 24
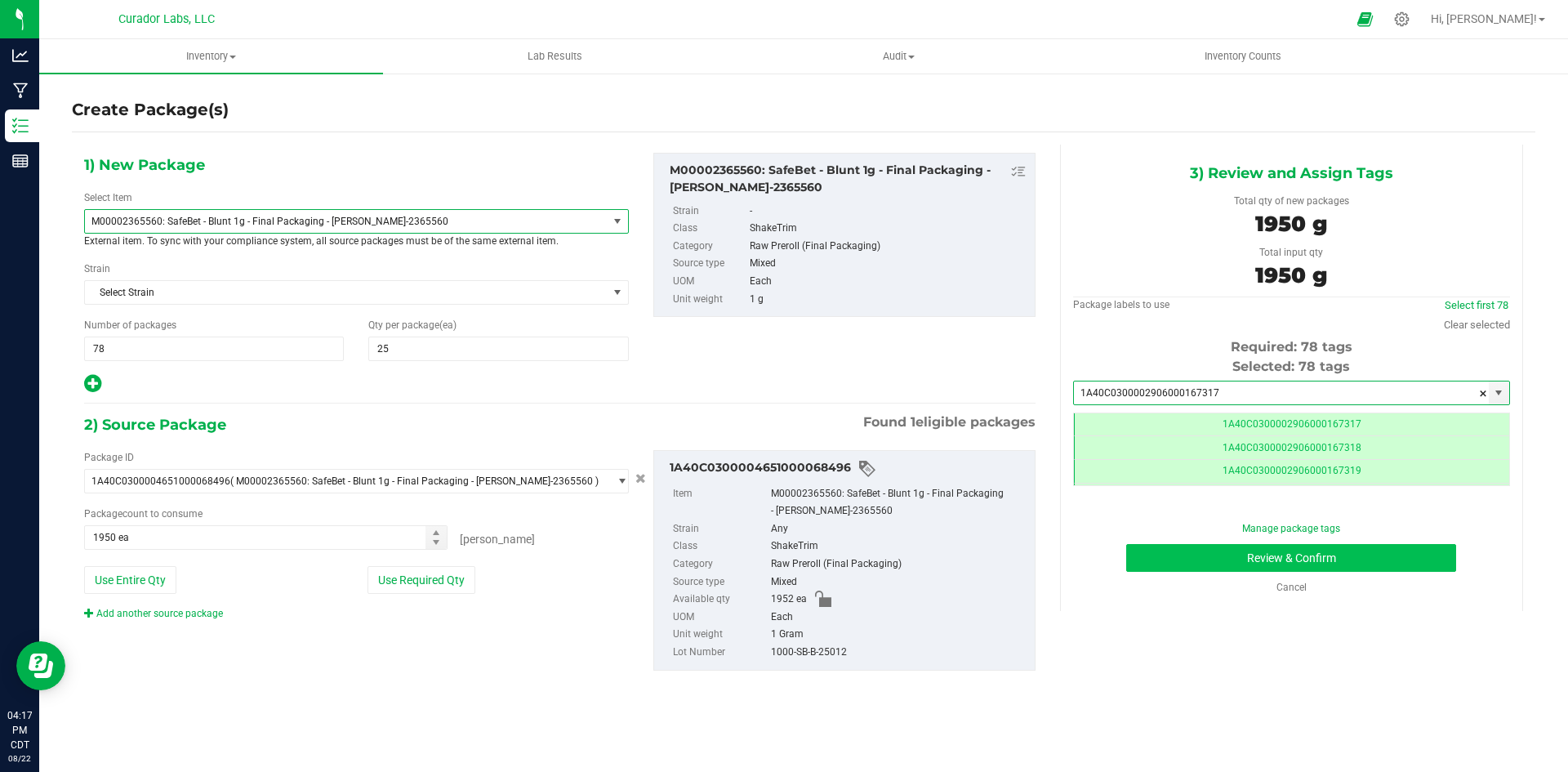
type input "1A40C0300002906000167317"
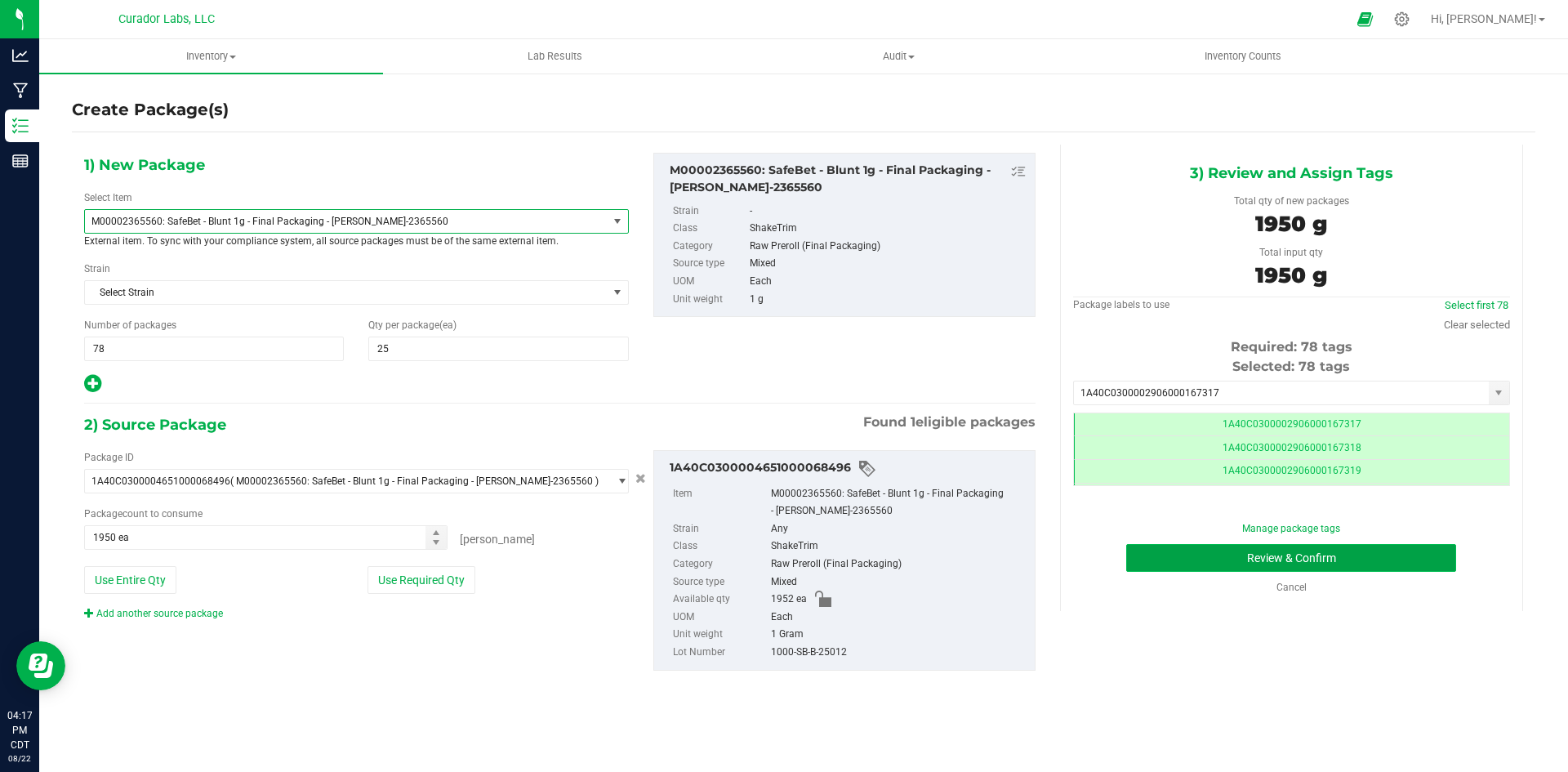
click at [1186, 558] on button "Review & Confirm" at bounding box center [1292, 558] width 330 height 28
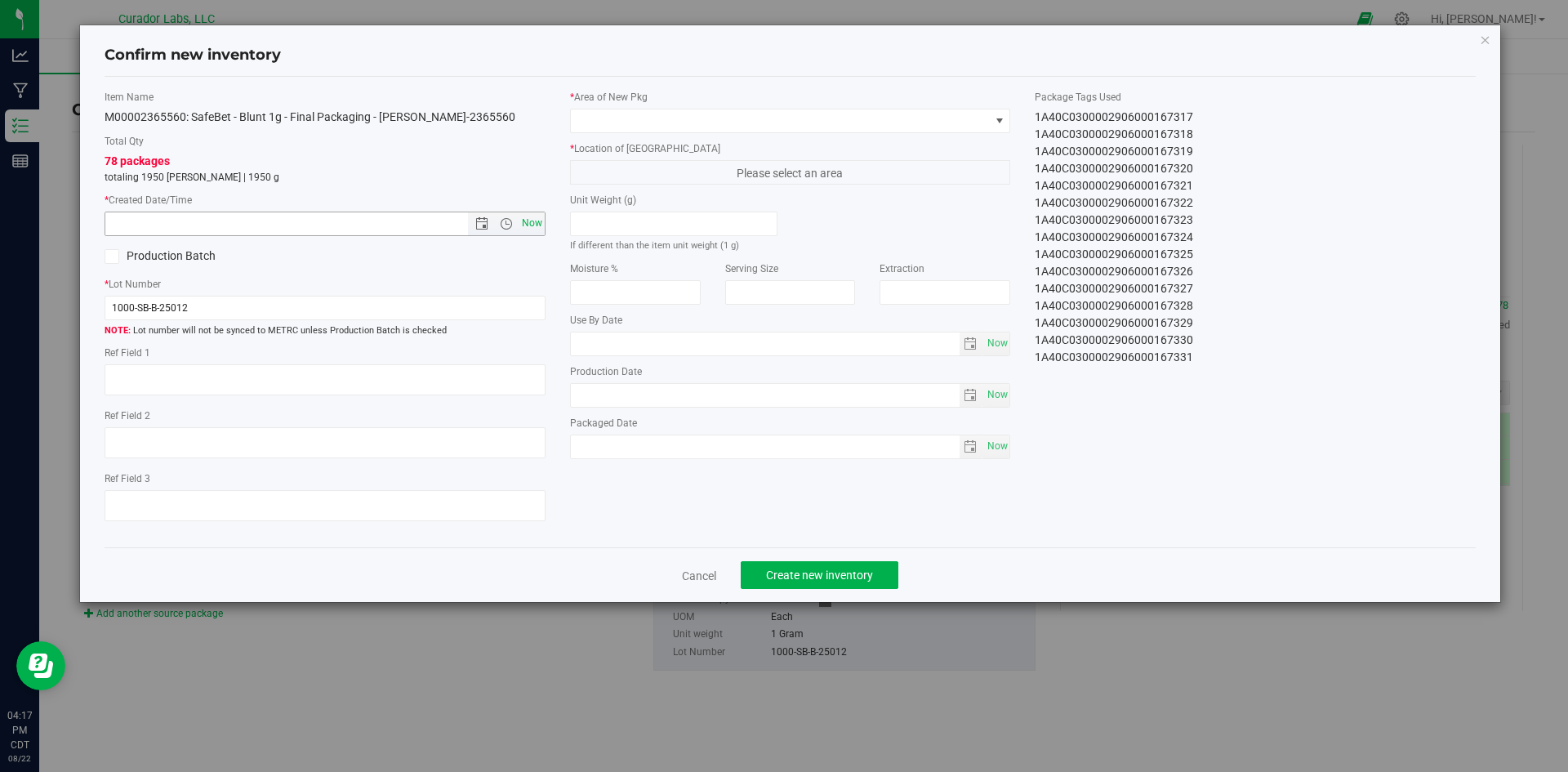
click at [533, 222] on span "Now" at bounding box center [531, 223] width 28 height 23
type input "8/22/2025 4:17 PM"
click at [622, 123] on span at bounding box center [780, 121] width 419 height 23
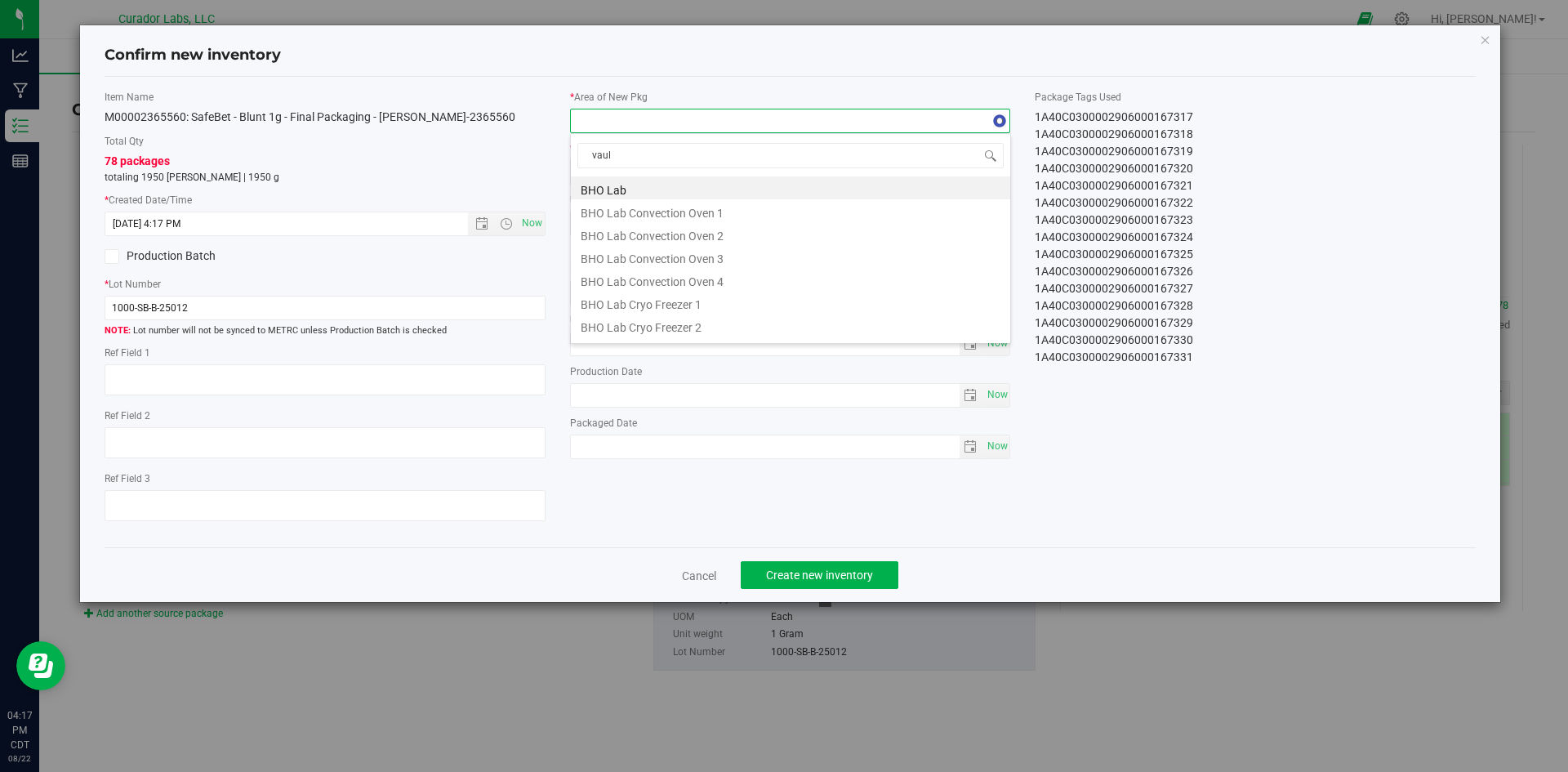
type input "vault"
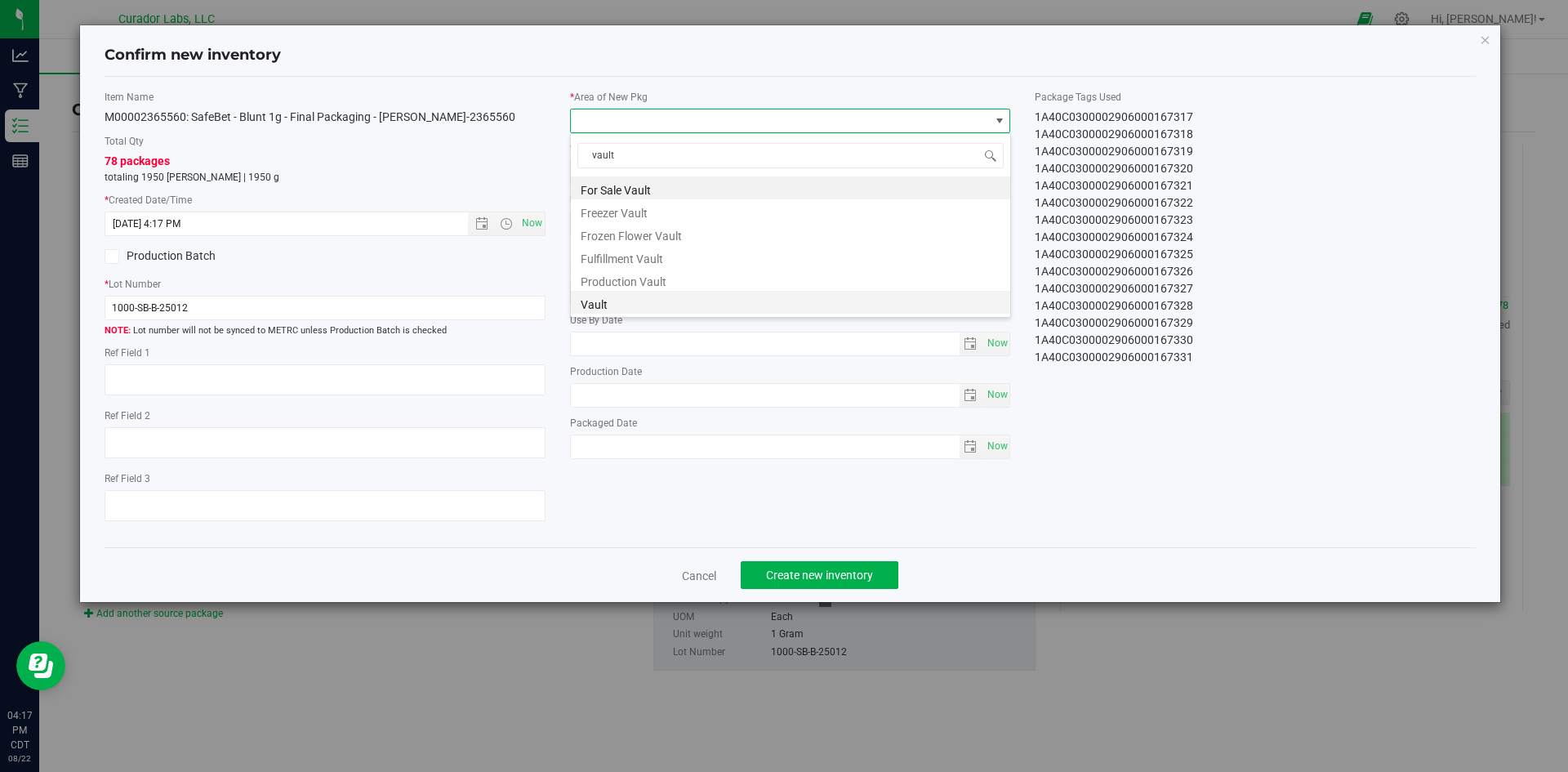
click at [596, 311] on li "Vault" at bounding box center [791, 302] width 440 height 23
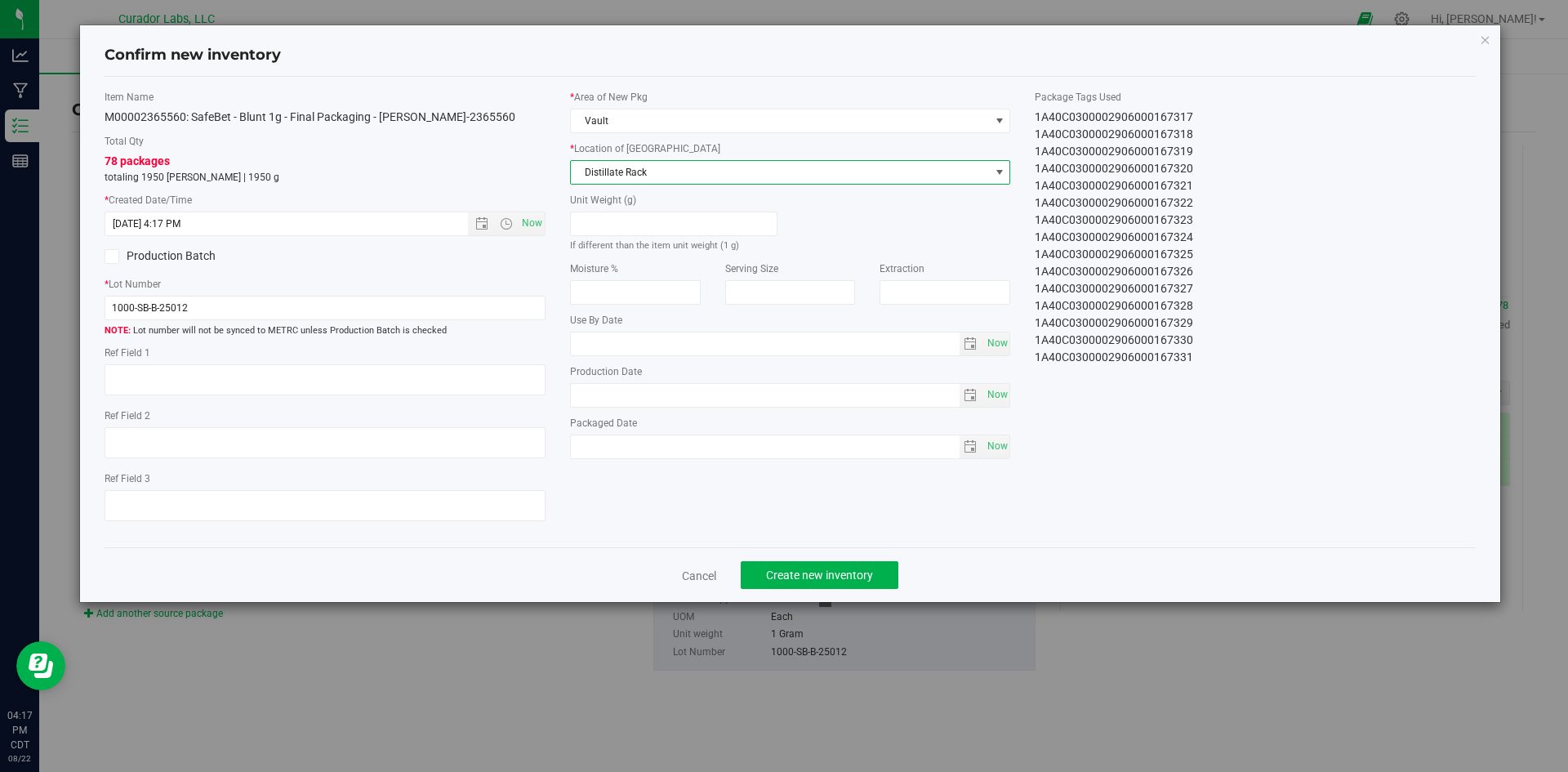
click at [658, 174] on span "Distillate Rack" at bounding box center [780, 172] width 419 height 23
click at [638, 176] on span "Distillate Rack" at bounding box center [780, 172] width 419 height 23
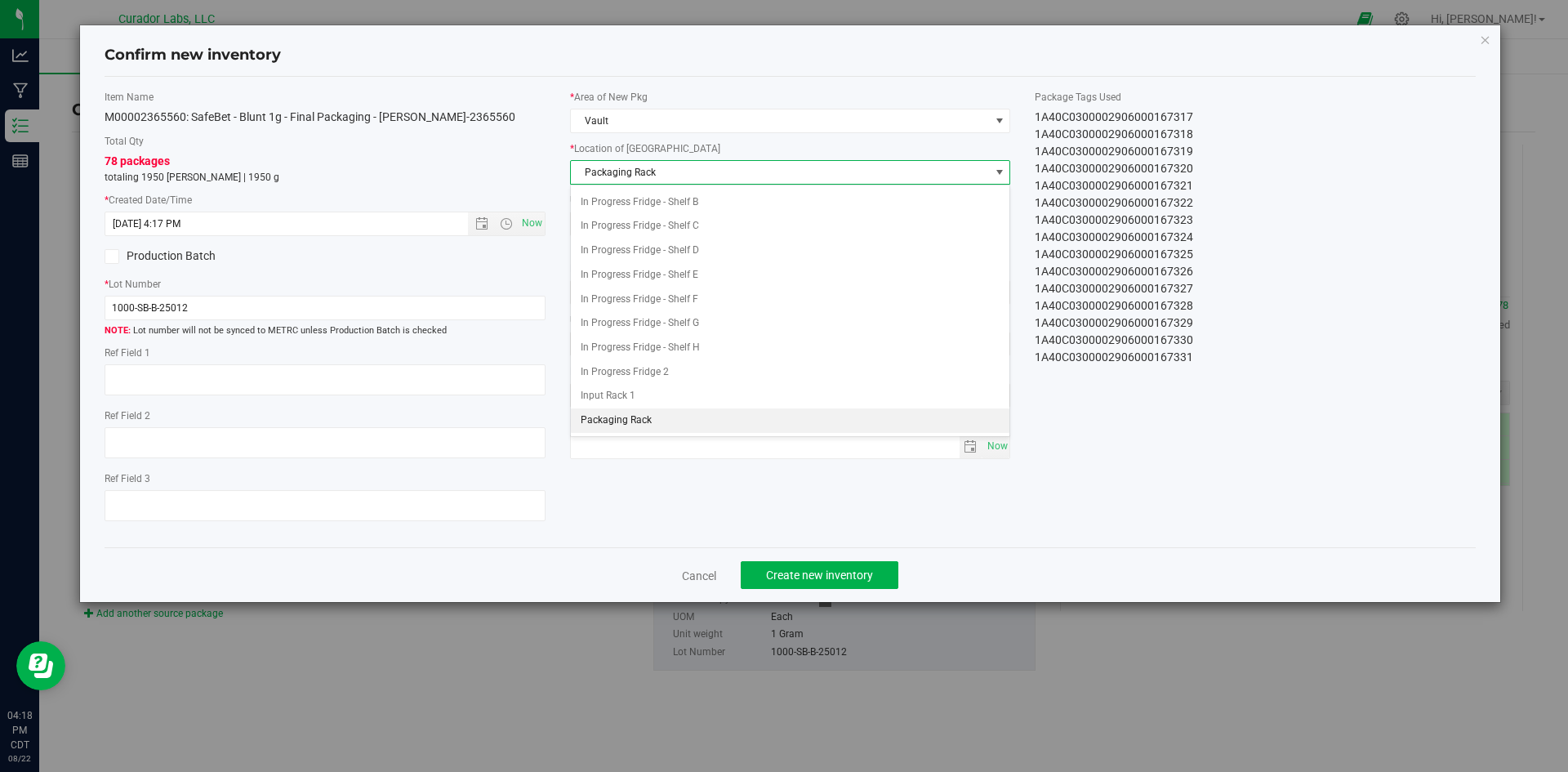
click at [636, 174] on span "Packaging Rack" at bounding box center [780, 172] width 419 height 23
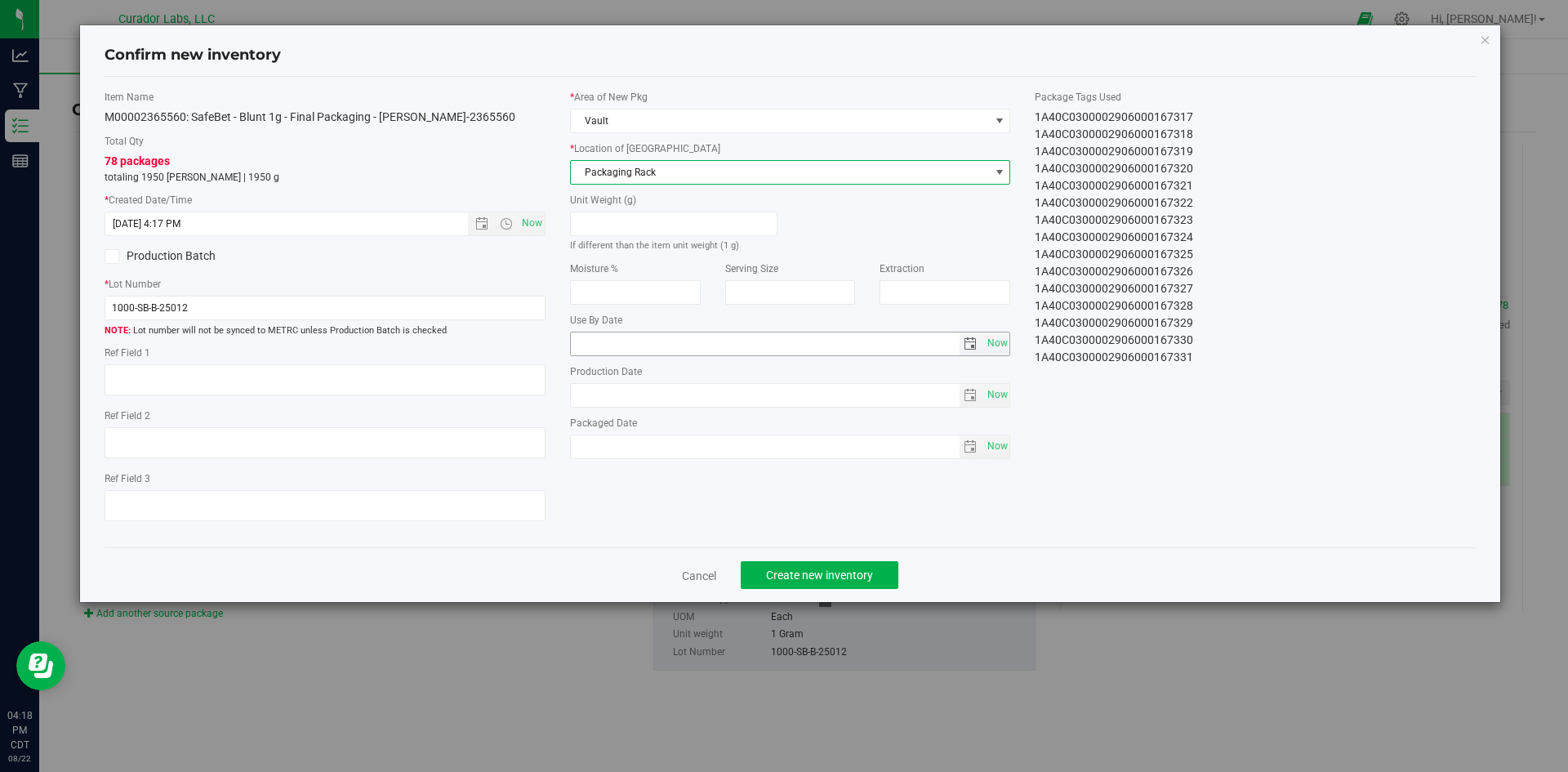
click at [627, 341] on input "text" at bounding box center [766, 343] width 389 height 23
click at [1491, 32] on div "Confirm new inventory Item Name M00002365560: SafeBet - Blunt 1g - Final Packag…" at bounding box center [791, 313] width 1421 height 577
click at [1486, 38] on icon "button" at bounding box center [1485, 40] width 12 height 20
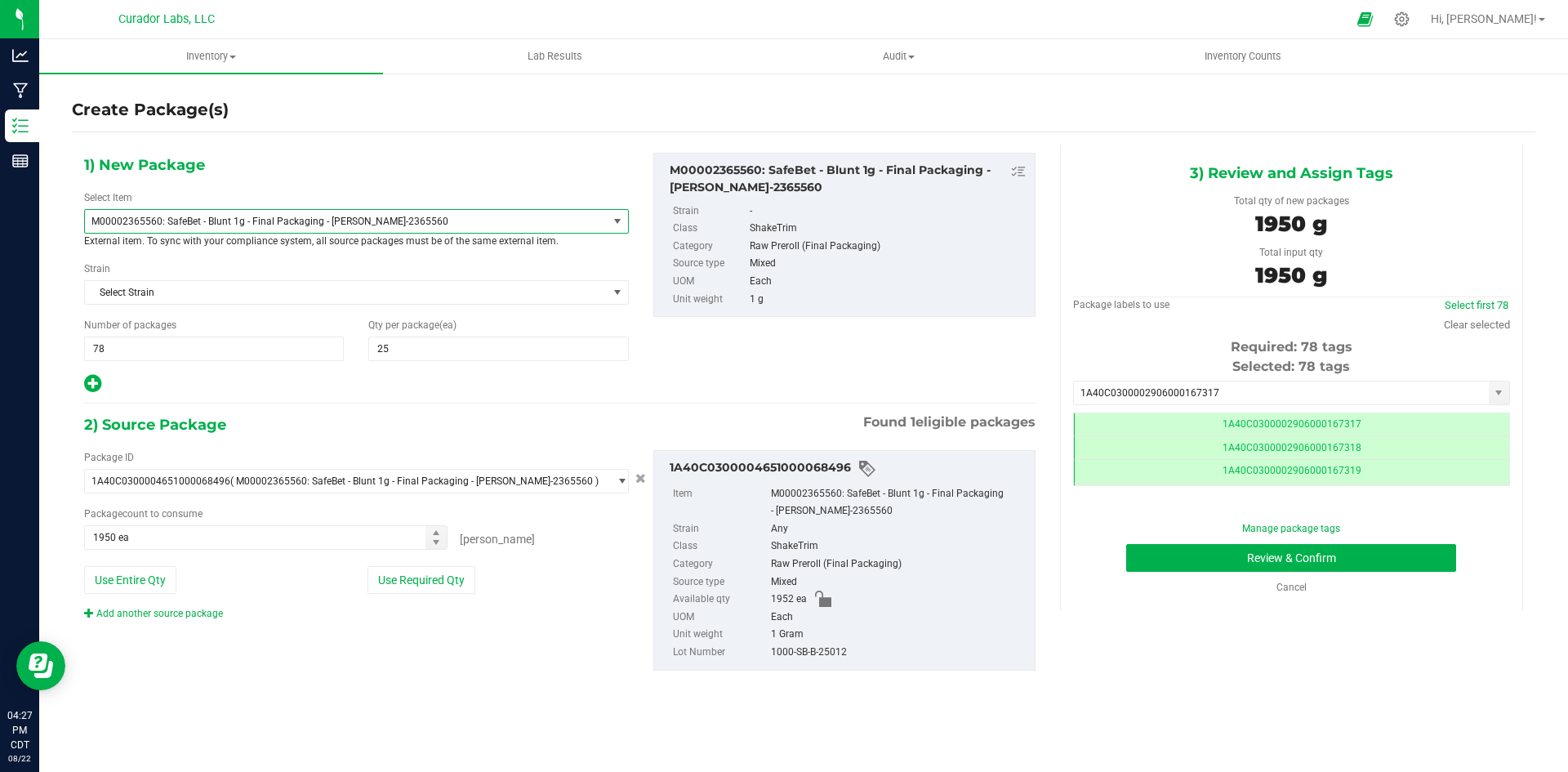
click at [1279, 339] on span "Required: 78 tags" at bounding box center [1292, 346] width 122 height 15
drag, startPoint x: 1273, startPoint y: 337, endPoint x: 1213, endPoint y: 362, distance: 65.0
click at [1236, 359] on div "Package labels to use Select first 78 Clear selected Required: 78 tags Selected…" at bounding box center [1292, 388] width 437 height 182
drag, startPoint x: 1213, startPoint y: 362, endPoint x: 1228, endPoint y: 340, distance: 26.6
drag, startPoint x: 1228, startPoint y: 340, endPoint x: 1083, endPoint y: 530, distance: 239.0
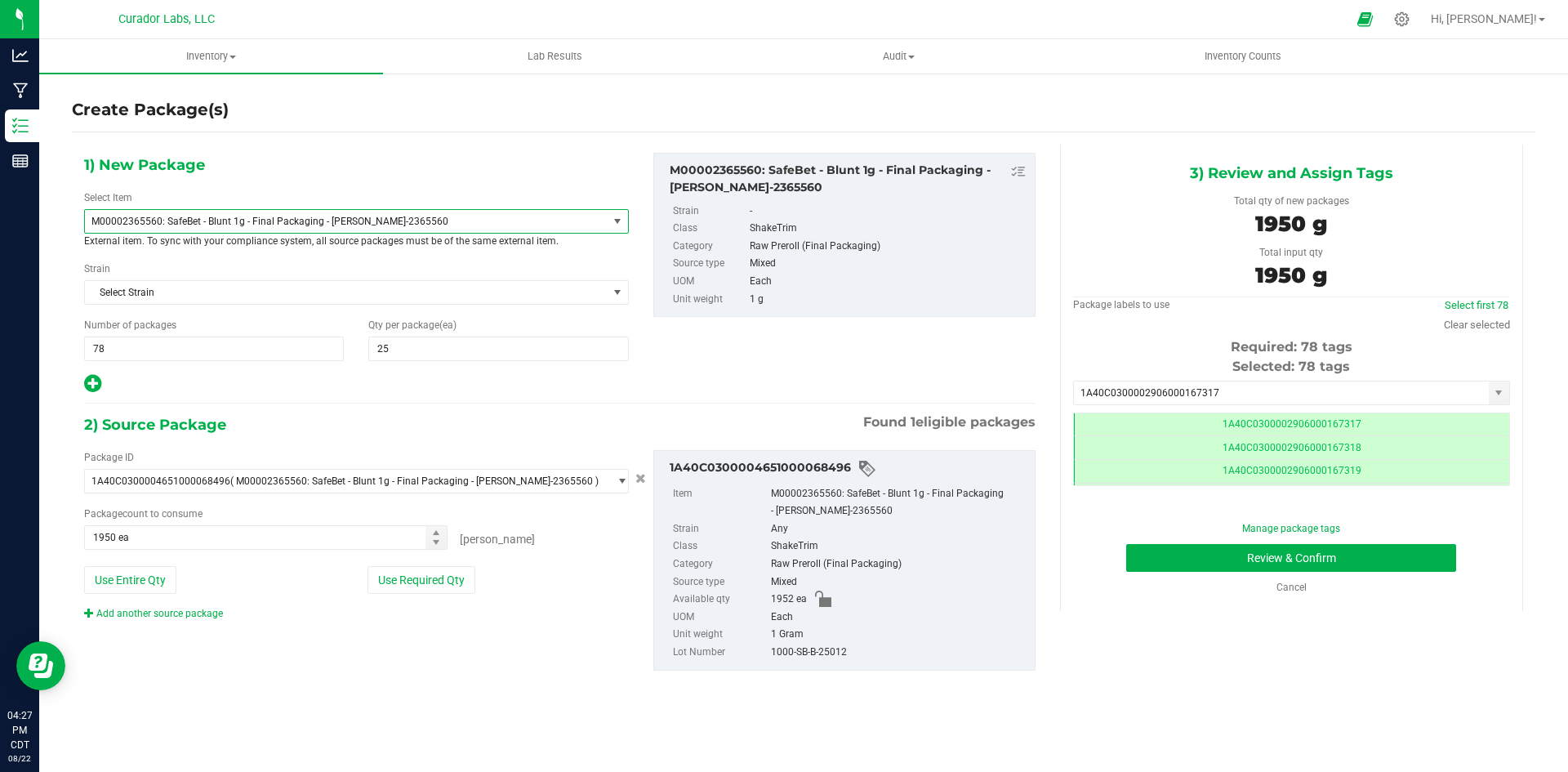
click at [1083, 530] on div "3) Review and Assign Tags Total qty of new packages 1950 g Total input qty 1950…" at bounding box center [1292, 378] width 463 height 467
click at [1161, 563] on button "Review & Confirm" at bounding box center [1292, 558] width 330 height 28
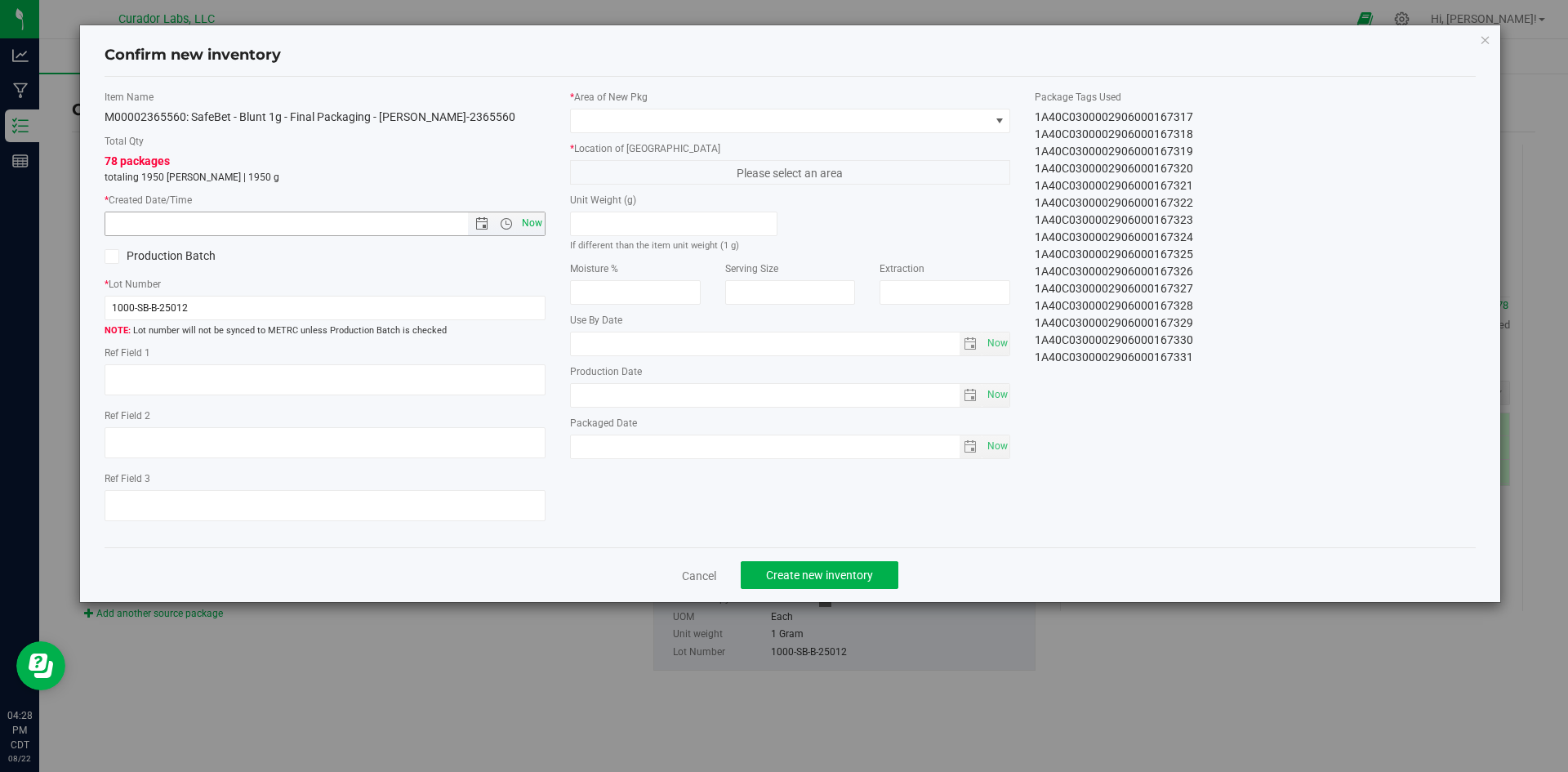
click at [530, 220] on span "Now" at bounding box center [531, 223] width 28 height 23
type input "8/22/2025 4:28 PM"
click at [611, 118] on span at bounding box center [780, 121] width 419 height 23
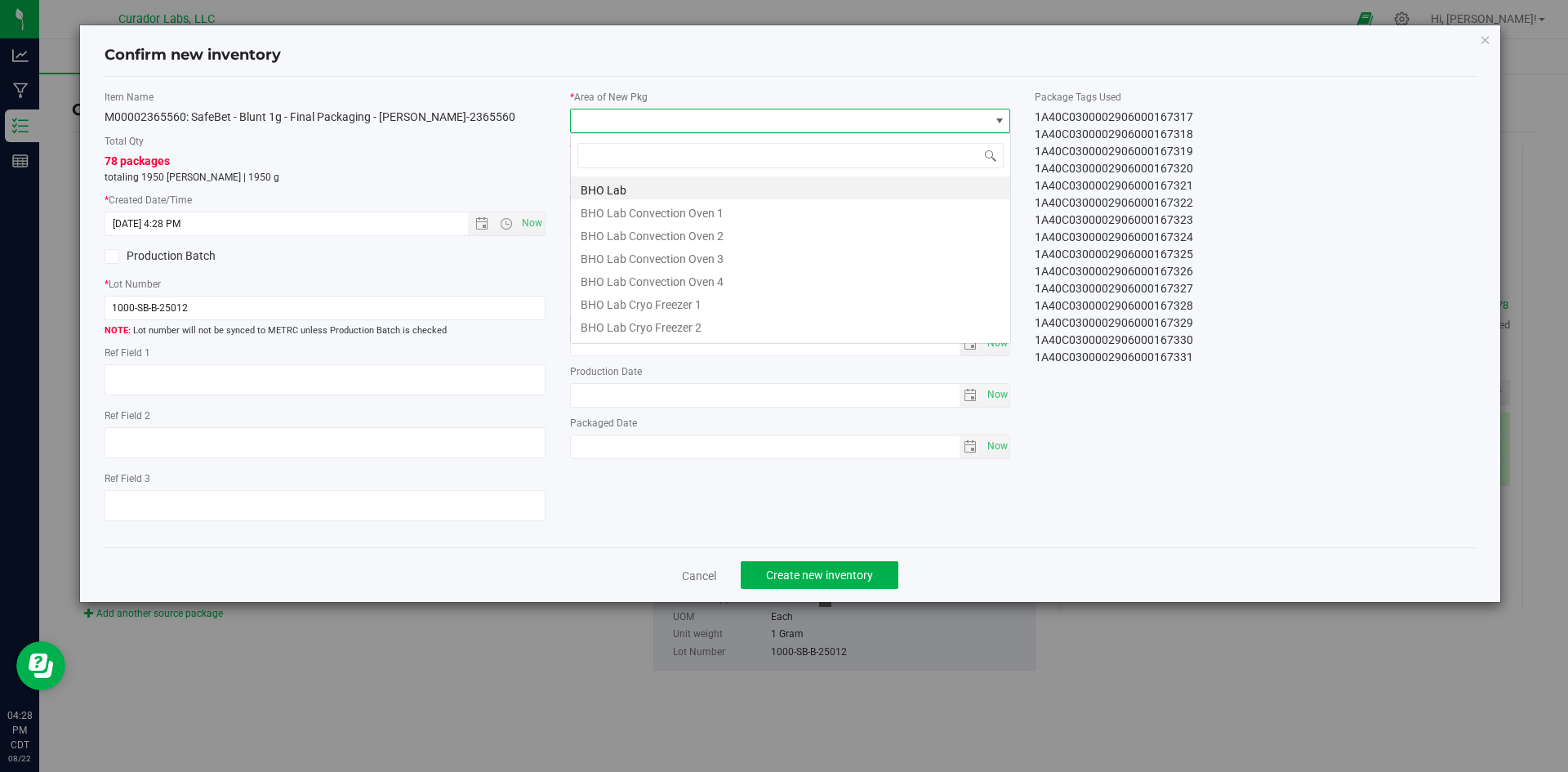
scroll to position [24, 441]
type input "vaul"
click at [597, 303] on li "Vault" at bounding box center [791, 302] width 440 height 23
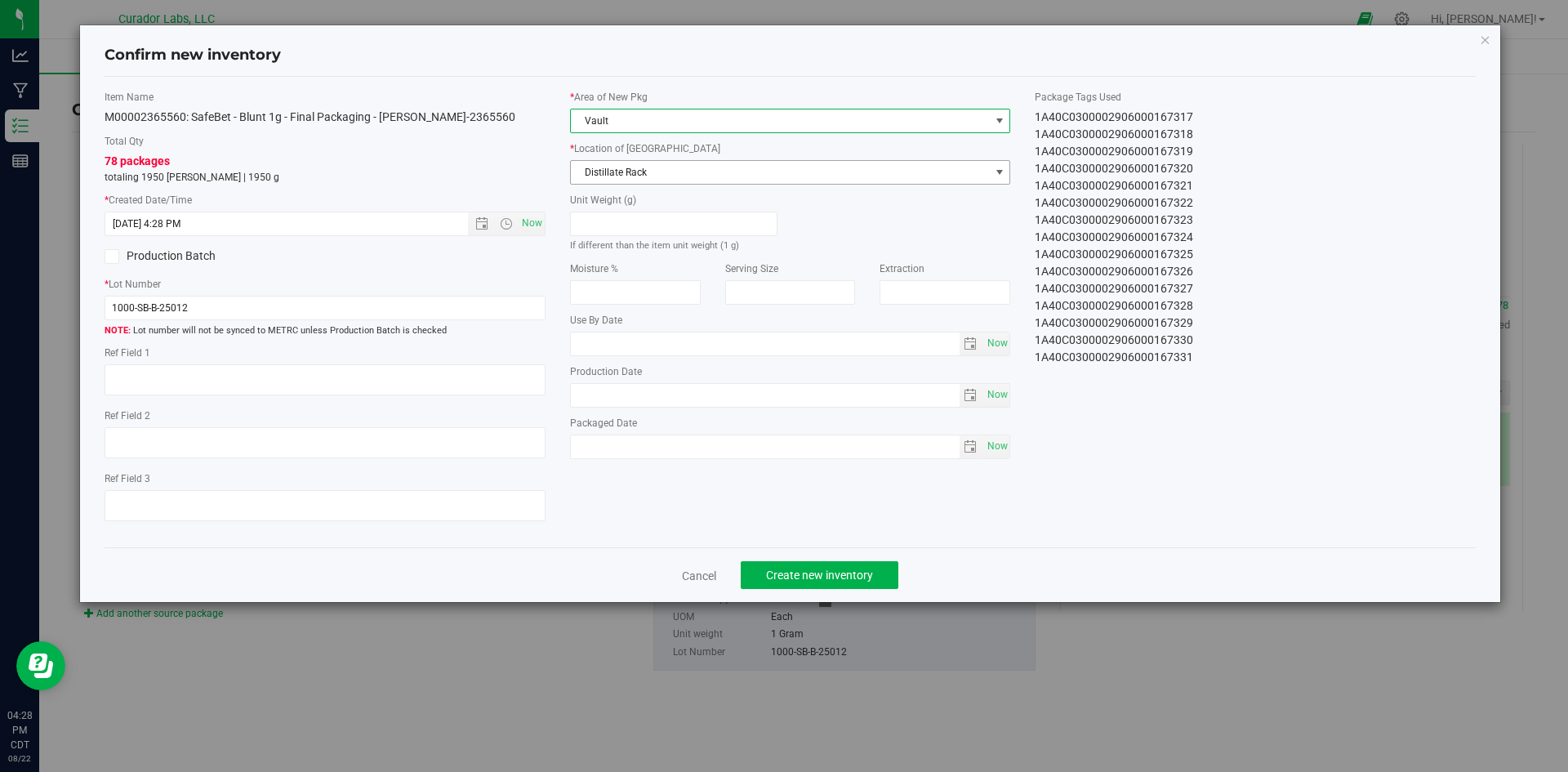
click at [636, 170] on span "Distillate Rack" at bounding box center [780, 172] width 419 height 23
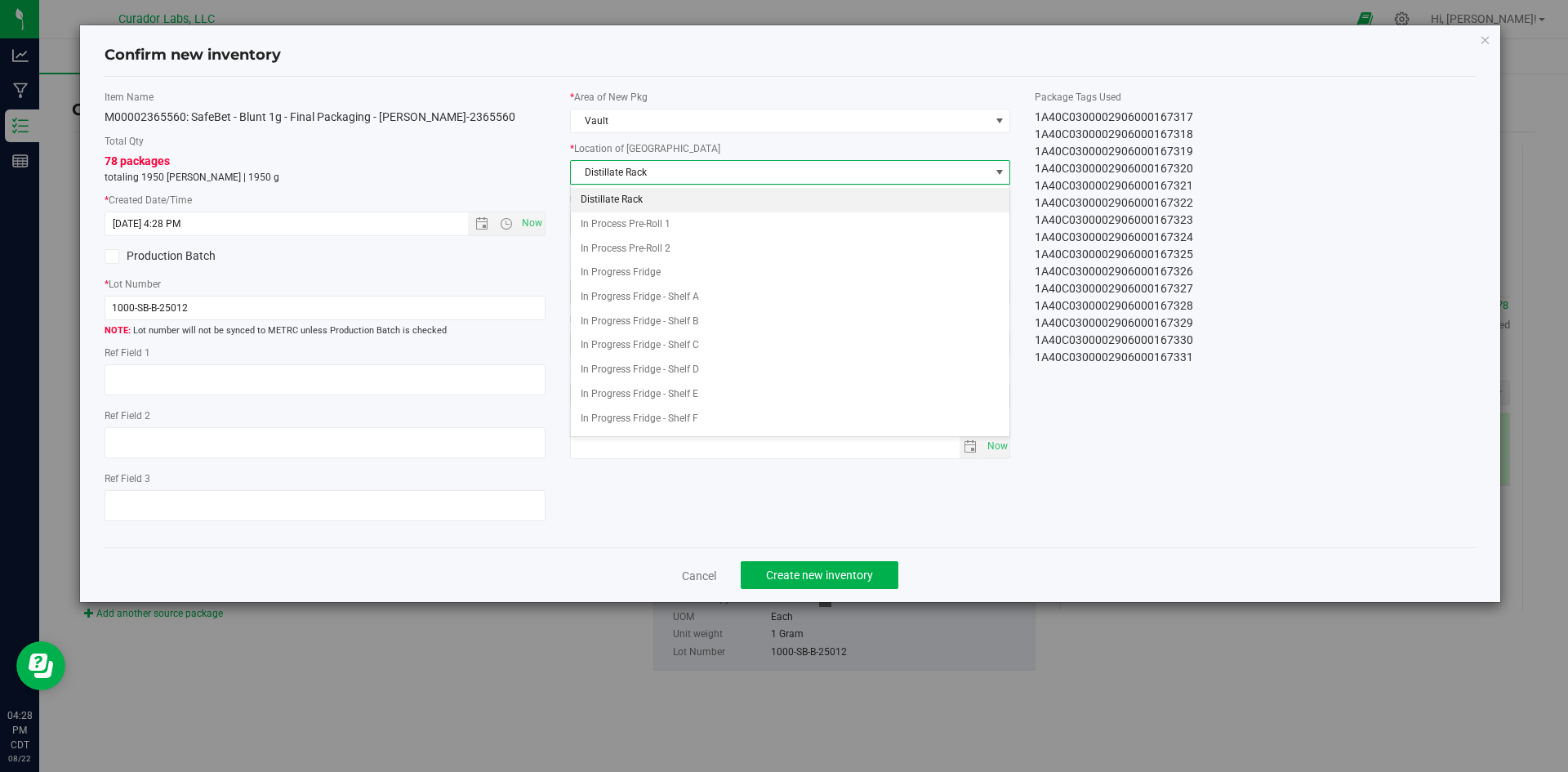
scroll to position [119, 0]
click at [636, 170] on span "Packaging Rack" at bounding box center [780, 172] width 419 height 23
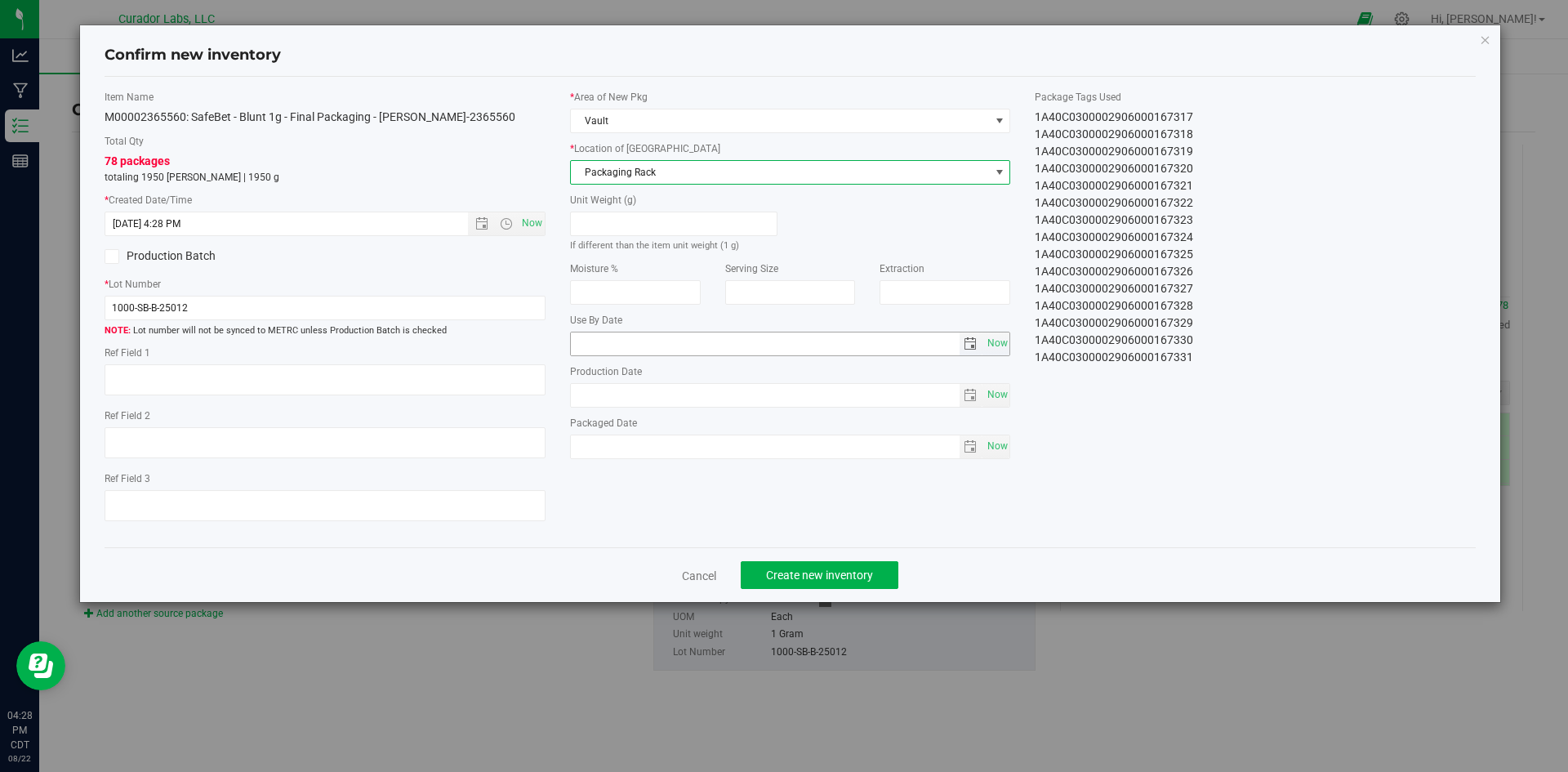
click at [633, 340] on input "text" at bounding box center [766, 343] width 389 height 23
click at [1003, 450] on span "Now" at bounding box center [997, 446] width 28 height 23
type input "2025-08-22"
click at [619, 341] on input "text" at bounding box center [766, 343] width 389 height 23
type input "2026-07-24"
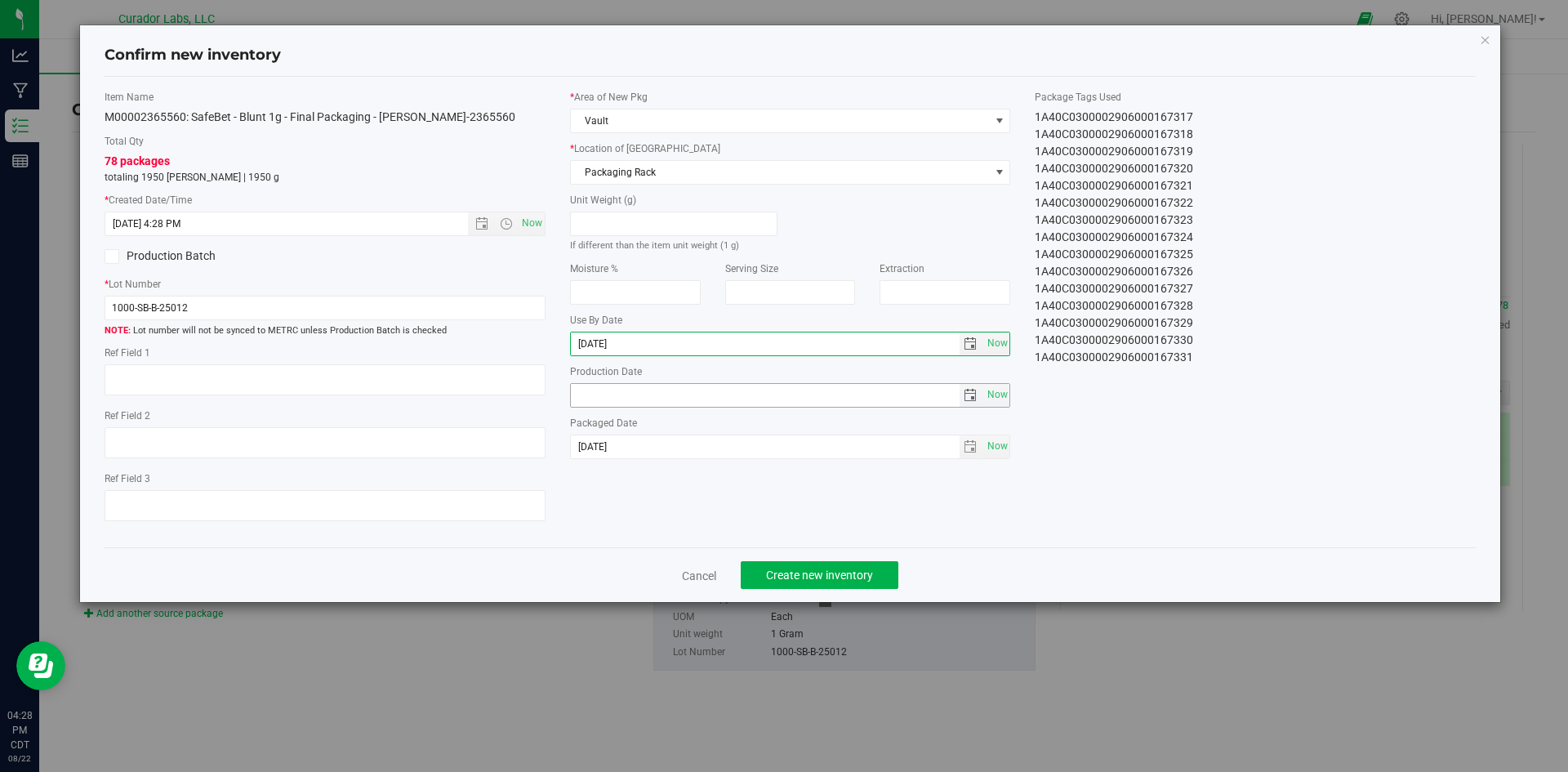
click at [639, 399] on input "text" at bounding box center [766, 395] width 389 height 23
type input "2025-07-24"
click at [781, 577] on span "Create new inventory" at bounding box center [820, 575] width 107 height 14
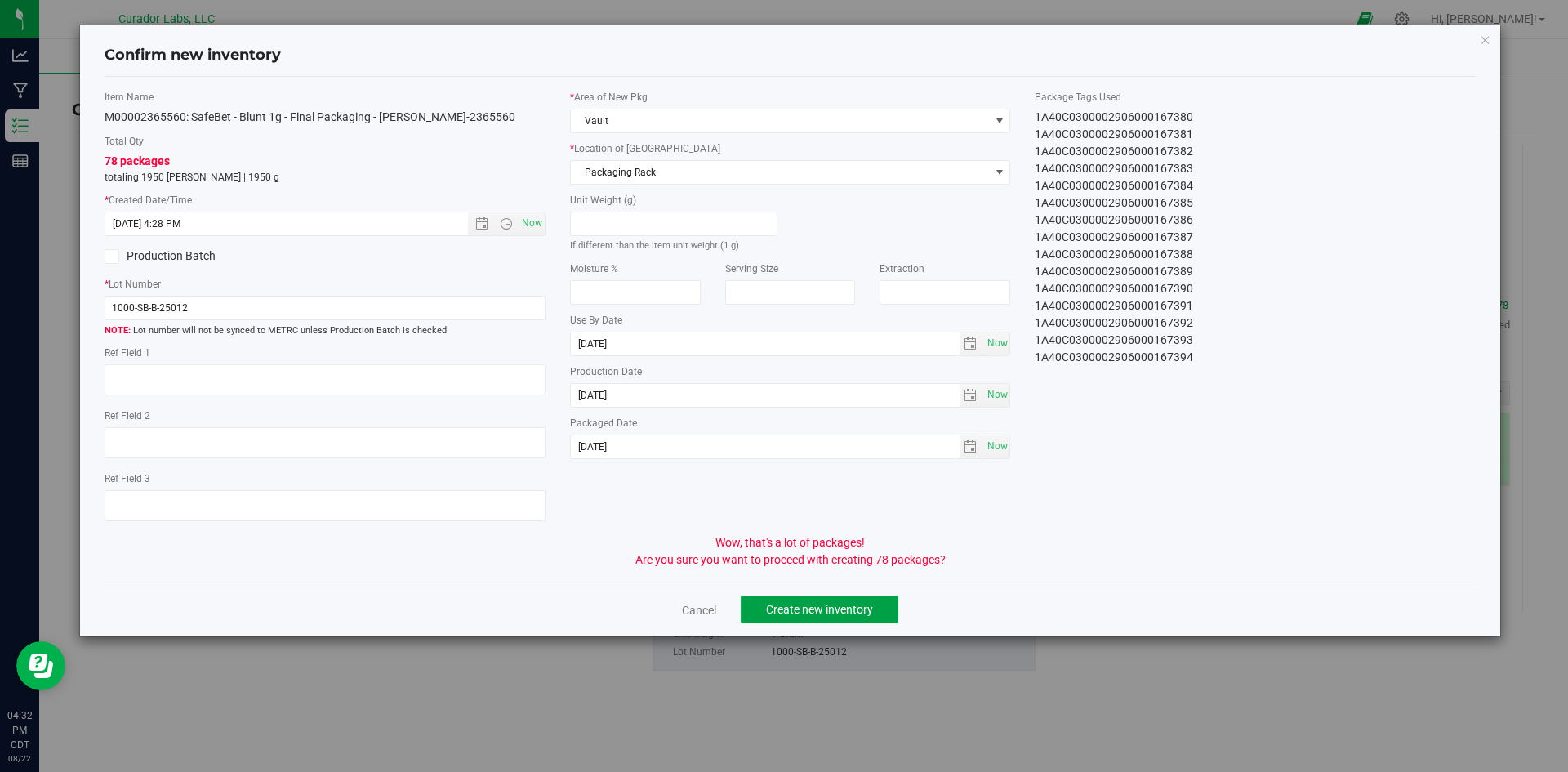
click at [801, 611] on span "Create new inventory" at bounding box center [820, 609] width 107 height 14
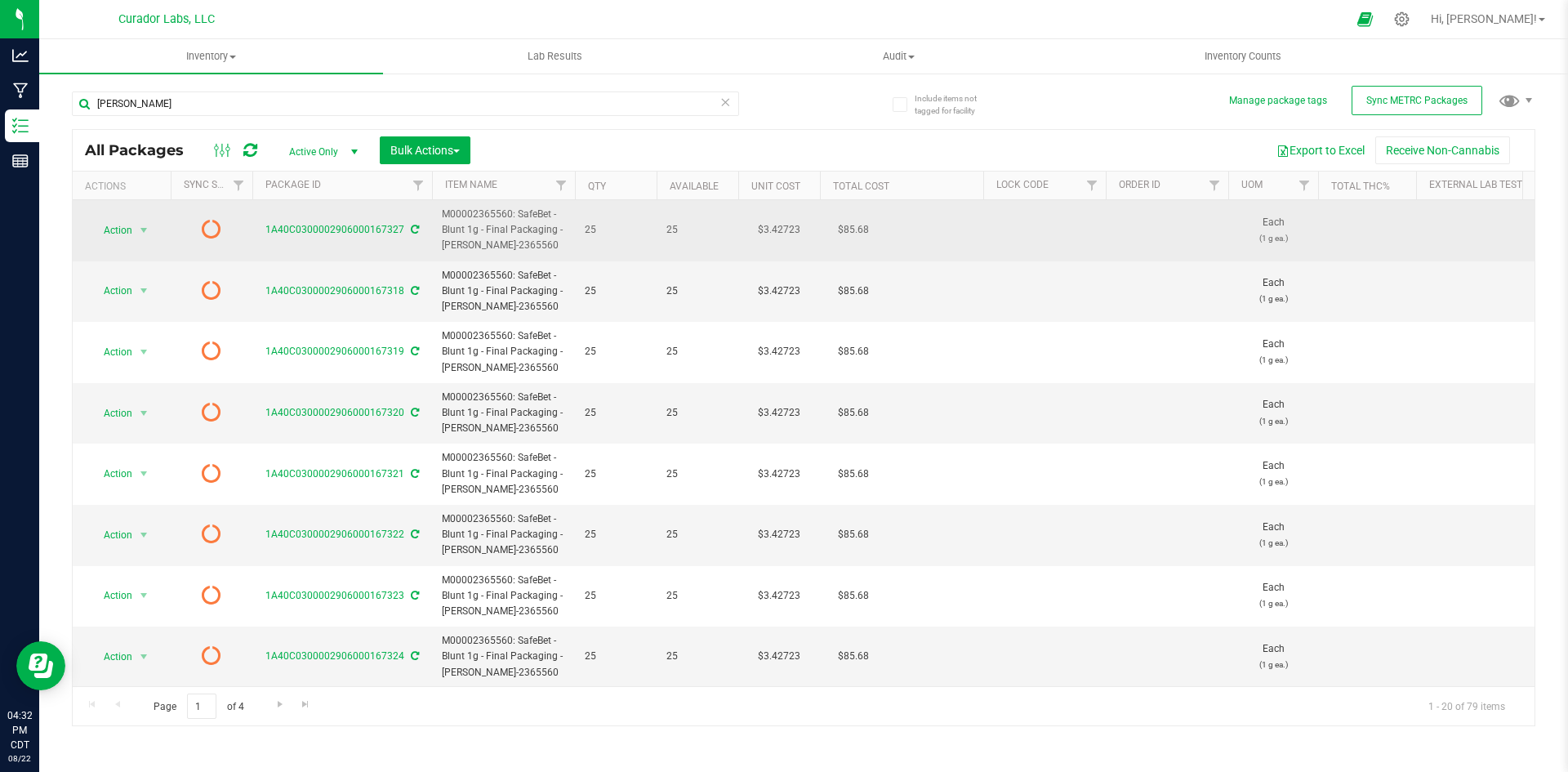
drag, startPoint x: 512, startPoint y: 247, endPoint x: 443, endPoint y: 213, distance: 76.9
click at [443, 213] on span "M00002365560: SafeBet - Blunt 1g - Final Packaging - Lovie-2365560" at bounding box center [503, 230] width 123 height 48
drag, startPoint x: 441, startPoint y: 215, endPoint x: 467, endPoint y: 207, distance: 27.2
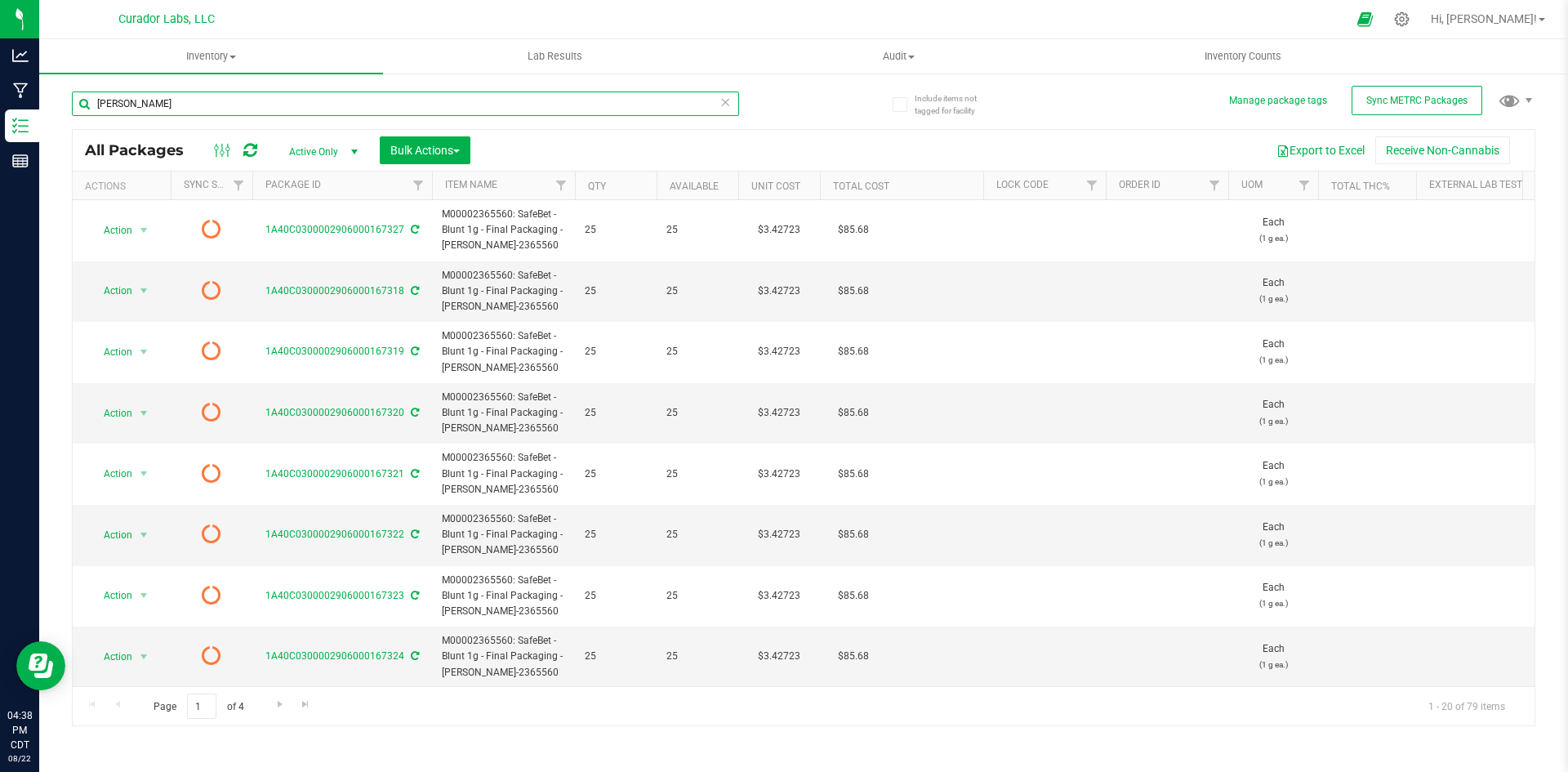
click at [173, 110] on input "lovie" at bounding box center [405, 104] width 667 height 24
paste input "M00002365560: SafeBet - Blunt 1g - Final Packaging - Lovie-2365560"
type input "M00002365560: SafeBet - Blunt 1g - Final Packaging - Lovie-2365560"
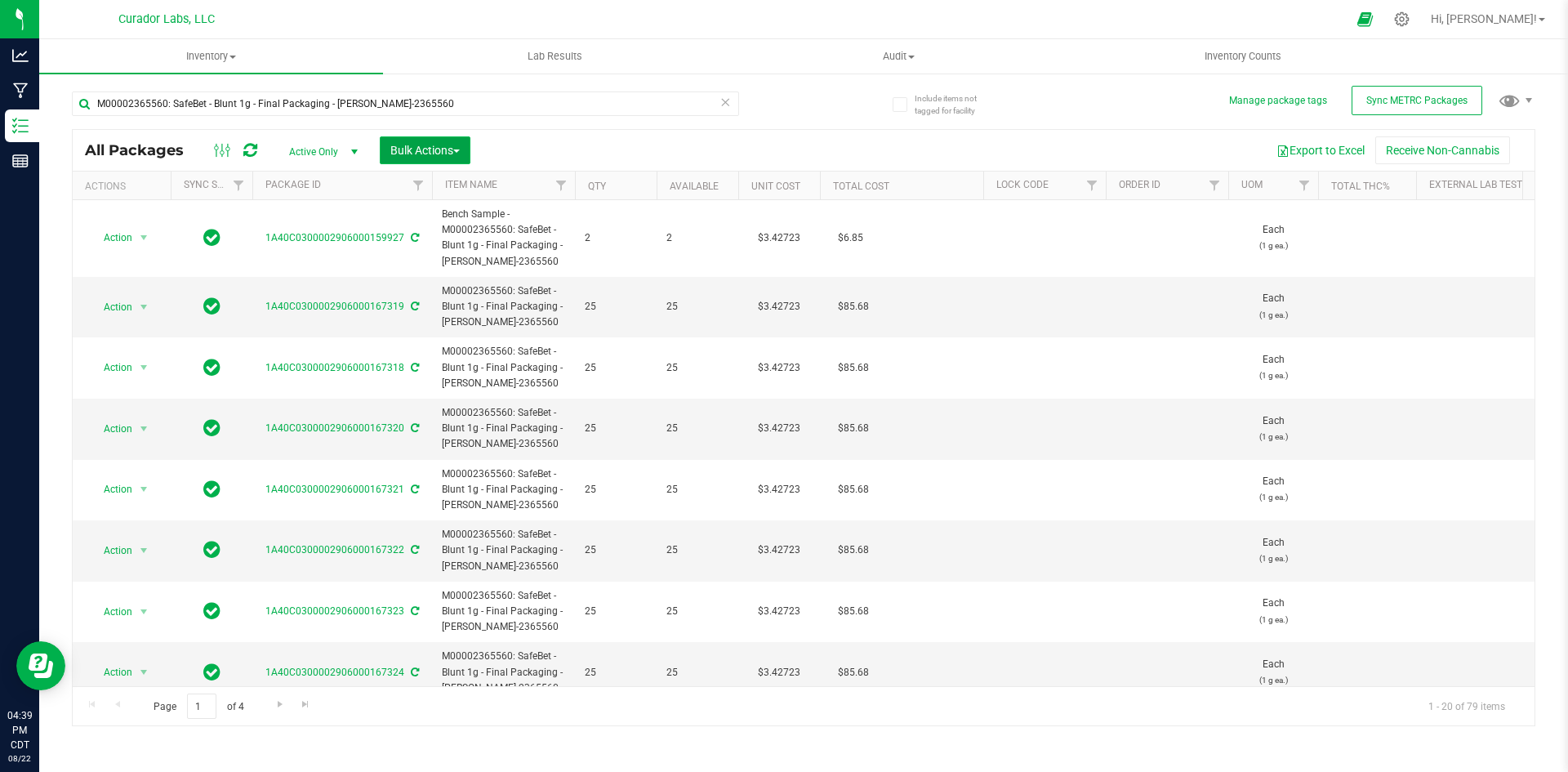
click at [401, 148] on span "Bulk Actions" at bounding box center [424, 150] width 69 height 14
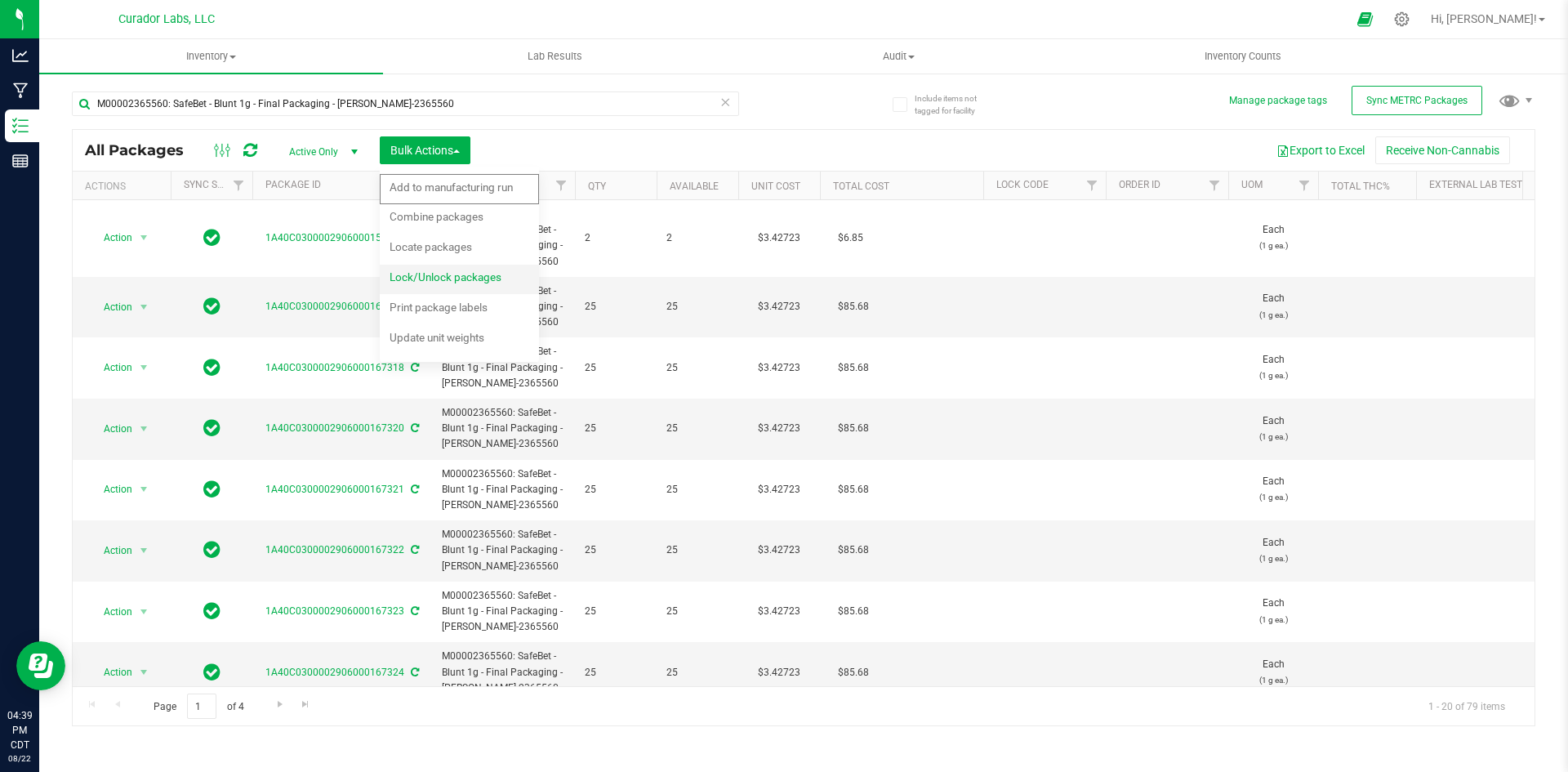
click at [390, 280] on span "Lock/Unlock packages" at bounding box center [446, 277] width 112 height 14
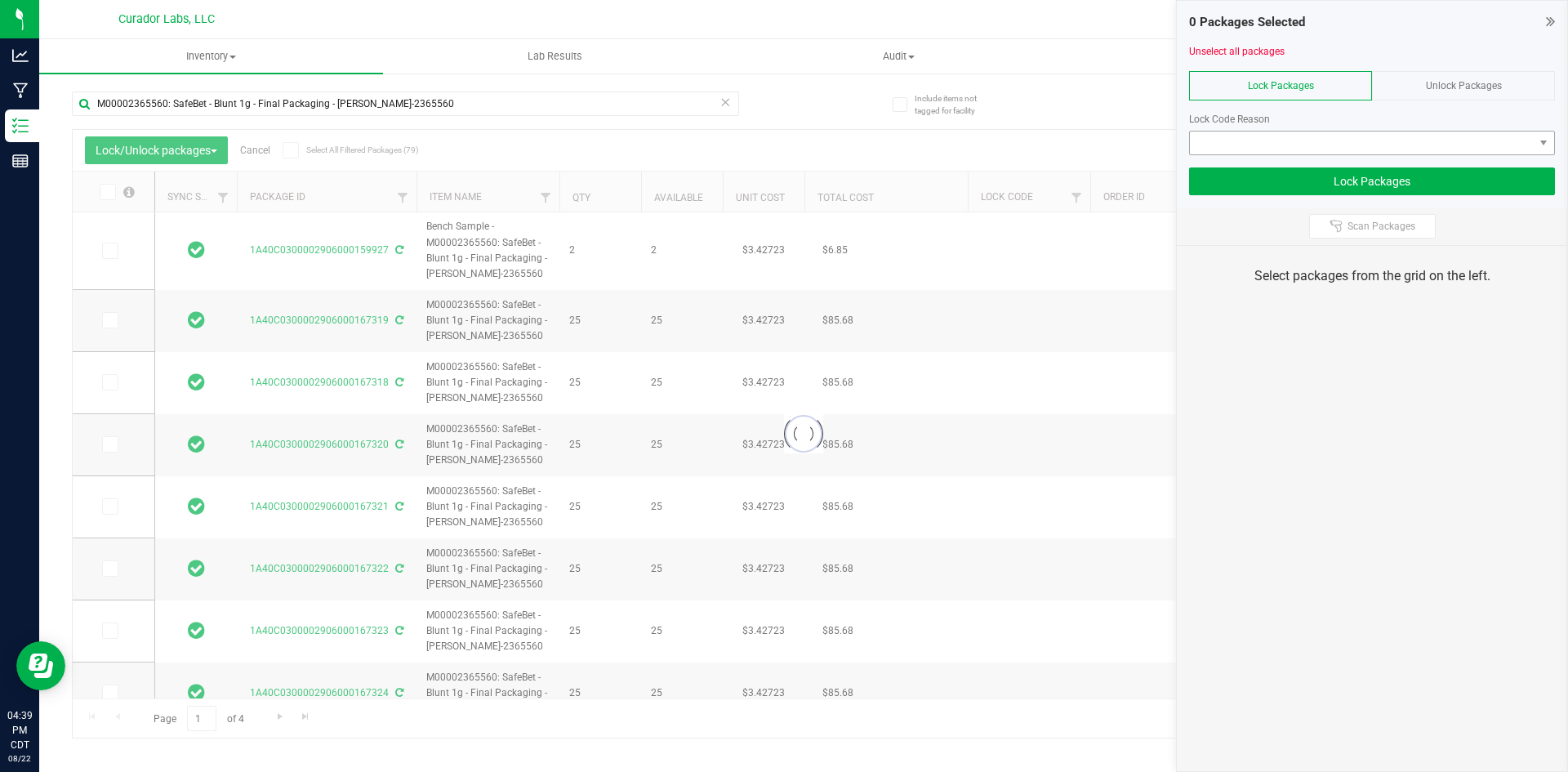
type input "2026-08-22"
type input "2026-07-24"
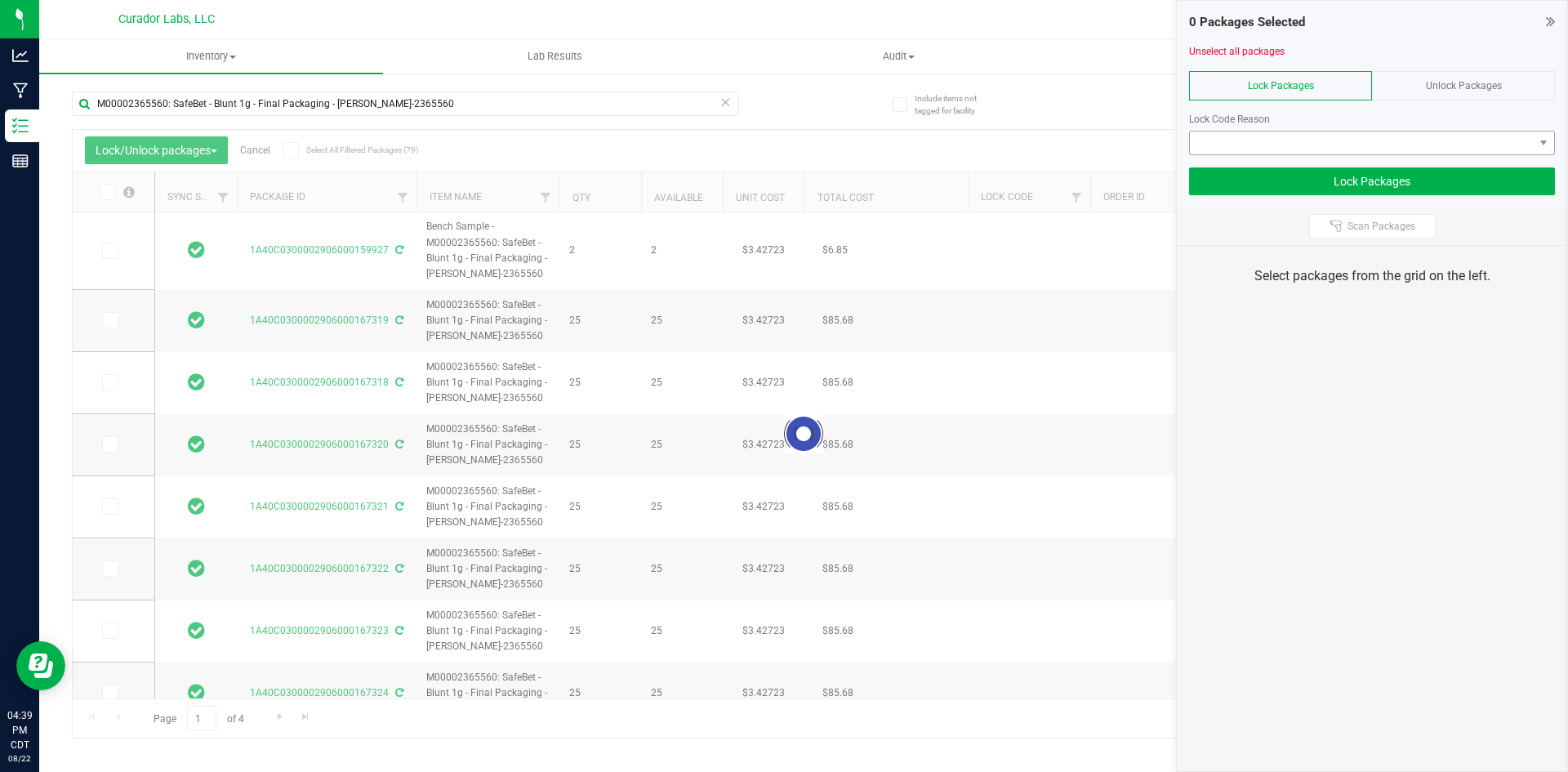
type input "2026-07-24"
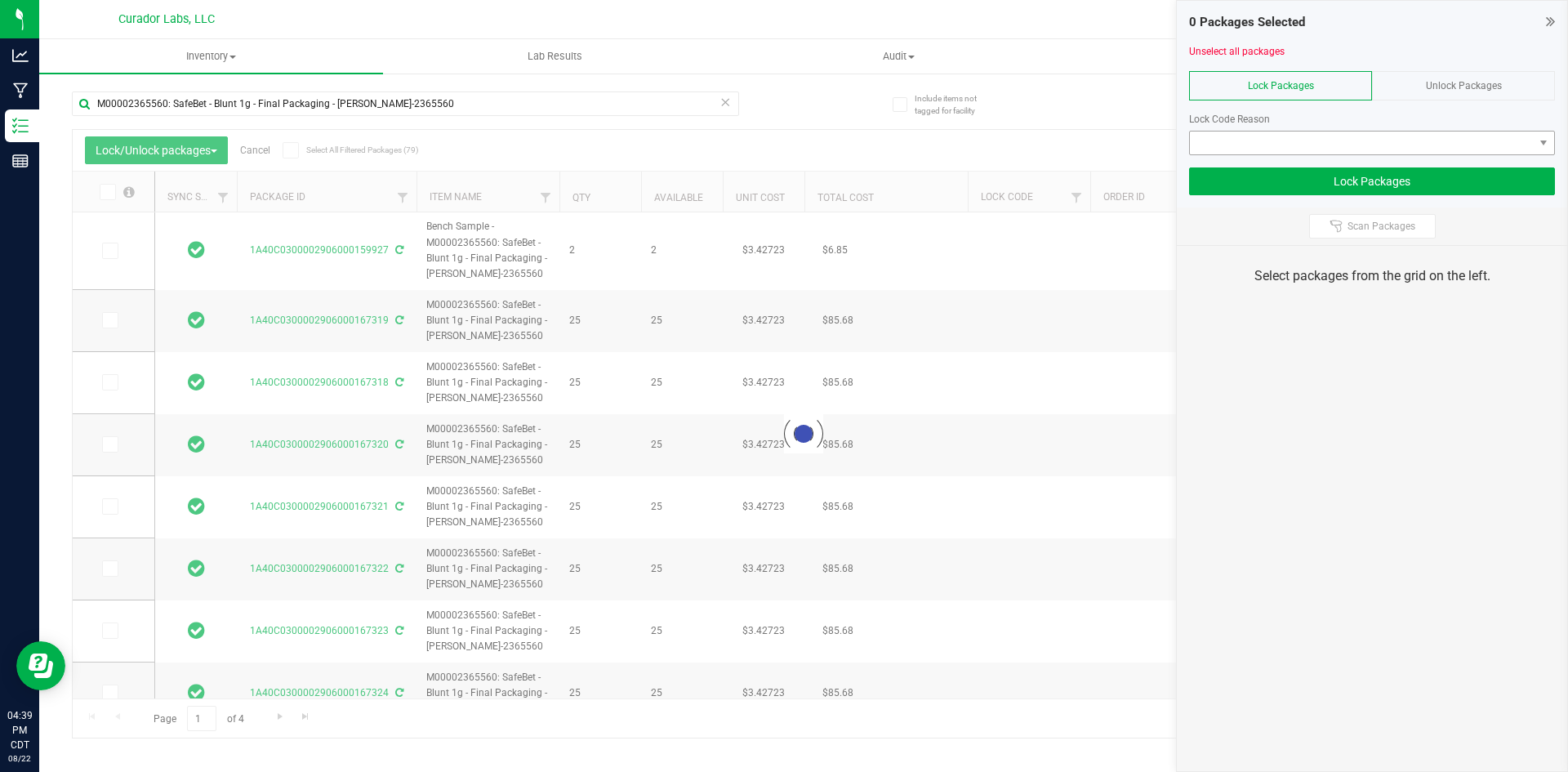
type input "2026-07-24"
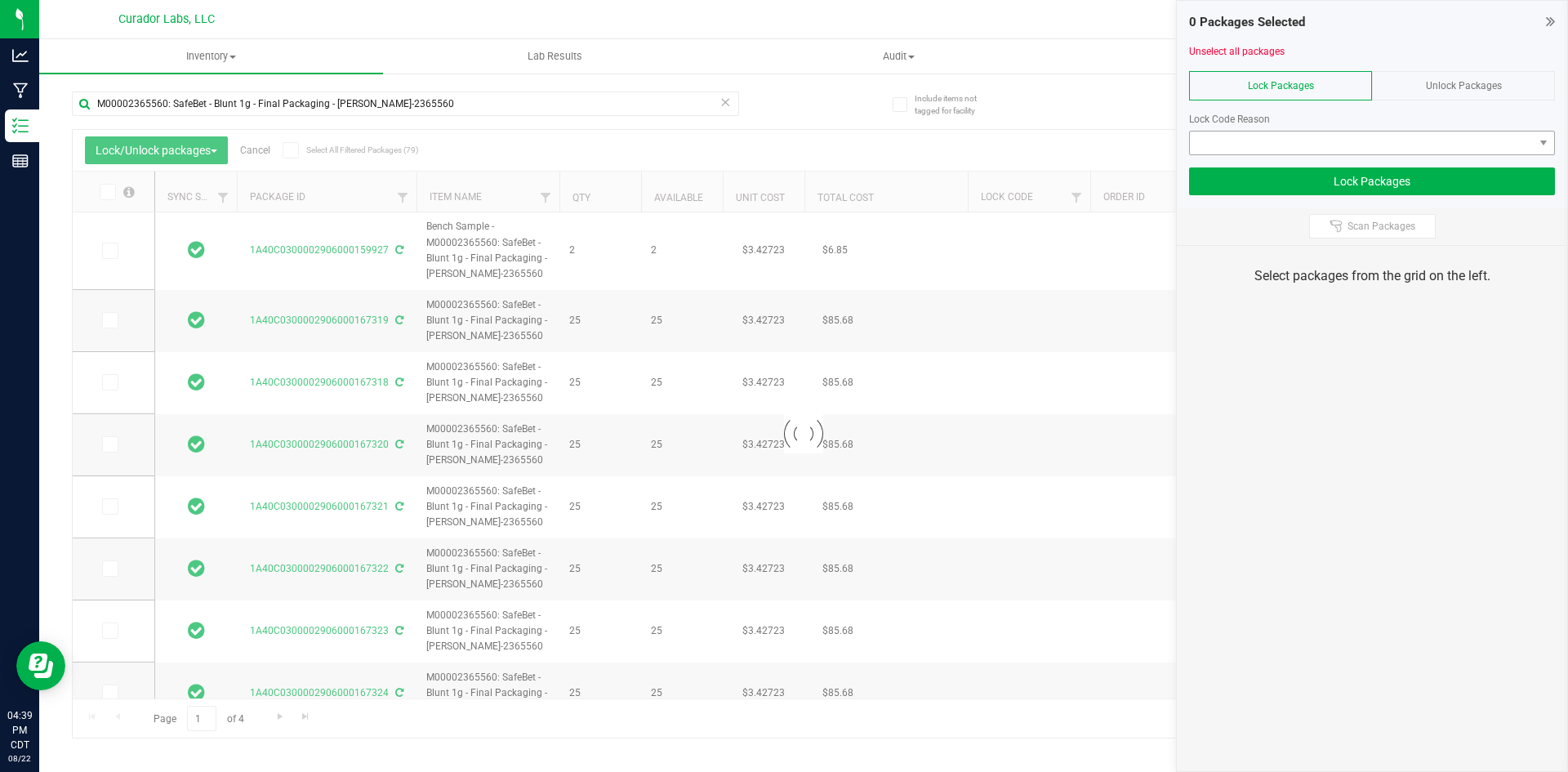
type input "2026-07-24"
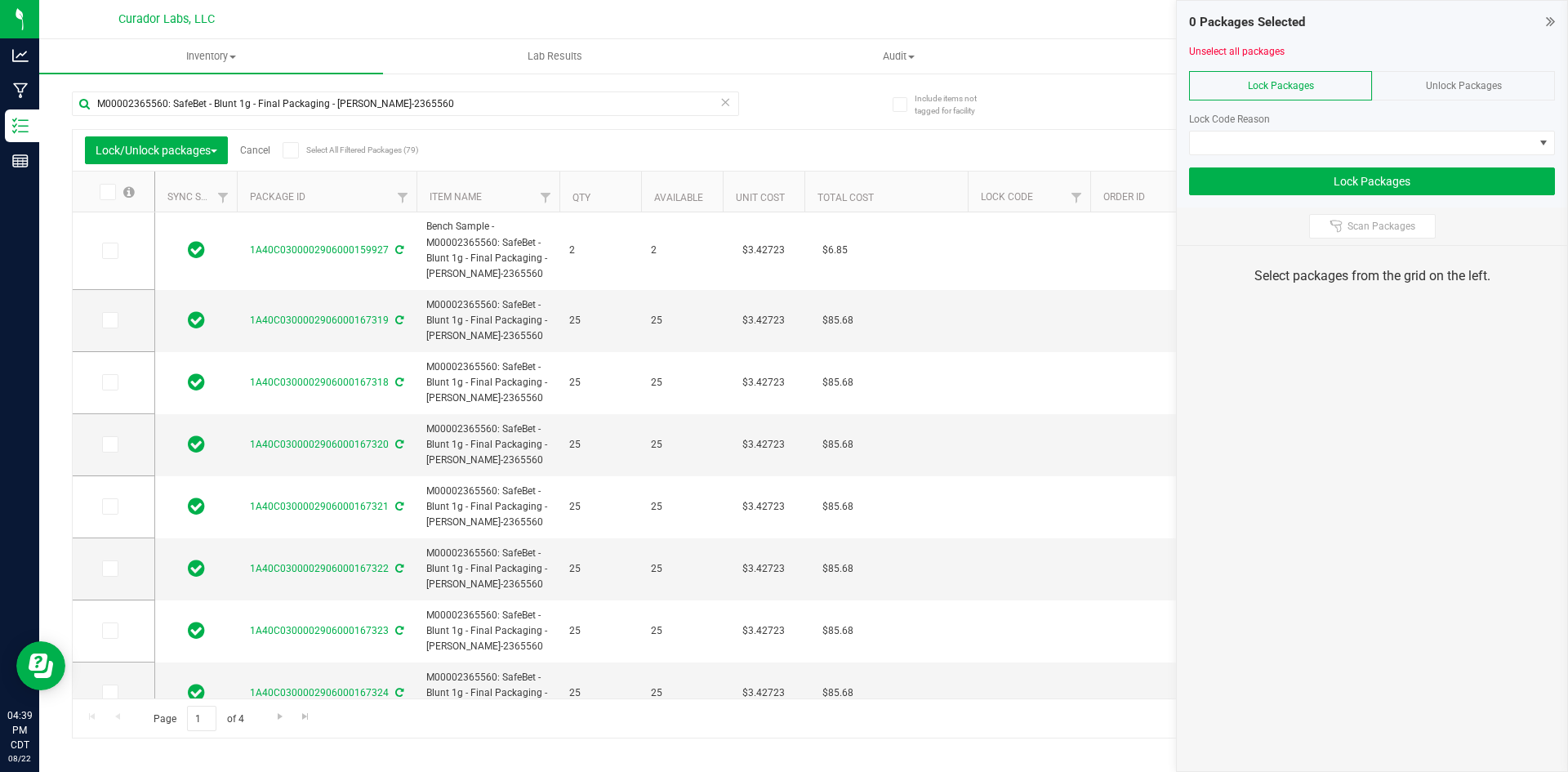
drag, startPoint x: 296, startPoint y: 149, endPoint x: 313, endPoint y: 145, distance: 17.5
click at [295, 150] on icon at bounding box center [290, 150] width 11 height 0
click at [0, 0] on input "Select All Filtered Packages (79)" at bounding box center [0, 0] width 0 height 0
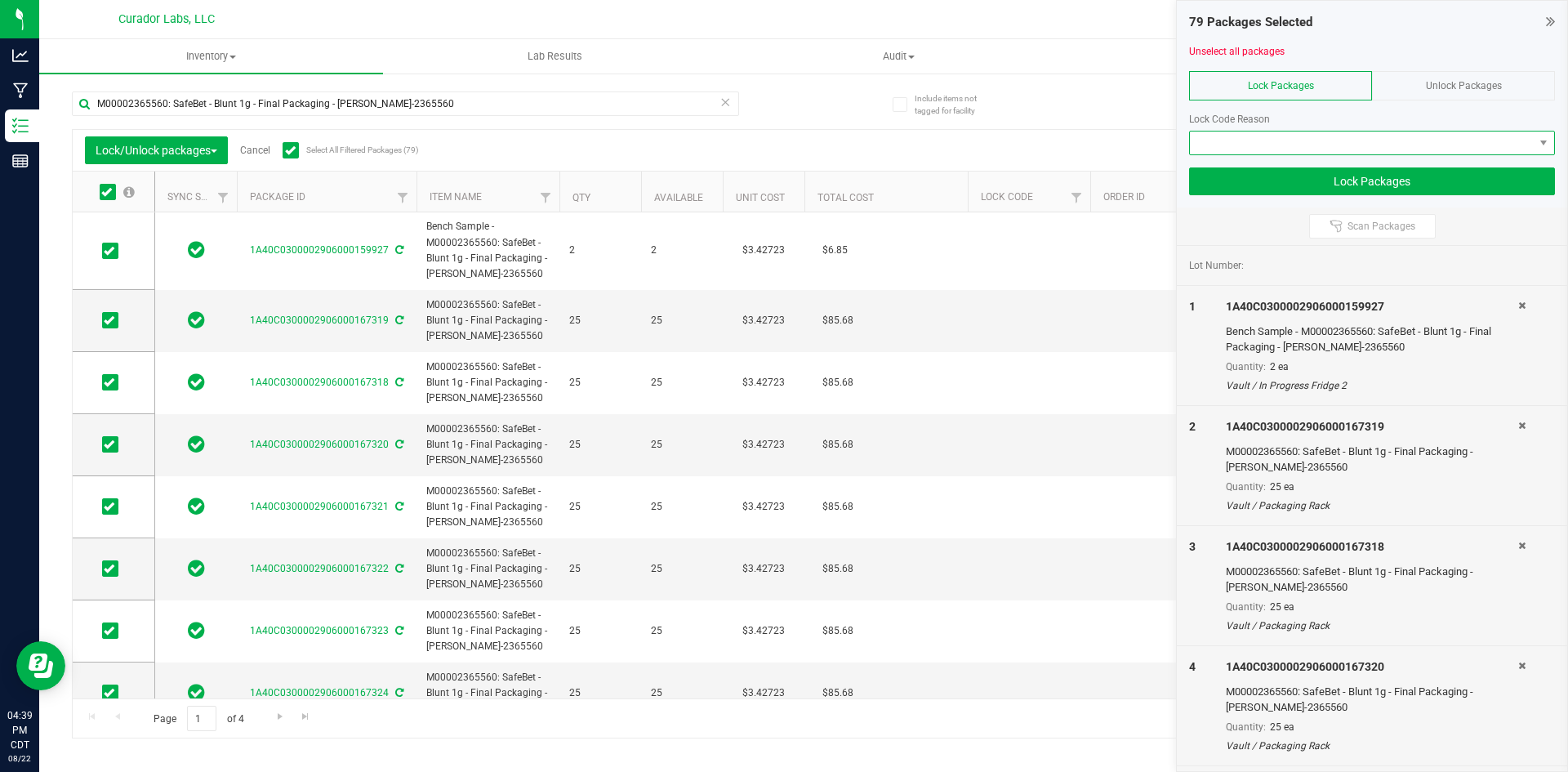
click at [1214, 142] on span at bounding box center [1362, 142] width 344 height 23
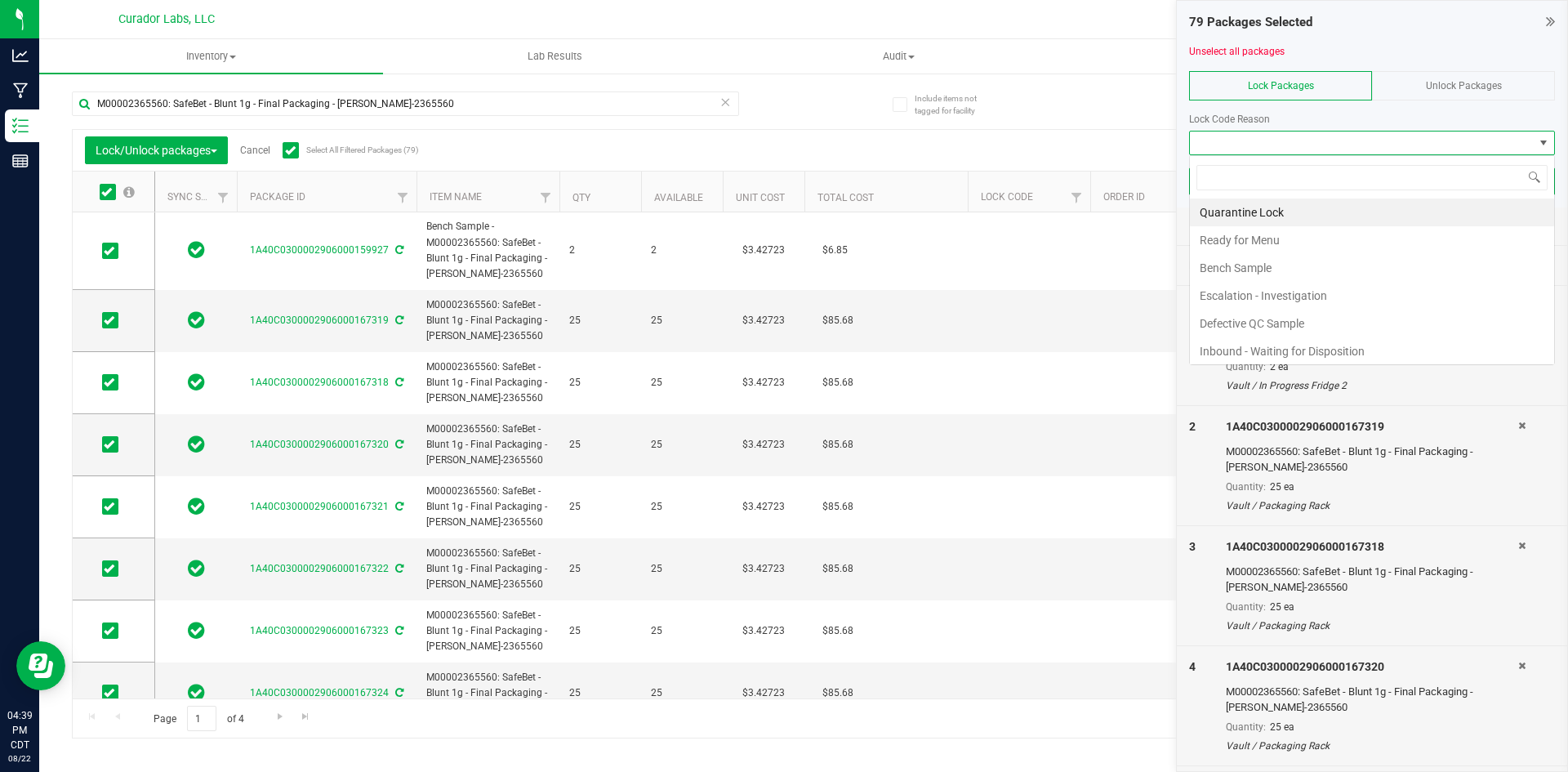
scroll to position [24, 366]
click at [115, 250] on span at bounding box center [110, 250] width 16 height 16
click at [0, 0] on input "checkbox" at bounding box center [0, 0] width 0 height 0
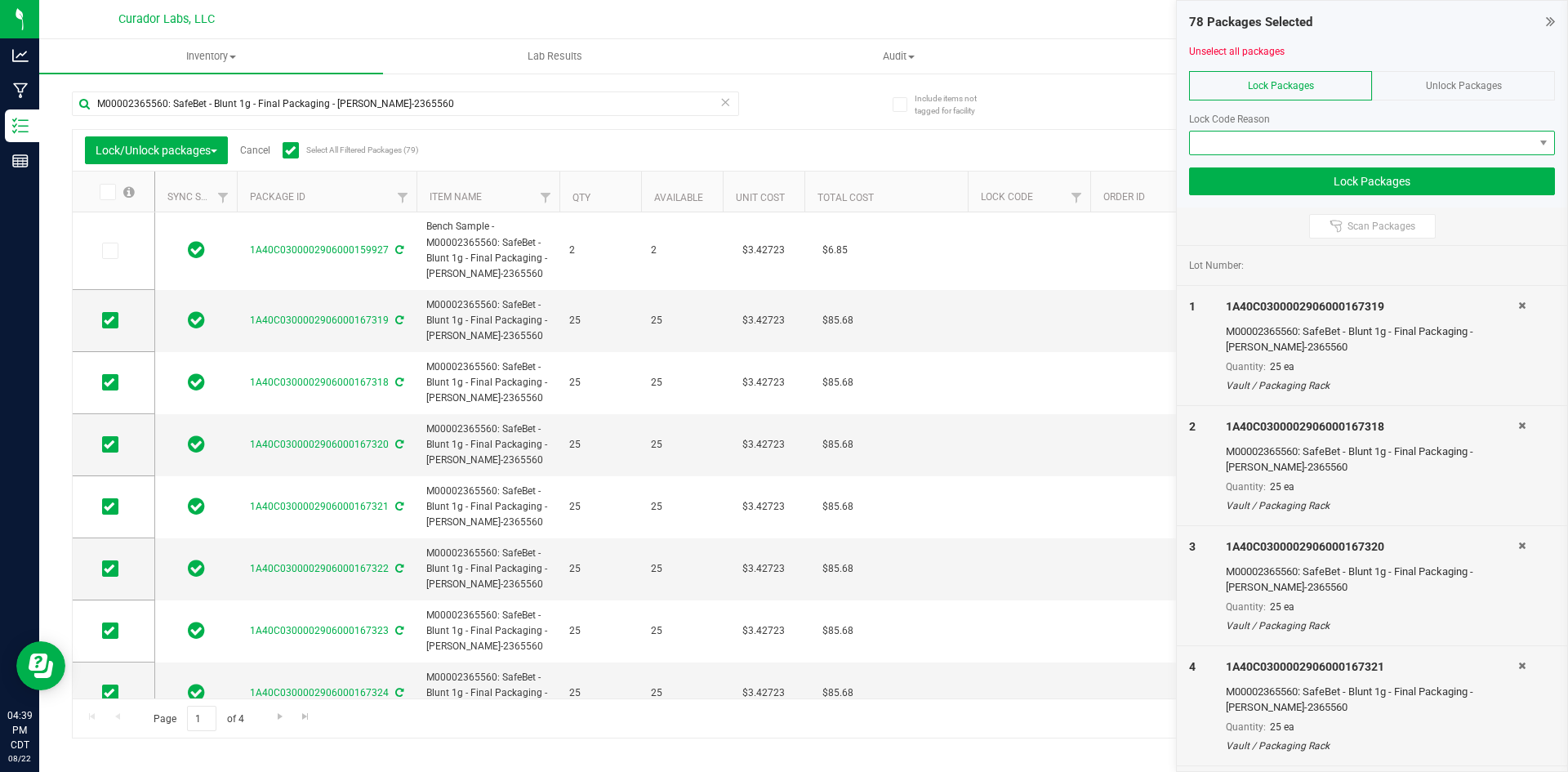
click at [1225, 143] on span at bounding box center [1362, 142] width 344 height 23
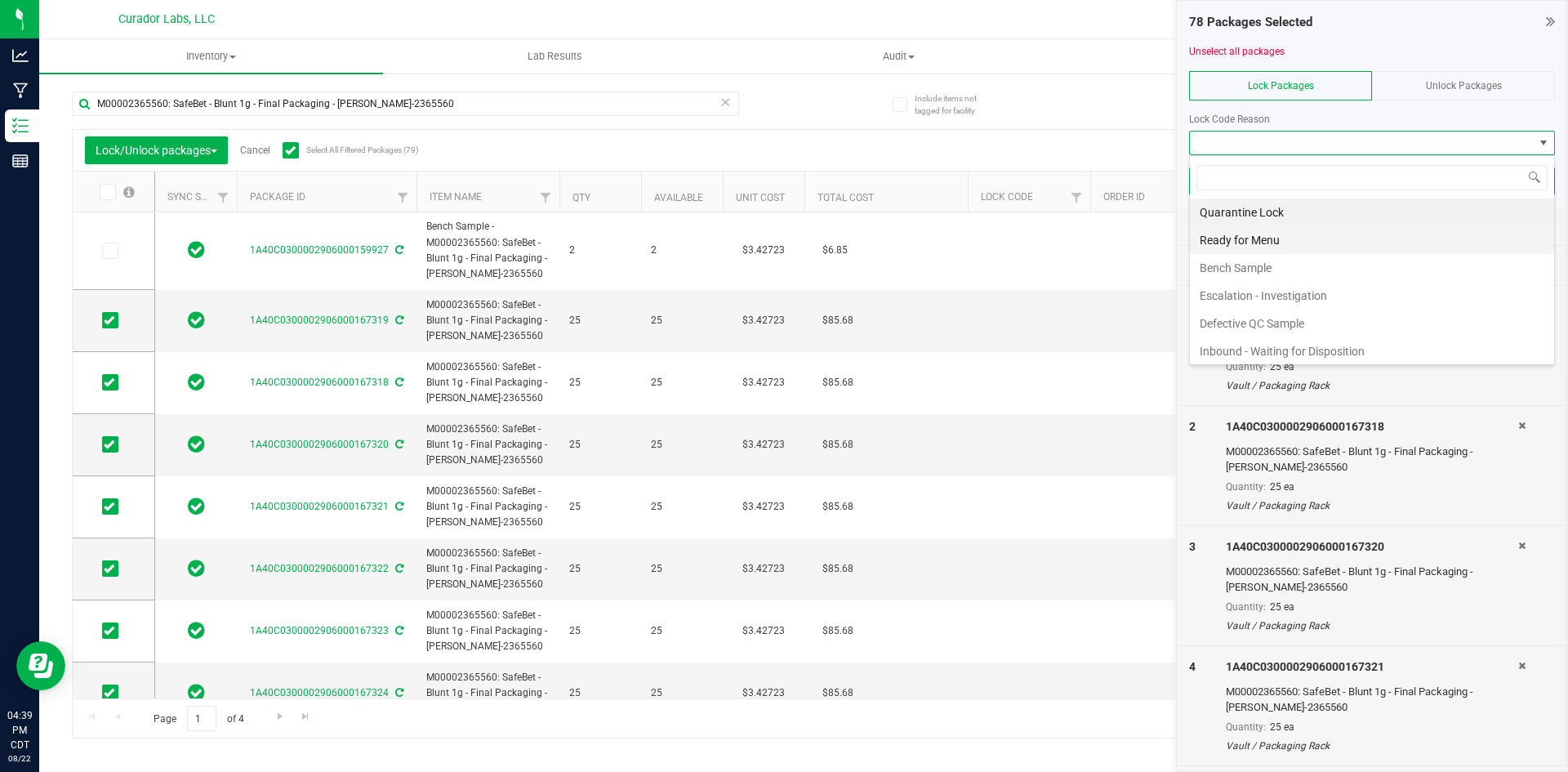
click at [1228, 236] on li "Ready for Menu" at bounding box center [1372, 240] width 364 height 28
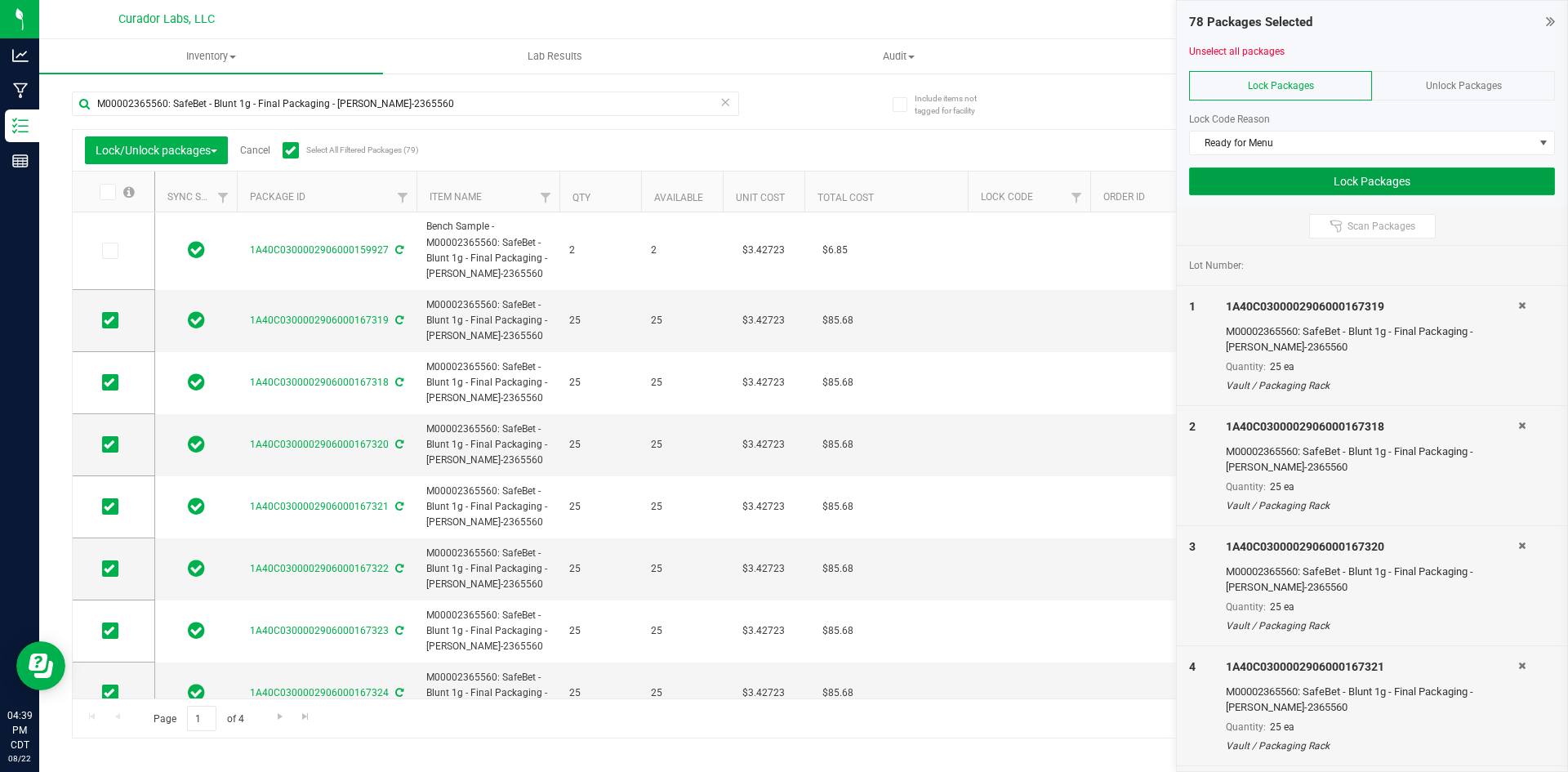
click at [1258, 183] on button "Lock Packages" at bounding box center [1372, 181] width 366 height 28
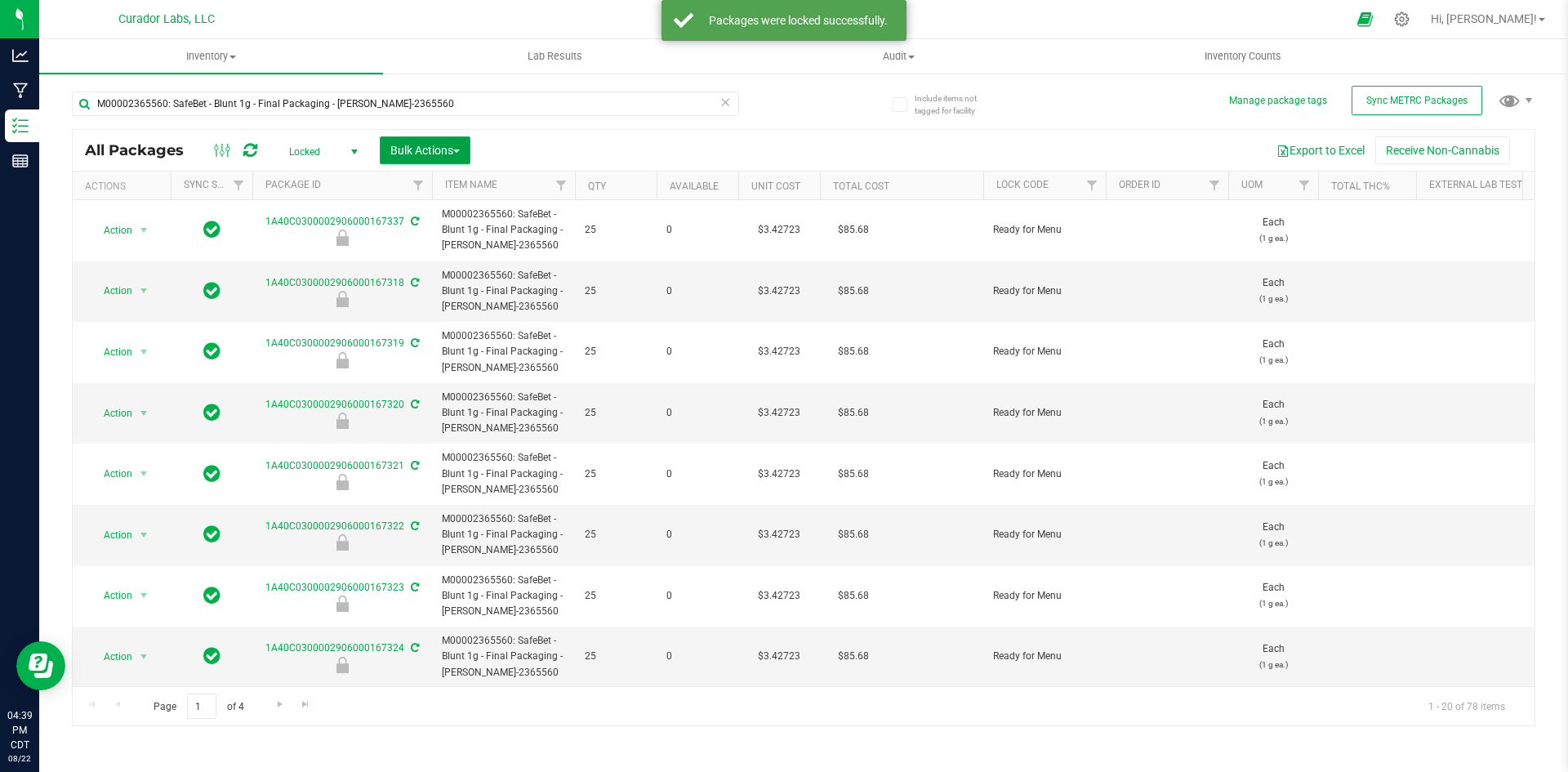
click at [406, 145] on span "Bulk Actions" at bounding box center [424, 150] width 69 height 14
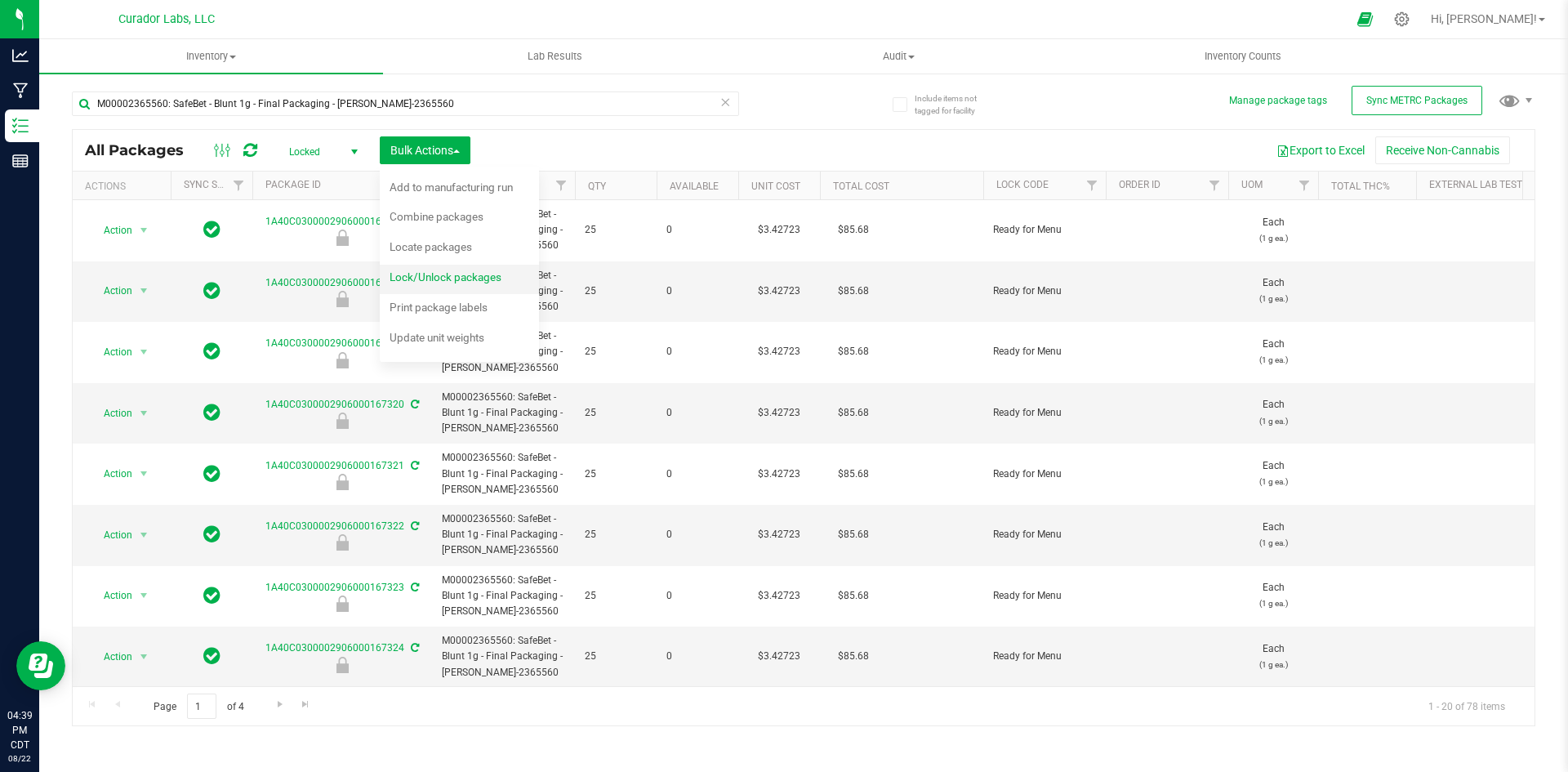
click at [390, 272] on span "Lock/Unlock packages" at bounding box center [446, 277] width 112 height 14
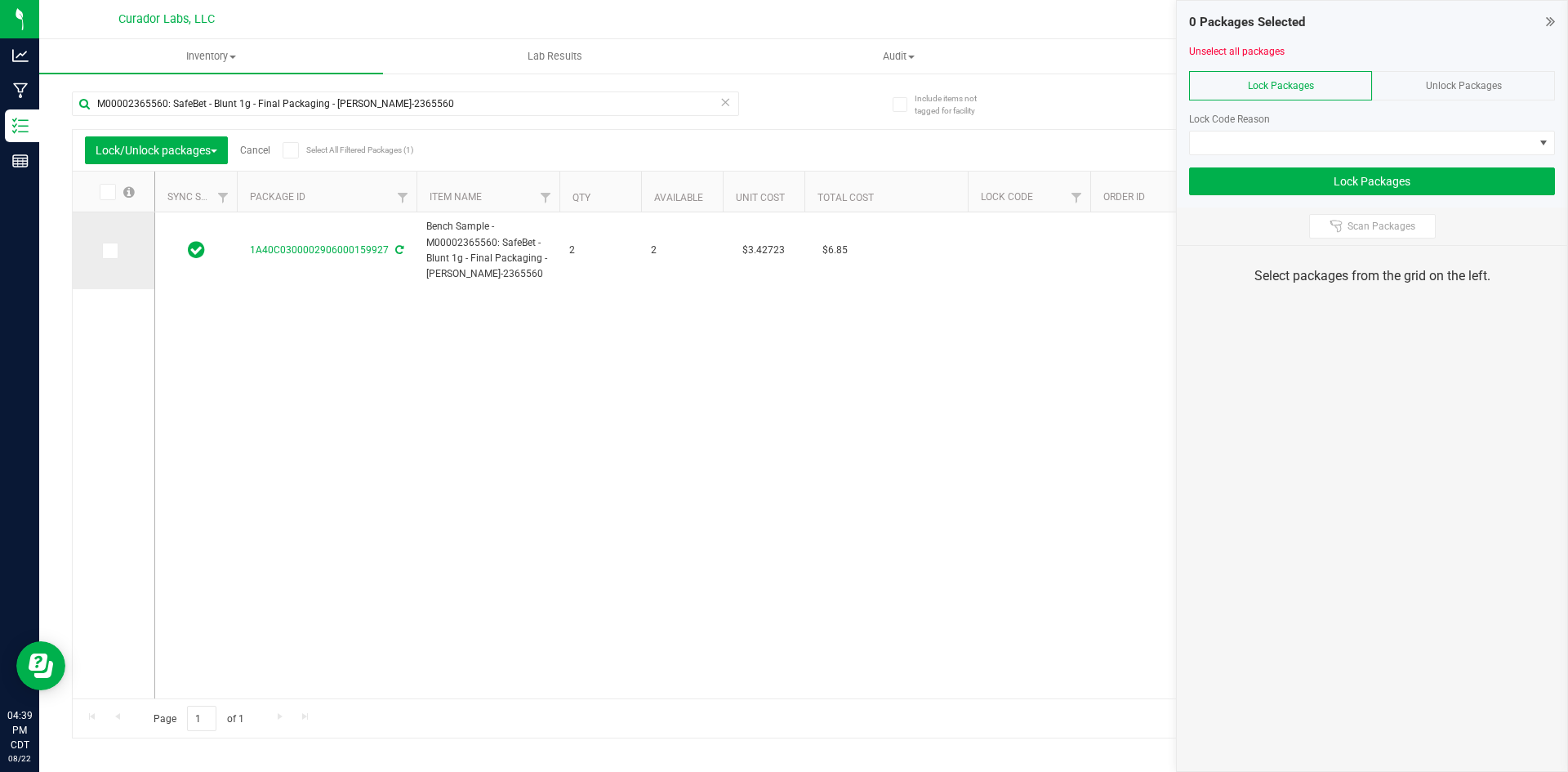
click at [111, 250] on icon at bounding box center [109, 250] width 11 height 0
click at [0, 0] on input "checkbox" at bounding box center [0, 0] width 0 height 0
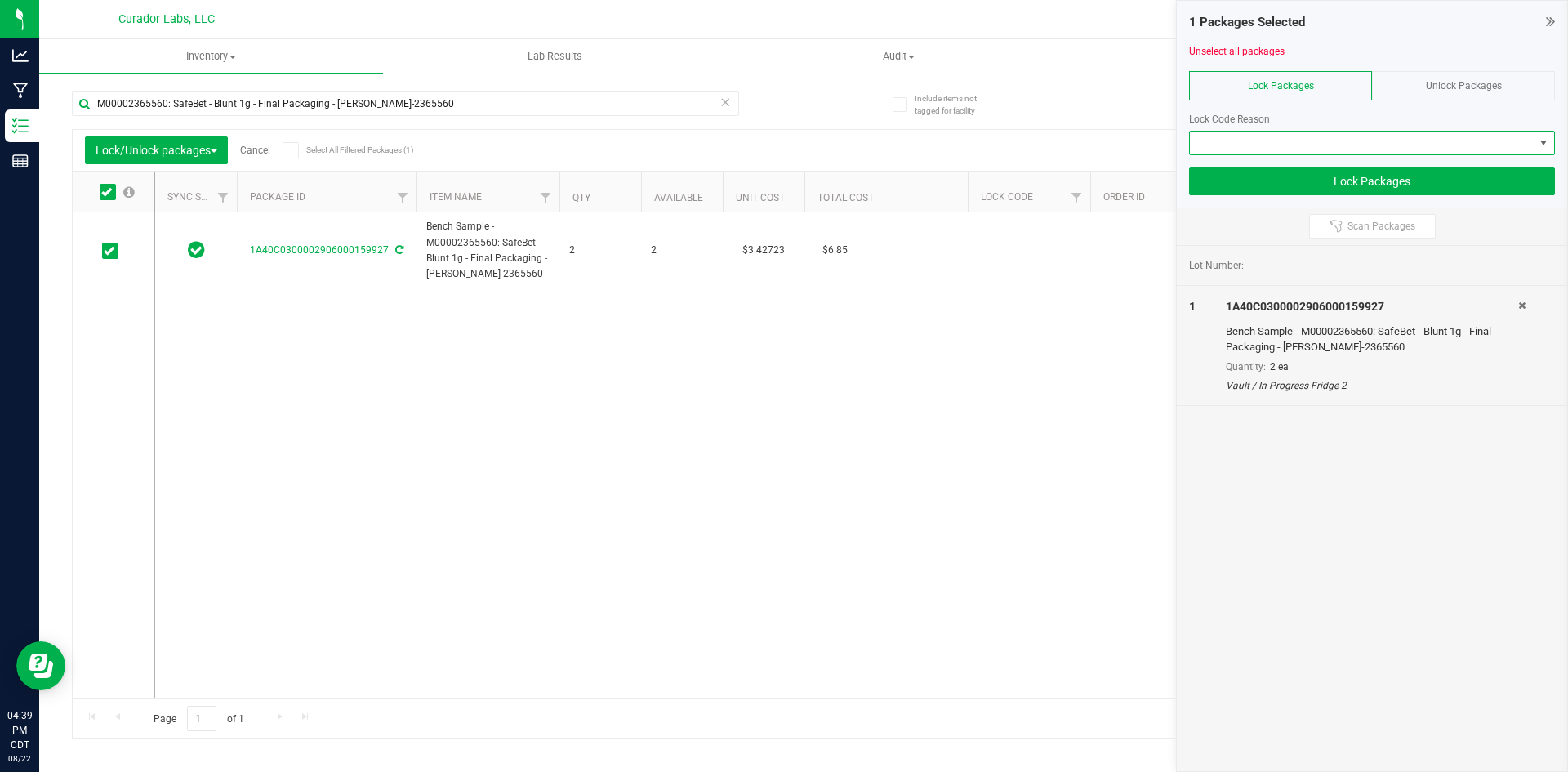
click at [1241, 135] on span at bounding box center [1362, 142] width 344 height 23
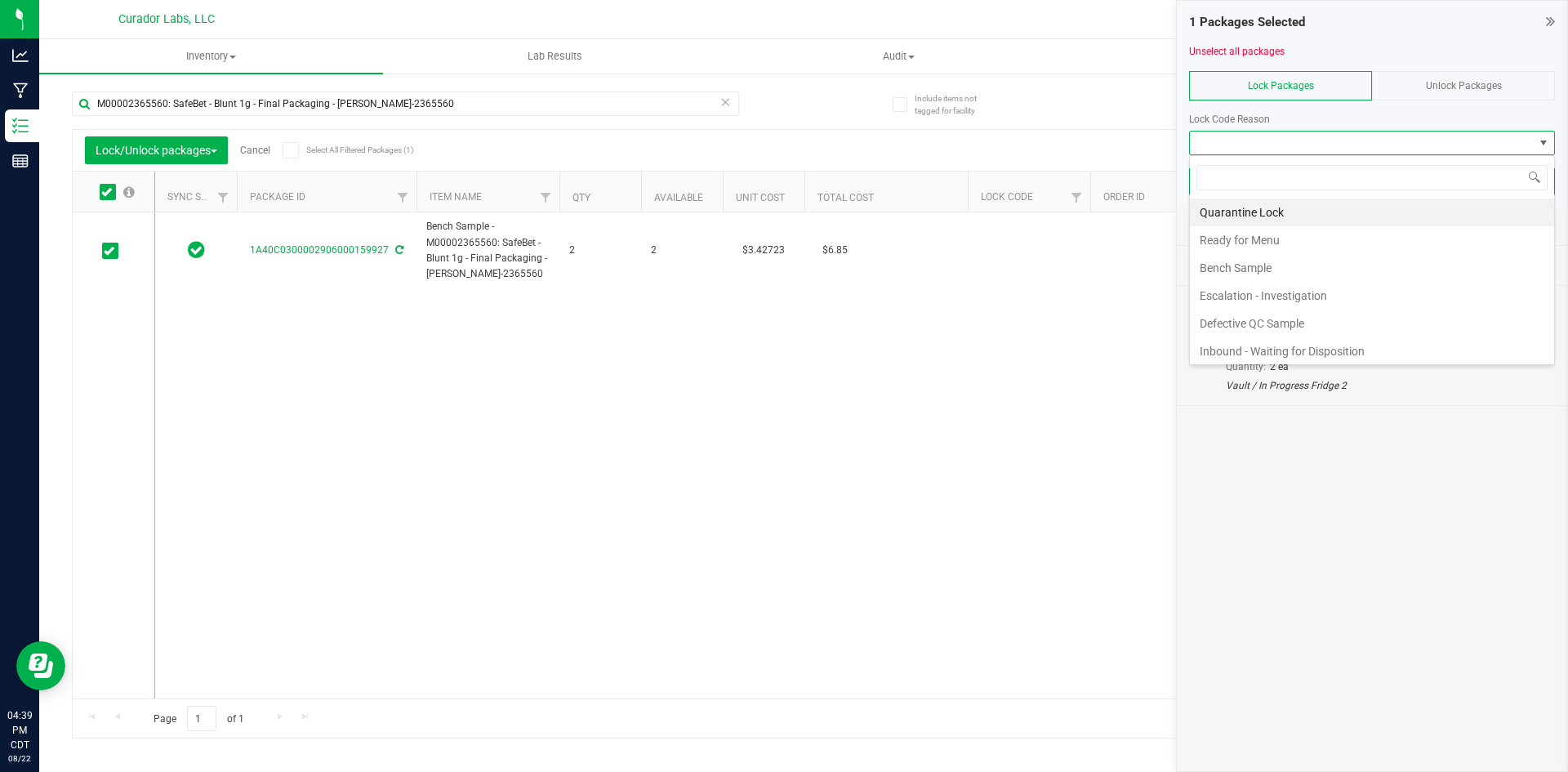
scroll to position [24, 366]
click at [1231, 271] on li "Bench Sample" at bounding box center [1372, 268] width 364 height 28
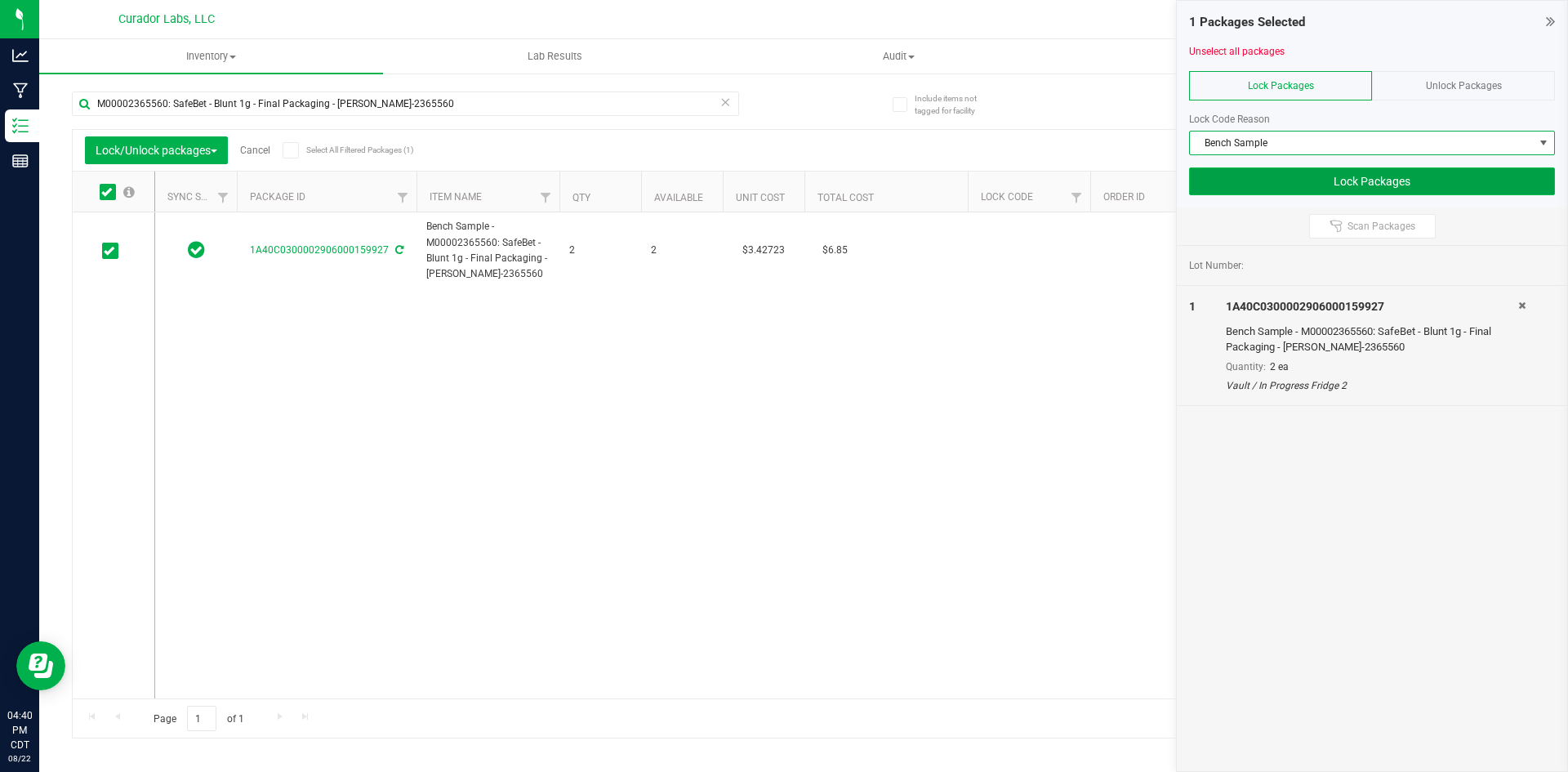
click at [1234, 189] on button "Lock Packages" at bounding box center [1372, 181] width 366 height 28
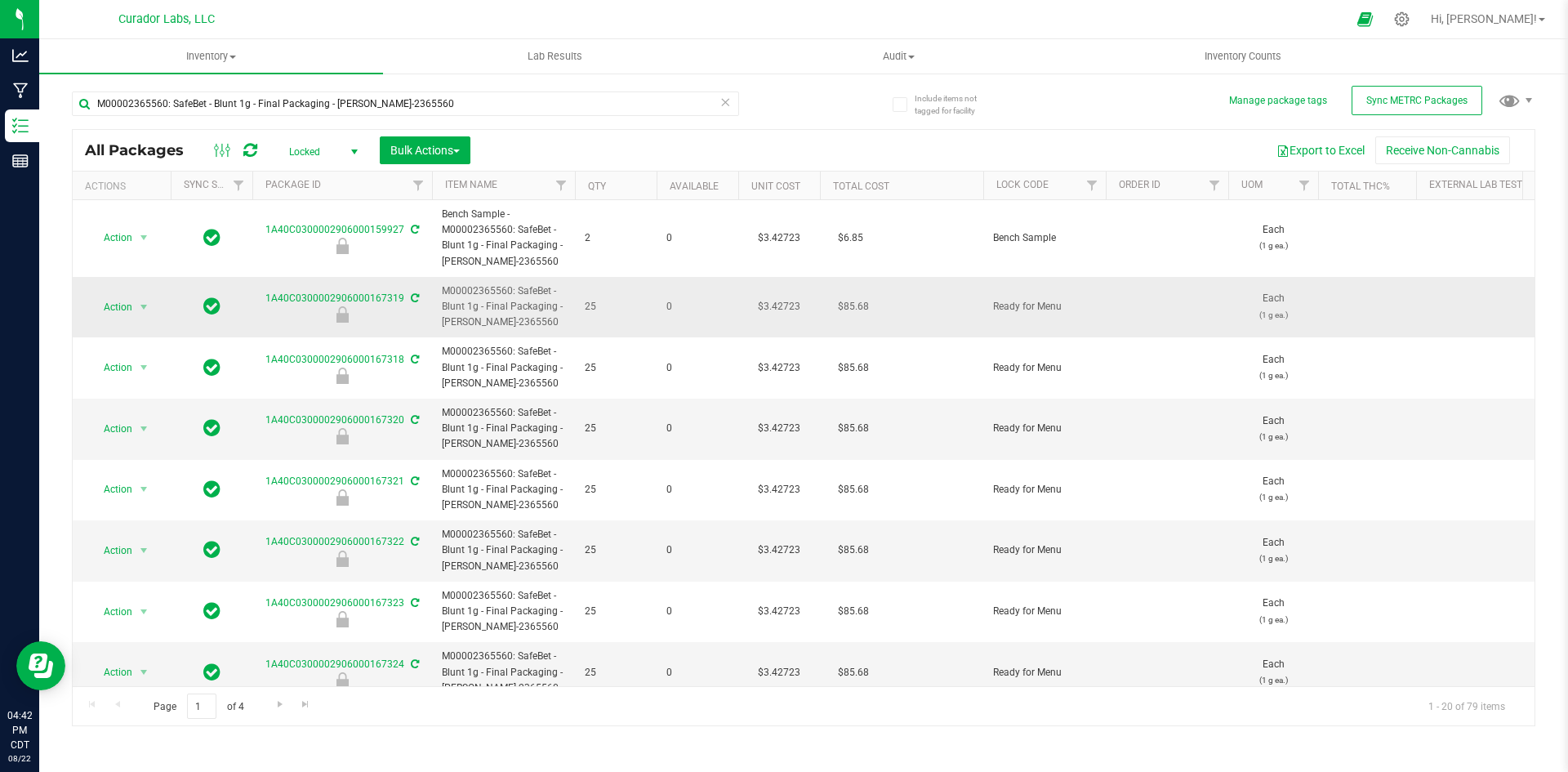
drag, startPoint x: 506, startPoint y: 321, endPoint x: 445, endPoint y: 289, distance: 68.9
click at [442, 290] on span "M00002365560: SafeBet - Blunt 1g - Final Packaging - Lovie-2365560" at bounding box center [503, 307] width 123 height 48
copy span "M00002365560: SafeBet - Blunt 1g - Final Packaging - Lovie-2365560"
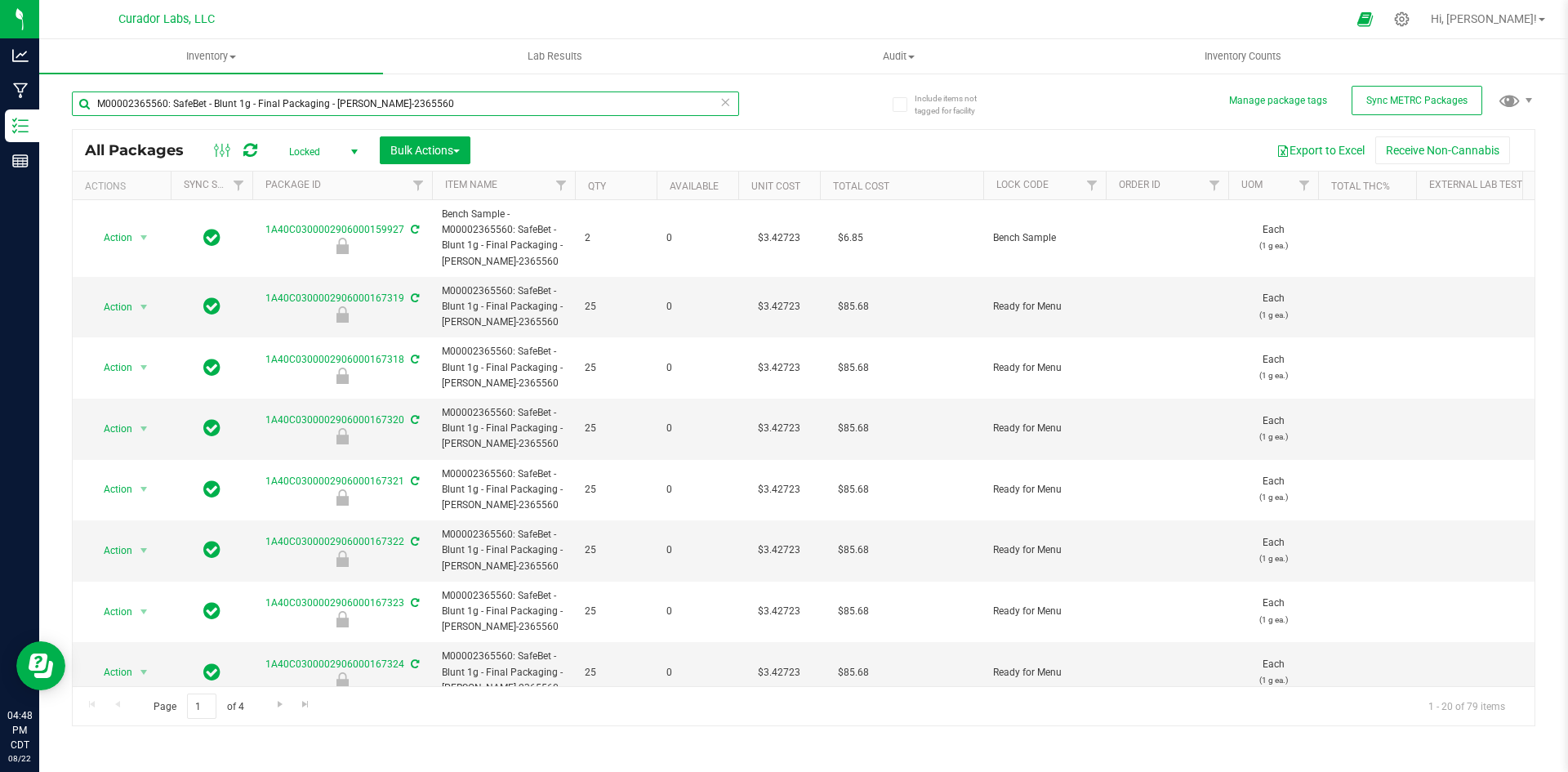
drag, startPoint x: 420, startPoint y: 100, endPoint x: 77, endPoint y: 100, distance: 343.0
click at [77, 100] on input "M00002365560: SafeBet - Blunt 1g - Final Packaging - Lovie-2365560" at bounding box center [405, 104] width 667 height 24
type input "evening shift"
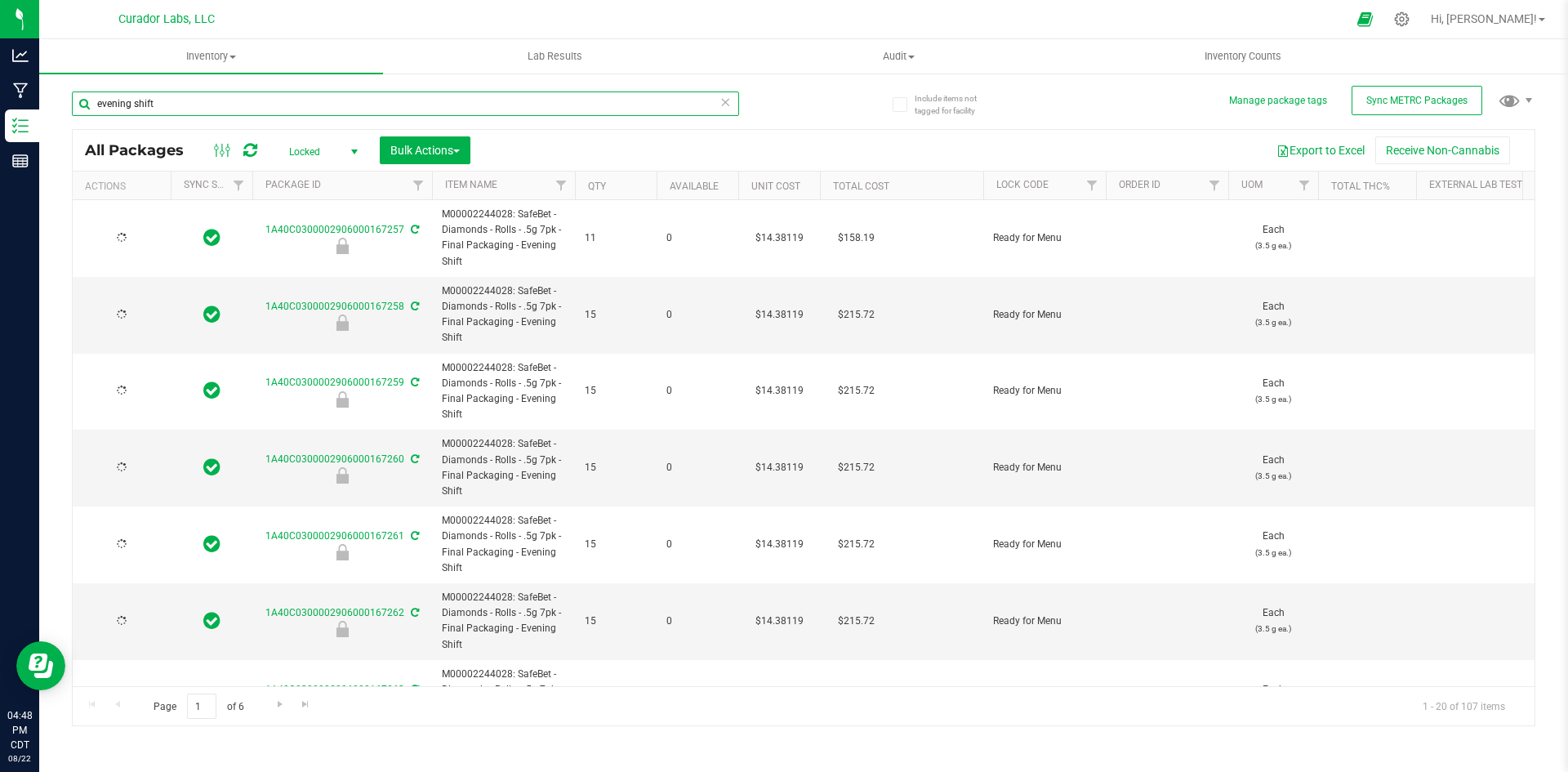
type input "2026-08-15"
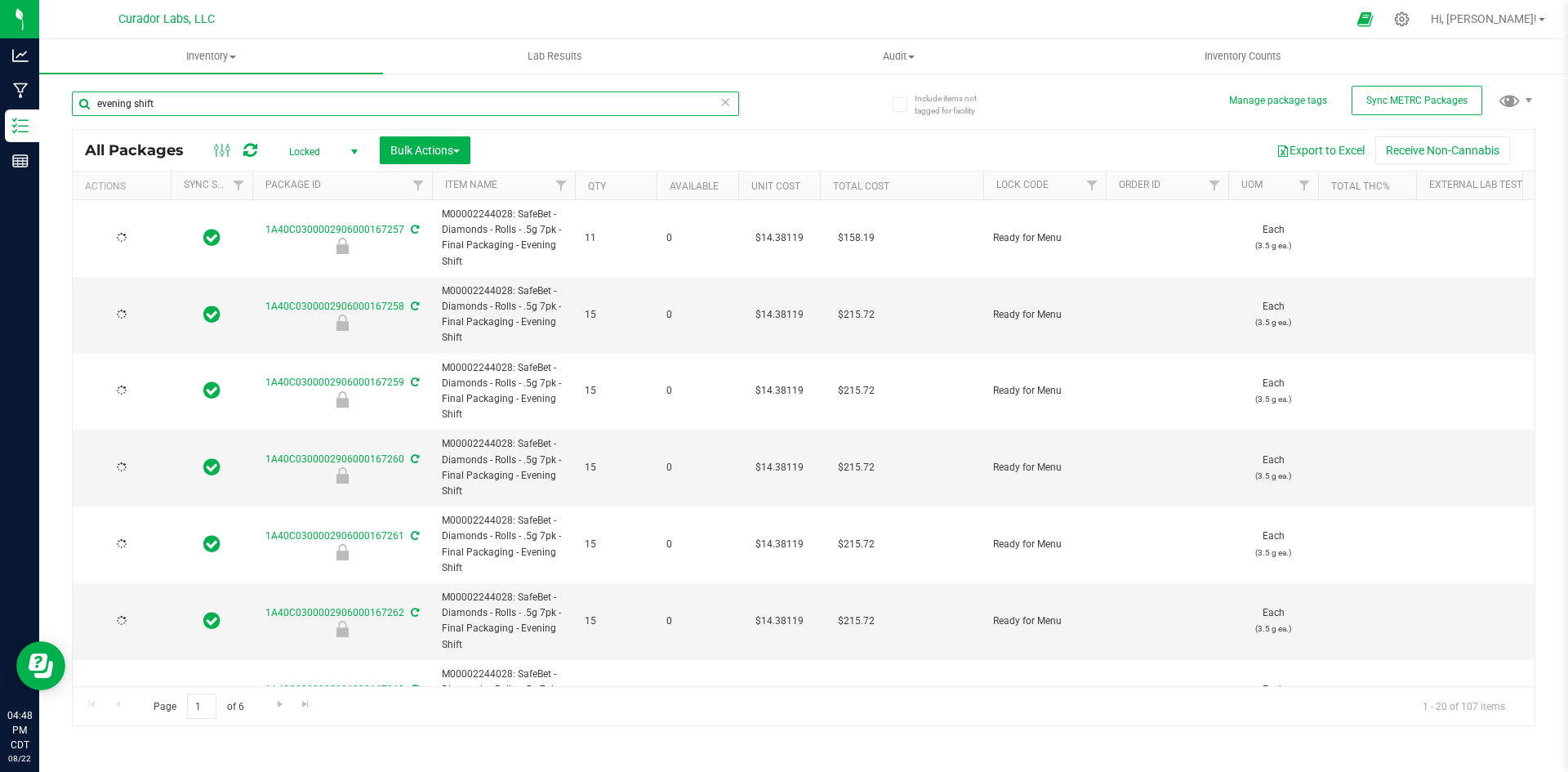
type input "2026-08-15"
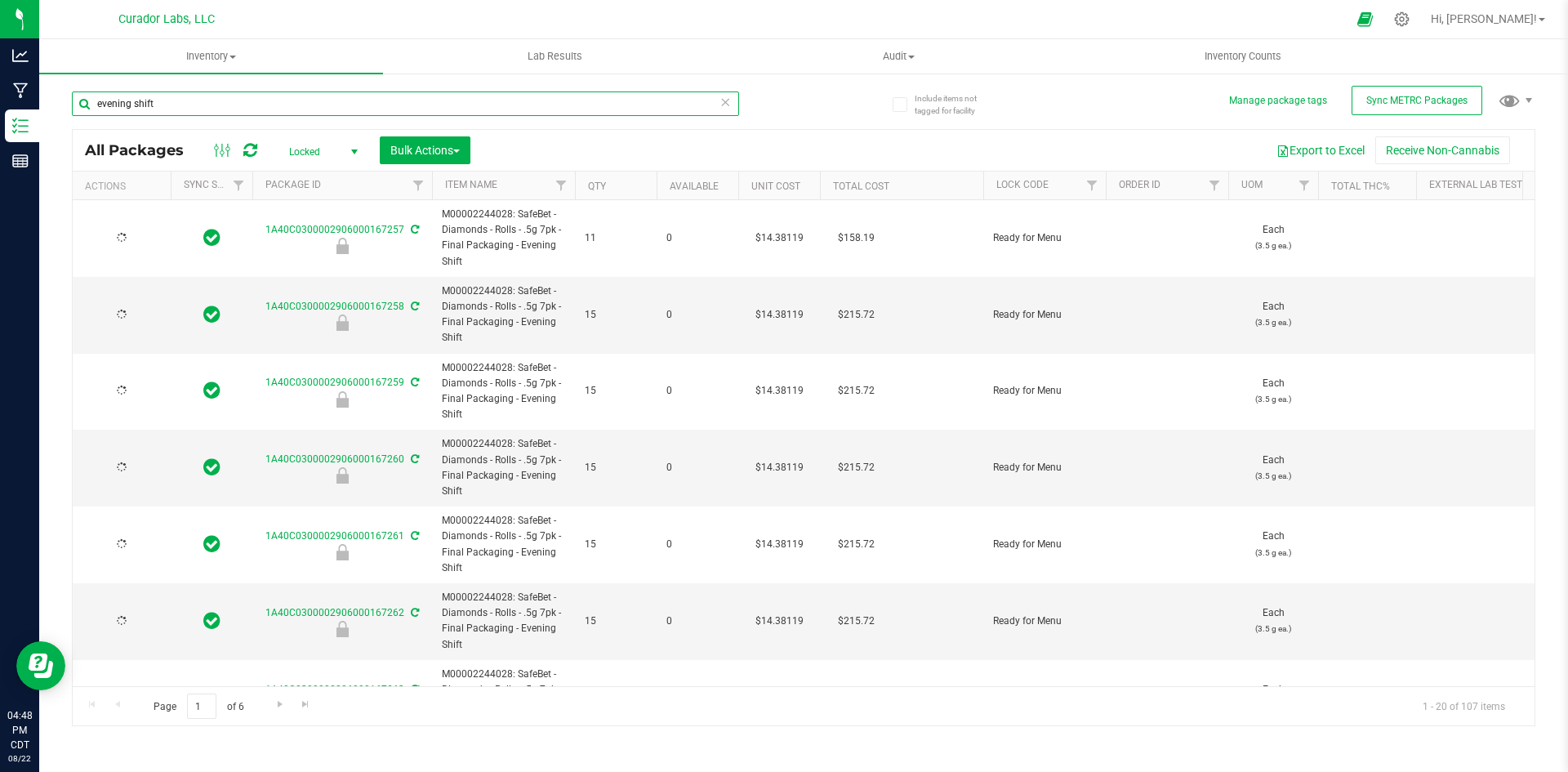
type input "2026-08-15"
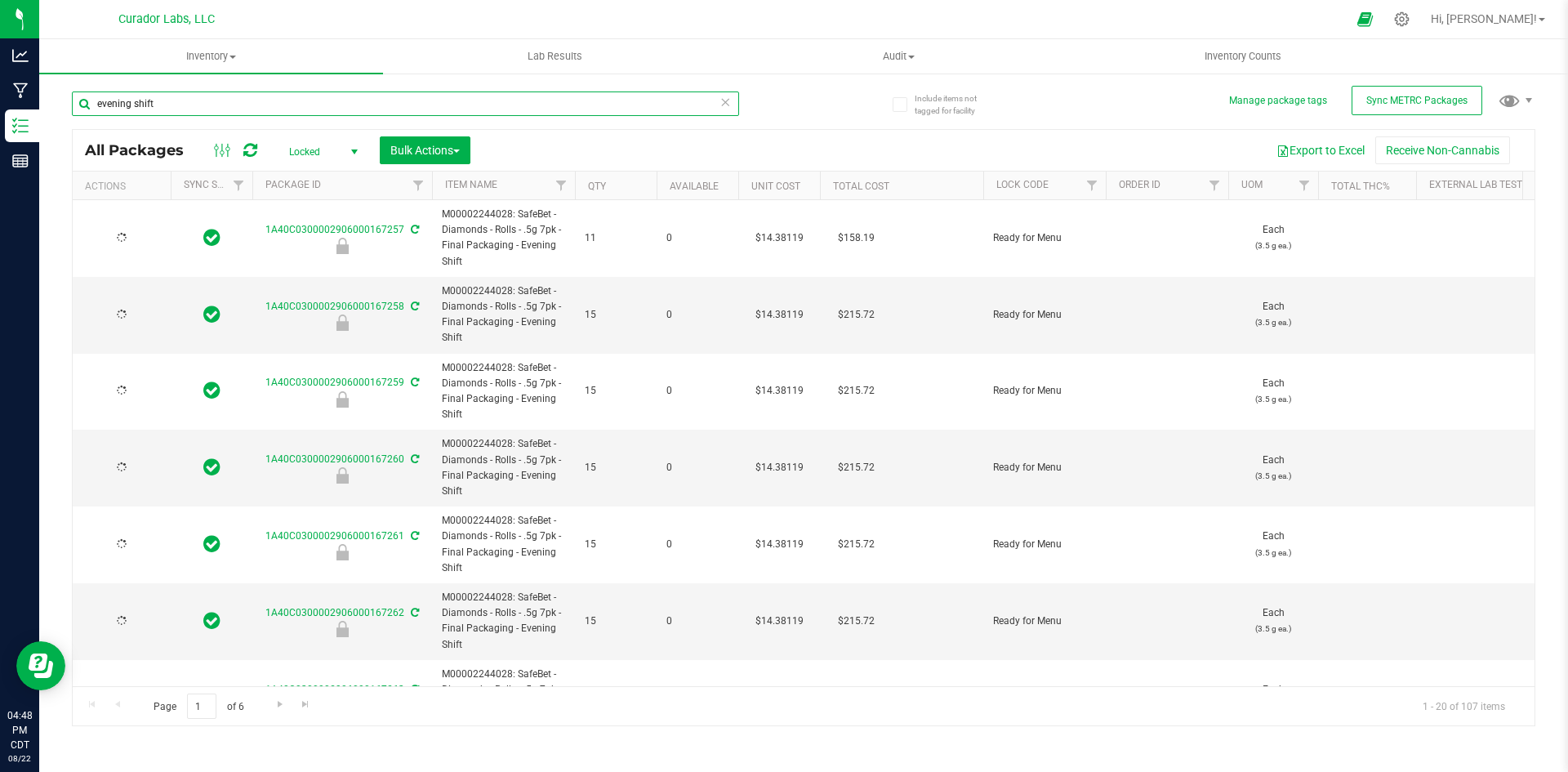
type input "2026-08-15"
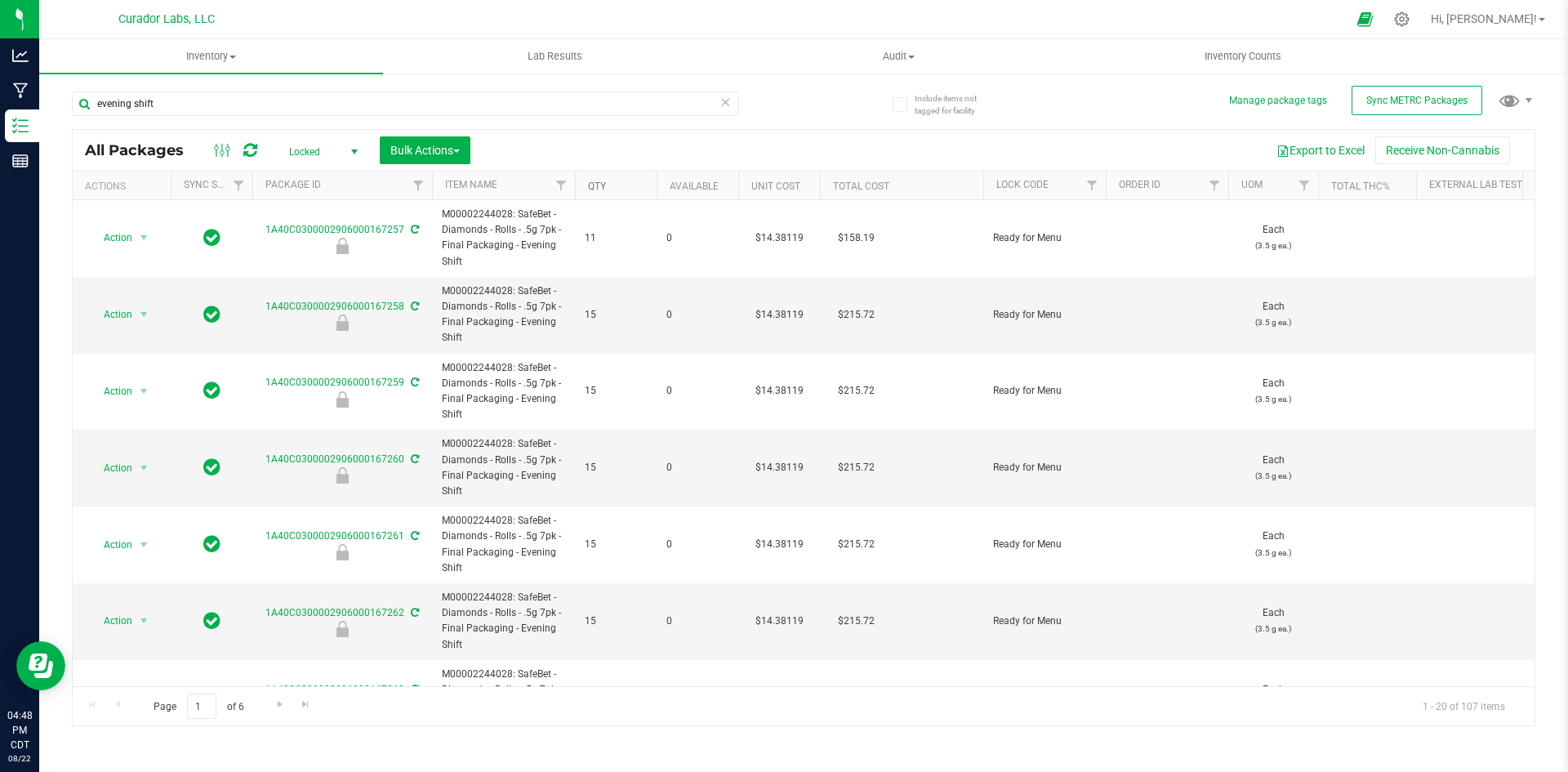
click at [592, 188] on link "Qty" at bounding box center [597, 186] width 18 height 12
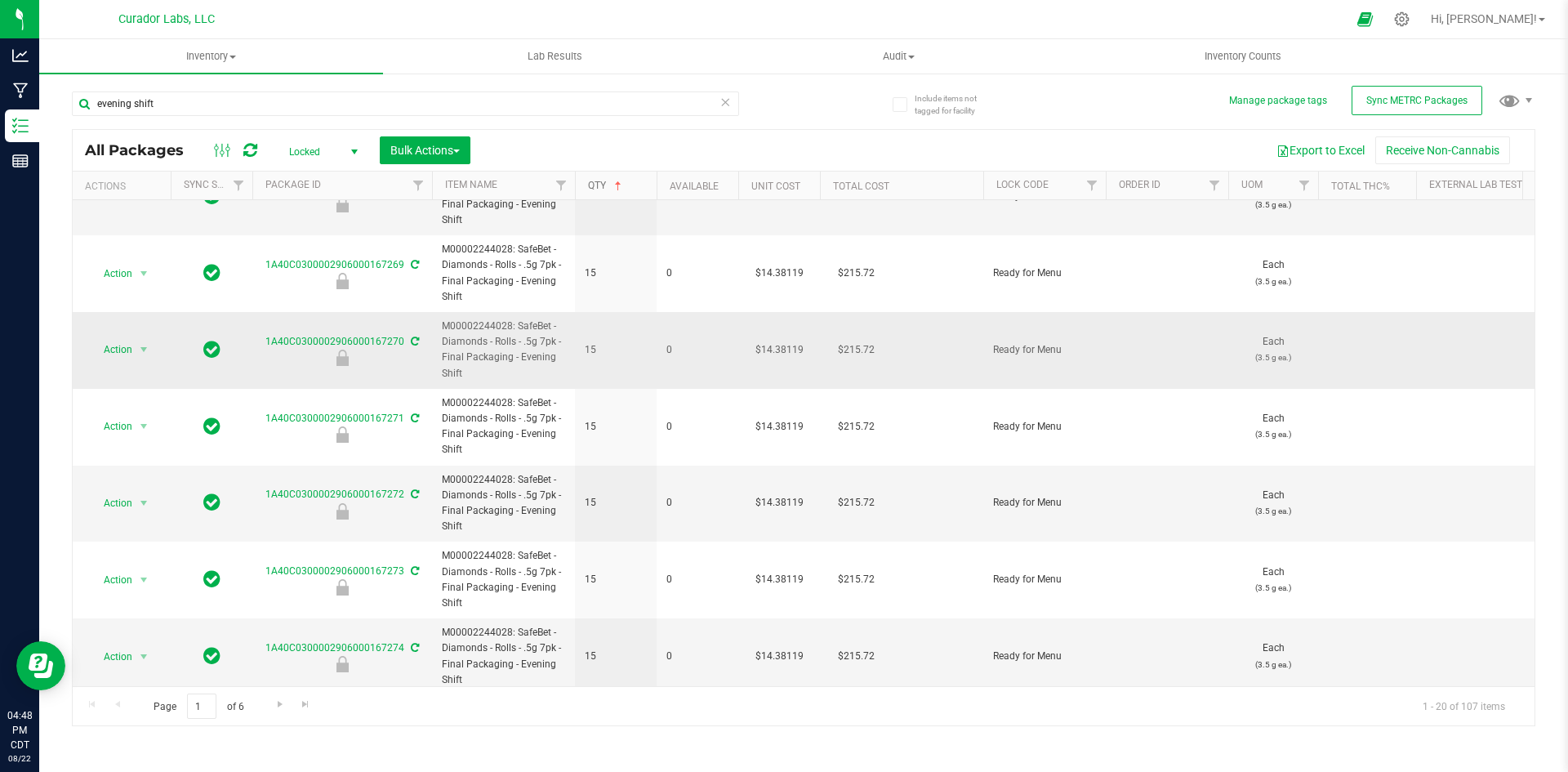
scroll to position [1042, 0]
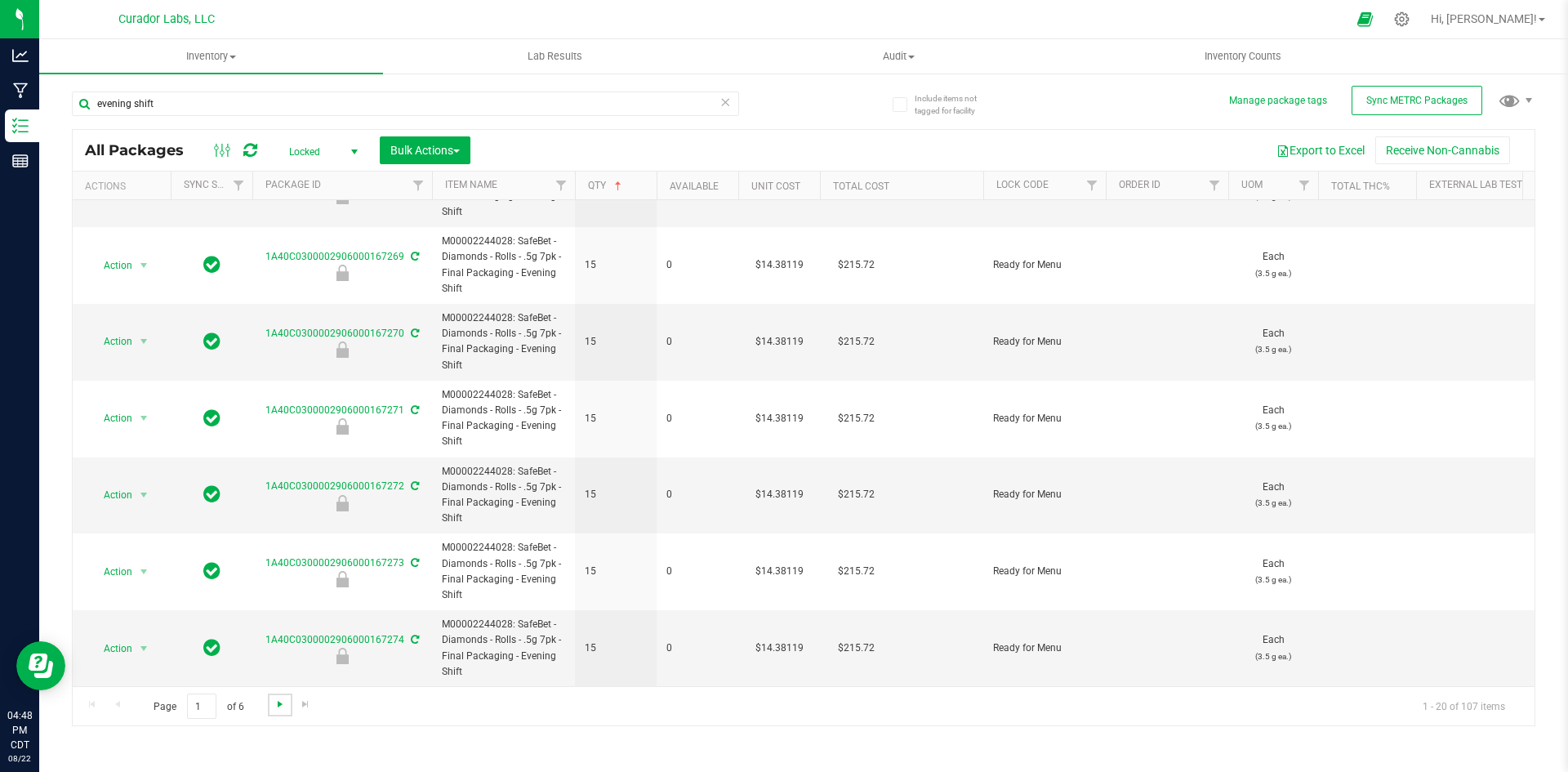
click at [279, 709] on span "Go to the next page" at bounding box center [280, 704] width 14 height 14
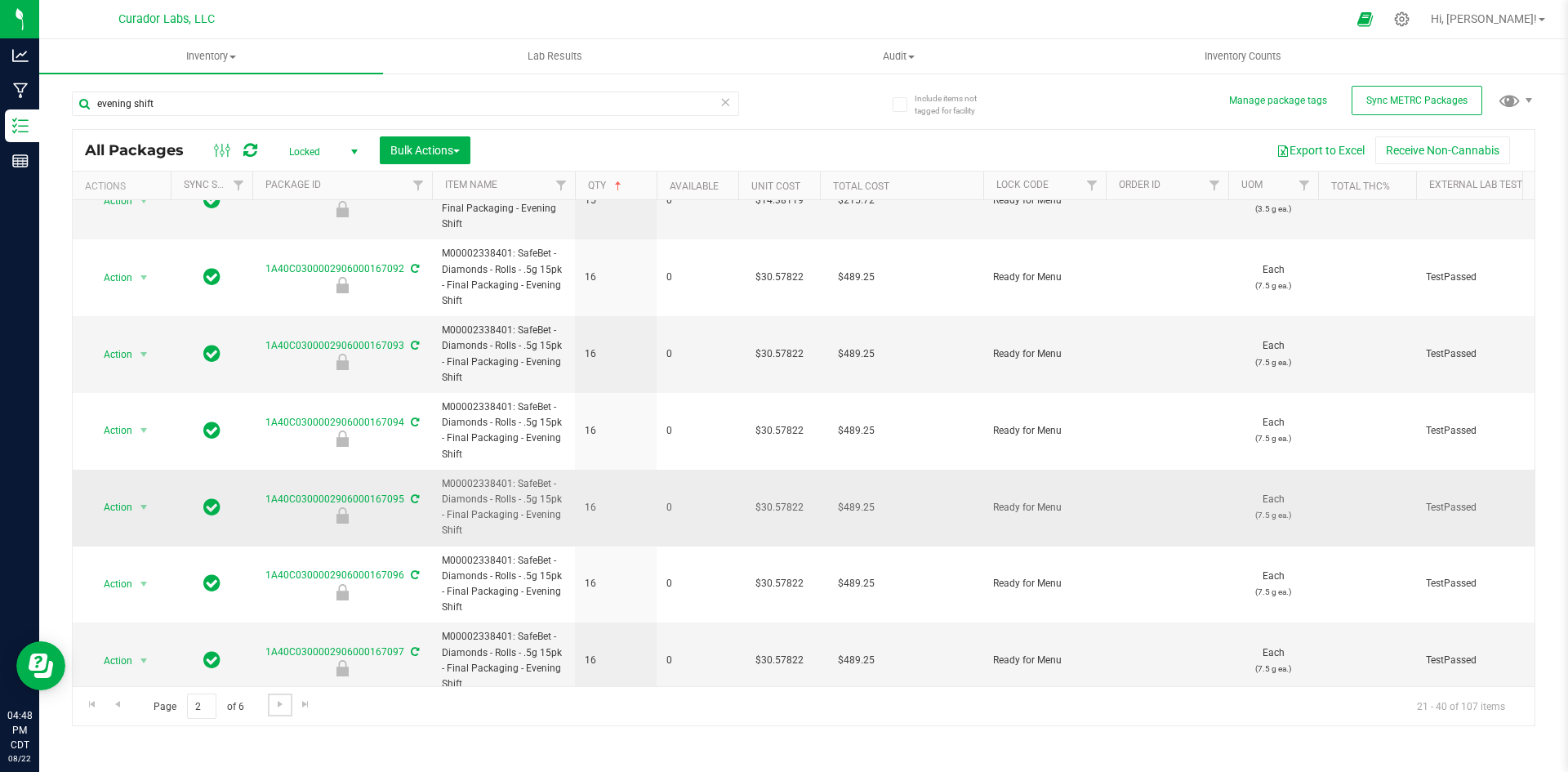
scroll to position [1058, 0]
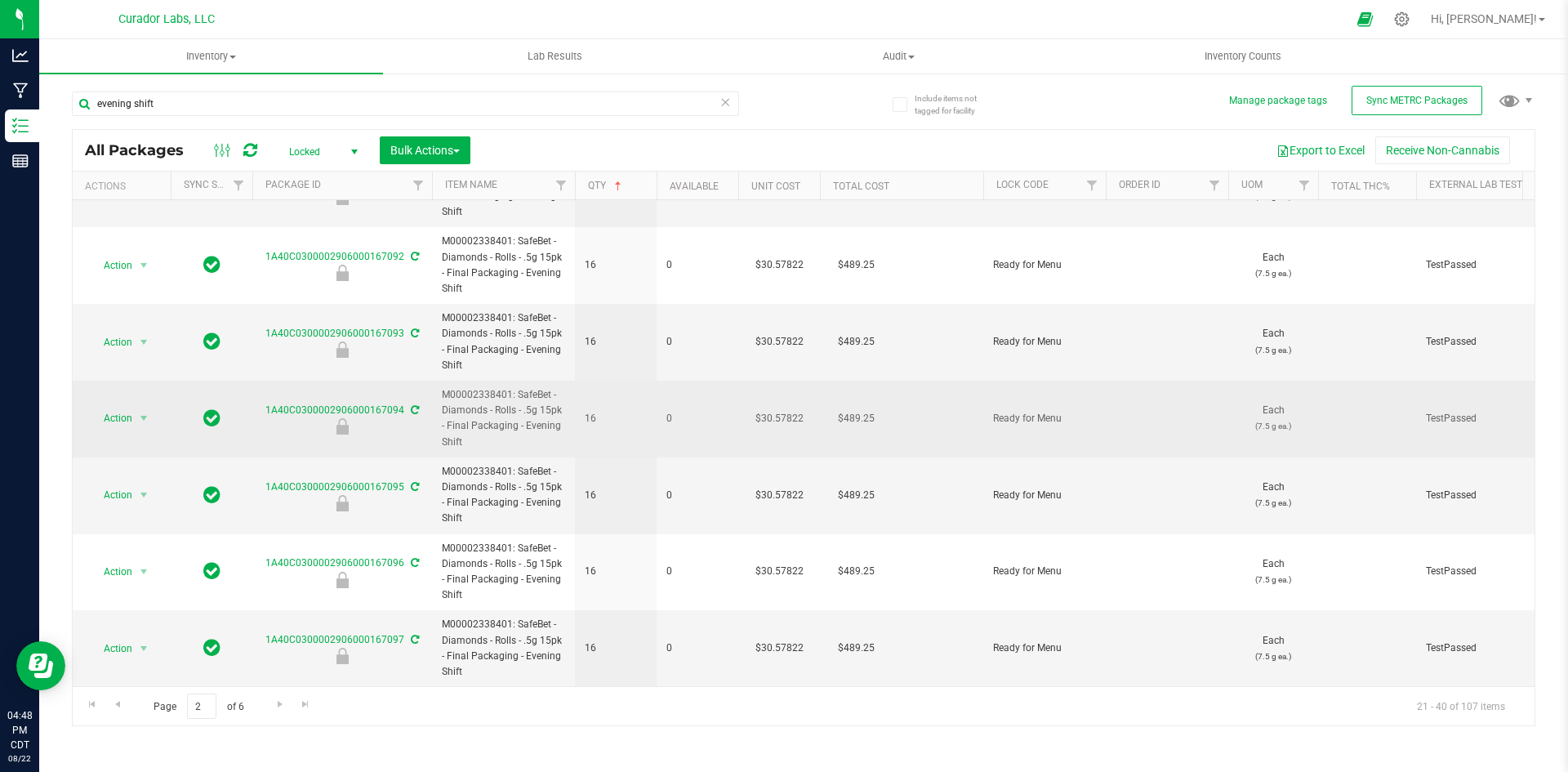
drag, startPoint x: 465, startPoint y: 429, endPoint x: 440, endPoint y: 396, distance: 41.4
click at [440, 396] on td "M00002338401: SafeBet - Diamonds - Rolls - .5g 15pk - Final Packaging - Evening…" at bounding box center [503, 419] width 143 height 77
copy span "M00002338401: SafeBet - Diamonds - Rolls - .5g 15pk - Final Packaging - Evening…"
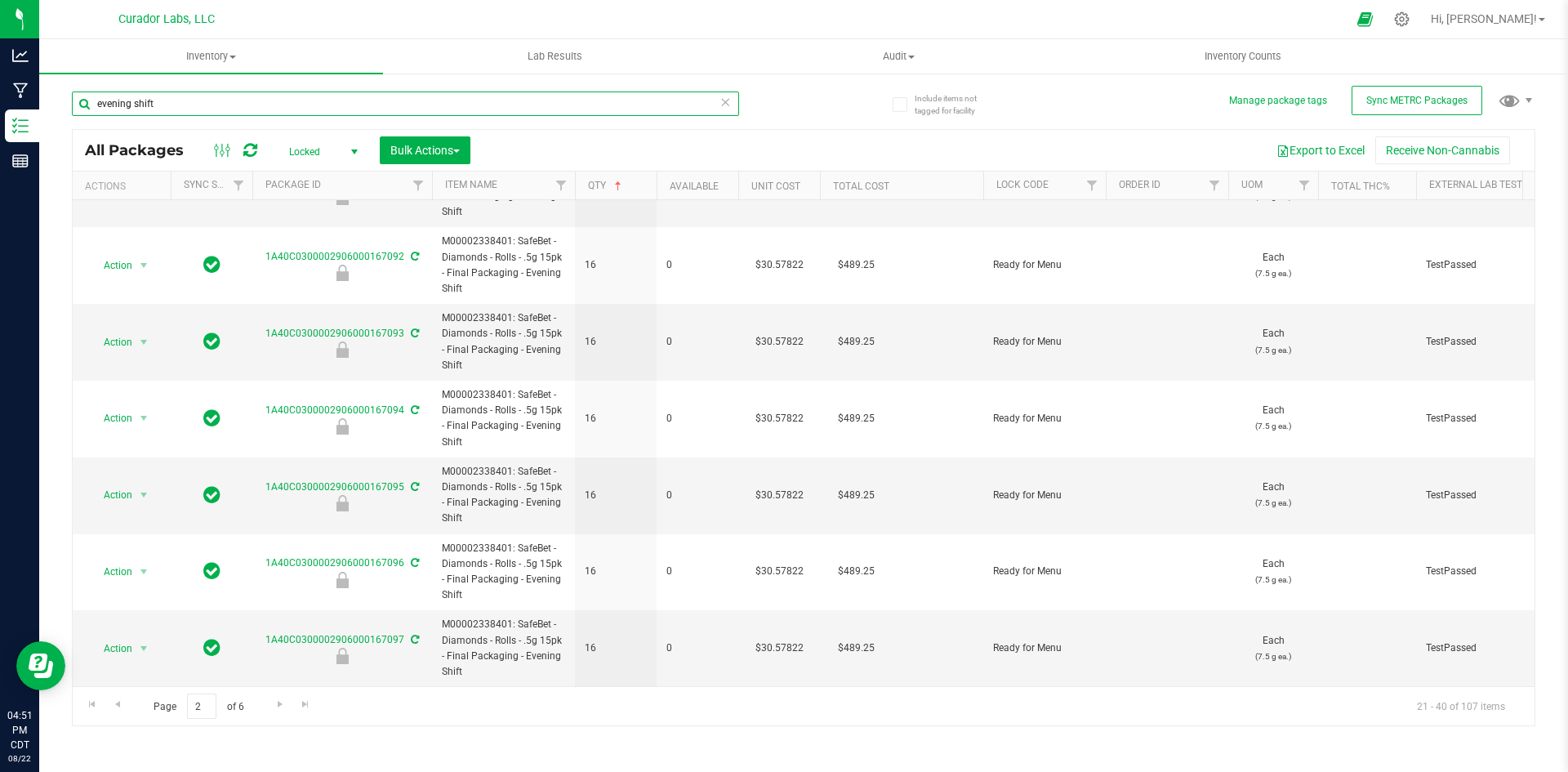
drag, startPoint x: 177, startPoint y: 109, endPoint x: 41, endPoint y: 120, distance: 136.4
click at [41, 120] on div "Include items not tagged for facility Manage package tags Sync METRC Packages e…" at bounding box center [804, 321] width 1529 height 498
type input "zkatalites"
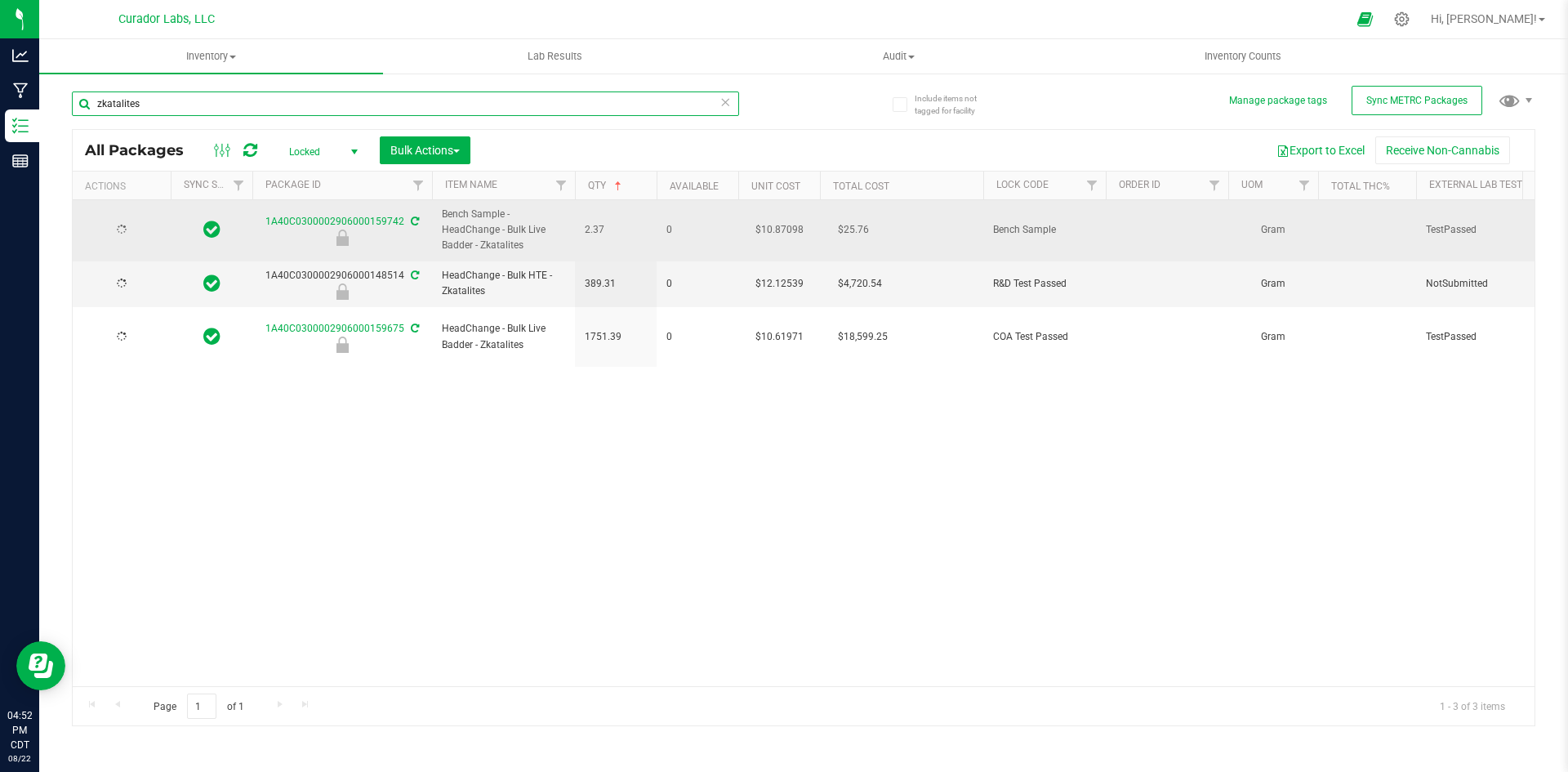
type input "2026-07-31"
type input "2026-08-07"
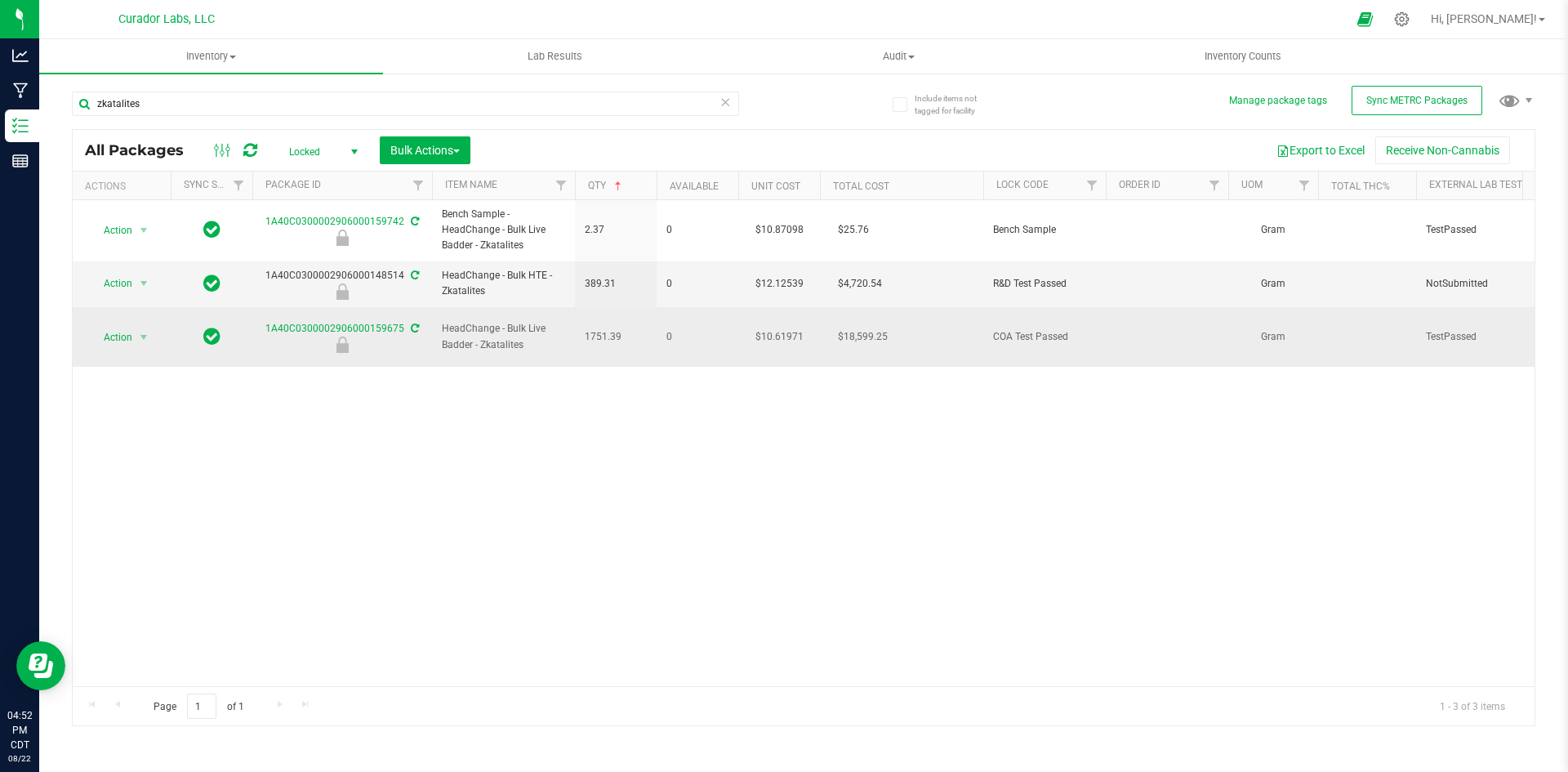
drag, startPoint x: 530, startPoint y: 339, endPoint x: 428, endPoint y: 325, distance: 103.0
copy tr "HeadChange - Bulk Live Badder - Zkatalites"
click at [263, 321] on div "1A40C0300002906000159675" at bounding box center [341, 336] width 185 height 32
drag, startPoint x: 625, startPoint y: 330, endPoint x: 574, endPoint y: 322, distance: 51.6
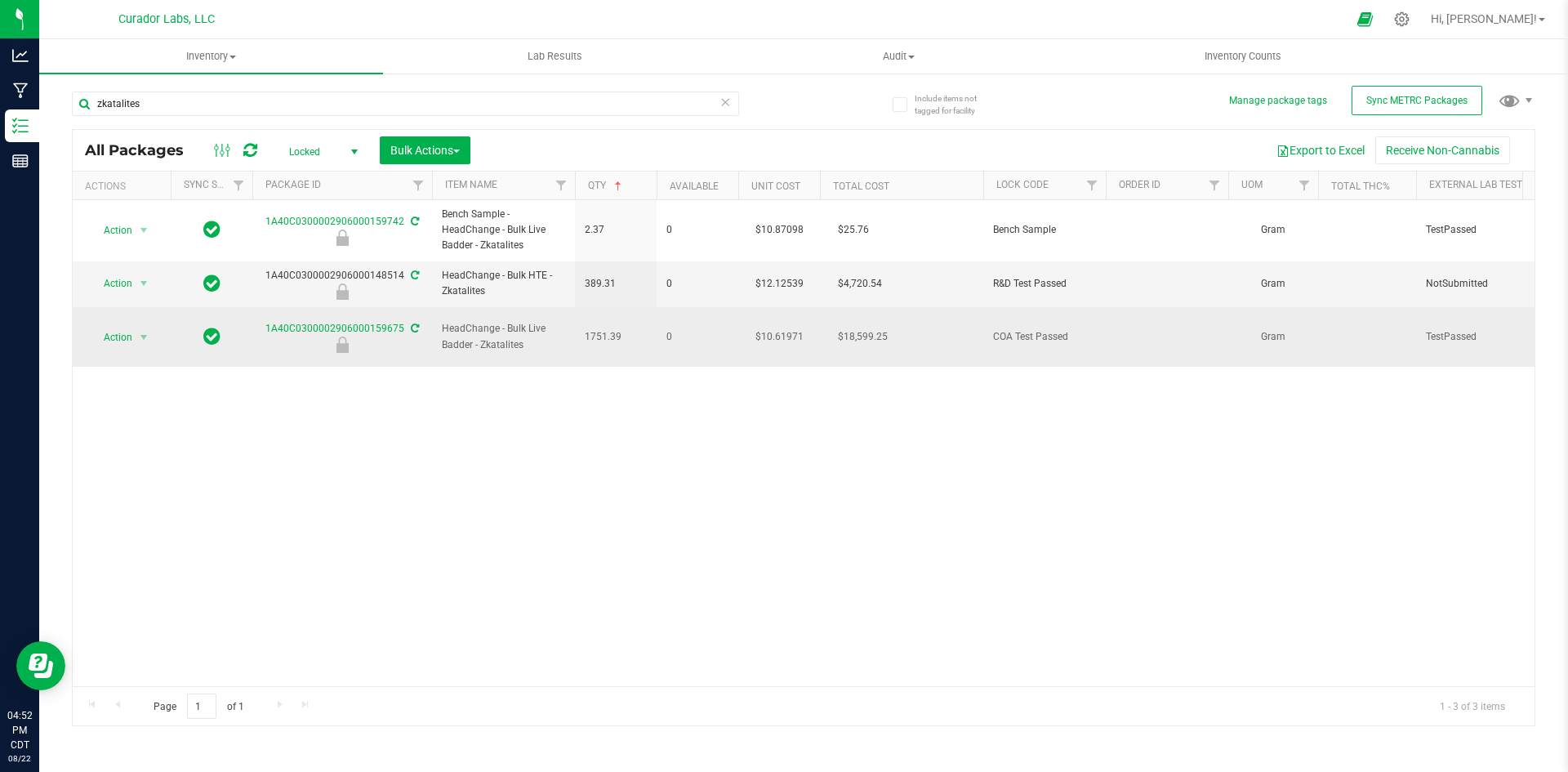
copy tr "1751.39"
drag, startPoint x: 260, startPoint y: 322, endPoint x: 399, endPoint y: 322, distance: 139.0
click at [399, 322] on div "1A40C0300002906000159675" at bounding box center [341, 336] width 185 height 32
copy link "1A40C0300002906000159675"
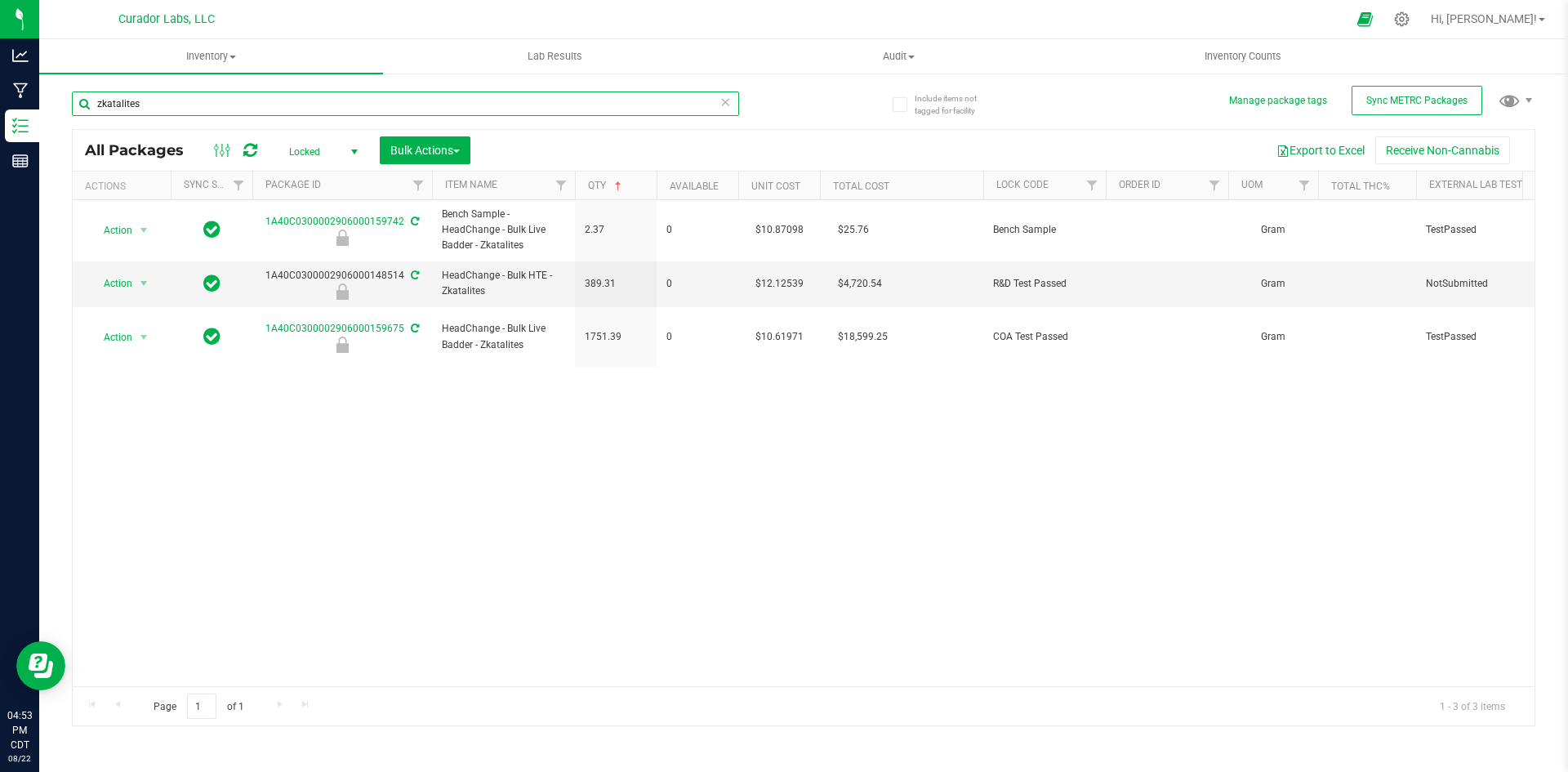
drag, startPoint x: 166, startPoint y: 101, endPoint x: 58, endPoint y: 101, distance: 108.0
click at [58, 101] on div "Include items not tagged for facility Manage package tags Sync METRC Packages z…" at bounding box center [804, 321] width 1529 height 498
type input "159830"
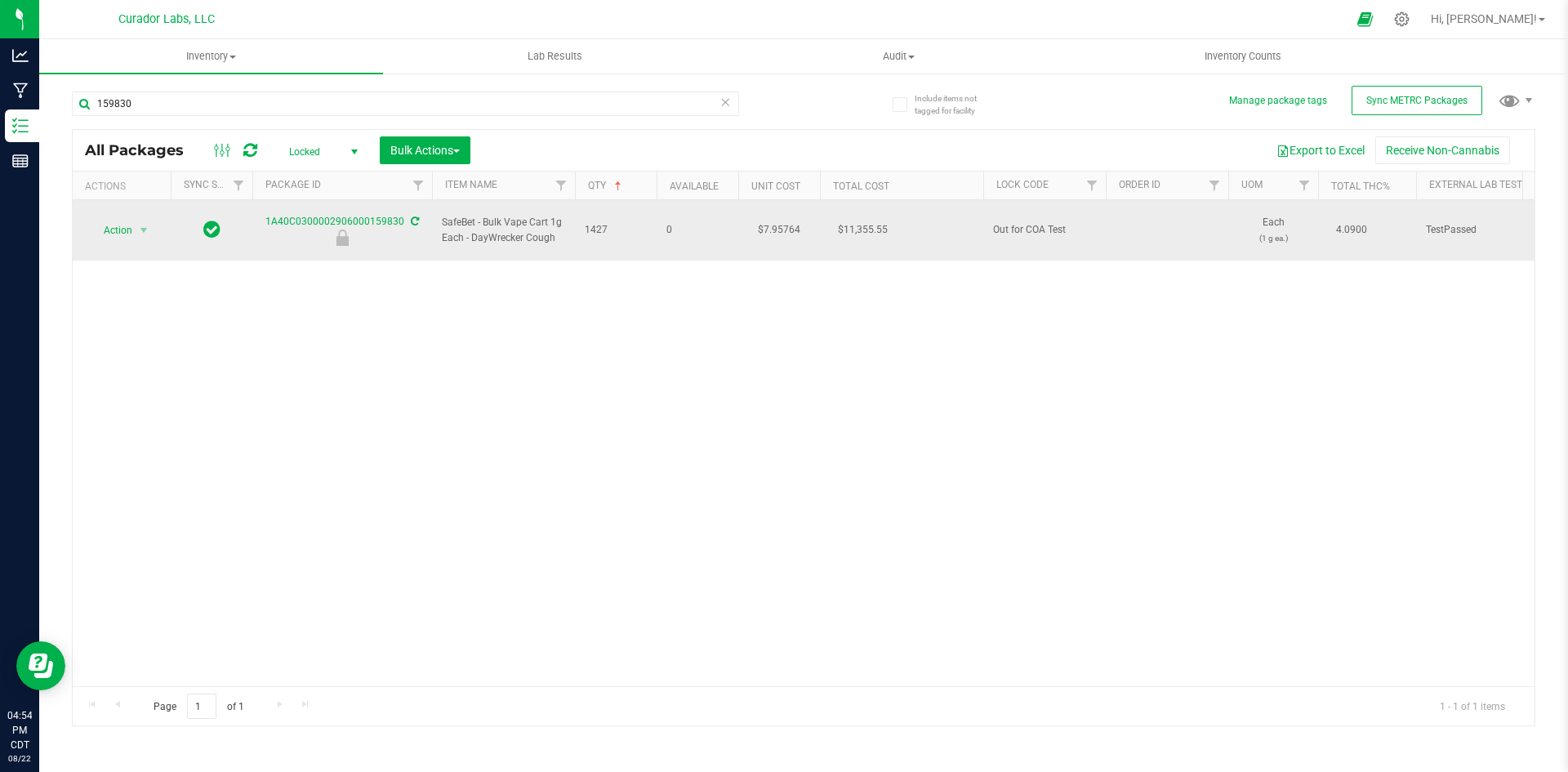
drag, startPoint x: 556, startPoint y: 229, endPoint x: 444, endPoint y: 206, distance: 114.3
click at [444, 206] on td "SafeBet - Bulk Vape Cart 1g Each - DayWrecker Cough" at bounding box center [503, 230] width 143 height 60
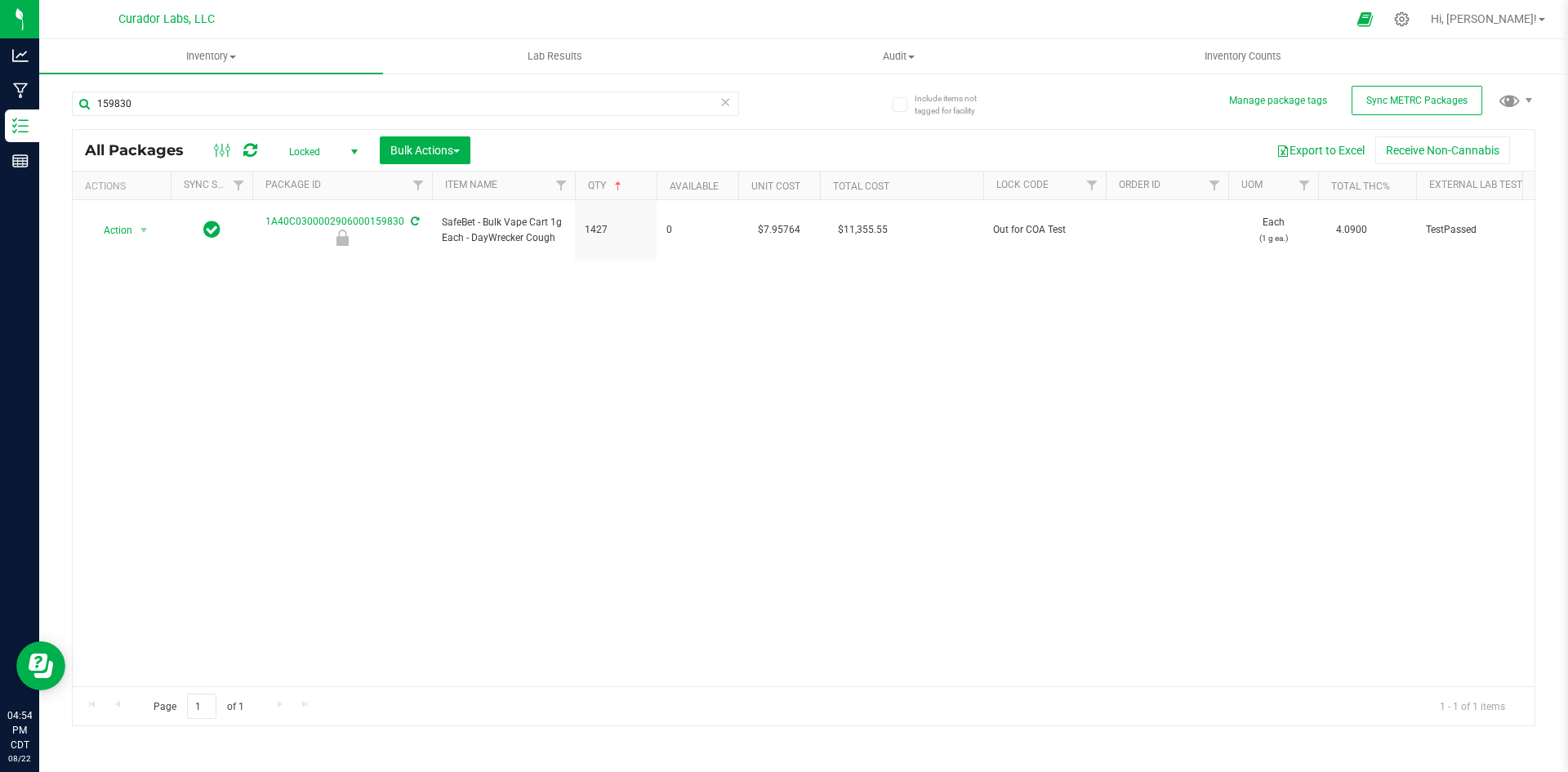
drag, startPoint x: 447, startPoint y: 206, endPoint x: 425, endPoint y: 283, distance: 80.1
click at [425, 283] on div "Action Action Edit attributes Global inventory Locate package Package audit log…" at bounding box center [803, 443] width 1462 height 486
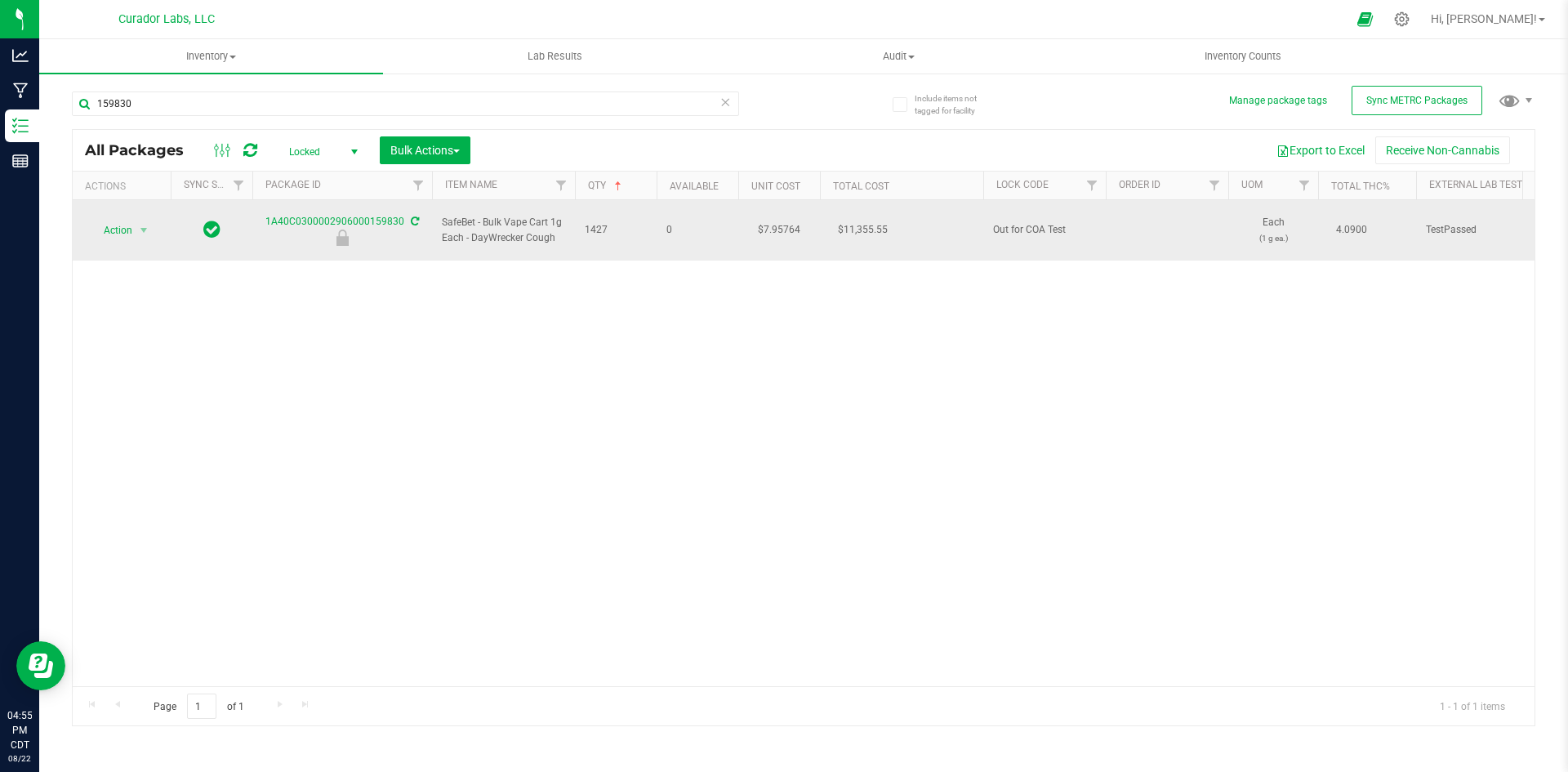
drag, startPoint x: 551, startPoint y: 232, endPoint x: 440, endPoint y: 210, distance: 113.2
click at [440, 210] on td "SafeBet - Bulk Vape Cart 1g Each - DayWrecker Cough" at bounding box center [503, 230] width 143 height 60
copy span "SafeBet - Bulk Vape Cart 1g Each - DayWrecker Cough"
drag, startPoint x: 262, startPoint y: 214, endPoint x: 403, endPoint y: 214, distance: 141.0
click at [403, 214] on div "1A40C0300002906000159830" at bounding box center [341, 230] width 185 height 32
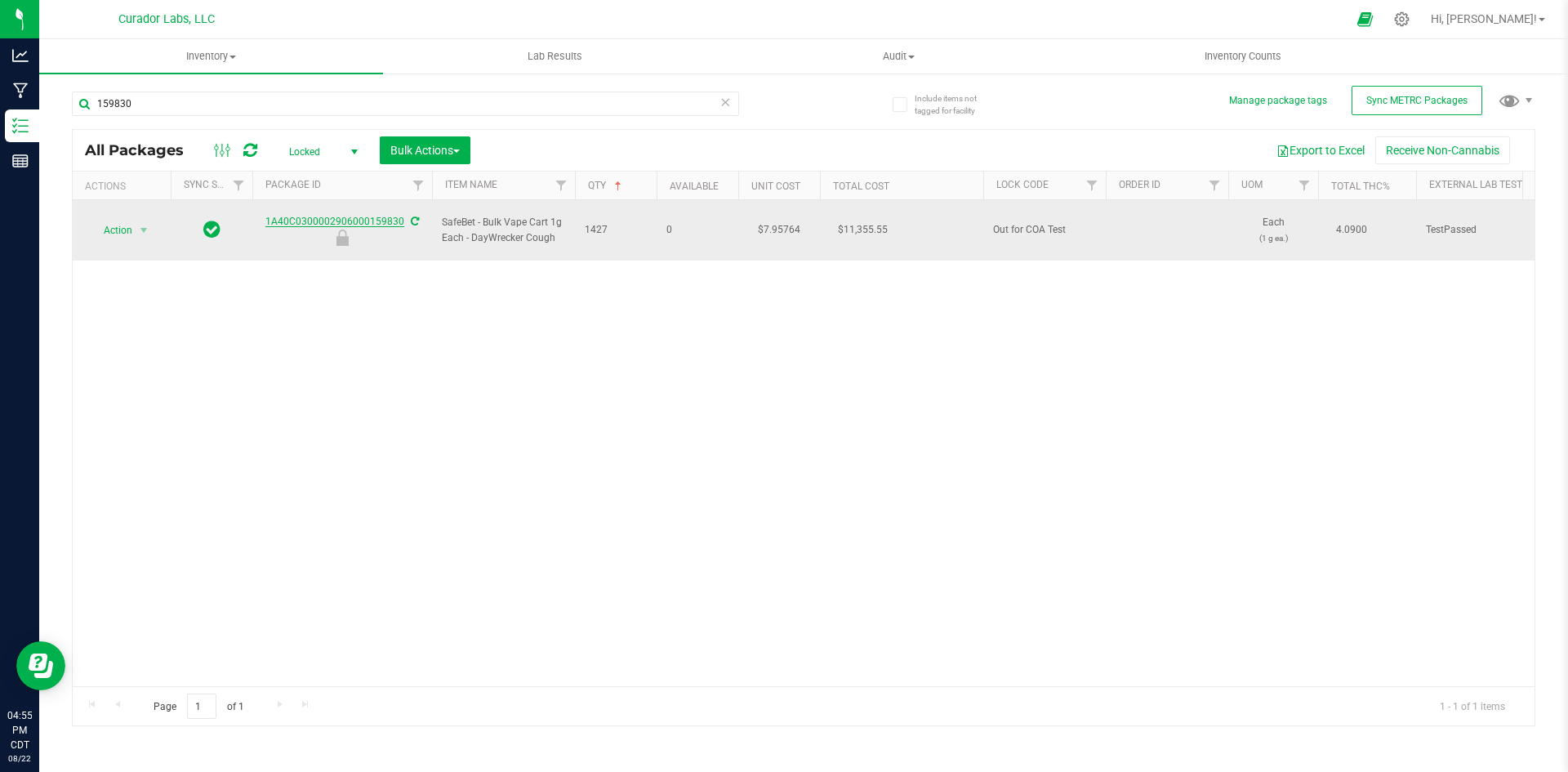
copy link "1A40C0300002906000159830"
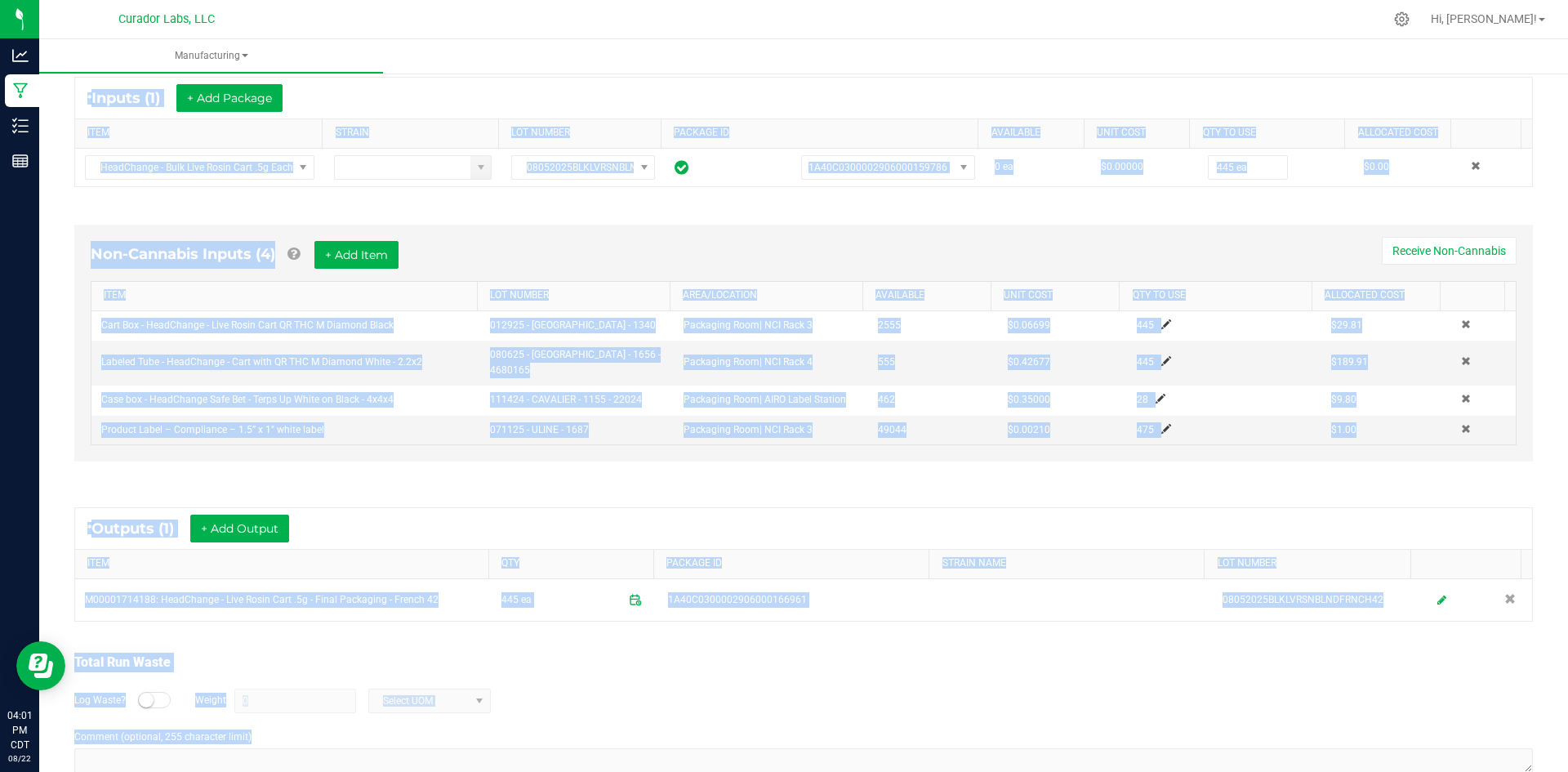
scroll to position [325, 0]
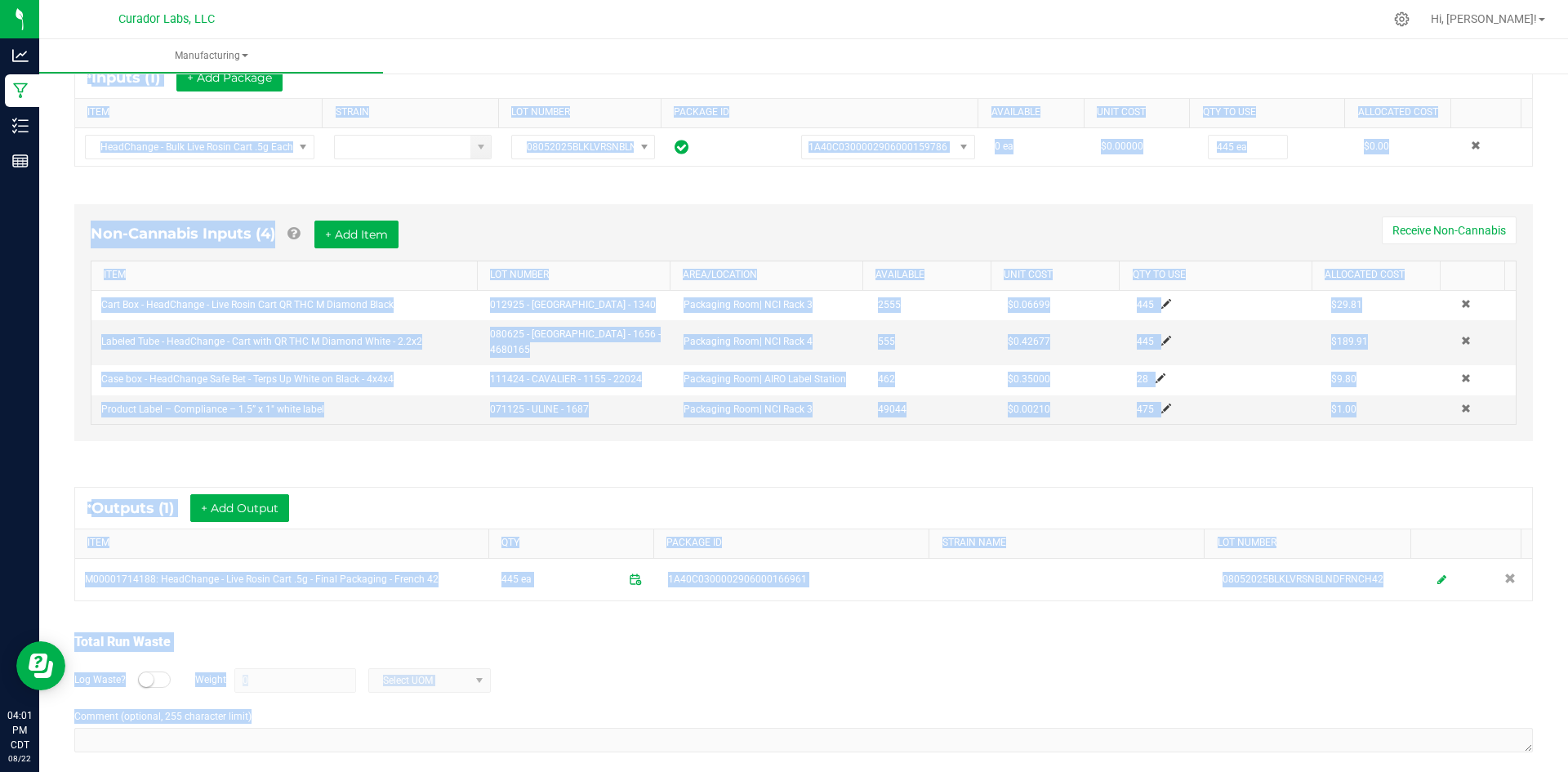
drag, startPoint x: 69, startPoint y: 115, endPoint x: 496, endPoint y: 757, distance: 771.0
click at [535, 767] on div "< All Runs In Progress Started: [DATE] 12:34 PM CDT by [PERSON_NAME][EMAIL_ADDR…" at bounding box center [804, 266] width 1529 height 1043
copy manufacturing-process-run "Lo Ipsumdol Sitamet: Con 49, 7385 06:99 AD ELI se doeiu@temporincidid.utl Etdol…"
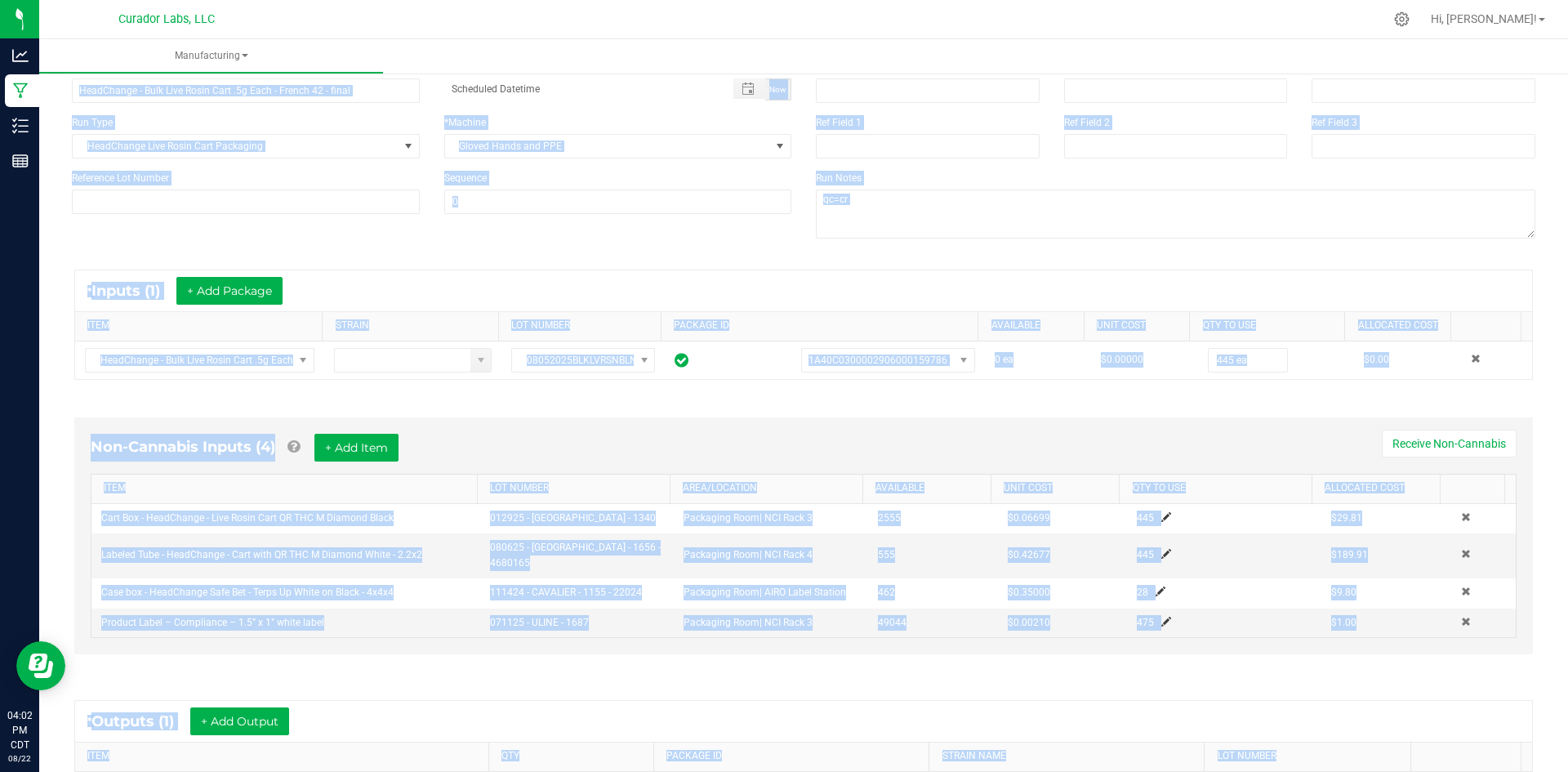
scroll to position [0, 0]
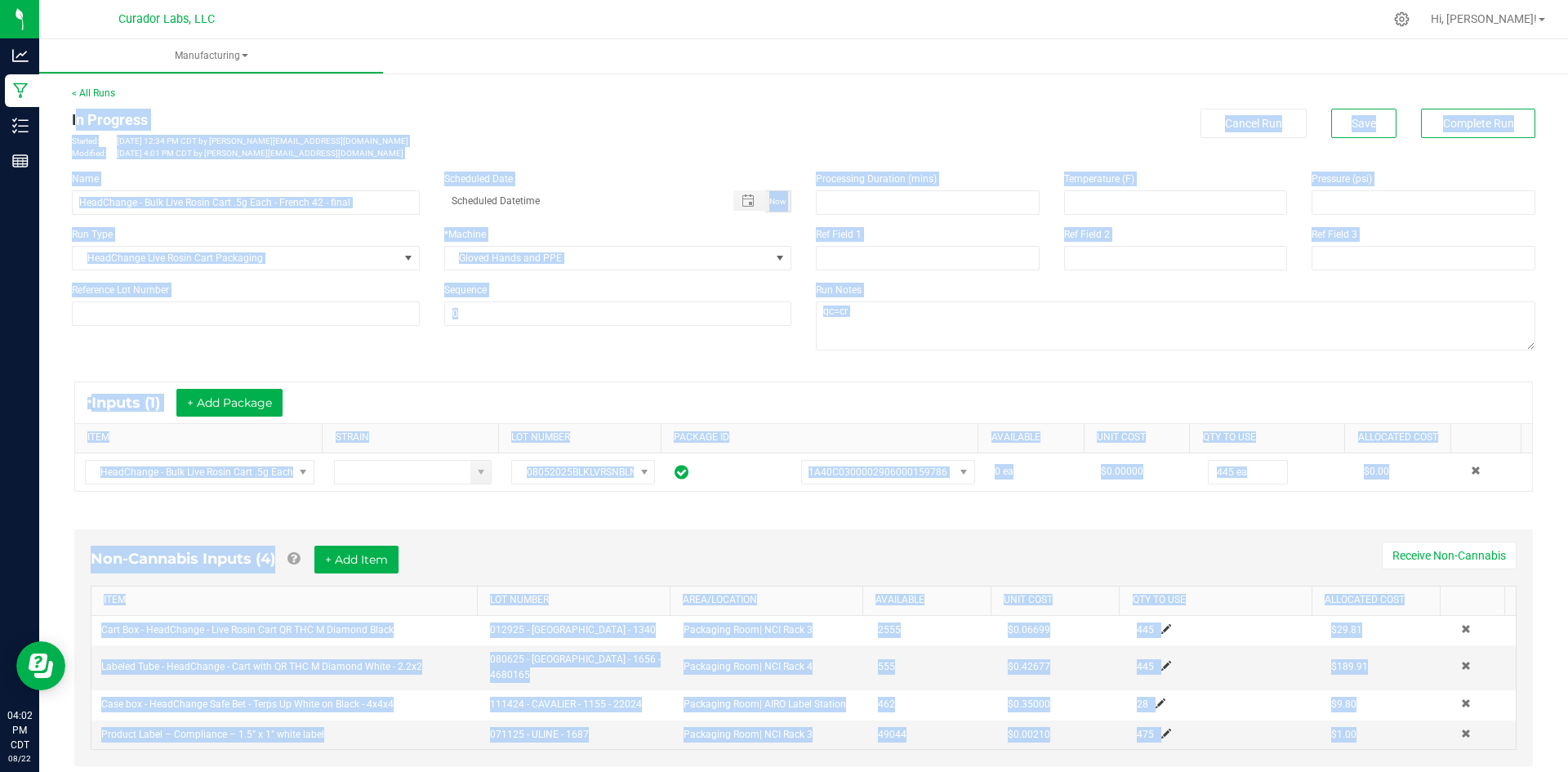
click at [1447, 101] on div "< All Runs In Progress Started: [DATE] 12:34 PM CDT by [PERSON_NAME][EMAIL_ADDR…" at bounding box center [803, 123] width 1464 height 74
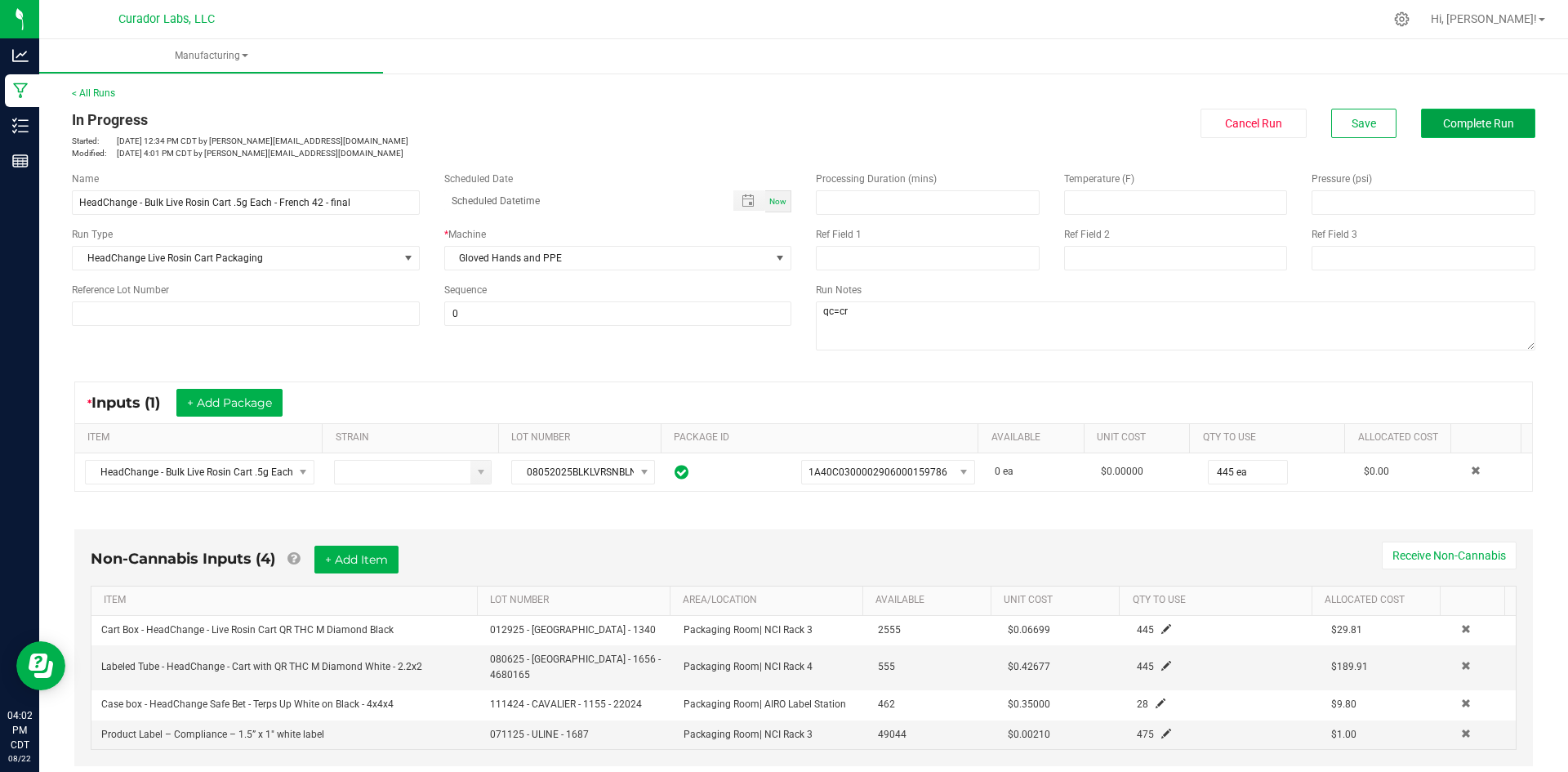
click at [1455, 118] on span "Complete Run" at bounding box center [1478, 123] width 71 height 14
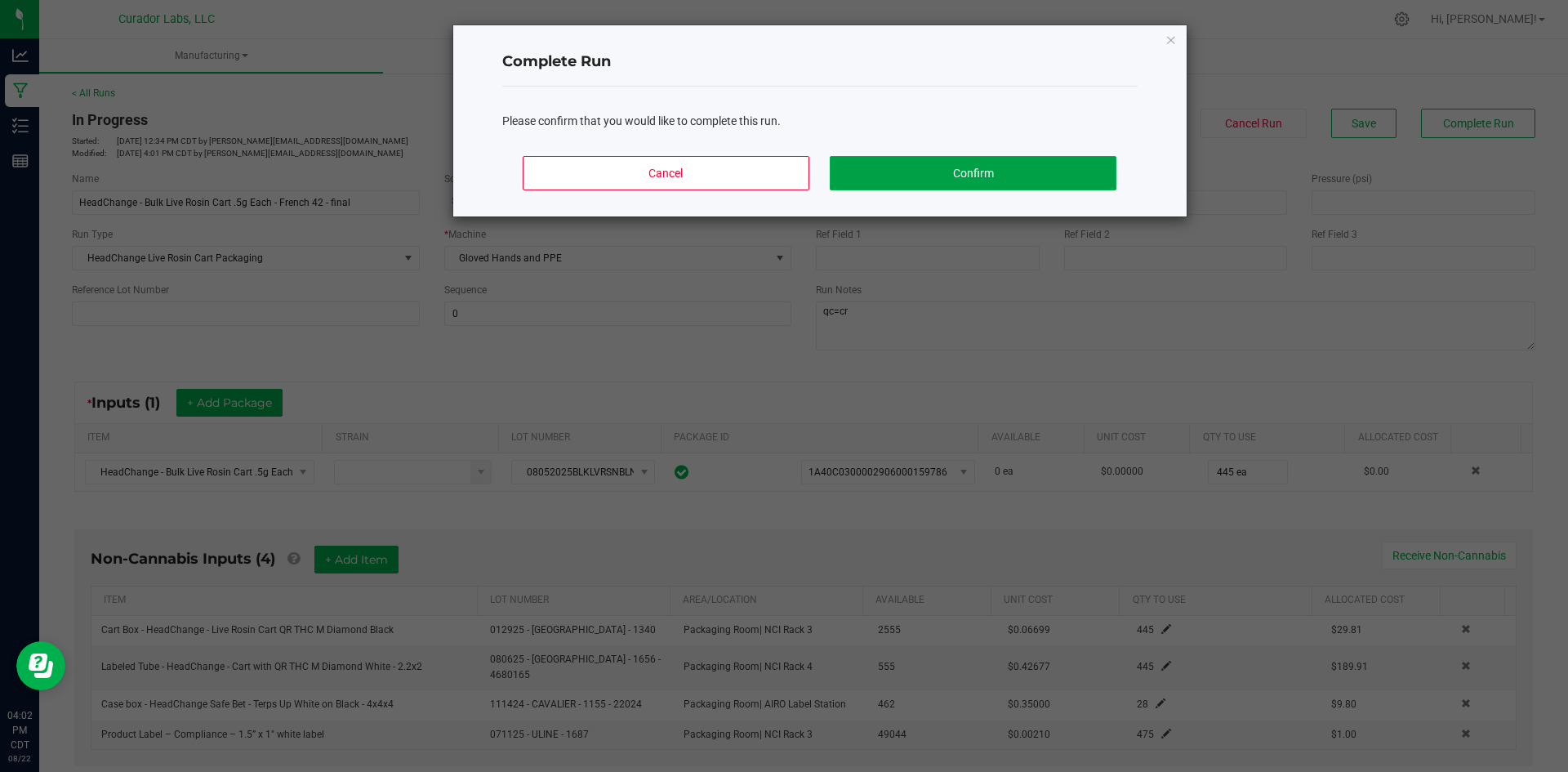
drag, startPoint x: 899, startPoint y: 163, endPoint x: 302, endPoint y: 271, distance: 606.7
click at [893, 164] on button "Confirm" at bounding box center [972, 173] width 286 height 34
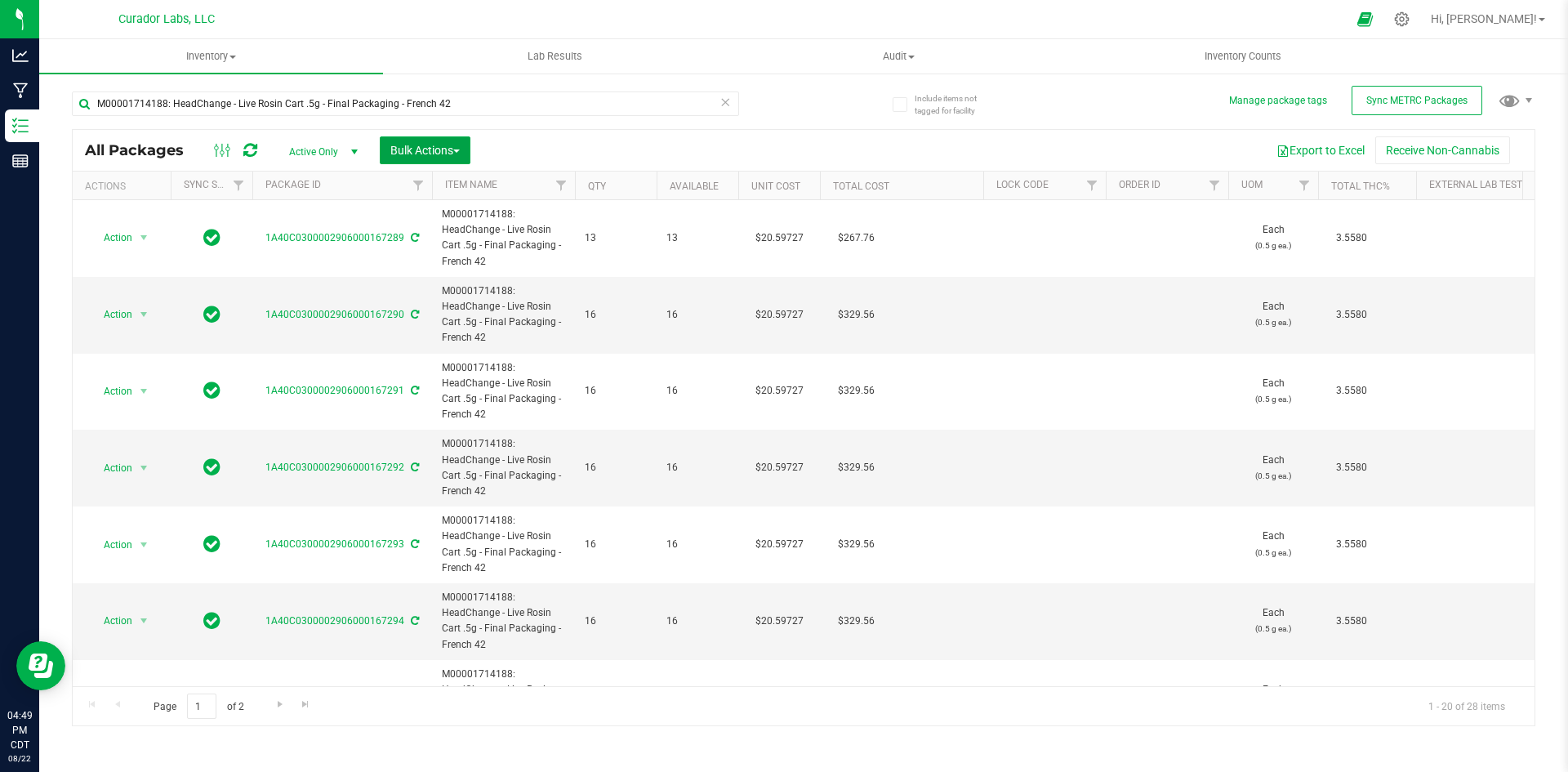
click at [406, 150] on span "Bulk Actions" at bounding box center [424, 150] width 69 height 14
click at [1349, 140] on button "Export to Excel" at bounding box center [1321, 150] width 110 height 28
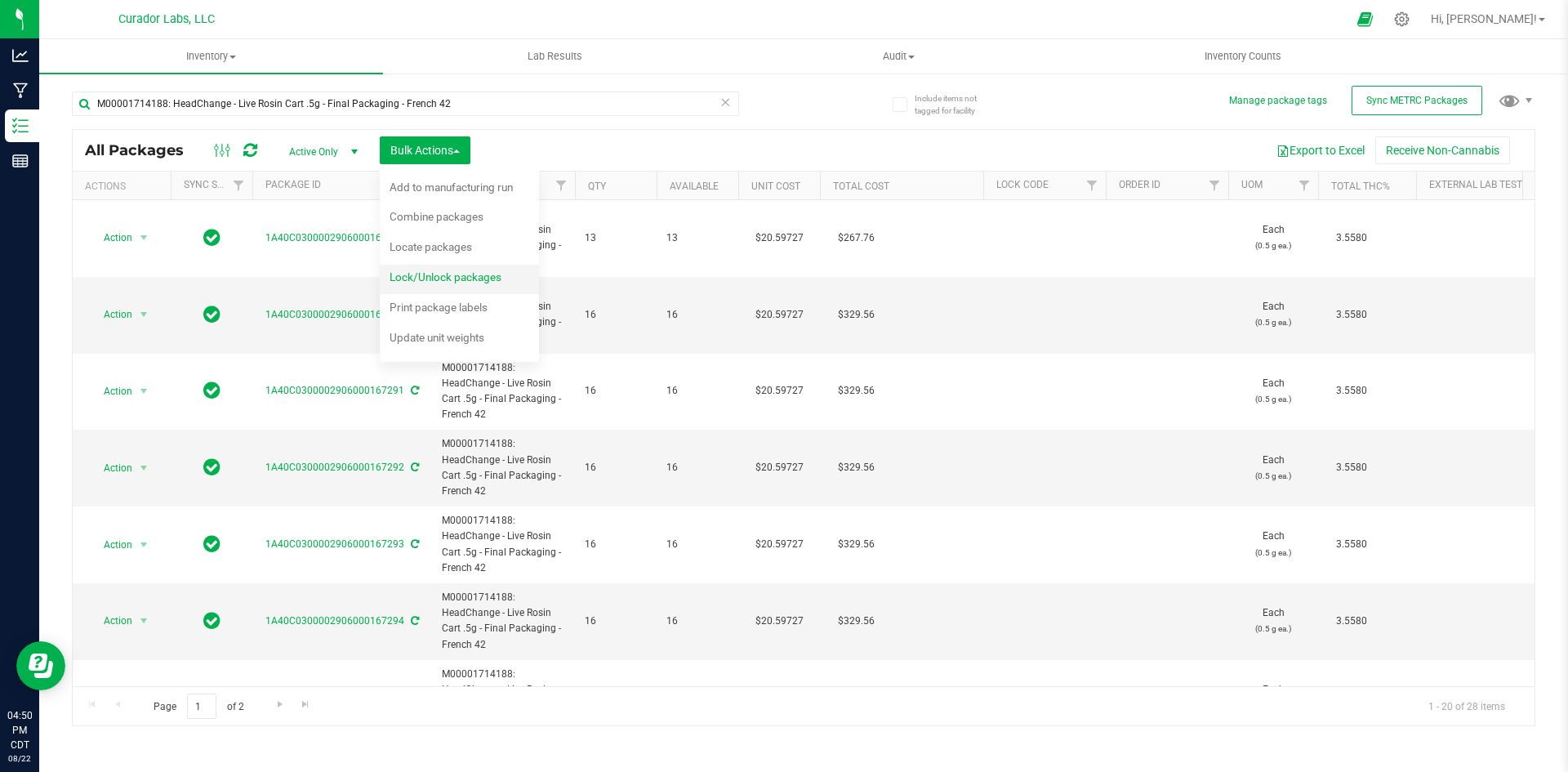
click at [422, 278] on span "Lock/Unlock packages" at bounding box center [446, 277] width 112 height 14
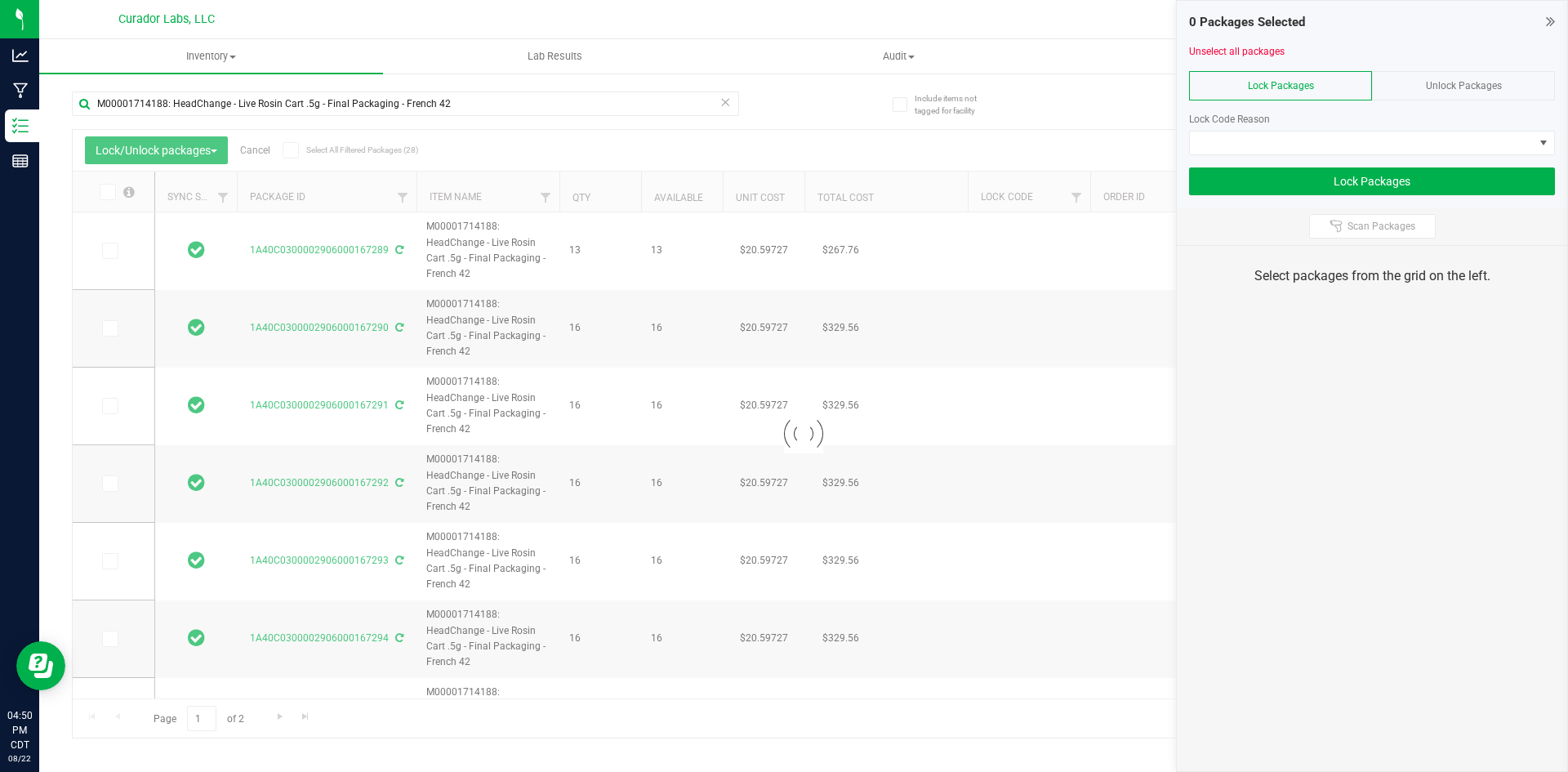
click at [310, 153] on span "Select All Filtered Packages (28)" at bounding box center [347, 150] width 82 height 9
click at [0, 0] on input "Select All Filtered Packages (28)" at bounding box center [0, 0] width 0 height 0
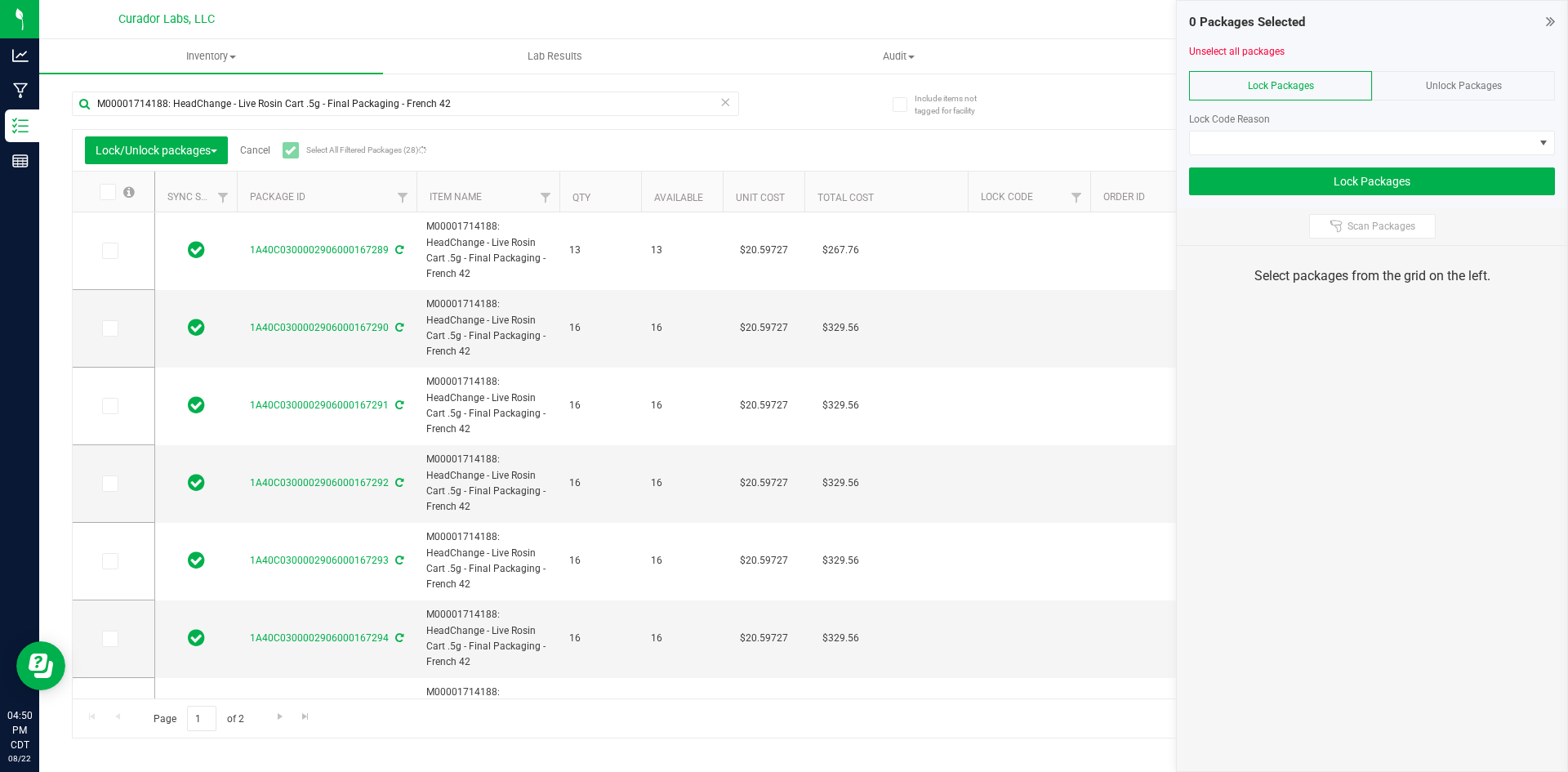
type input "2026-08-15"
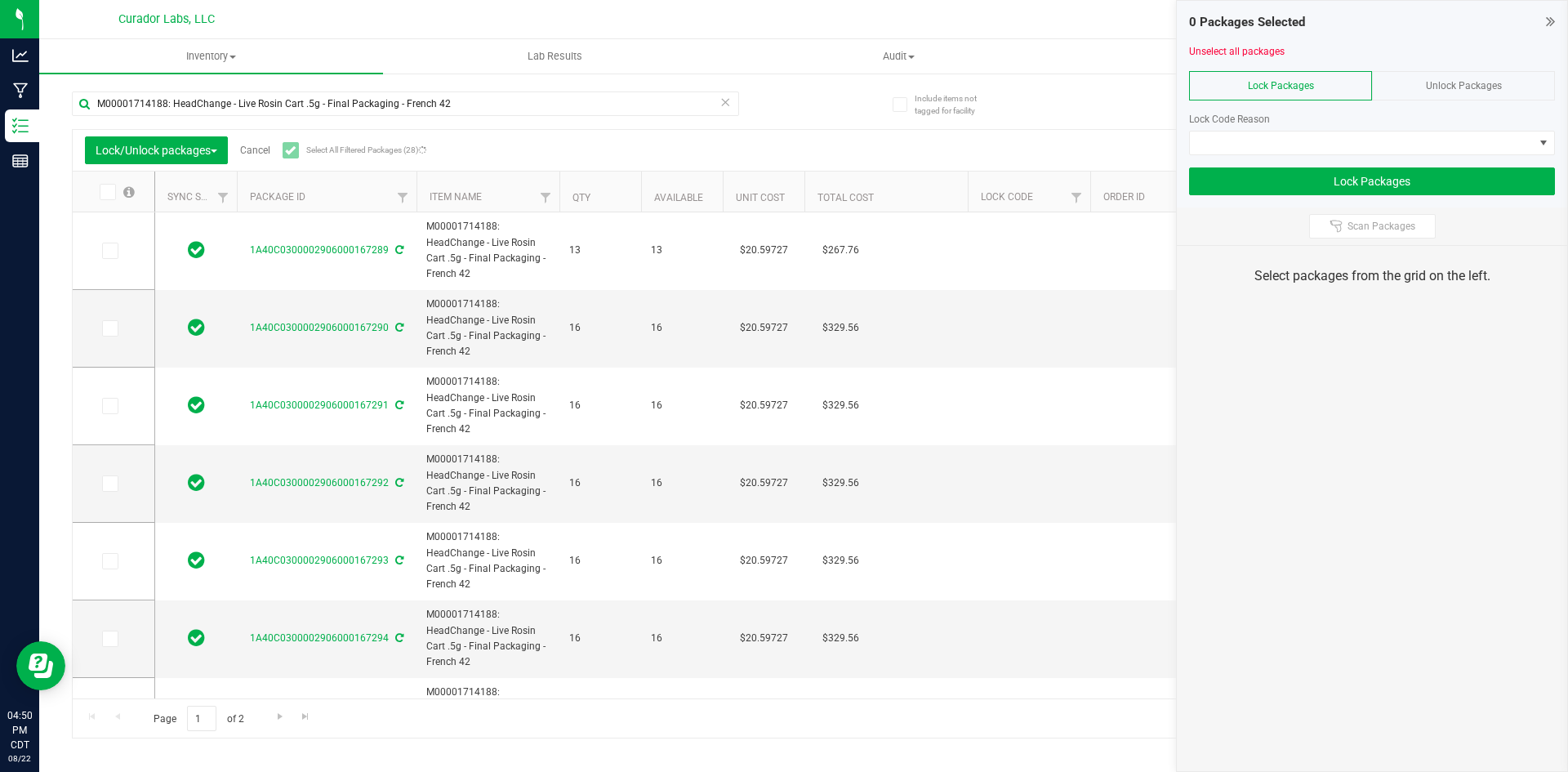
type input "2026-08-15"
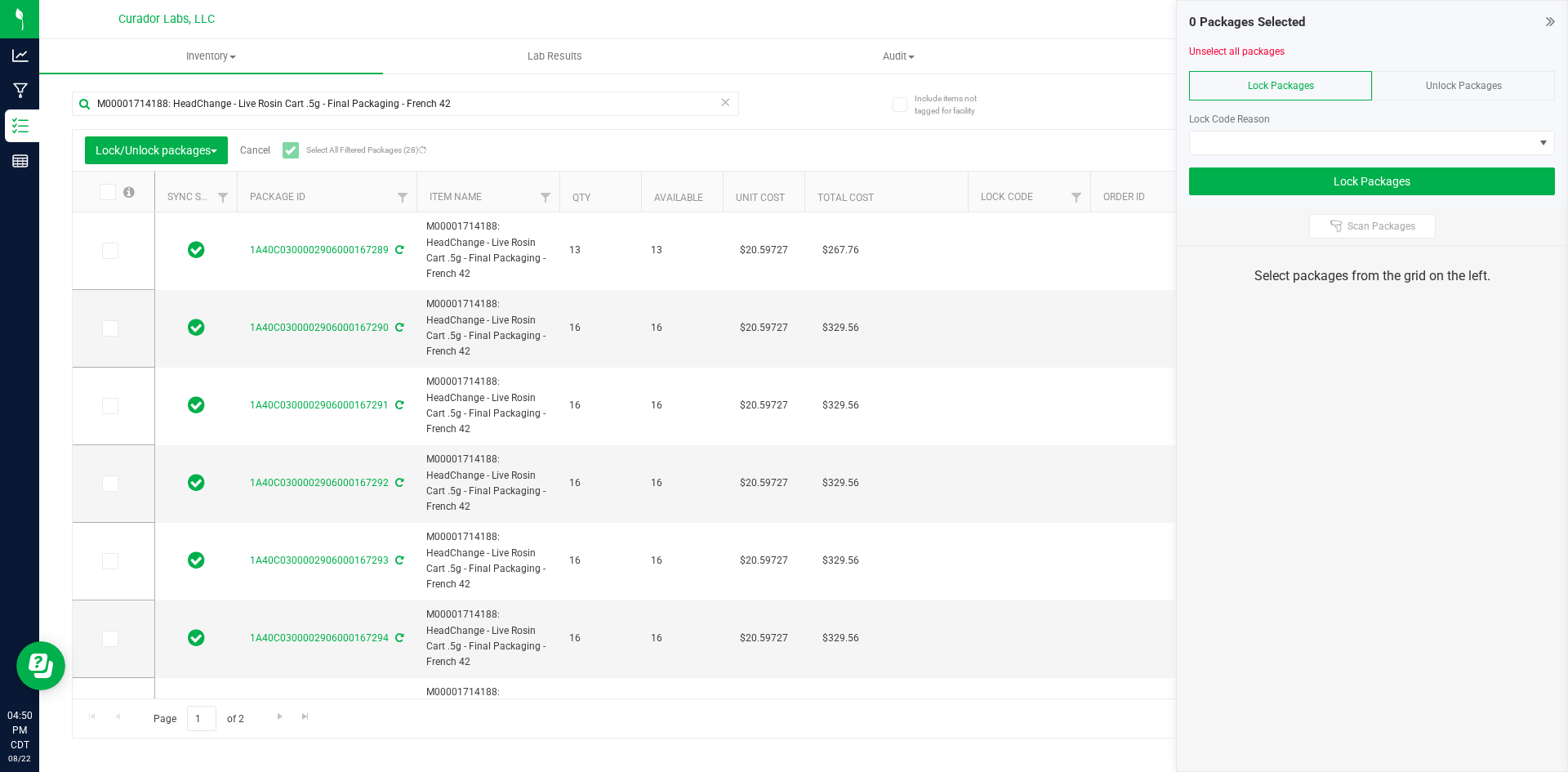
type input "2026-08-15"
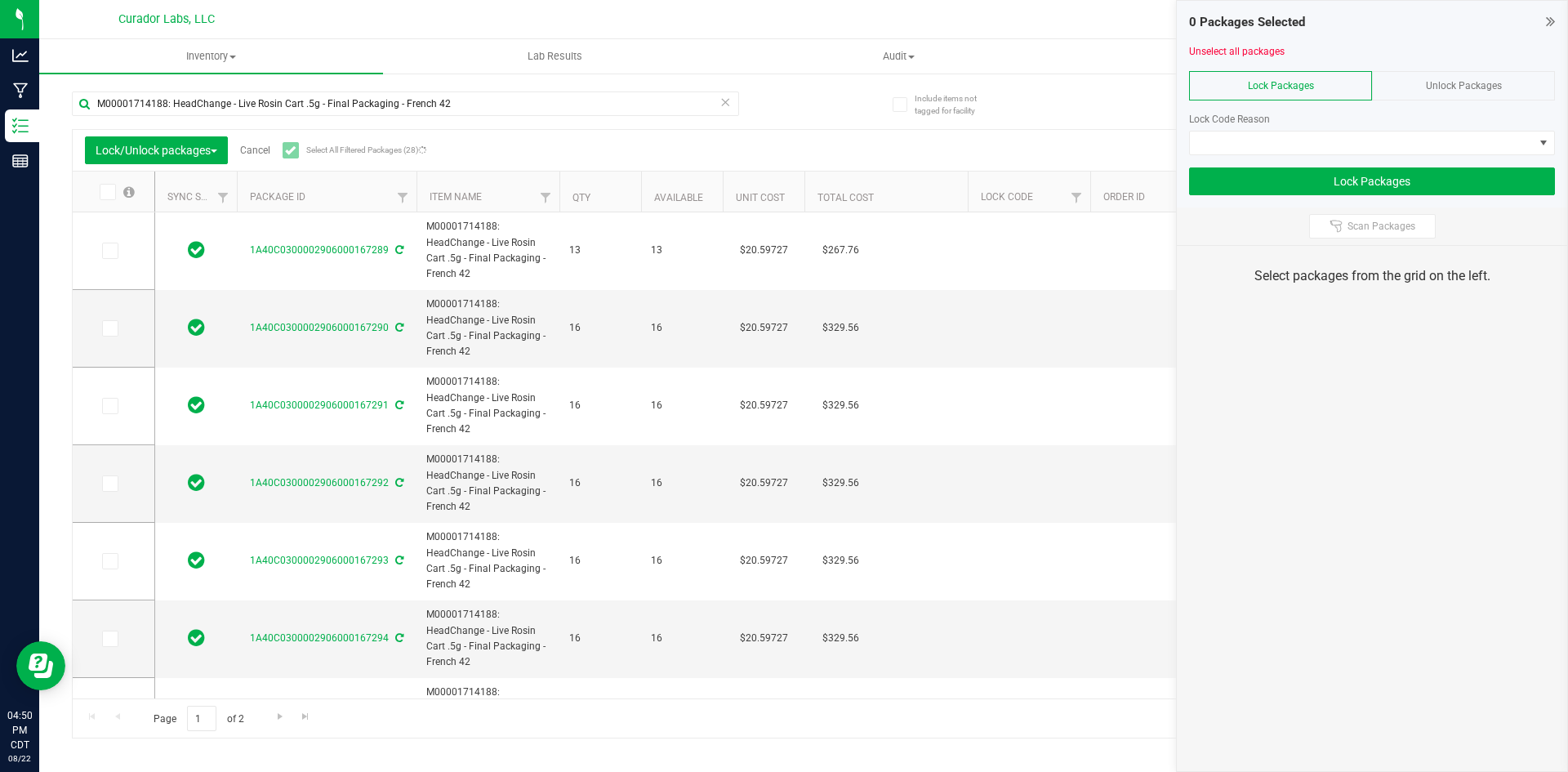
type input "2026-08-15"
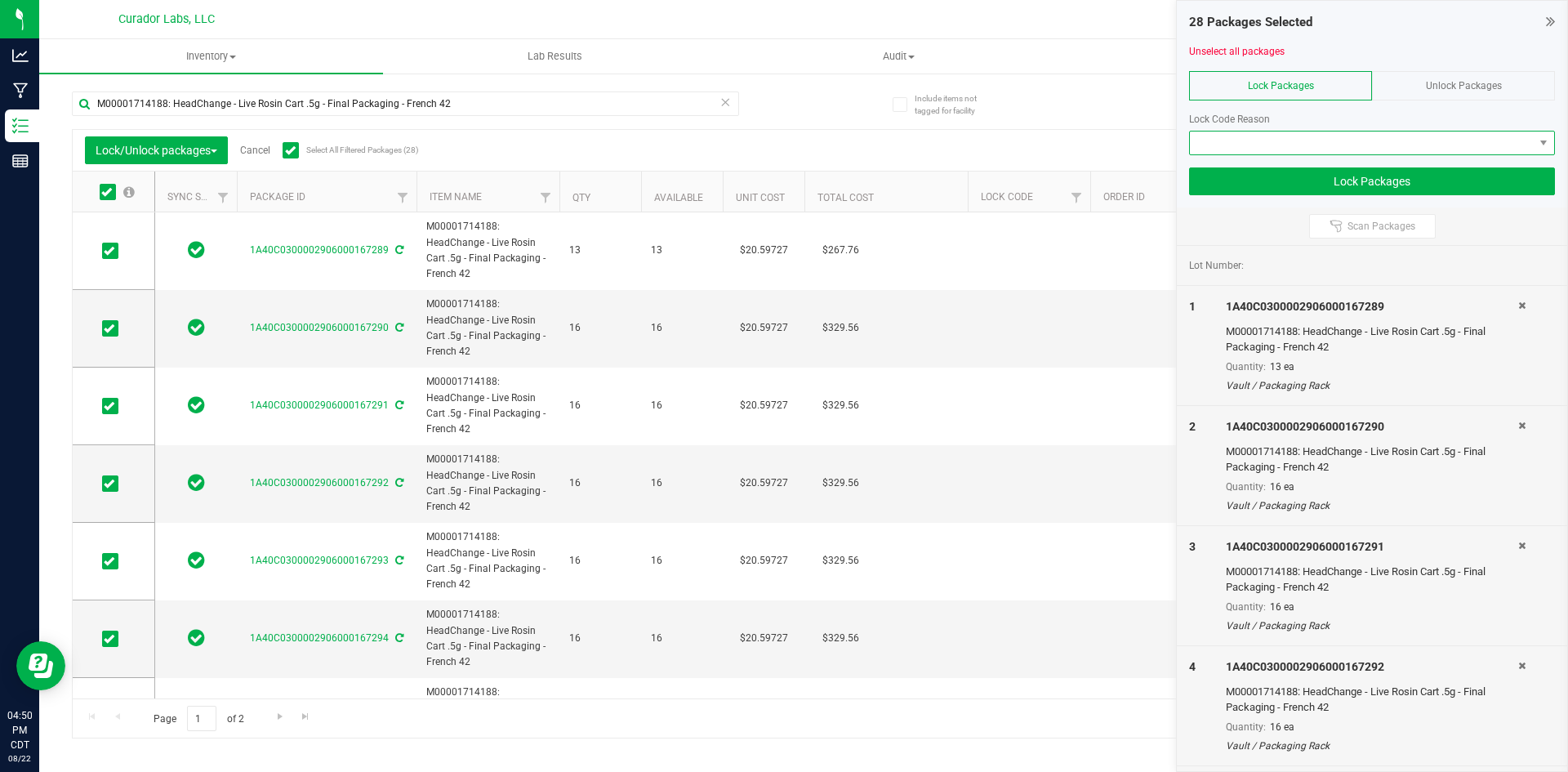
click at [1218, 148] on span at bounding box center [1362, 142] width 344 height 23
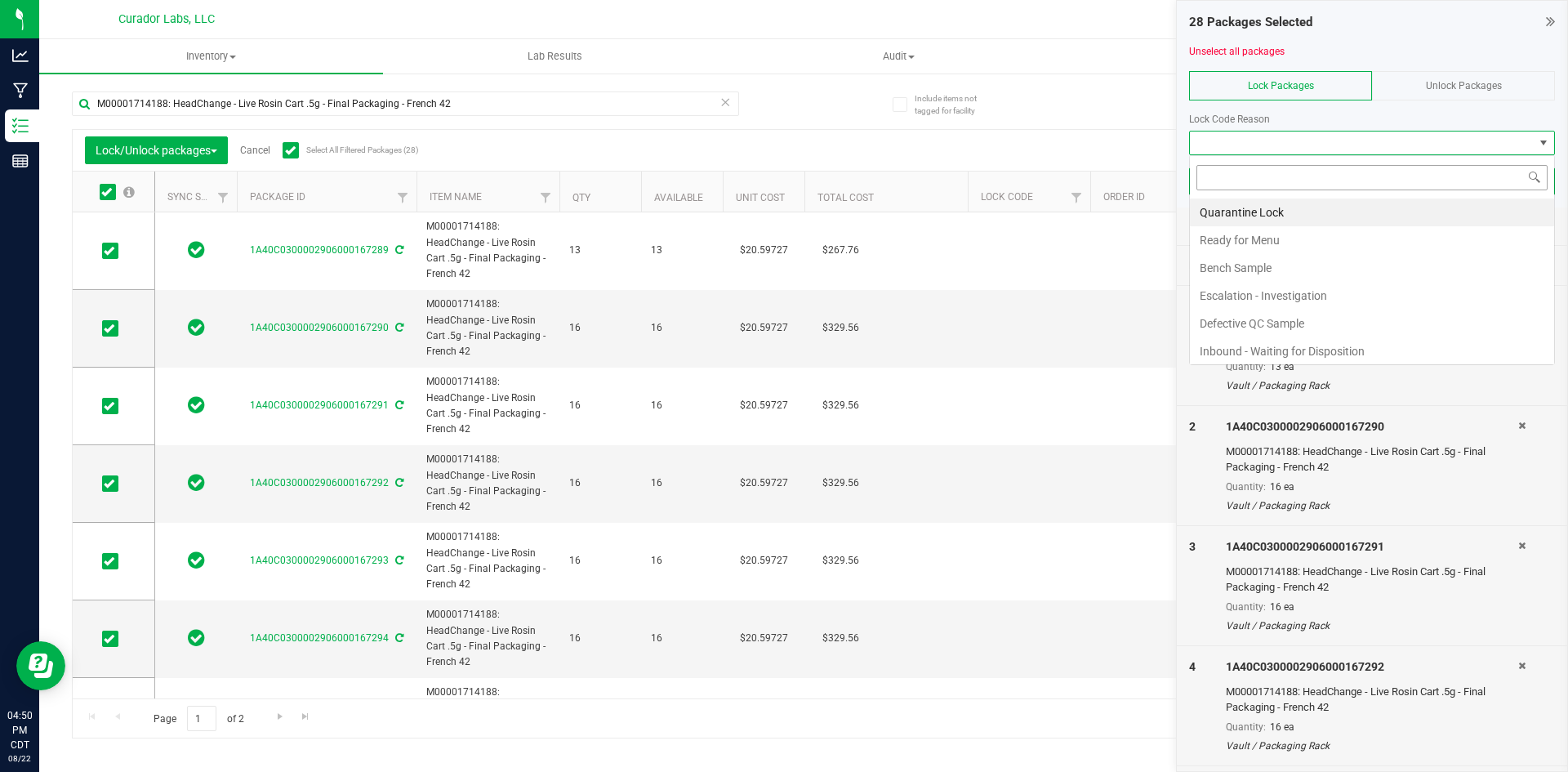
scroll to position [24, 366]
click at [1223, 239] on li "Ready for Menu" at bounding box center [1372, 240] width 364 height 28
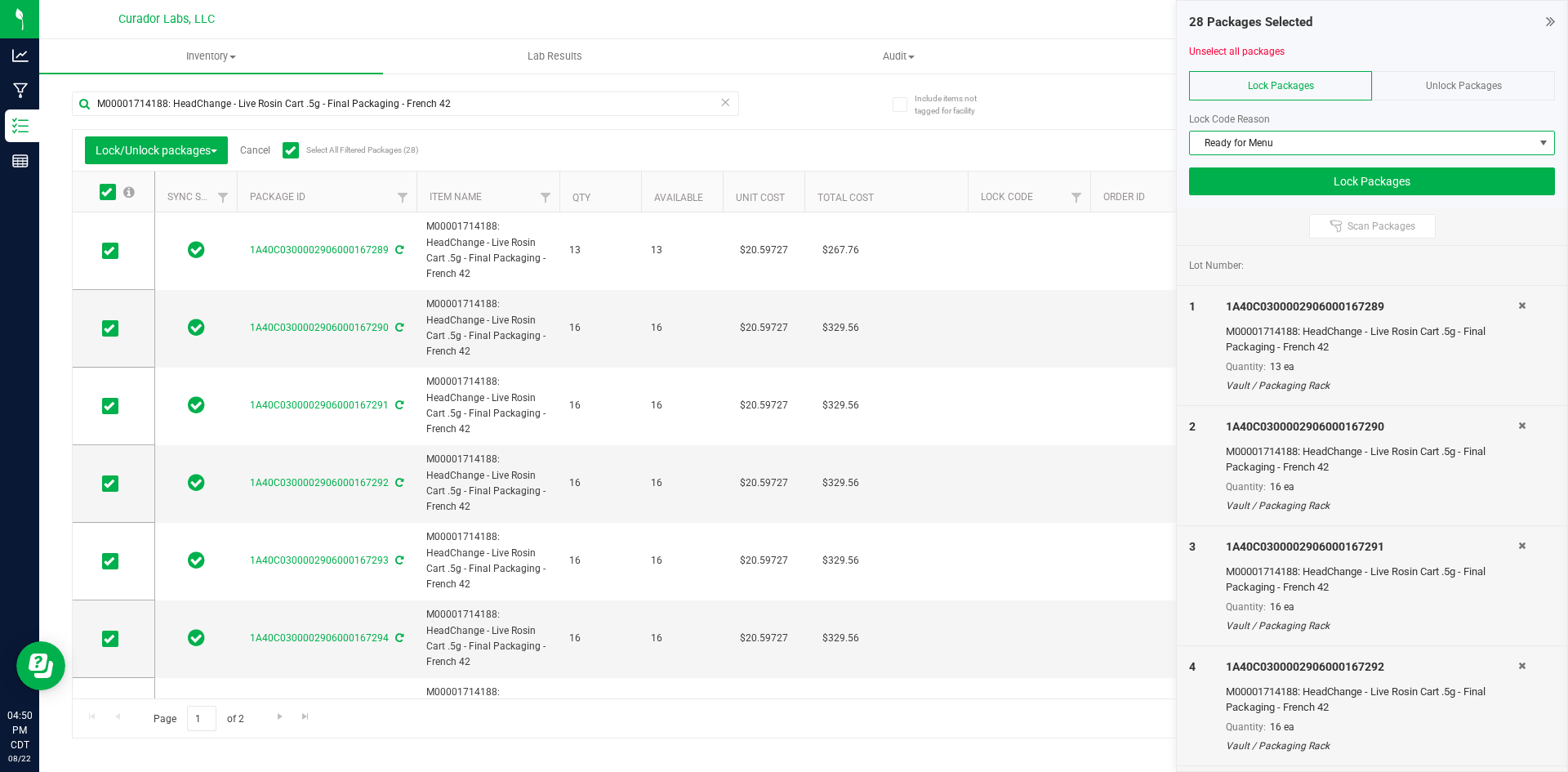
drag, startPoint x: 1229, startPoint y: 91, endPoint x: 1205, endPoint y: 115, distance: 33.9
click at [1228, 91] on div "Lock Packages" at bounding box center [1280, 86] width 183 height 30
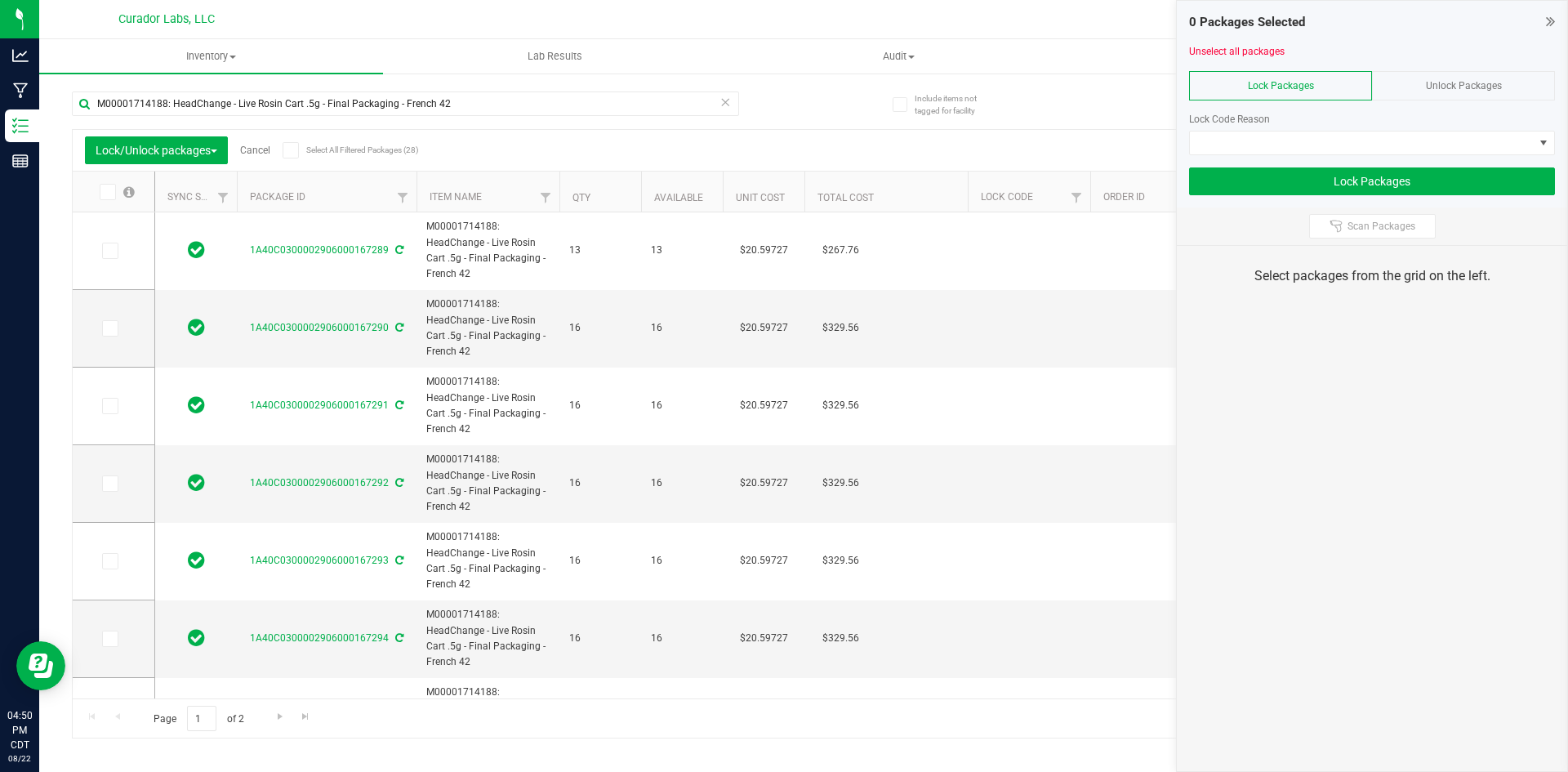
click at [290, 150] on icon at bounding box center [290, 150] width 11 height 0
click at [0, 0] on input "Select All Filtered Packages (28)" at bounding box center [0, 0] width 0 height 0
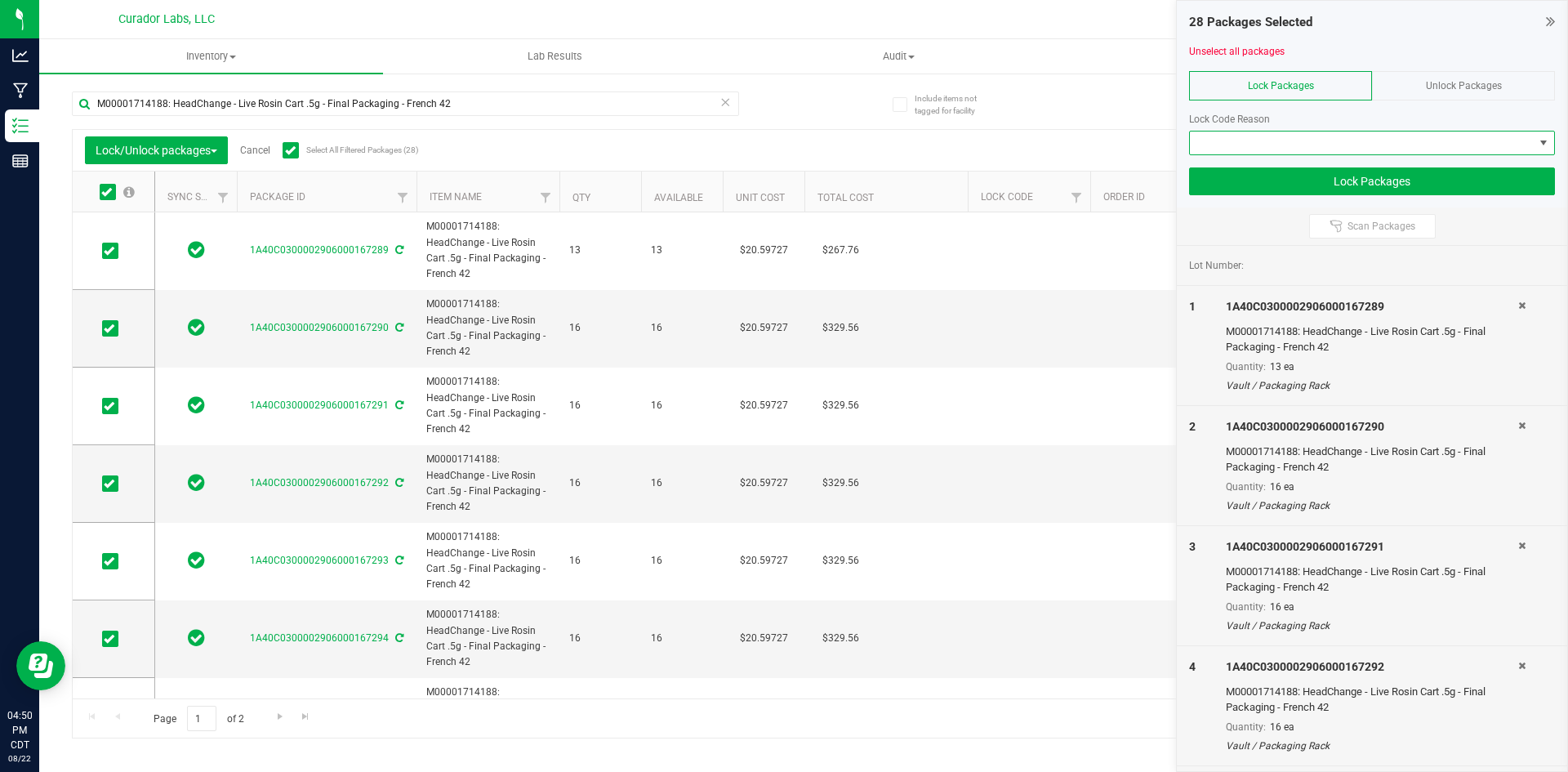
click at [1225, 147] on span at bounding box center [1362, 142] width 344 height 23
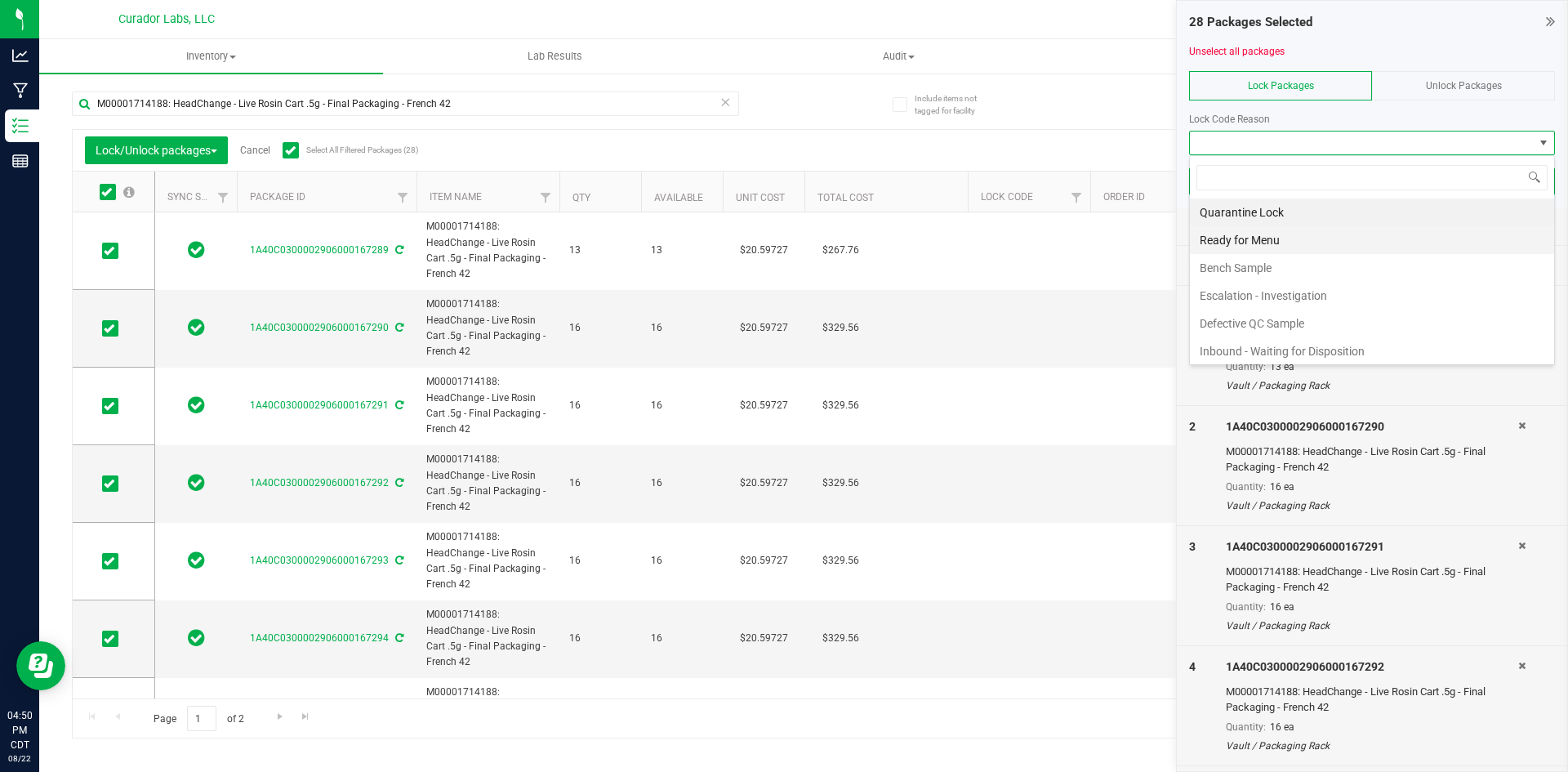
click at [1233, 241] on li "Ready for Menu" at bounding box center [1372, 240] width 364 height 28
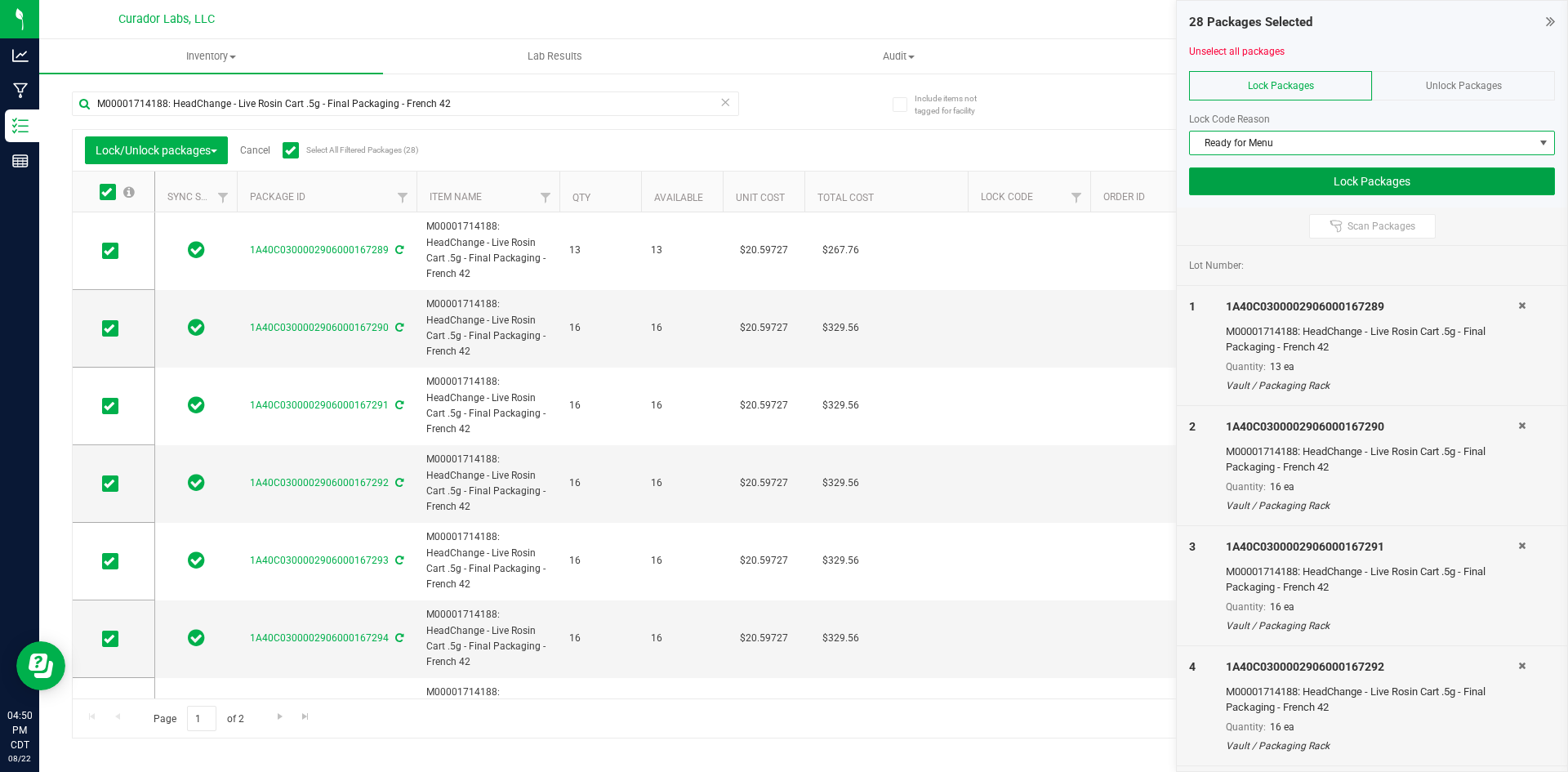
drag, startPoint x: 1231, startPoint y: 176, endPoint x: 1097, endPoint y: 188, distance: 134.5
click at [1224, 177] on button "Lock Packages" at bounding box center [1372, 181] width 366 height 28
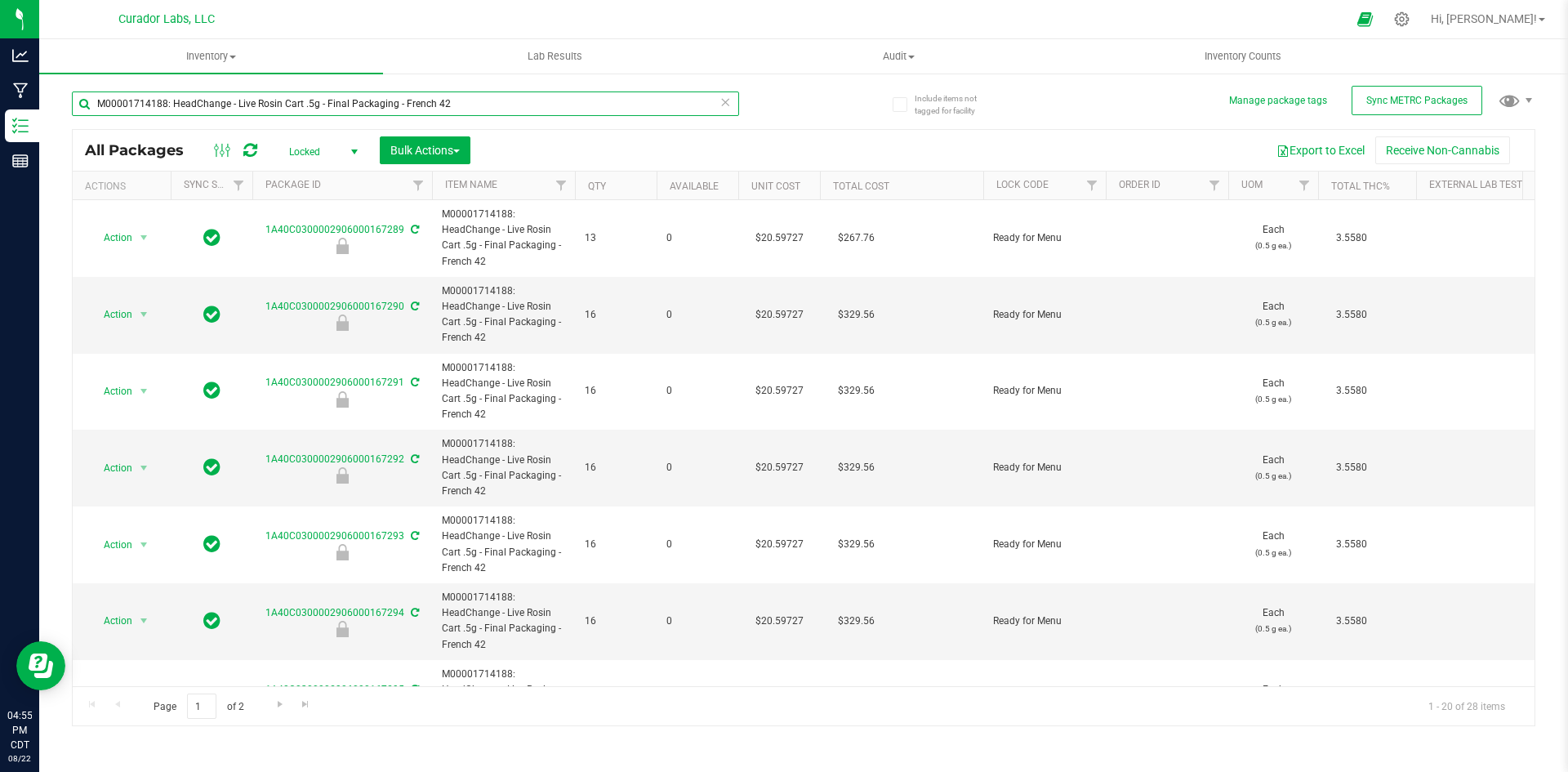
click at [275, 102] on input "M00001714188: HeadChange - Live Rosin Cart .5g - Final Packaging - French 42" at bounding box center [405, 104] width 667 height 24
type input "chemdawg"
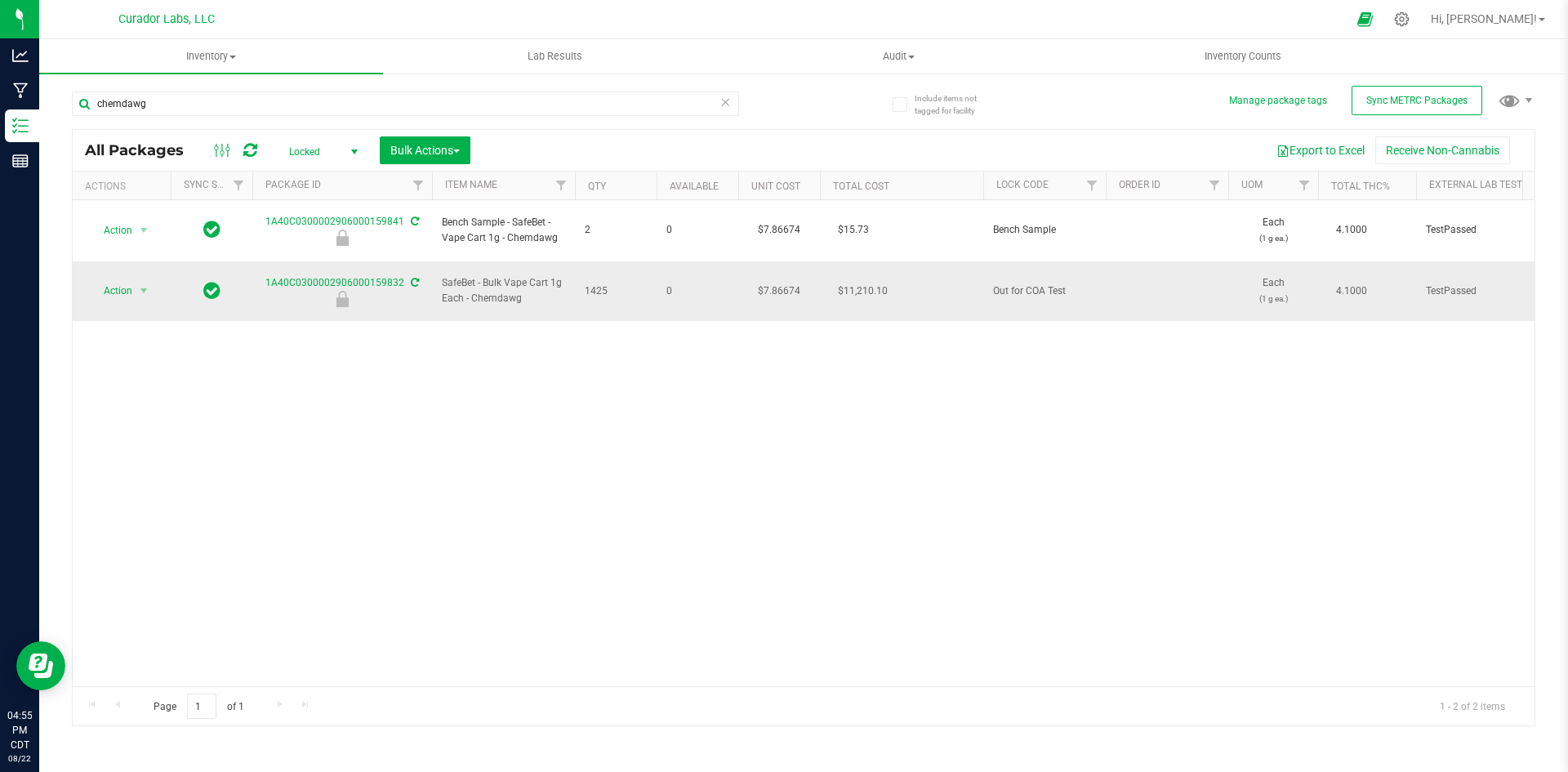
drag, startPoint x: 523, startPoint y: 279, endPoint x: 442, endPoint y: 259, distance: 83.4
click at [442, 276] on span "SafeBet - Bulk Vape Cart 1g Each - Chemdawg" at bounding box center [503, 291] width 123 height 31
copy span "SafeBet - Bulk Vape Cart 1g Each - Chemdawg"
drag, startPoint x: 267, startPoint y: 257, endPoint x: 408, endPoint y: 262, distance: 141.1
click at [408, 276] on div "1A40C0300002906000159832" at bounding box center [341, 291] width 185 height 32
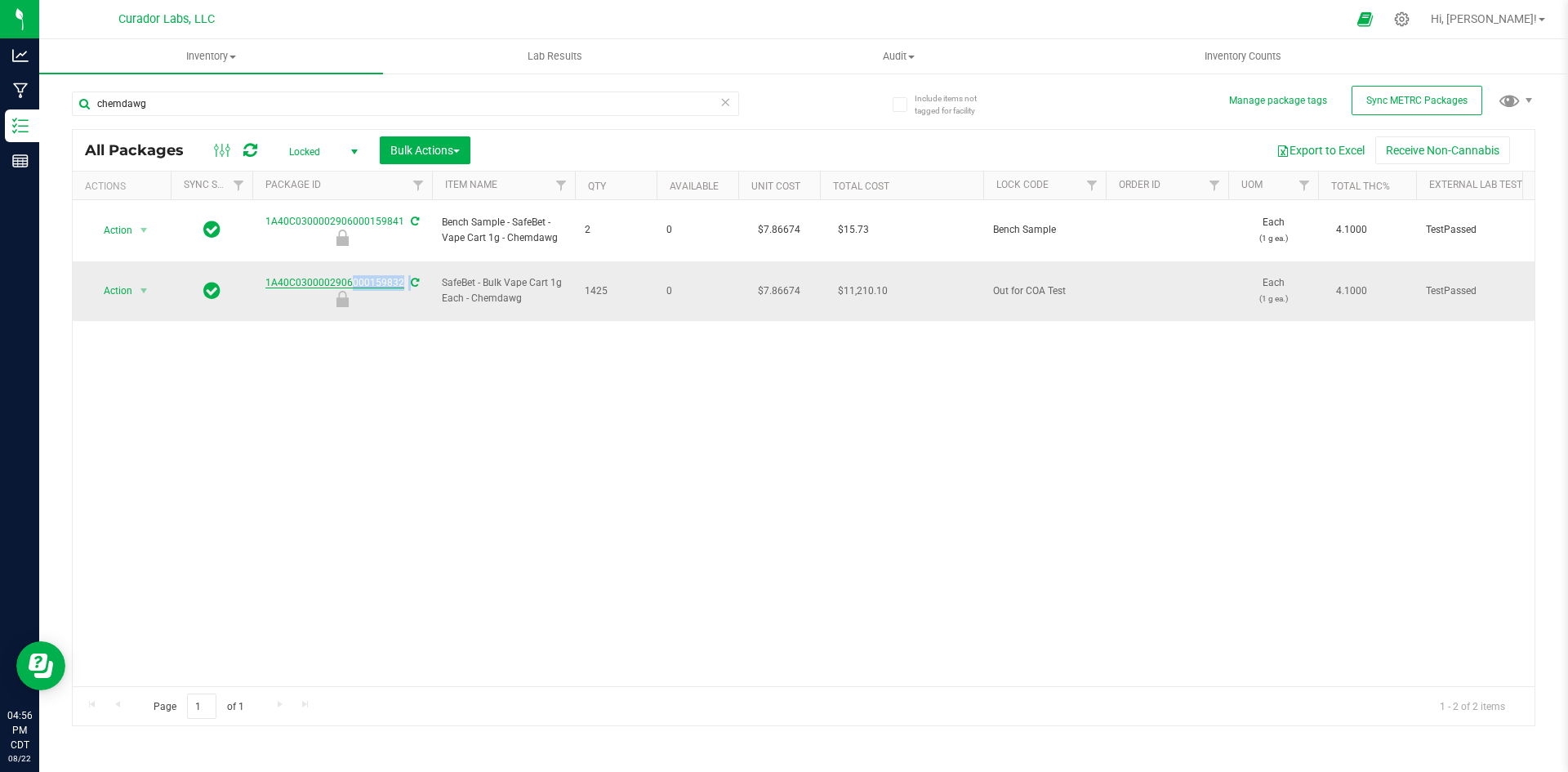
copy div "1A40C0300002906000159832"
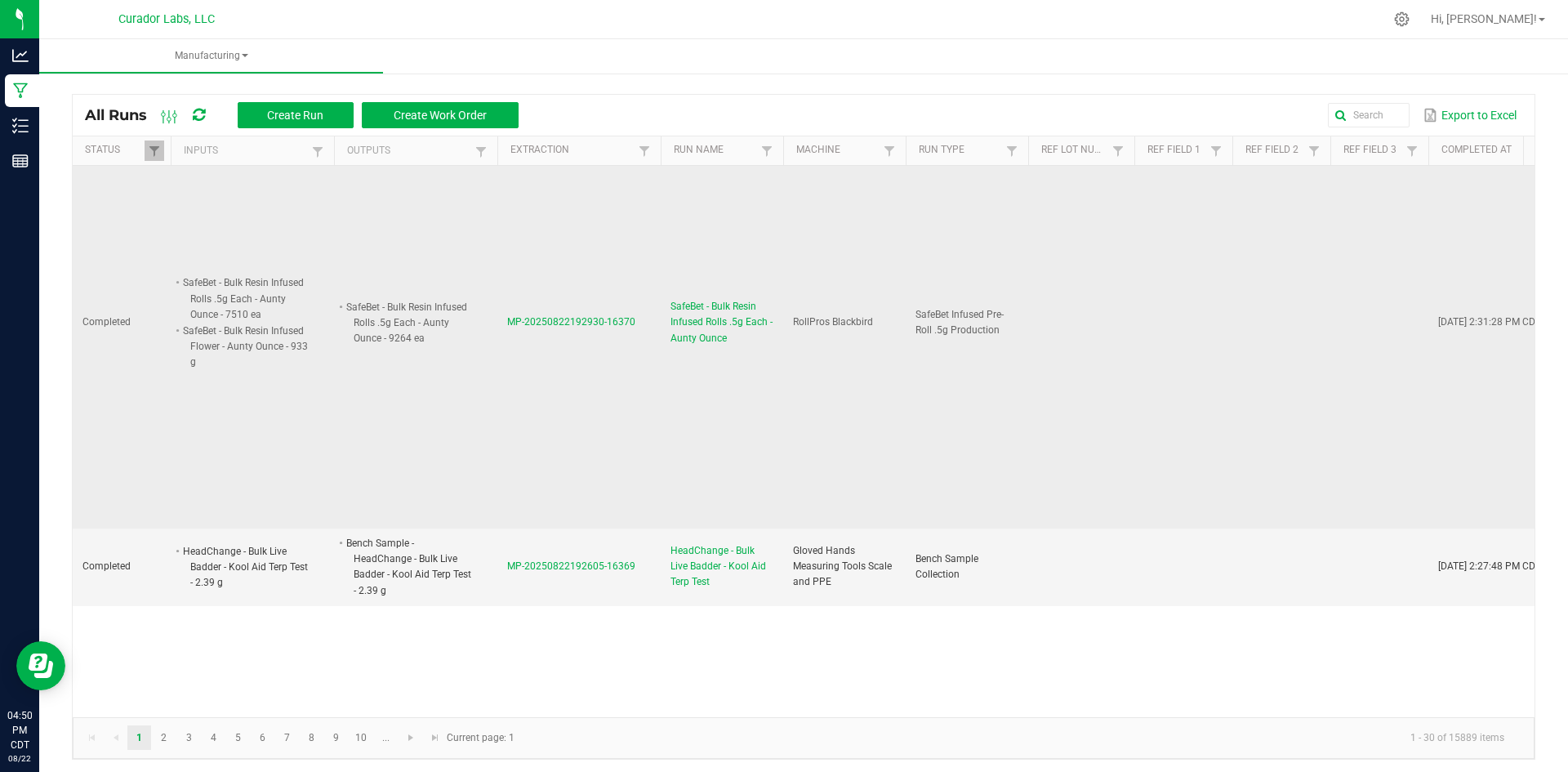
scroll to position [245, 0]
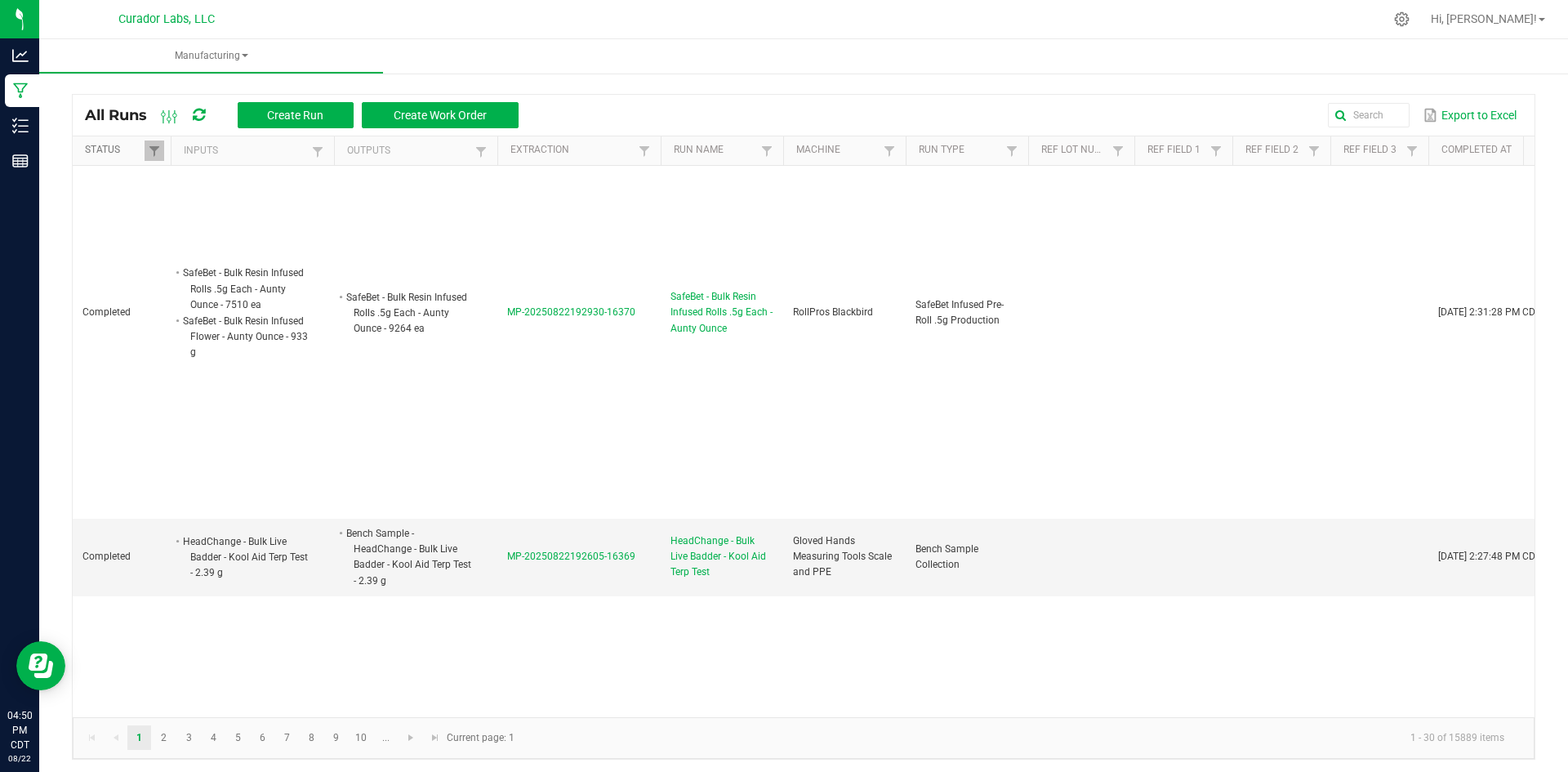
click at [141, 151] on link "Status" at bounding box center [113, 150] width 59 height 14
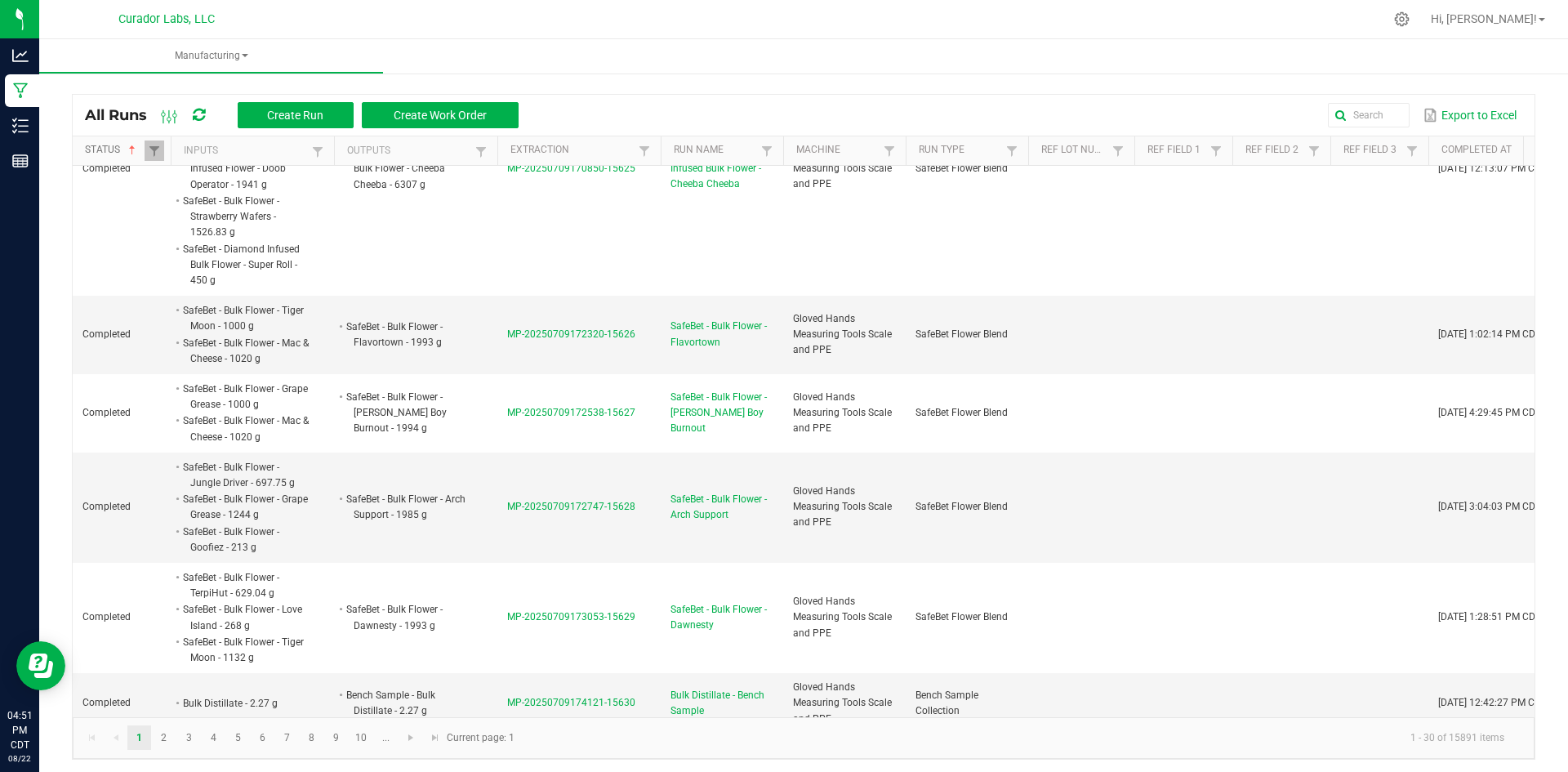
click at [142, 151] on link "Status" at bounding box center [113, 150] width 59 height 14
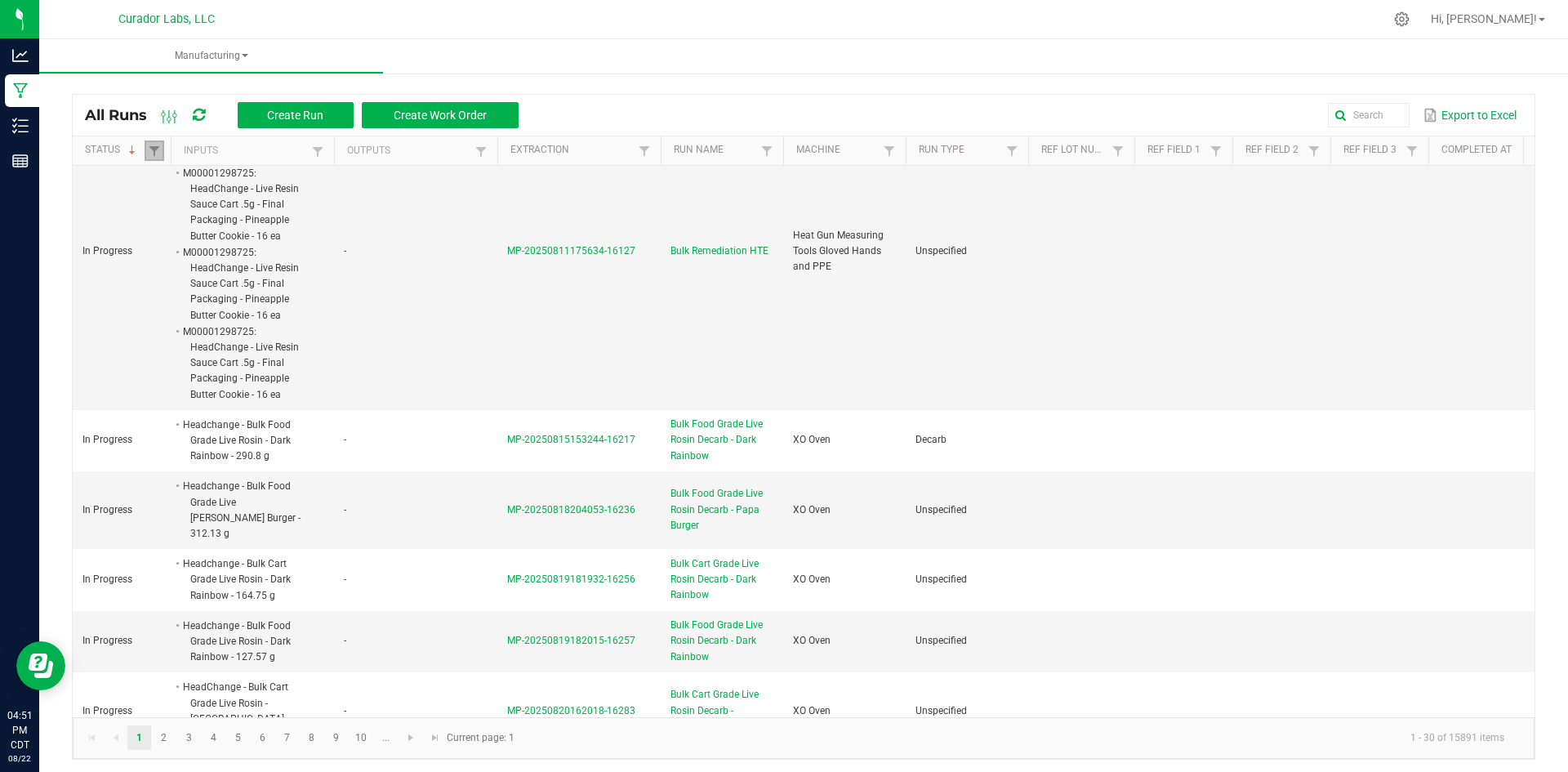
click at [153, 143] on link at bounding box center [155, 150] width 20 height 21
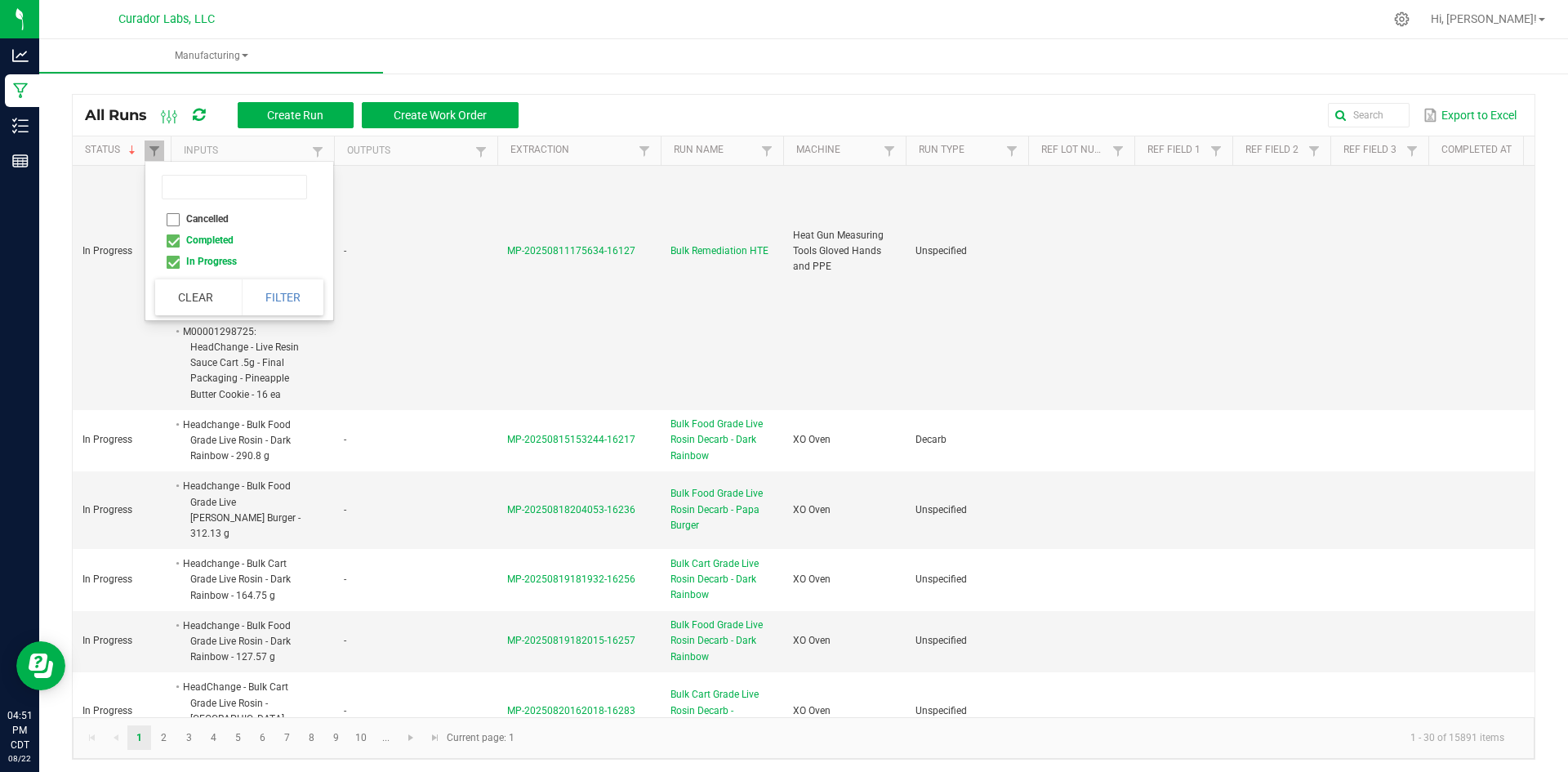
click at [174, 241] on li "Completed" at bounding box center [234, 241] width 159 height 22
checkbox input "false"
click at [268, 290] on button "Filter" at bounding box center [282, 297] width 82 height 36
